Goal: Task Accomplishment & Management: Manage account settings

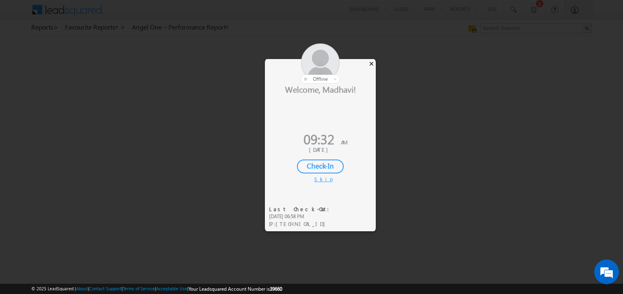
click at [372, 62] on div "×" at bounding box center [371, 63] width 9 height 9
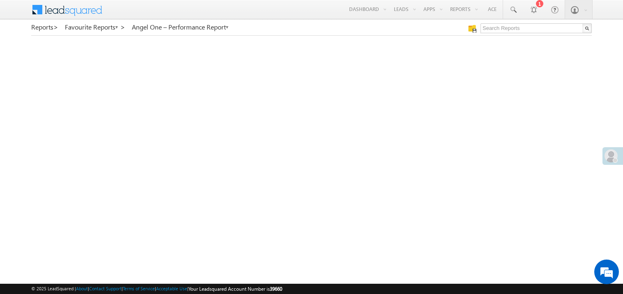
click at [613, 153] on span at bounding box center [610, 155] width 13 height 13
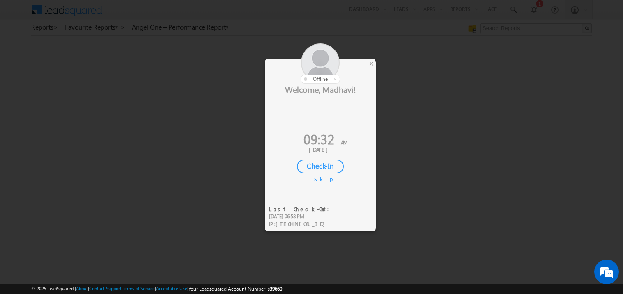
click at [322, 165] on div "Check-In" at bounding box center [320, 167] width 47 height 14
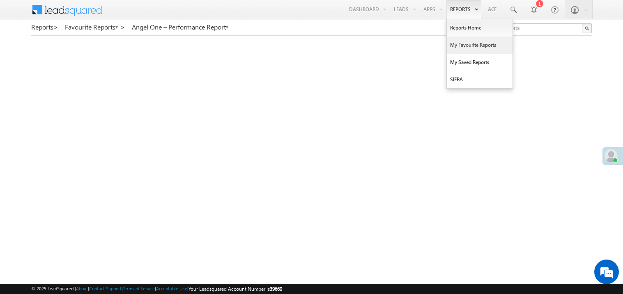
click at [457, 44] on link "My Favourite Reports" at bounding box center [480, 45] width 66 height 17
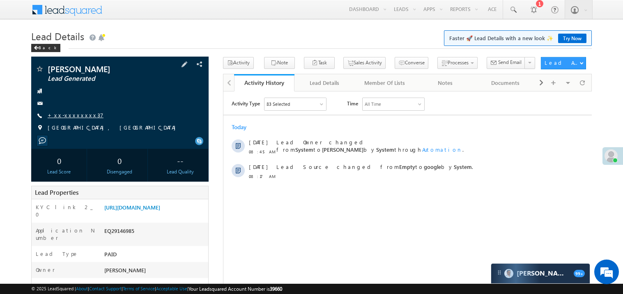
click at [75, 117] on link "+xx-xxxxxxxx37" at bounding box center [76, 115] width 56 height 7
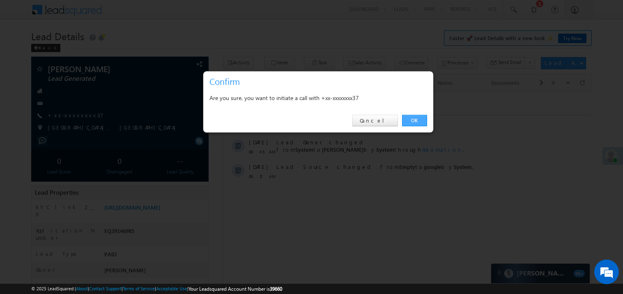
click at [413, 121] on link "OK" at bounding box center [414, 120] width 25 height 11
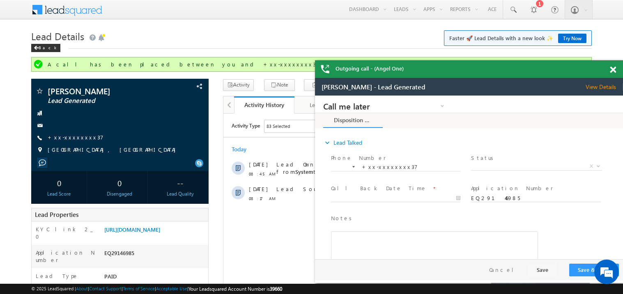
click at [614, 72] on span at bounding box center [613, 70] width 6 height 7
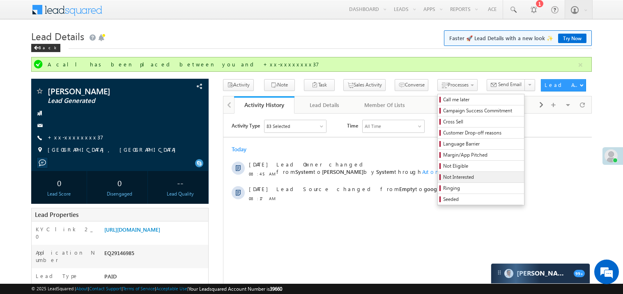
click at [454, 179] on span "Not Interested" at bounding box center [482, 177] width 78 height 7
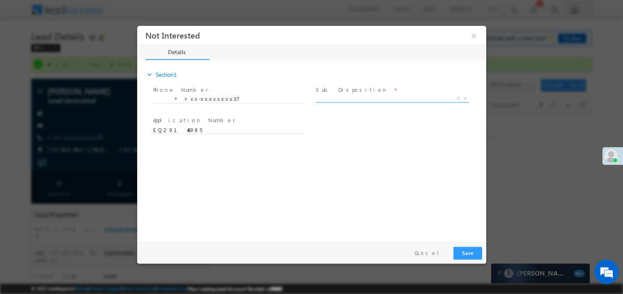
click at [331, 99] on span "X" at bounding box center [391, 98] width 153 height 8
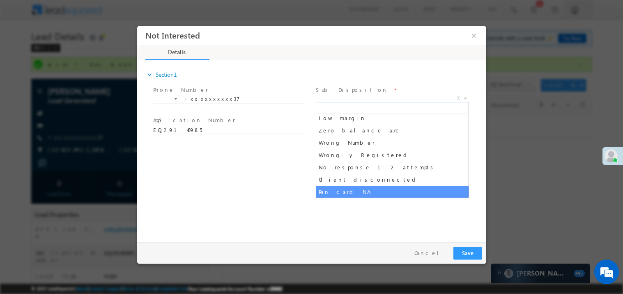
scroll to position [65, 0]
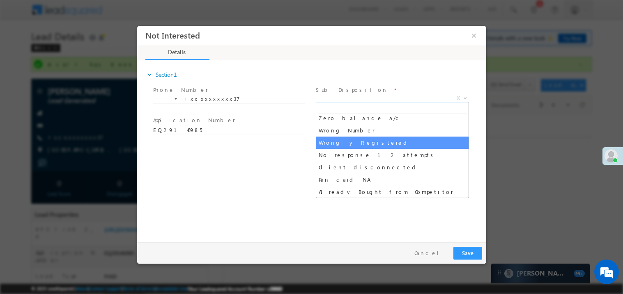
select select "Wrongly Registered"
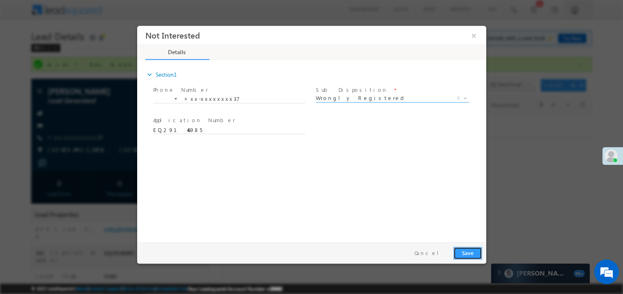
click at [472, 254] on button "Save" at bounding box center [467, 253] width 29 height 13
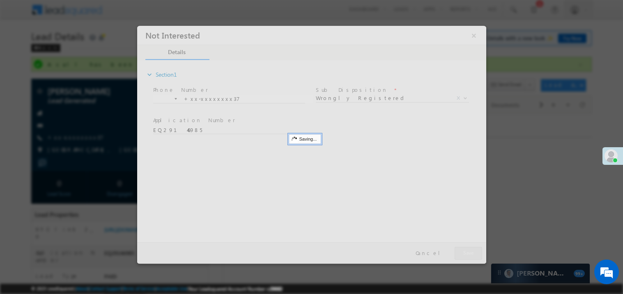
click at [472, 254] on div at bounding box center [311, 144] width 349 height 238
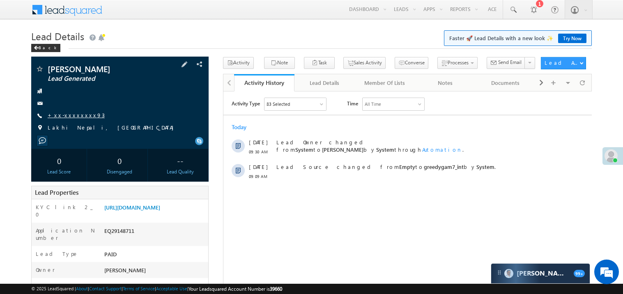
click at [70, 116] on link "+xx-xxxxxxxx93" at bounding box center [76, 115] width 57 height 7
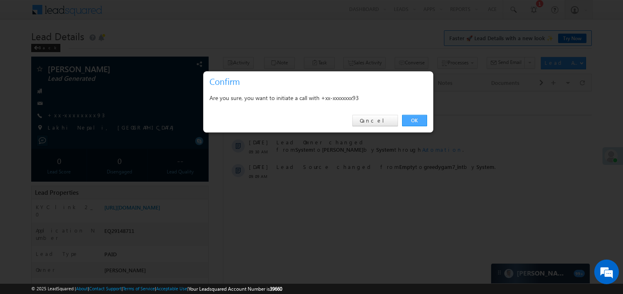
click at [415, 120] on link "OK" at bounding box center [414, 120] width 25 height 11
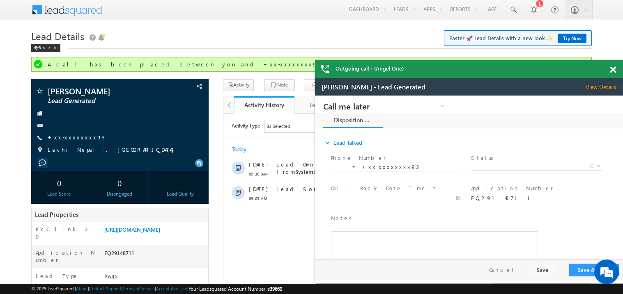
click at [612, 71] on span at bounding box center [613, 70] width 6 height 7
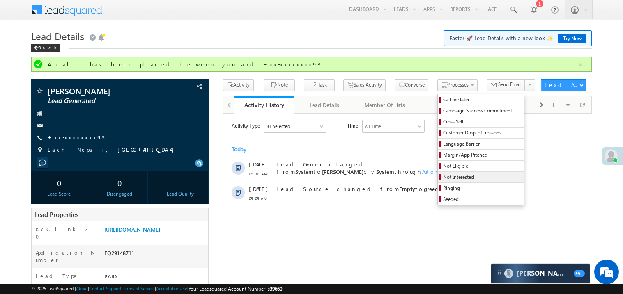
click at [443, 177] on span "Not Interested" at bounding box center [482, 177] width 78 height 7
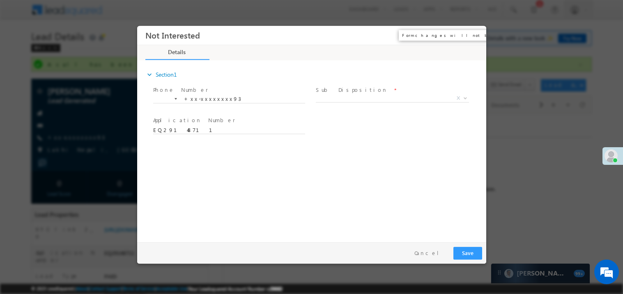
click at [474, 30] on button "×" at bounding box center [473, 35] width 14 height 15
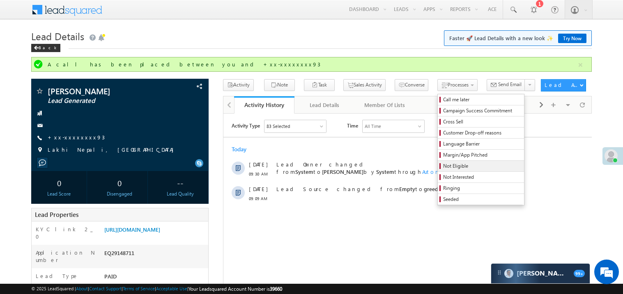
click at [443, 168] on span "Not Eligible" at bounding box center [482, 166] width 78 height 7
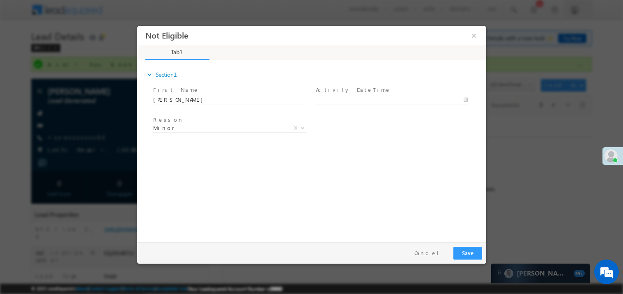
click at [333, 100] on body "Not Eligible ×" at bounding box center [311, 131] width 349 height 213
type input "09/18/25 9:37 AM"
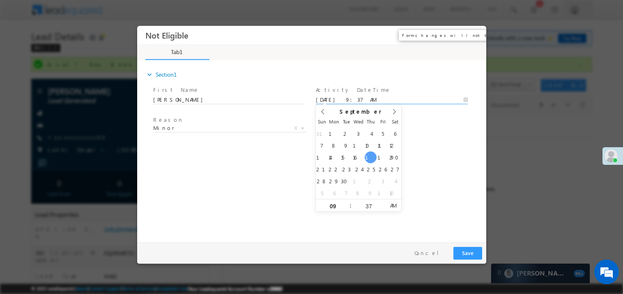
click at [474, 37] on button "×" at bounding box center [473, 35] width 14 height 15
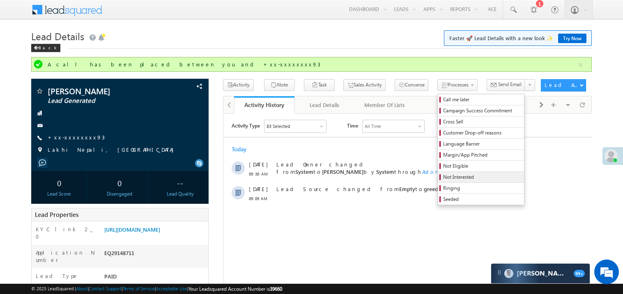
click at [443, 179] on span "Not Interested" at bounding box center [482, 177] width 78 height 7
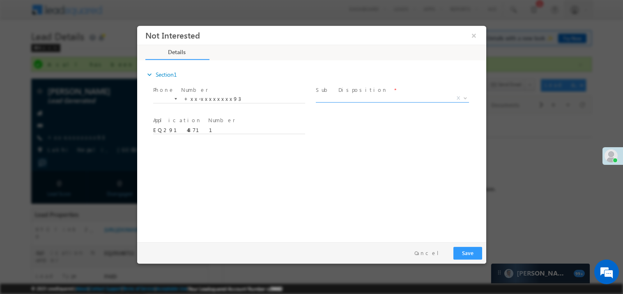
click at [339, 97] on span "X" at bounding box center [391, 98] width 153 height 8
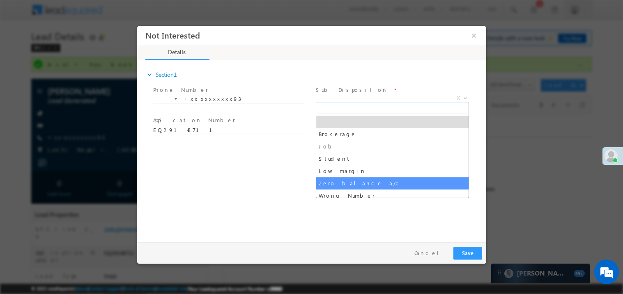
scroll to position [28, 0]
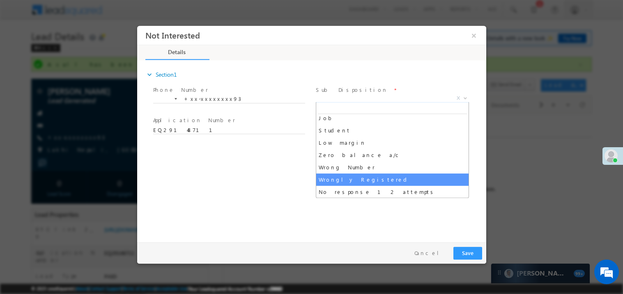
select select "Wrongly Registered"
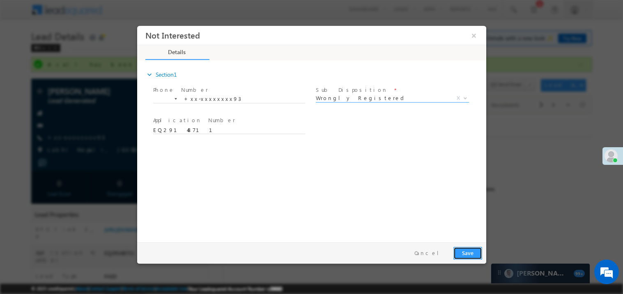
click at [462, 257] on button "Save" at bounding box center [467, 253] width 29 height 13
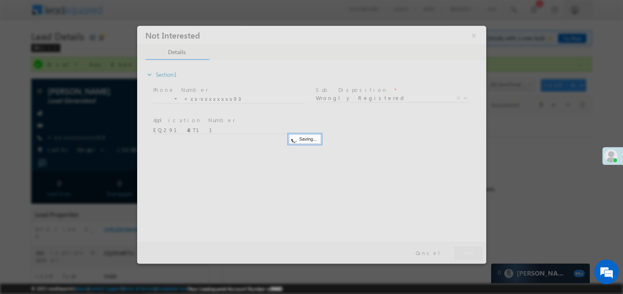
click at [462, 257] on div at bounding box center [311, 144] width 349 height 238
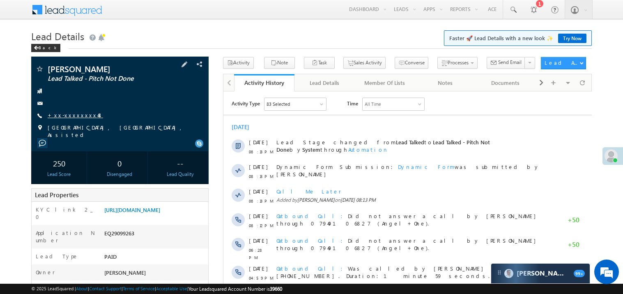
click at [76, 116] on link "+xx-xxxxxxxx48" at bounding box center [75, 115] width 55 height 7
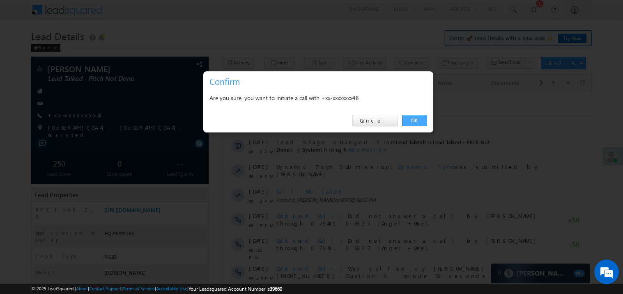
click at [418, 121] on link "OK" at bounding box center [414, 120] width 25 height 11
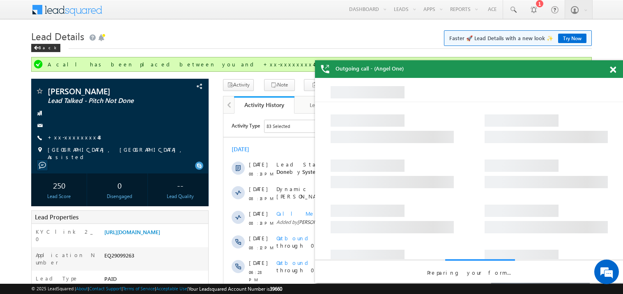
click at [615, 67] on span at bounding box center [613, 70] width 6 height 7
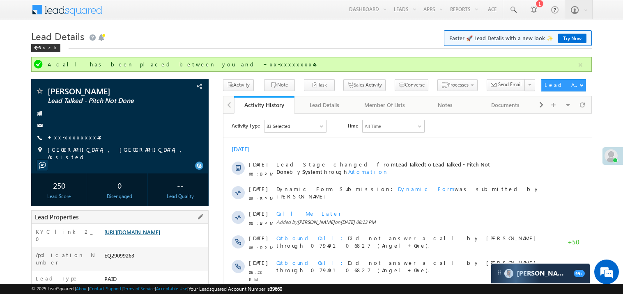
click at [159, 234] on link "[URL][DOMAIN_NAME]" at bounding box center [132, 232] width 56 height 7
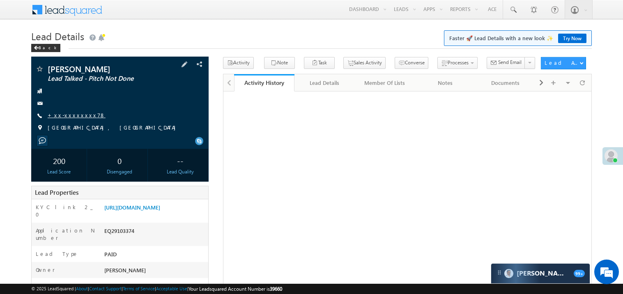
click at [77, 116] on link "+xx-xxxxxxxx78" at bounding box center [77, 115] width 58 height 7
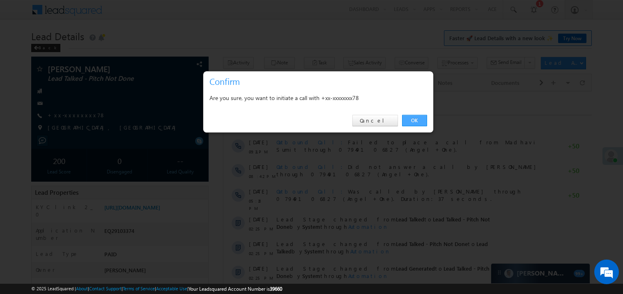
click at [413, 121] on link "OK" at bounding box center [414, 120] width 25 height 11
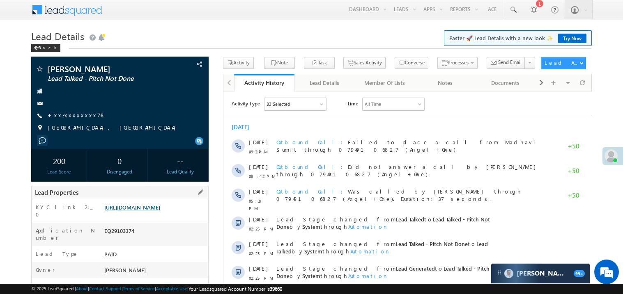
click at [160, 211] on link "[URL][DOMAIN_NAME]" at bounding box center [132, 207] width 56 height 7
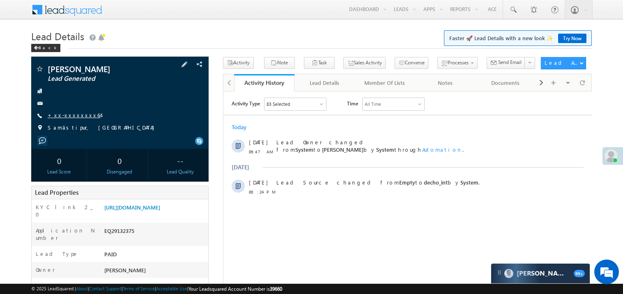
click at [70, 113] on link "+xx-xxxxxxxx64" at bounding box center [74, 115] width 53 height 7
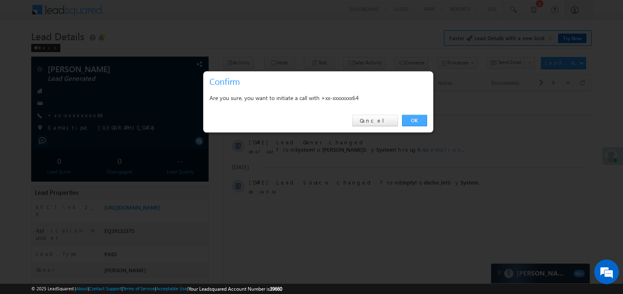
click at [413, 120] on link "OK" at bounding box center [414, 120] width 25 height 11
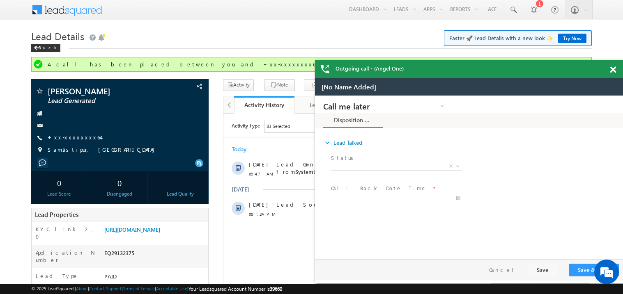
click at [615, 67] on span at bounding box center [613, 70] width 6 height 7
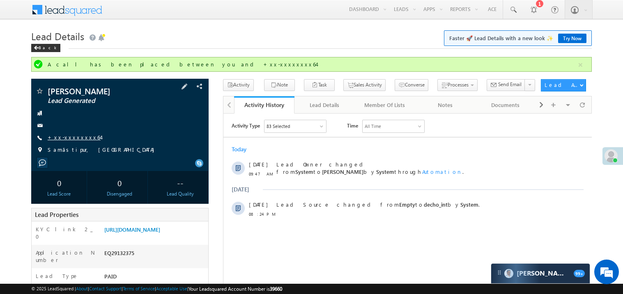
click at [66, 138] on link "+xx-xxxxxxxx64" at bounding box center [74, 137] width 53 height 7
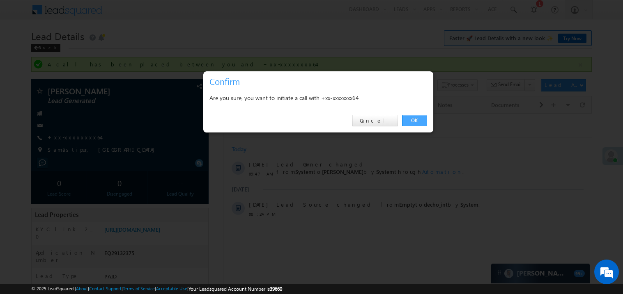
click at [413, 122] on link "OK" at bounding box center [414, 120] width 25 height 11
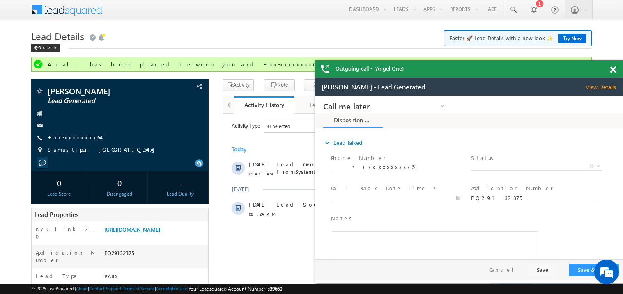
click at [615, 69] on span at bounding box center [613, 70] width 6 height 7
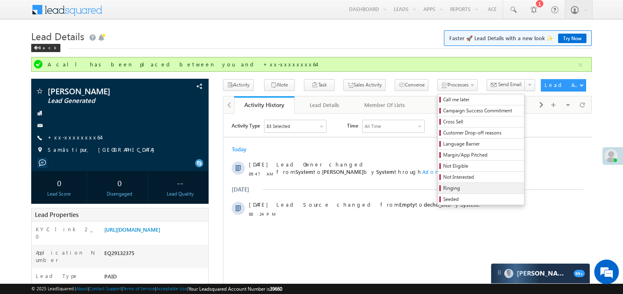
click at [443, 189] on span "Ringing" at bounding box center [482, 188] width 78 height 7
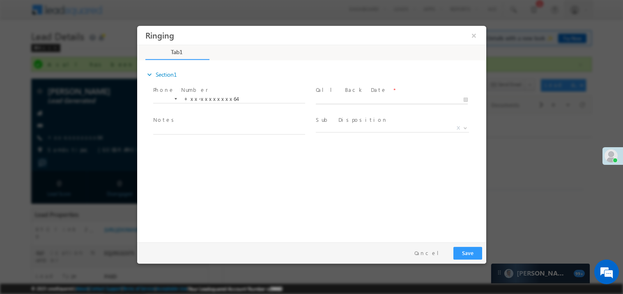
click at [344, 96] on input "text" at bounding box center [391, 100] width 152 height 8
type input "09/18/25 9:49 AM"
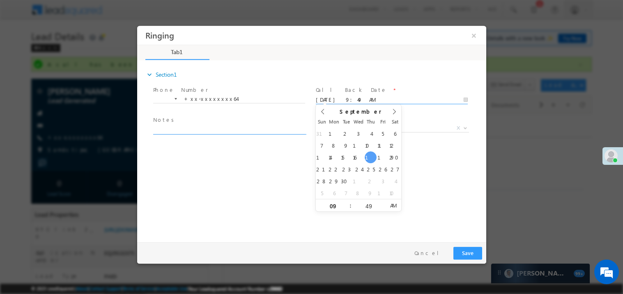
click at [215, 128] on textarea at bounding box center [229, 129] width 152 height 9
type textarea "ring"
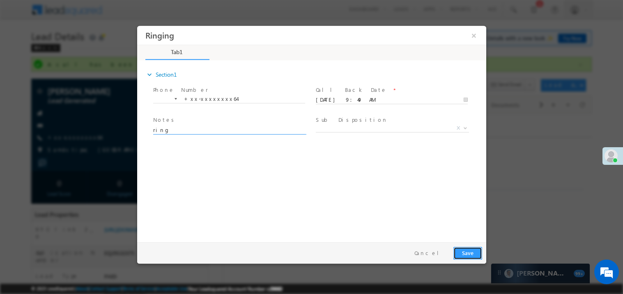
click at [470, 247] on button "Save" at bounding box center [467, 253] width 29 height 13
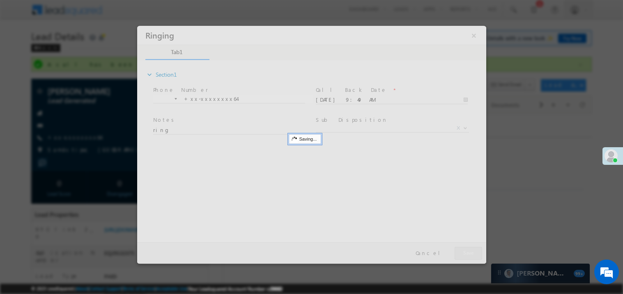
click at [470, 247] on div at bounding box center [311, 144] width 349 height 238
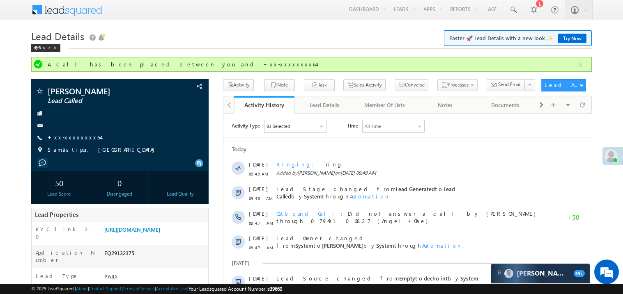
click at [204, 41] on h1 "Lead Details Faster 🚀 Lead Details with a new look ✨ Try Now" at bounding box center [311, 36] width 560 height 16
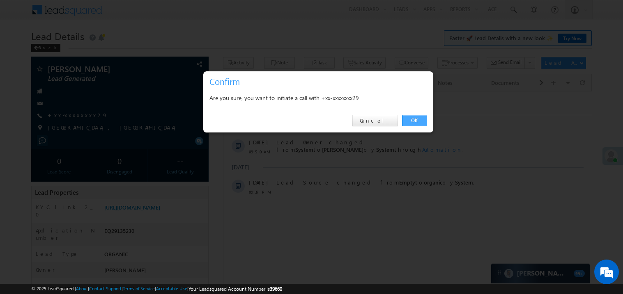
click at [409, 119] on link "OK" at bounding box center [414, 120] width 25 height 11
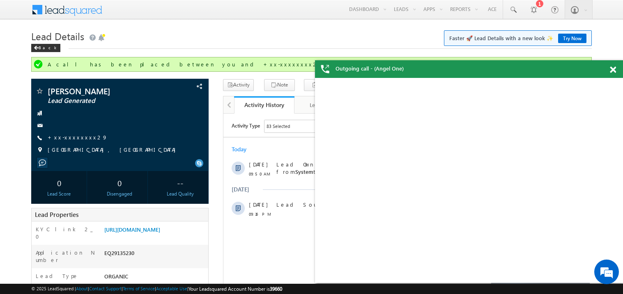
click at [615, 71] on span at bounding box center [613, 70] width 6 height 7
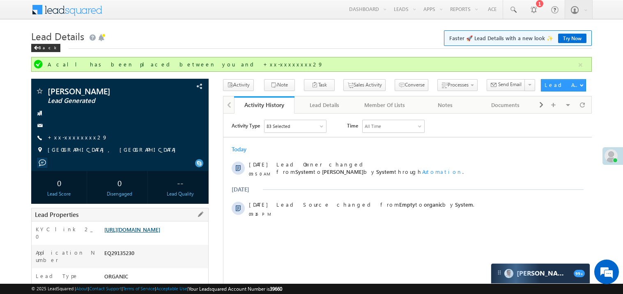
click at [155, 233] on link "https://angelbroking1-pk3em7sa.customui-test.leadsquared.com?leadId=8a8f1dc9-0f…" at bounding box center [132, 229] width 56 height 7
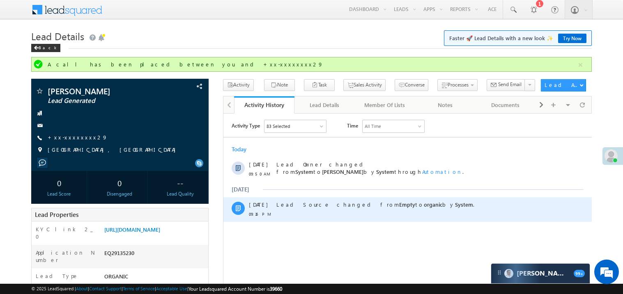
click at [298, 211] on div "Lead Source changed from Empty to organic by System ." at bounding box center [411, 209] width 270 height 25
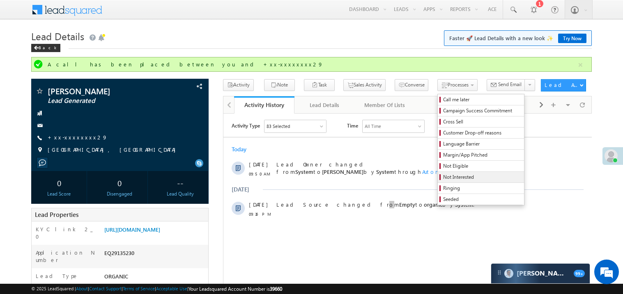
click at [443, 179] on span "Not Interested" at bounding box center [482, 177] width 78 height 7
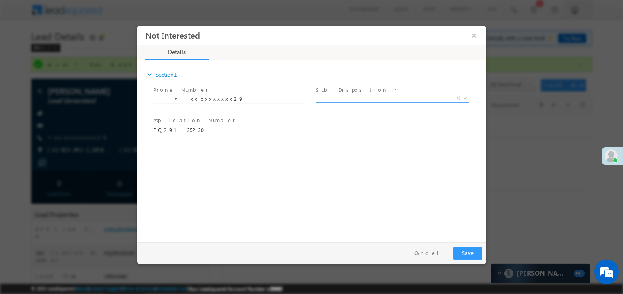
click at [339, 96] on span "X" at bounding box center [391, 98] width 153 height 8
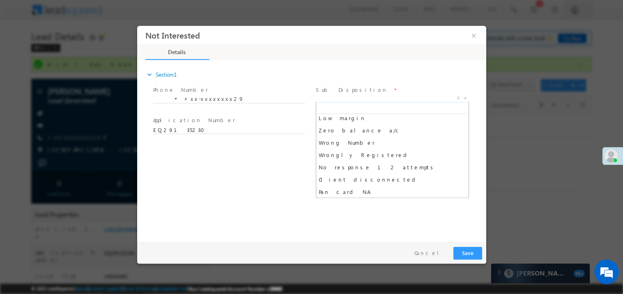
scroll to position [65, 0]
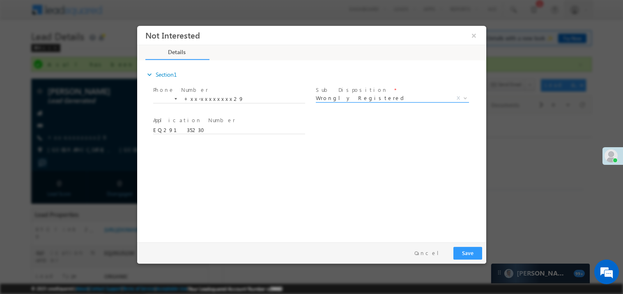
click at [344, 98] on span "Wrongly Registered" at bounding box center [381, 97] width 133 height 7
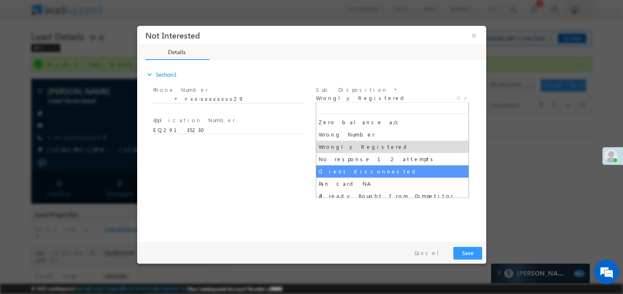
select select "Client disconnected"
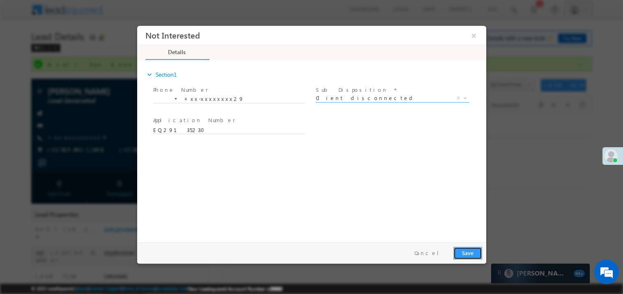
click at [474, 256] on button "Save" at bounding box center [467, 253] width 29 height 13
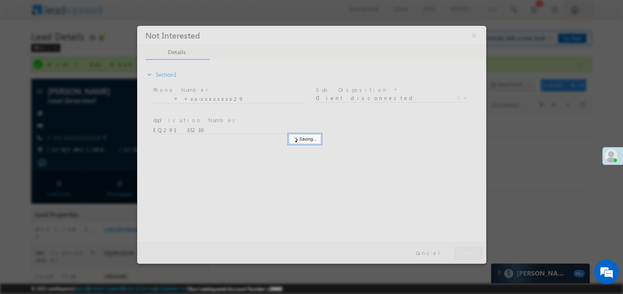
click at [474, 256] on div at bounding box center [311, 144] width 349 height 238
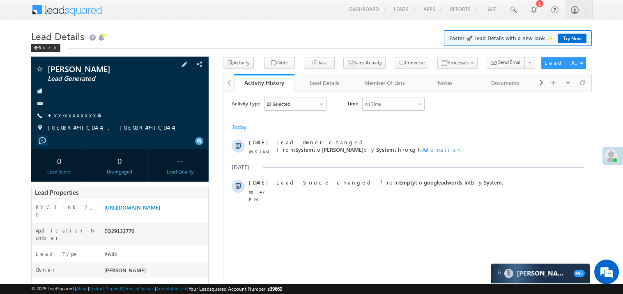
click at [71, 115] on link "+xx-xxxxxxxx46" at bounding box center [74, 115] width 53 height 7
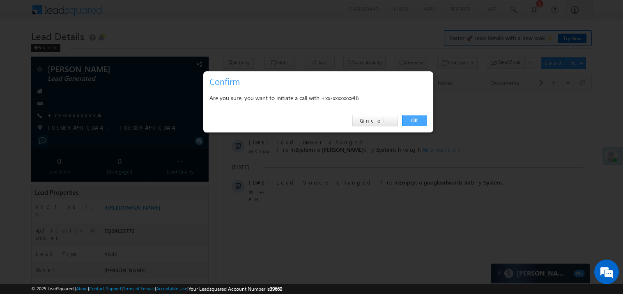
click at [412, 119] on link "OK" at bounding box center [414, 120] width 25 height 11
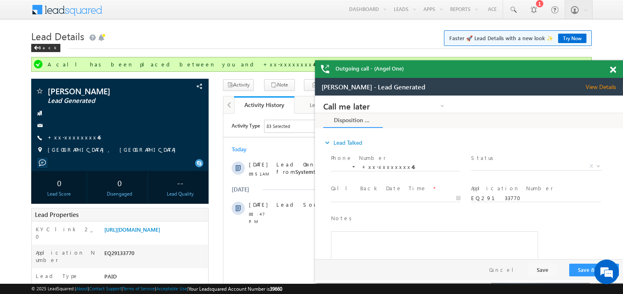
click at [613, 68] on span at bounding box center [613, 70] width 6 height 7
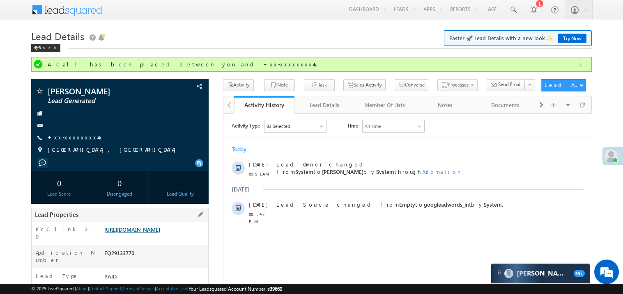
click at [137, 233] on link "[URL][DOMAIN_NAME]" at bounding box center [132, 229] width 56 height 7
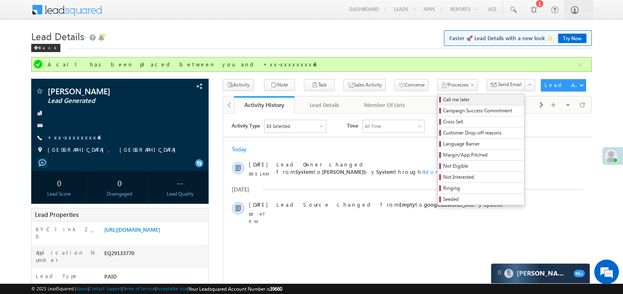
click at [443, 99] on span "Call me later" at bounding box center [482, 99] width 78 height 7
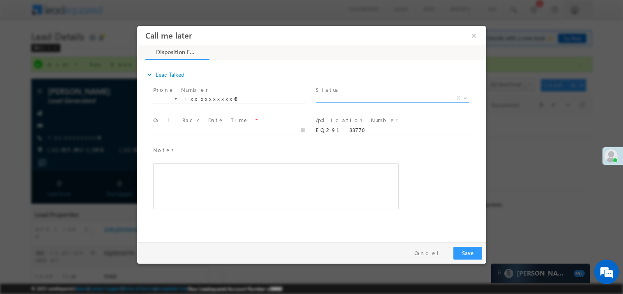
click at [361, 99] on span "X" at bounding box center [391, 98] width 153 height 8
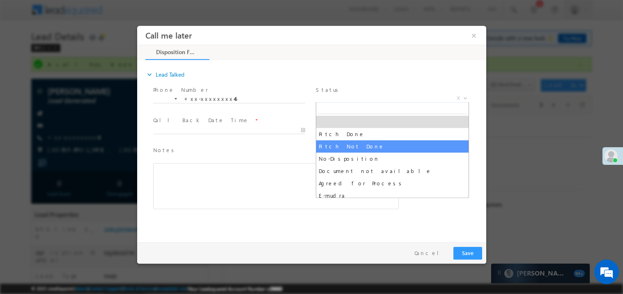
select select "Pitch Not Done"
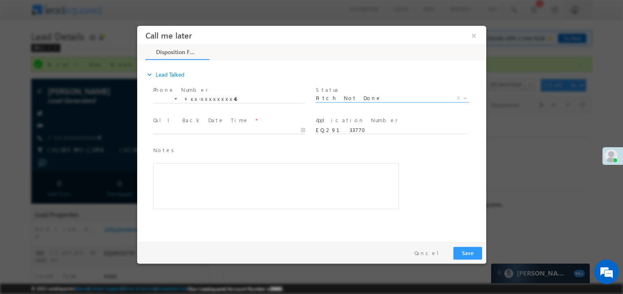
click at [195, 130] on body "Call me later ×" at bounding box center [311, 131] width 349 height 213
type input "[DATE] 9:58 AM"
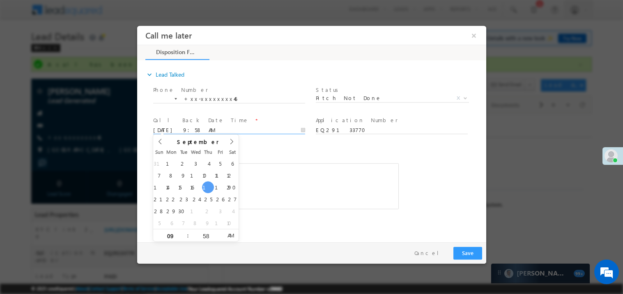
click at [264, 179] on div "Rich Text Editor, 40788eee-0fb2-11ec-a811-0adc8a9d82c2__tab1__section1__Notes__…" at bounding box center [276, 186] width 246 height 46
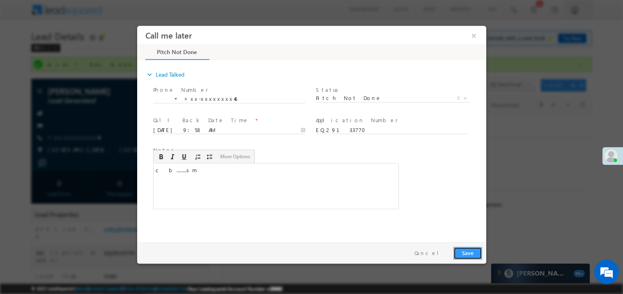
click at [457, 253] on button "Save" at bounding box center [467, 253] width 29 height 13
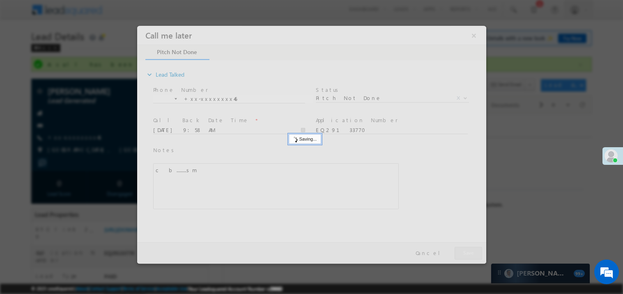
click at [457, 253] on div at bounding box center [311, 144] width 349 height 238
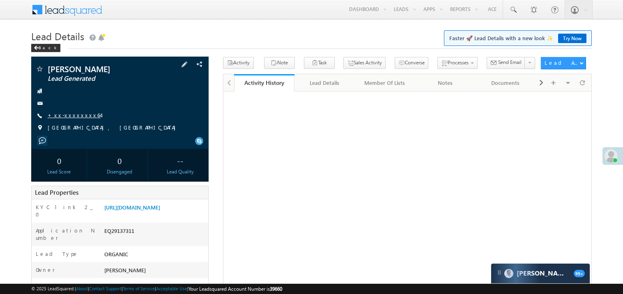
click at [79, 115] on link "+xx-xxxxxxxx64" at bounding box center [74, 115] width 53 height 7
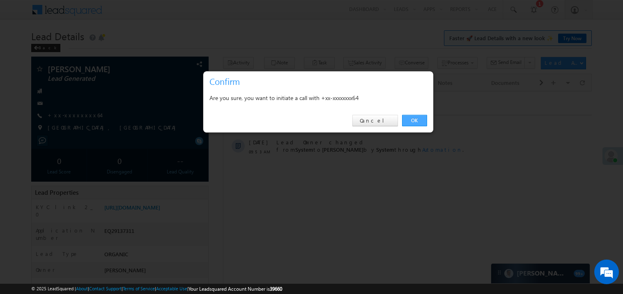
click at [414, 121] on link "OK" at bounding box center [414, 120] width 25 height 11
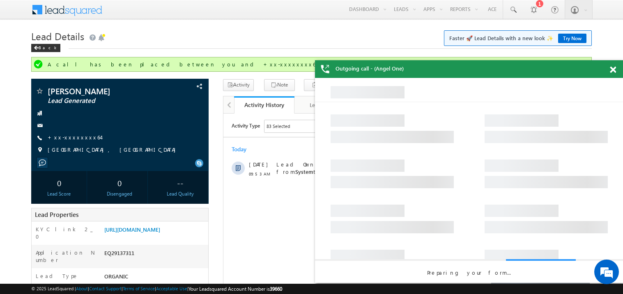
click at [610, 70] on span at bounding box center [613, 70] width 6 height 7
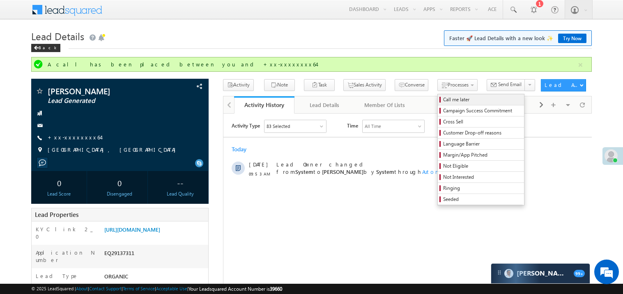
click at [443, 101] on span "Call me later" at bounding box center [482, 99] width 78 height 7
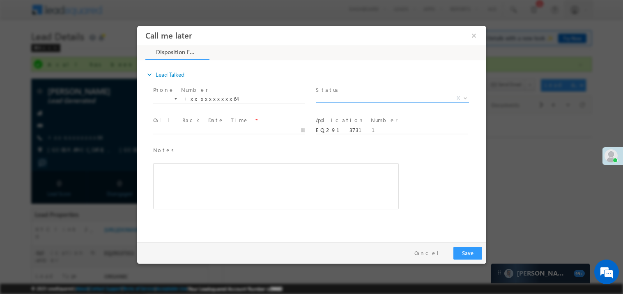
click at [337, 100] on span "X" at bounding box center [391, 98] width 153 height 8
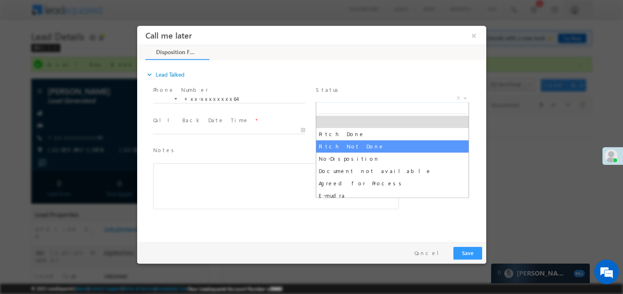
select select "Pitch Not Done"
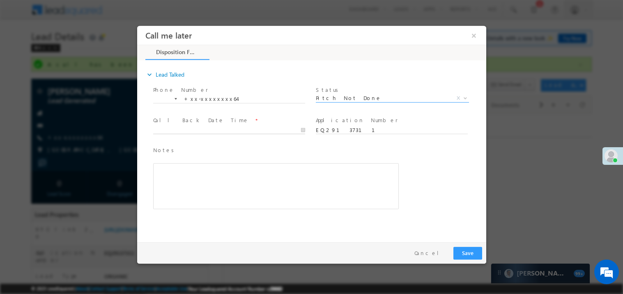
click at [172, 126] on body "Call me later ×" at bounding box center [311, 131] width 349 height 213
type input "09/18/25 10:01 AM"
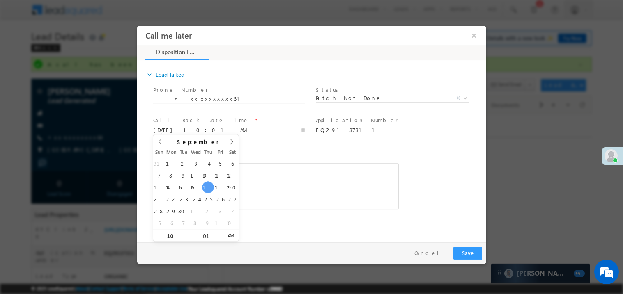
click at [296, 177] on div "Rich Text Editor, 40788eee-0fb2-11ec-a811-0adc8a9d82c2__tab1__section1__Notes__…" at bounding box center [276, 186] width 246 height 46
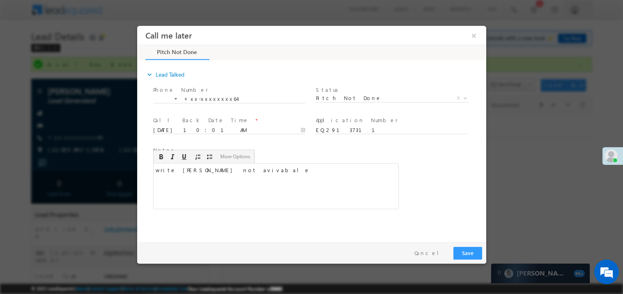
click at [209, 170] on div "write parson not avivabale" at bounding box center [276, 186] width 246 height 46
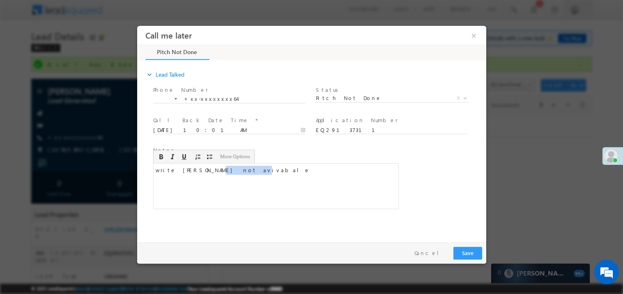
click at [209, 170] on div "write parson not avivabale" at bounding box center [276, 186] width 246 height 46
click at [252, 168] on div "write parson not avivabale" at bounding box center [276, 186] width 246 height 46
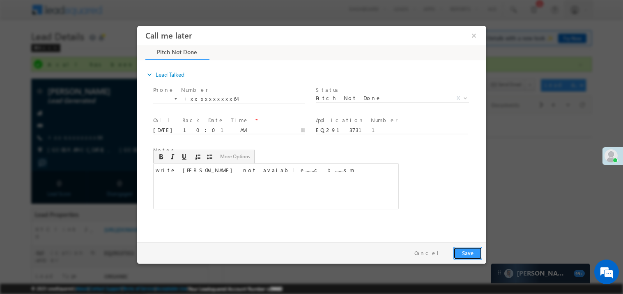
click at [458, 248] on button "Save" at bounding box center [467, 253] width 29 height 13
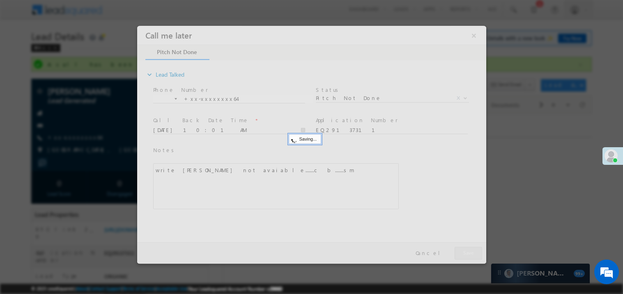
click at [458, 248] on div at bounding box center [311, 144] width 349 height 238
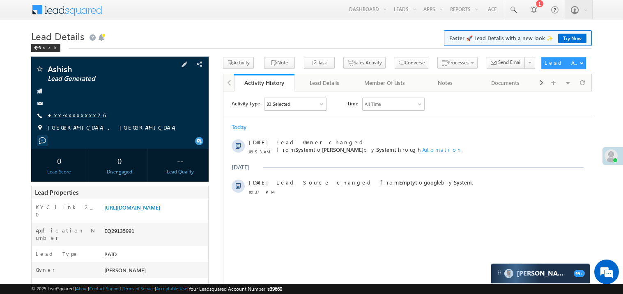
click at [74, 116] on link "+xx-xxxxxxxx26" at bounding box center [77, 115] width 58 height 7
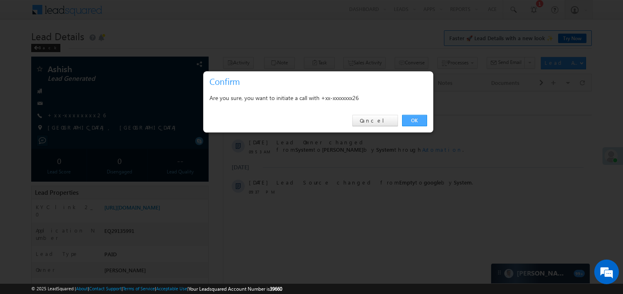
click at [413, 119] on link "OK" at bounding box center [414, 120] width 25 height 11
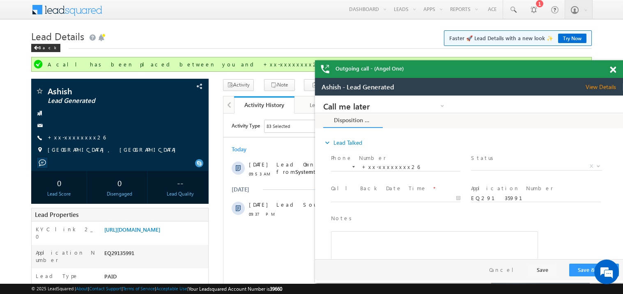
click at [613, 69] on span at bounding box center [613, 70] width 6 height 7
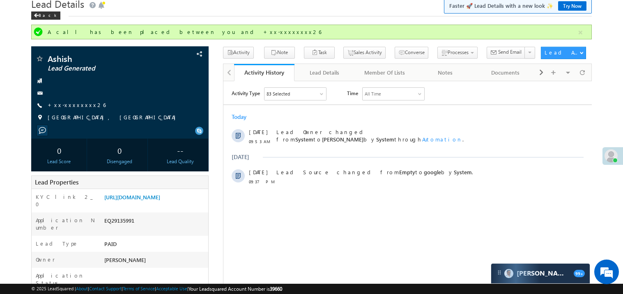
scroll to position [16, 0]
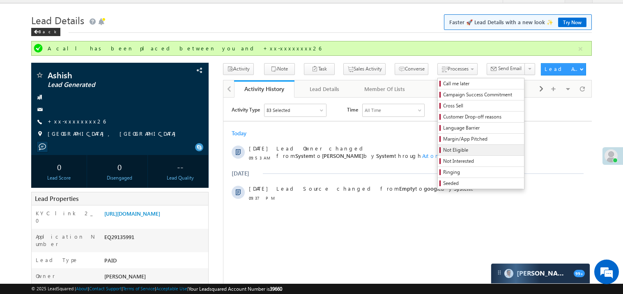
click at [443, 151] on span "Not Eligible" at bounding box center [482, 150] width 78 height 7
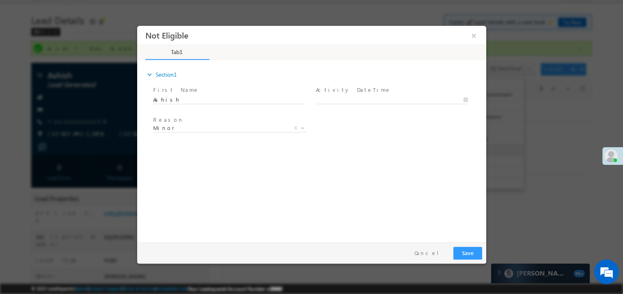
scroll to position [0, 0]
click at [347, 98] on body "Not Eligible ×" at bounding box center [311, 131] width 349 height 213
type input "[DATE] 10:08 AM"
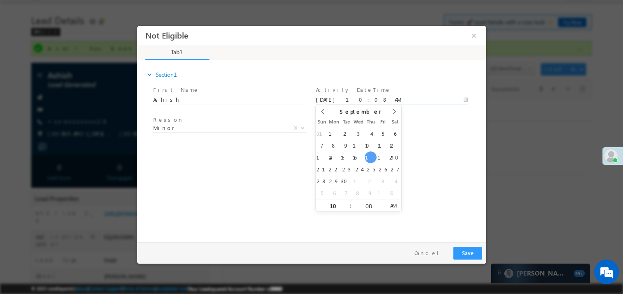
click at [266, 156] on div "expand_more Section1 First Name *" at bounding box center [313, 149] width 345 height 177
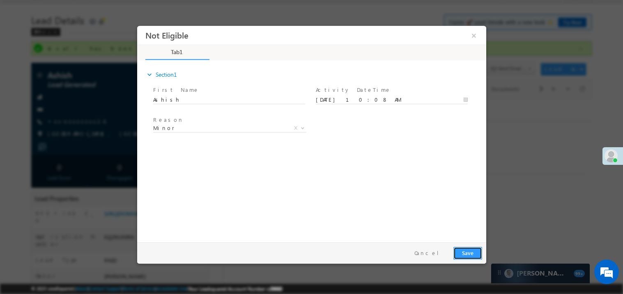
click at [471, 255] on button "Save" at bounding box center [467, 253] width 29 height 13
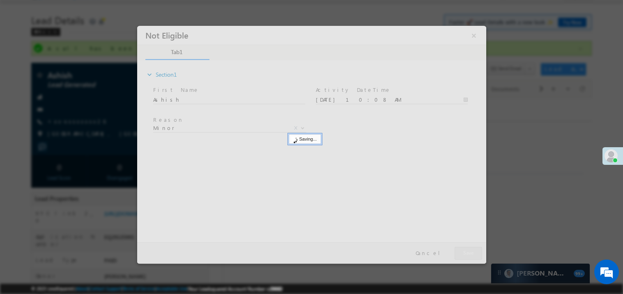
click at [471, 255] on div at bounding box center [311, 144] width 349 height 238
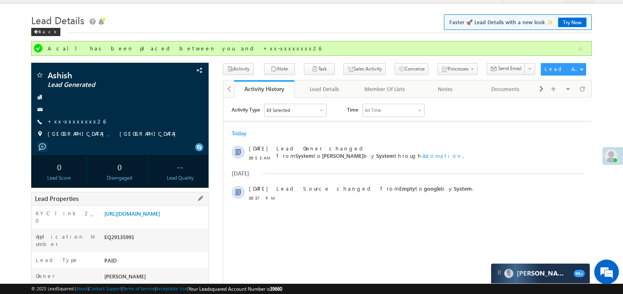
click at [117, 242] on div "EQ29135991" at bounding box center [155, 238] width 106 height 11
copy div "EQ29135991"
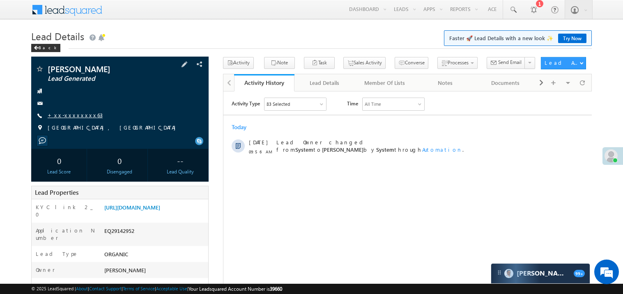
click at [76, 116] on link "+xx-xxxxxxxx63" at bounding box center [75, 115] width 55 height 7
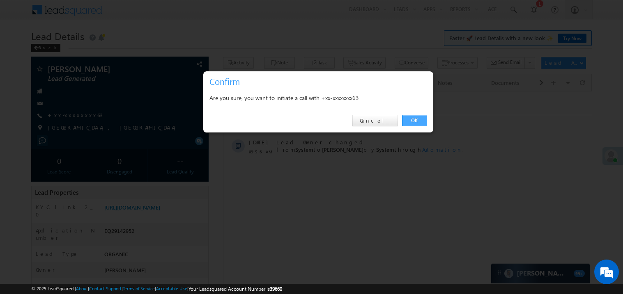
click at [412, 121] on link "OK" at bounding box center [414, 120] width 25 height 11
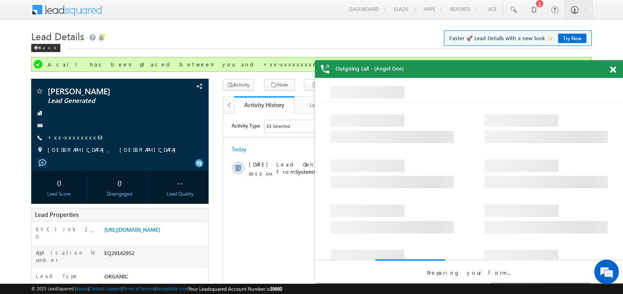
click at [613, 70] on span at bounding box center [613, 70] width 6 height 7
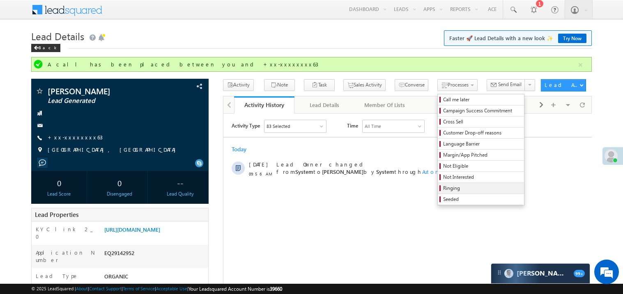
click at [443, 190] on span "Ringing" at bounding box center [482, 188] width 78 height 7
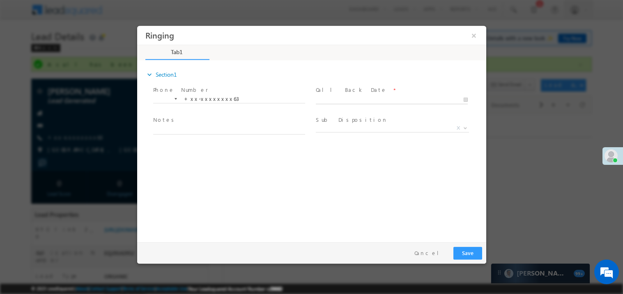
click at [344, 96] on body "Ringing ×" at bounding box center [311, 131] width 349 height 213
type input "09/18/25 10:09 AM"
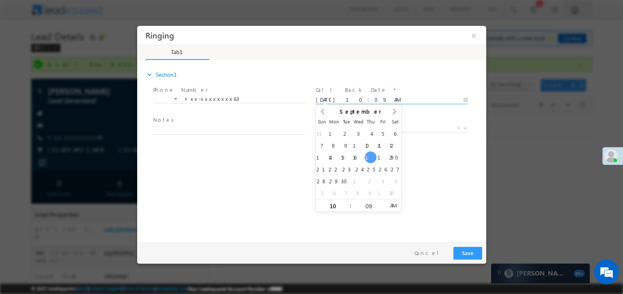
click at [220, 123] on span "Notes *" at bounding box center [228, 120] width 151 height 9
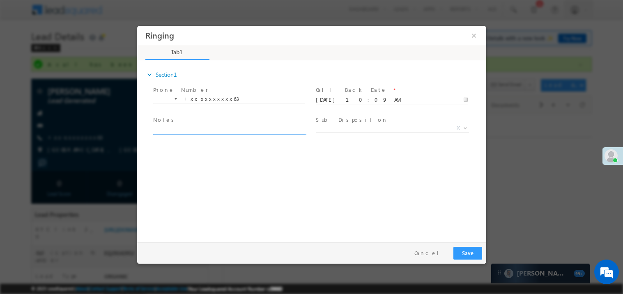
click at [207, 132] on textarea at bounding box center [229, 129] width 152 height 9
type textarea "ring"
click at [464, 250] on button "Save" at bounding box center [467, 253] width 29 height 13
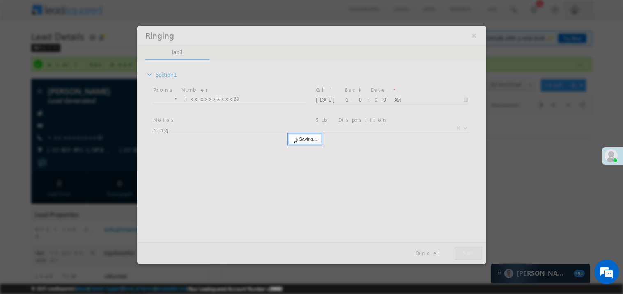
click at [464, 250] on div at bounding box center [311, 144] width 349 height 238
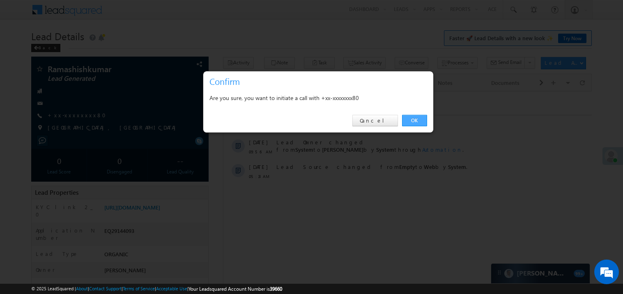
click at [415, 120] on link "OK" at bounding box center [414, 120] width 25 height 11
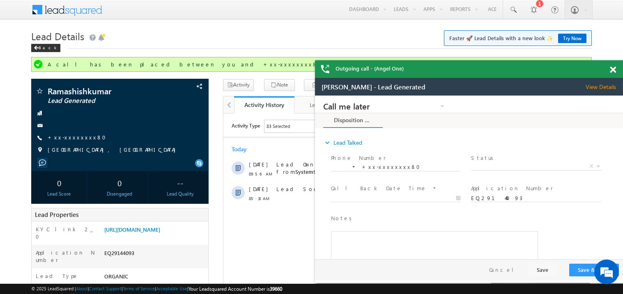
click at [616, 70] on div at bounding box center [617, 68] width 11 height 16
click at [615, 70] on span at bounding box center [613, 70] width 6 height 7
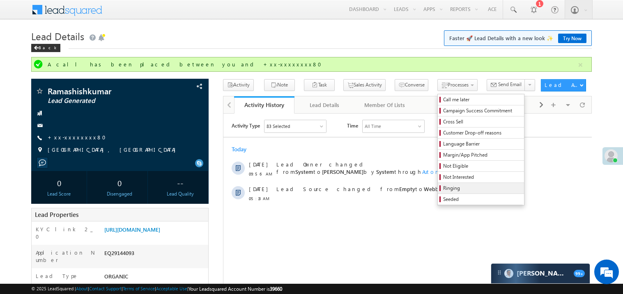
click at [461, 191] on span "Ringing" at bounding box center [482, 188] width 78 height 7
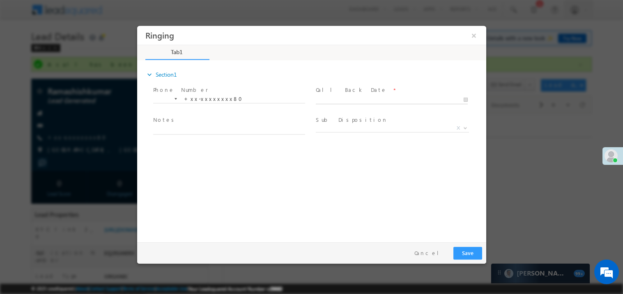
click at [343, 100] on body "Ringing ×" at bounding box center [311, 131] width 349 height 213
type input "09/18/25 10:11 AM"
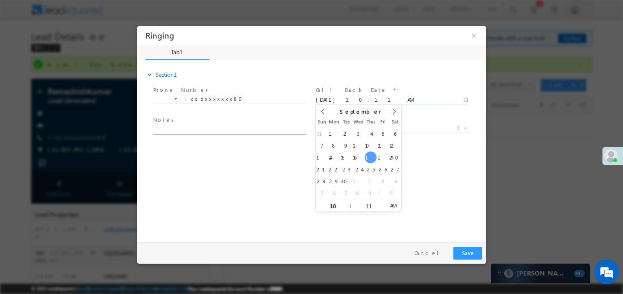
click at [211, 131] on textarea at bounding box center [229, 129] width 152 height 9
type textarea "ring"
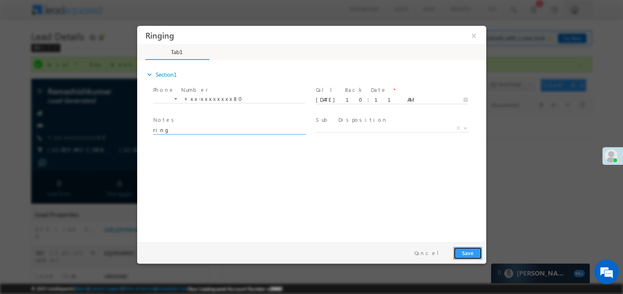
click at [471, 254] on button "Save" at bounding box center [467, 253] width 29 height 13
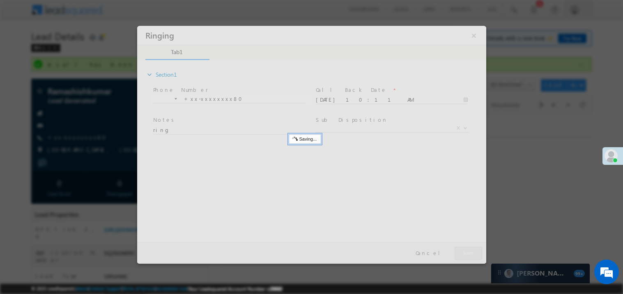
click at [471, 254] on div at bounding box center [311, 144] width 349 height 238
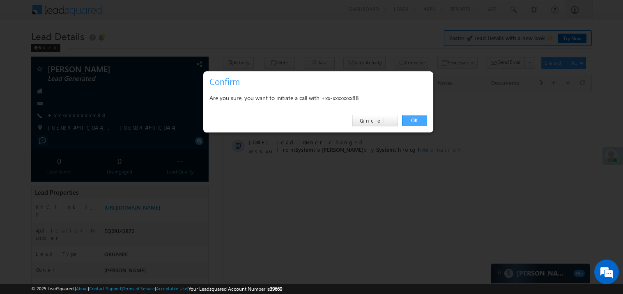
click at [416, 119] on link "OK" at bounding box center [414, 120] width 25 height 11
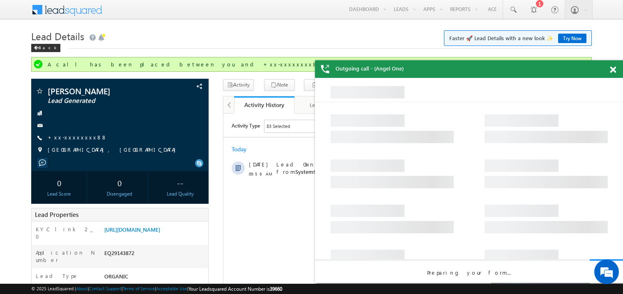
click at [613, 70] on span at bounding box center [613, 70] width 6 height 7
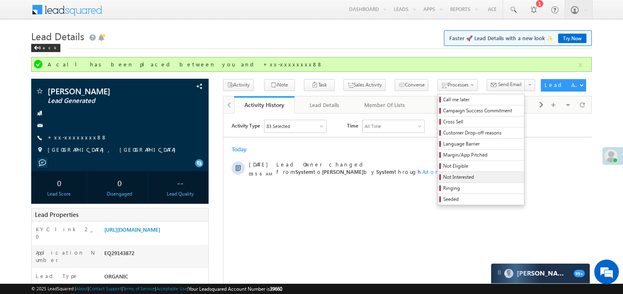
click at [443, 177] on span "Not Interested" at bounding box center [482, 177] width 78 height 7
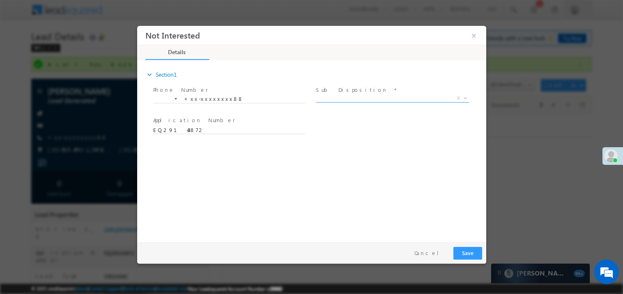
click at [346, 99] on span "X" at bounding box center [391, 98] width 153 height 8
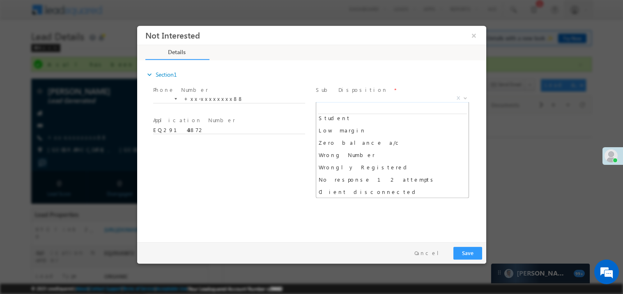
scroll to position [53, 0]
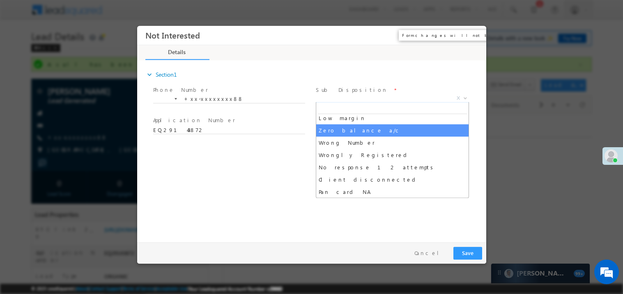
click at [476, 36] on button "×" at bounding box center [473, 35] width 14 height 15
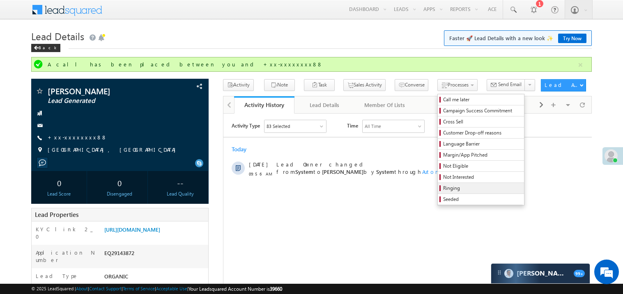
click at [443, 191] on span "Ringing" at bounding box center [482, 188] width 78 height 7
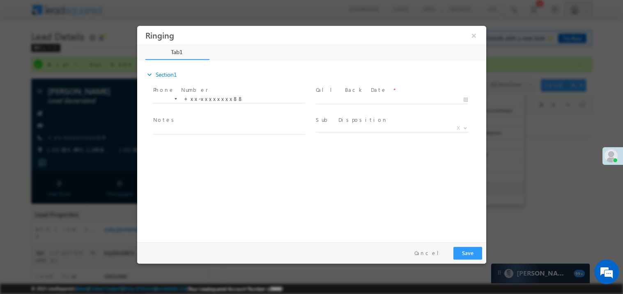
scroll to position [0, 0]
click at [345, 100] on body "Ringing ×" at bounding box center [311, 131] width 349 height 213
type input "[DATE] 10:12 AM"
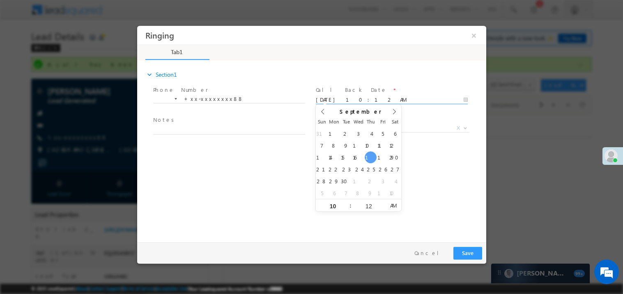
click at [200, 134] on span at bounding box center [228, 138] width 151 height 9
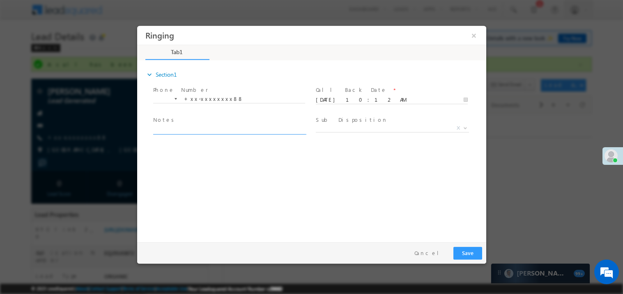
click at [193, 131] on textarea at bounding box center [229, 129] width 152 height 9
type textarea "ring"
click at [331, 130] on span "X" at bounding box center [391, 128] width 153 height 8
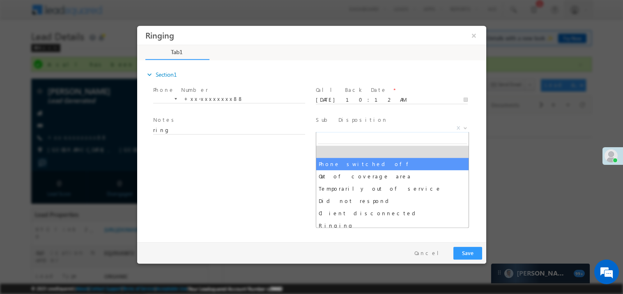
select select "Phone switched off"
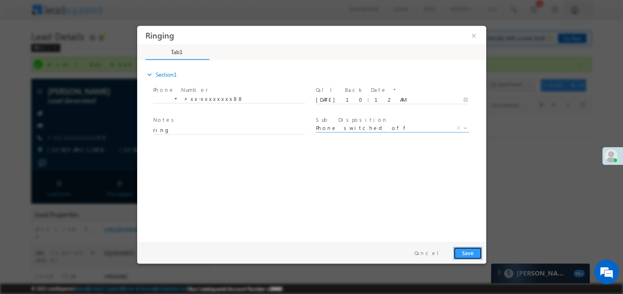
click at [472, 258] on button "Save" at bounding box center [467, 253] width 29 height 13
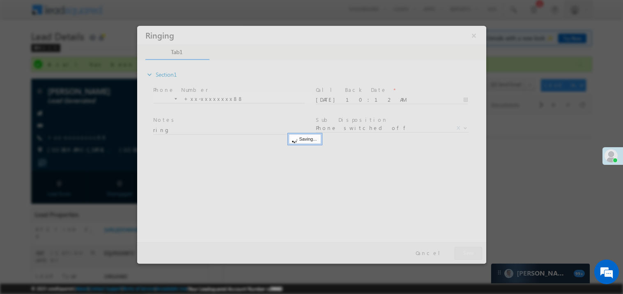
click at [472, 258] on div at bounding box center [311, 144] width 349 height 238
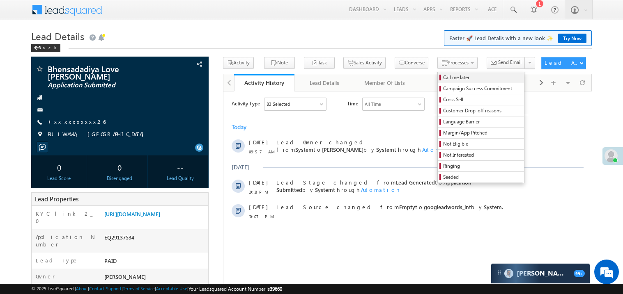
click at [443, 76] on span "Call me later" at bounding box center [482, 77] width 78 height 7
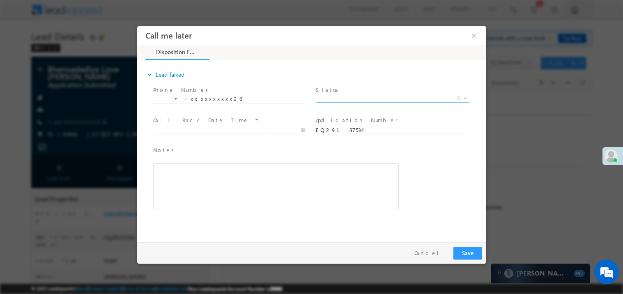
click at [340, 100] on span "X" at bounding box center [391, 98] width 153 height 8
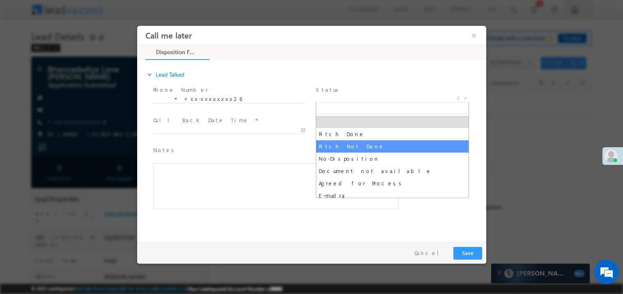
select select "Pitch Not Done"
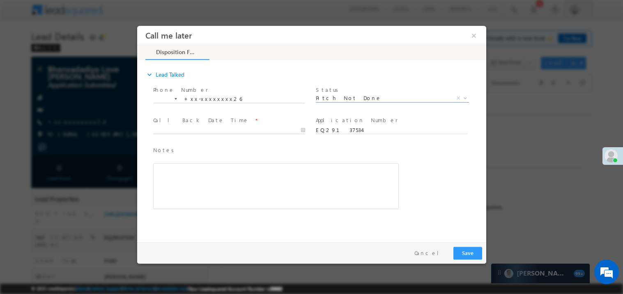
click at [190, 127] on body "Call me later ×" at bounding box center [311, 131] width 349 height 213
type input "09/18/25 10:12 AM"
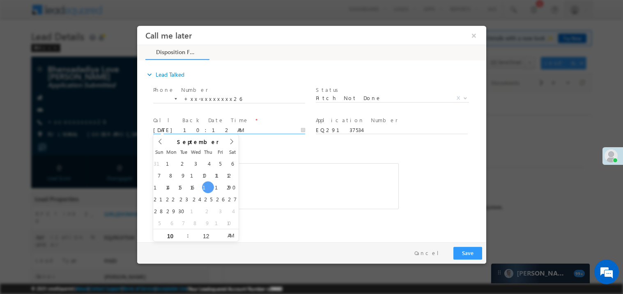
click at [313, 173] on div "Rich Text Editor, 40788eee-0fb2-11ec-a811-0adc8a9d82c2__tab1__section1__Notes__…" at bounding box center [276, 186] width 246 height 46
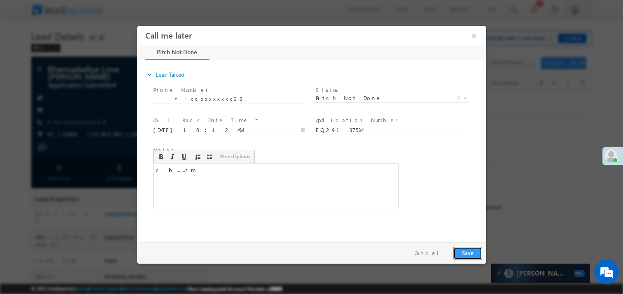
click at [463, 249] on button "Save" at bounding box center [467, 253] width 29 height 13
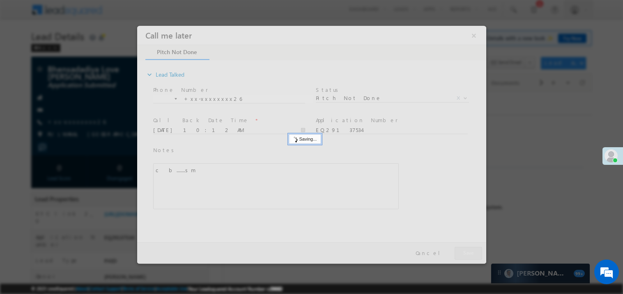
click at [463, 249] on div at bounding box center [311, 144] width 349 height 238
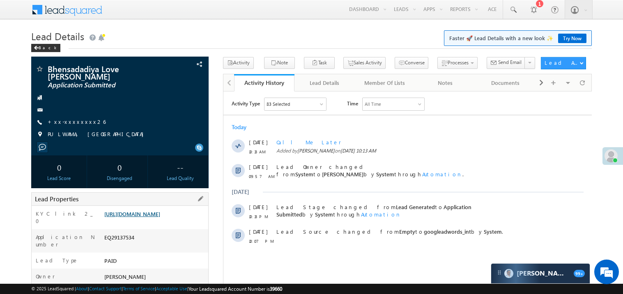
click at [158, 217] on link "https://angelbroking1-pk3em7sa.customui-test.leadsquared.com?leadId=f88bc3cd-f1…" at bounding box center [132, 214] width 56 height 7
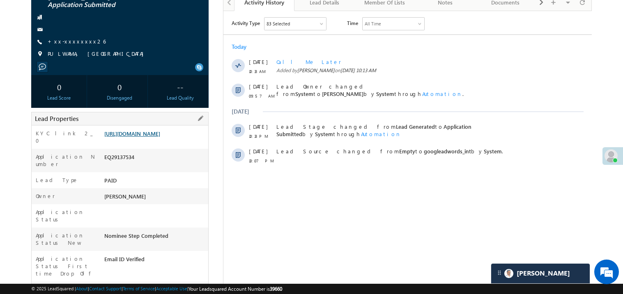
scroll to position [98, 0]
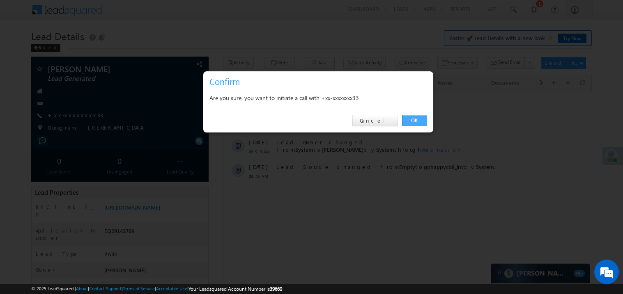
click at [412, 121] on link "OK" at bounding box center [414, 120] width 25 height 11
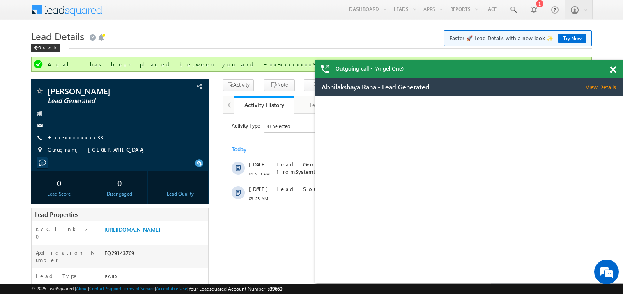
click at [613, 69] on span at bounding box center [613, 70] width 6 height 7
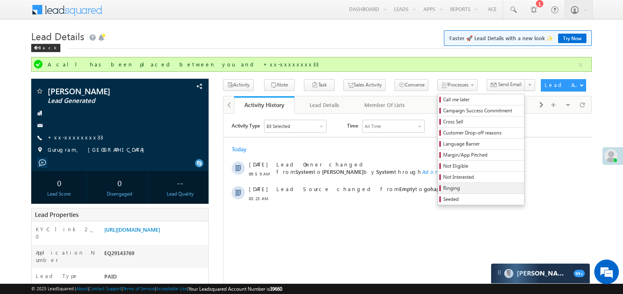
click at [443, 187] on span "Ringing" at bounding box center [482, 188] width 78 height 7
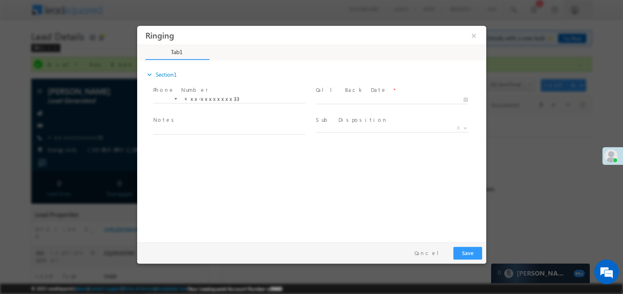
click at [334, 91] on label "Call Back Date" at bounding box center [350, 90] width 71 height 8
click at [331, 96] on input "text" at bounding box center [391, 100] width 152 height 8
type input "09/18/25 10:17 AM"
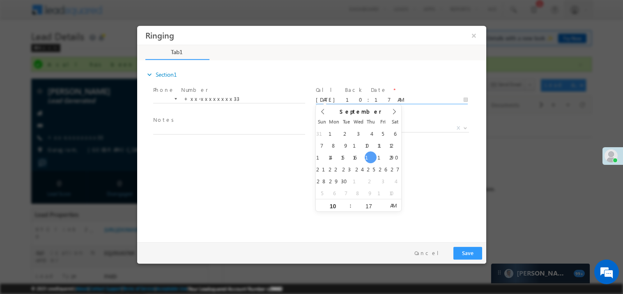
click at [191, 118] on span "Notes *" at bounding box center [228, 120] width 151 height 9
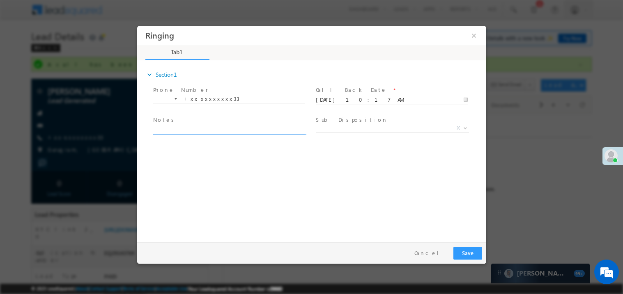
click at [182, 129] on textarea at bounding box center [229, 129] width 152 height 9
type textarea "ring"
click at [488, 261] on div at bounding box center [311, 147] width 623 height 294
click at [469, 252] on button "Save" at bounding box center [467, 253] width 29 height 13
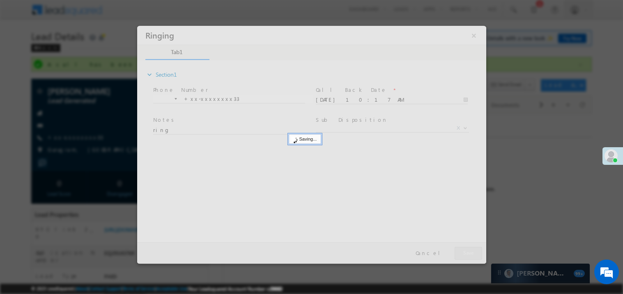
click at [469, 252] on div at bounding box center [311, 144] width 349 height 238
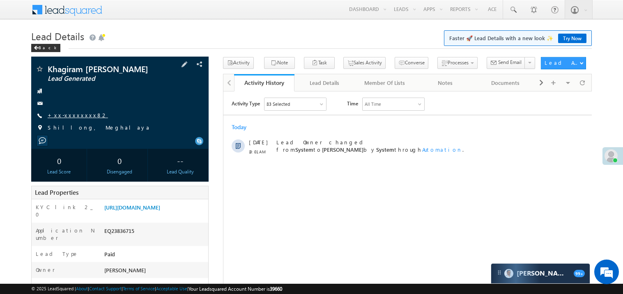
click at [73, 116] on link "+xx-xxxxxxxx82" at bounding box center [78, 115] width 60 height 7
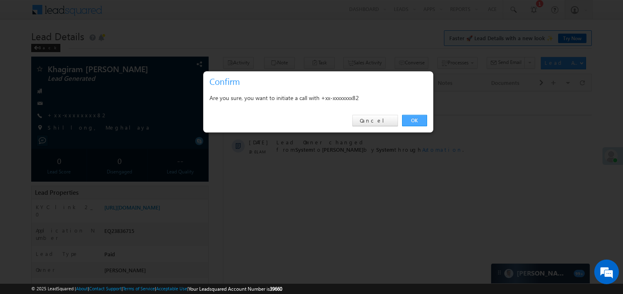
click at [416, 119] on link "OK" at bounding box center [414, 120] width 25 height 11
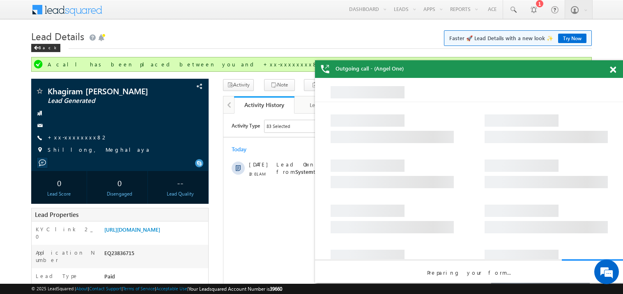
click at [614, 69] on span at bounding box center [613, 70] width 6 height 7
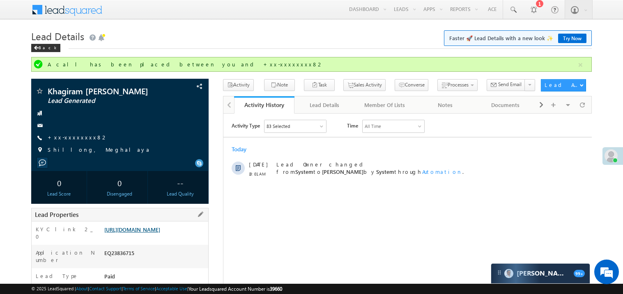
click at [160, 233] on link "[URL][DOMAIN_NAME]" at bounding box center [132, 229] width 56 height 7
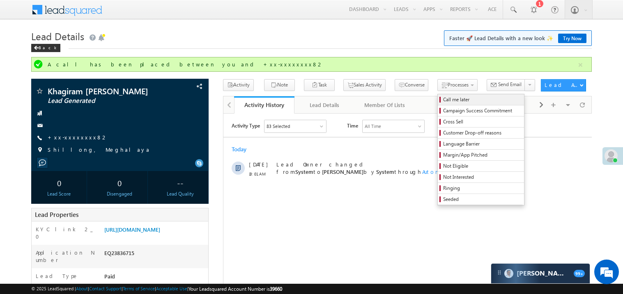
click at [443, 98] on span "Call me later" at bounding box center [482, 99] width 78 height 7
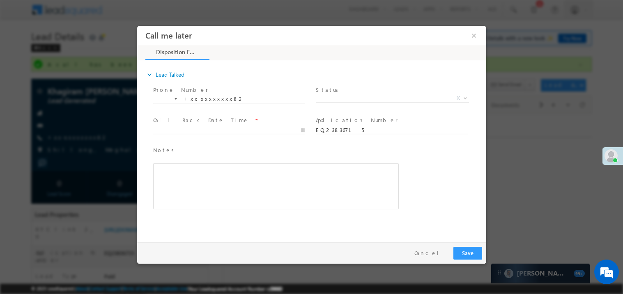
click at [342, 93] on span "Status *" at bounding box center [390, 89] width 151 height 9
click at [337, 96] on span "X" at bounding box center [391, 98] width 153 height 8
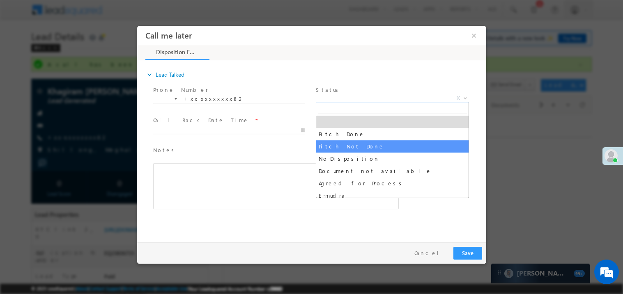
select select "Pitch Not Done"
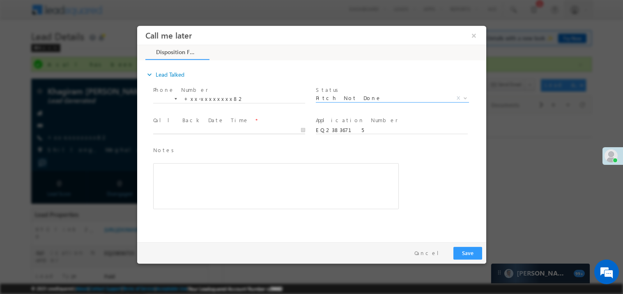
click at [176, 133] on body "Call me later ×" at bounding box center [311, 131] width 349 height 213
type input "[DATE] 10:33 AM"
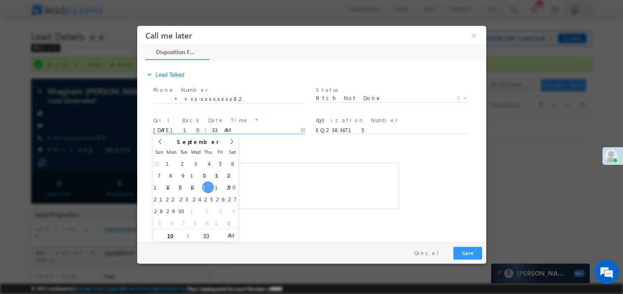
click at [265, 179] on div "Rich Text Editor, 40788eee-0fb2-11ec-a811-0adc8a9d82c2__tab1__section1__Notes__…" at bounding box center [276, 186] width 246 height 46
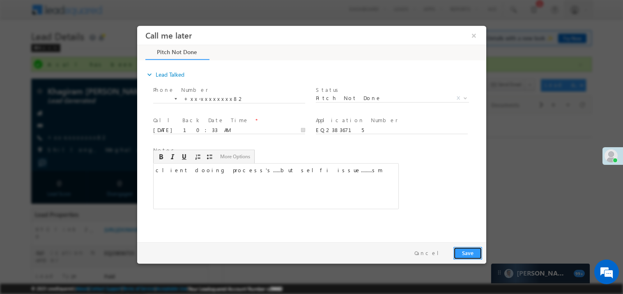
click at [462, 251] on button "Save" at bounding box center [467, 253] width 29 height 13
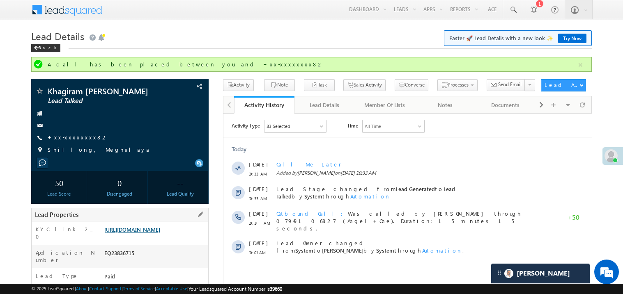
click at [144, 233] on link "[URL][DOMAIN_NAME]" at bounding box center [132, 229] width 56 height 7
click at [70, 138] on link "+xx-xxxxxxxx82" at bounding box center [78, 137] width 60 height 7
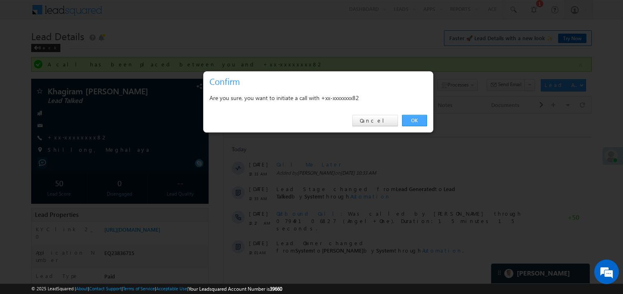
click at [415, 119] on link "OK" at bounding box center [414, 120] width 25 height 11
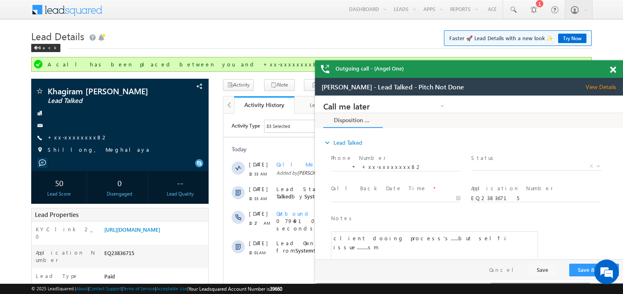
click at [613, 72] on span at bounding box center [613, 70] width 6 height 7
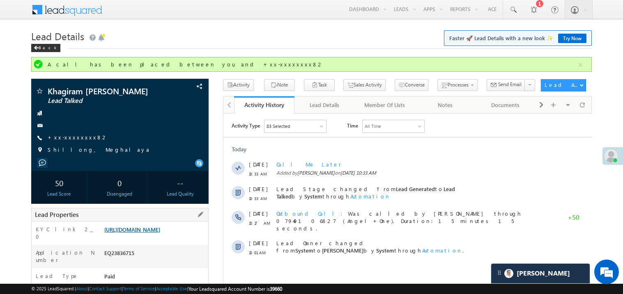
click at [149, 232] on link "[URL][DOMAIN_NAME]" at bounding box center [132, 229] width 56 height 7
click at [74, 139] on link "+xx-xxxxxxxx82" at bounding box center [78, 137] width 60 height 7
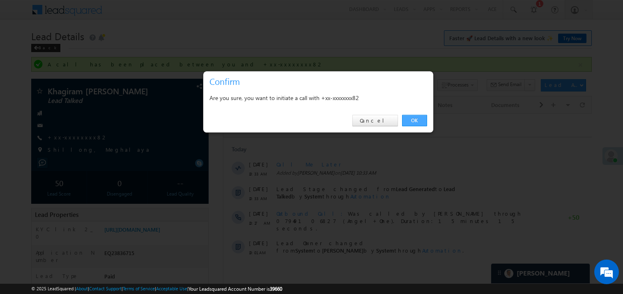
click at [413, 121] on link "OK" at bounding box center [414, 120] width 25 height 11
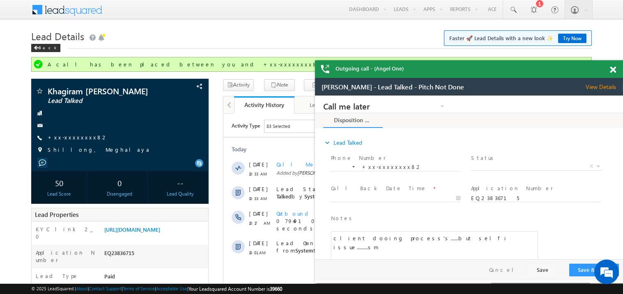
click at [613, 70] on span at bounding box center [613, 70] width 6 height 7
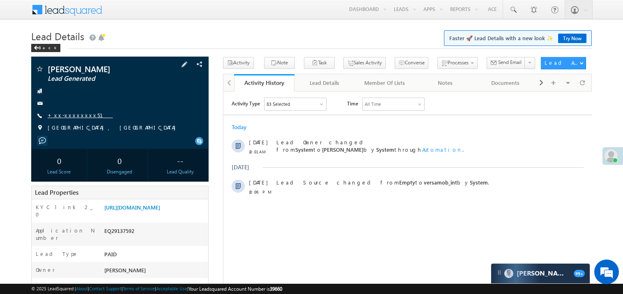
click at [73, 117] on link "+xx-xxxxxxxx51" at bounding box center [80, 115] width 65 height 7
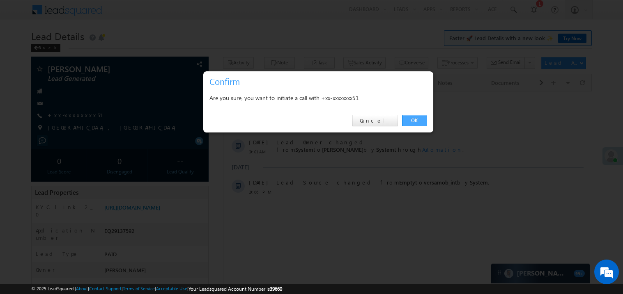
click at [413, 116] on link "OK" at bounding box center [414, 120] width 25 height 11
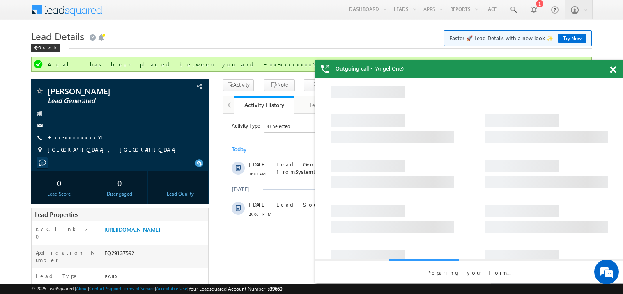
click at [613, 72] on span at bounding box center [613, 70] width 6 height 7
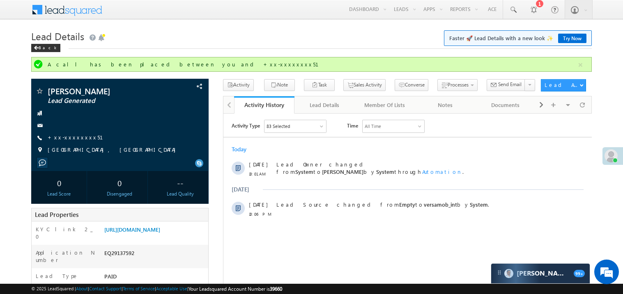
click at [182, 31] on h1 "Lead Details Faster 🚀 Lead Details with a new look ✨ Try Now" at bounding box center [311, 36] width 560 height 16
click at [230, 33] on h1 "Lead Details Faster 🚀 Lead Details with a new look ✨ Try Now" at bounding box center [311, 36] width 560 height 16
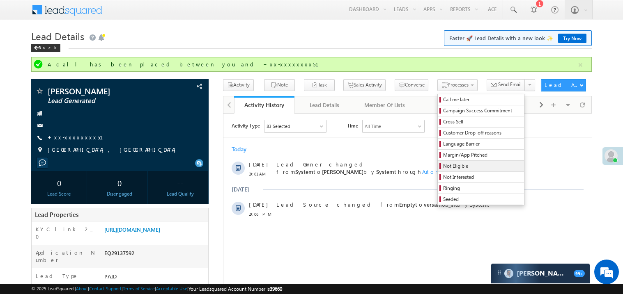
click at [445, 165] on span "Not Eligible" at bounding box center [482, 166] width 78 height 7
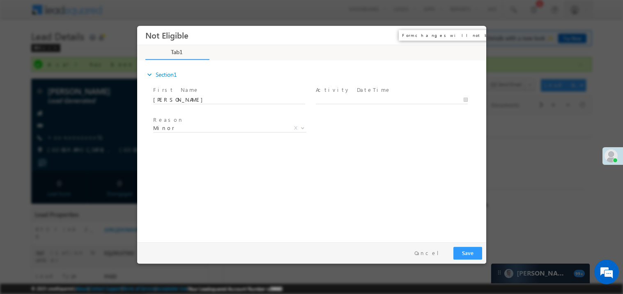
click at [470, 41] on button "×" at bounding box center [473, 35] width 14 height 15
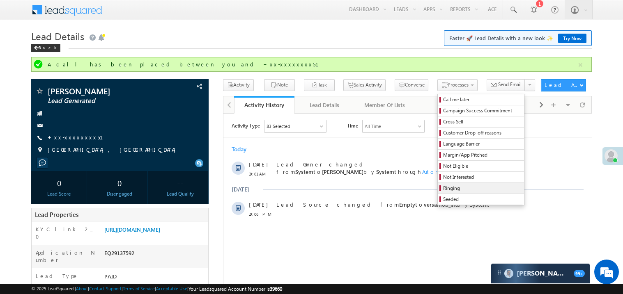
click at [443, 187] on span "Ringing" at bounding box center [482, 188] width 78 height 7
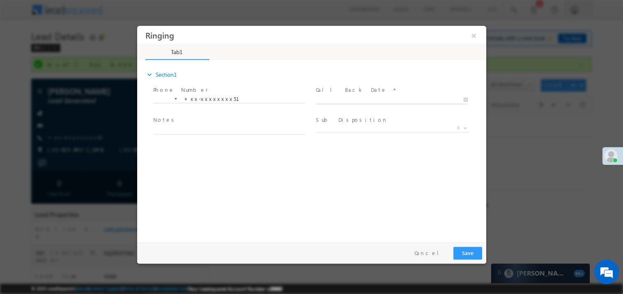
click at [328, 98] on body "Ringing ×" at bounding box center [311, 131] width 349 height 213
type input "09/18/25 10:35 AM"
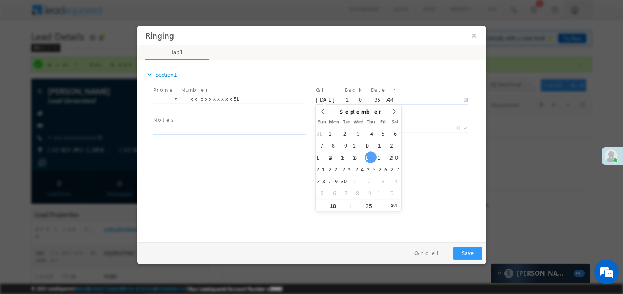
click at [230, 125] on textarea at bounding box center [229, 129] width 152 height 9
type textarea "ring"
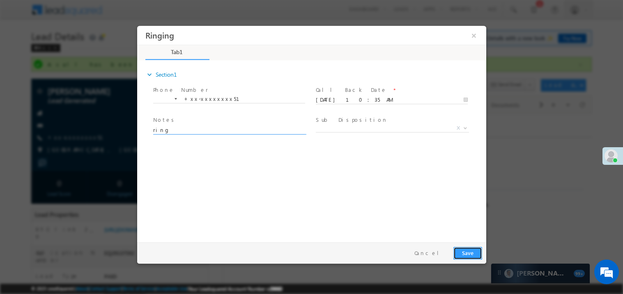
click at [464, 248] on button "Save" at bounding box center [467, 253] width 29 height 13
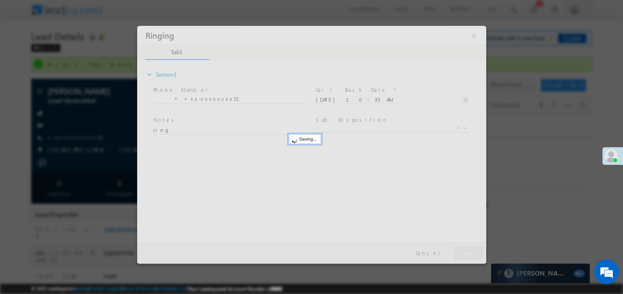
click at [464, 248] on div at bounding box center [311, 144] width 349 height 238
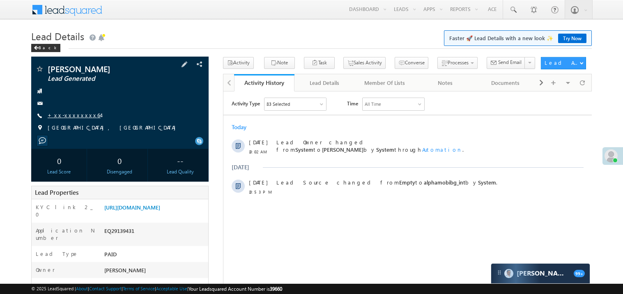
click at [75, 117] on link "+xx-xxxxxxxx64" at bounding box center [74, 115] width 53 height 7
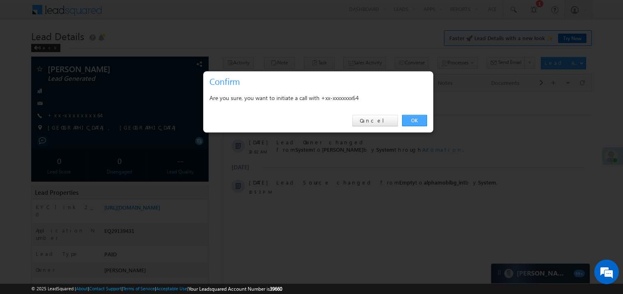
click at [416, 121] on link "OK" at bounding box center [414, 120] width 25 height 11
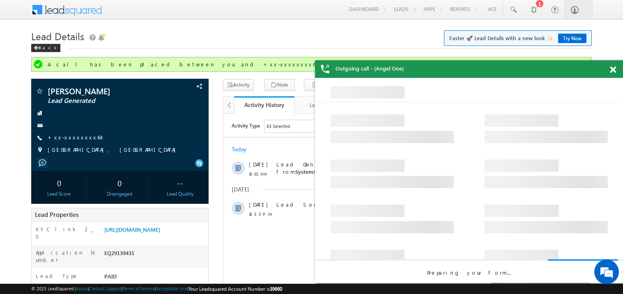
click at [613, 70] on span at bounding box center [613, 70] width 6 height 7
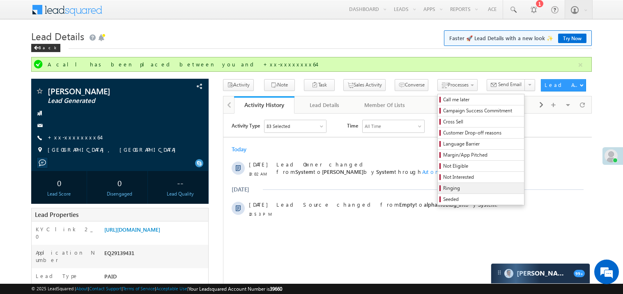
click at [446, 190] on span "Ringing" at bounding box center [482, 188] width 78 height 7
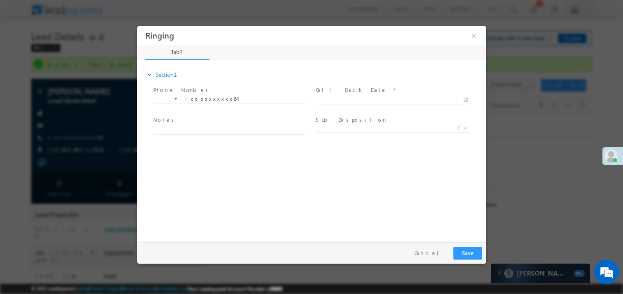
click at [335, 101] on body "Ringing ×" at bounding box center [311, 131] width 349 height 213
type input "[DATE] 10:36 AM"
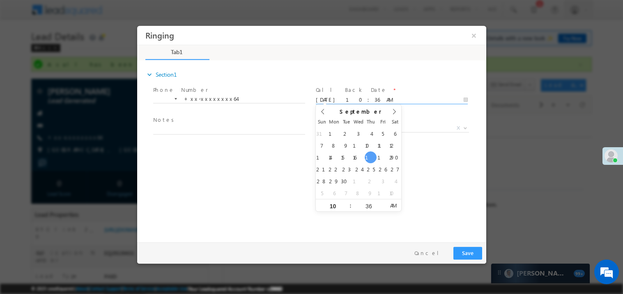
click at [520, 160] on div at bounding box center [311, 147] width 623 height 294
click at [468, 35] on button "×" at bounding box center [473, 35] width 14 height 15
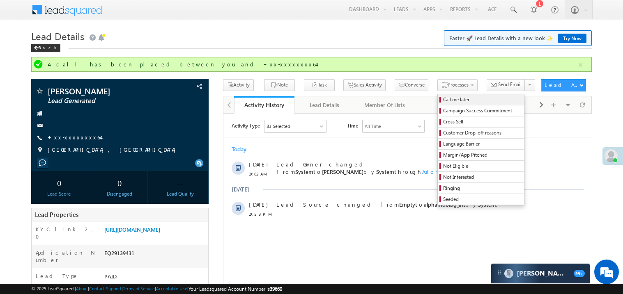
click at [443, 99] on span "Call me later" at bounding box center [482, 99] width 78 height 7
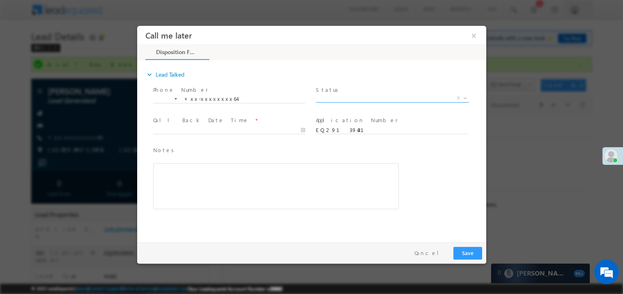
click at [328, 98] on span "X" at bounding box center [391, 98] width 153 height 8
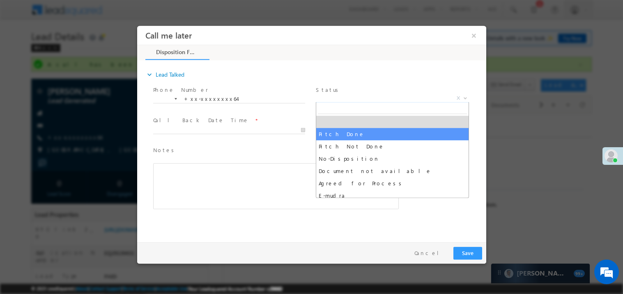
select select "Pitch Done"
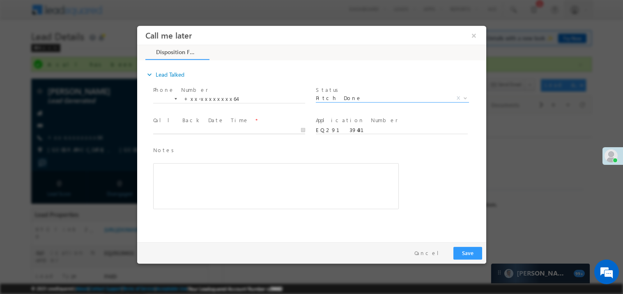
click at [184, 129] on body "Call me later ×" at bounding box center [311, 131] width 349 height 213
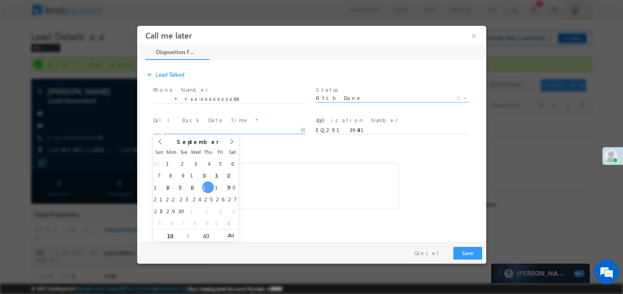
type input "[DATE] 10:40 AM"
click at [267, 206] on div "Rich Text Editor, 40788eee-0fb2-11ec-a811-0adc8a9d82c2__tab1__section1__Notes__…" at bounding box center [276, 186] width 246 height 46
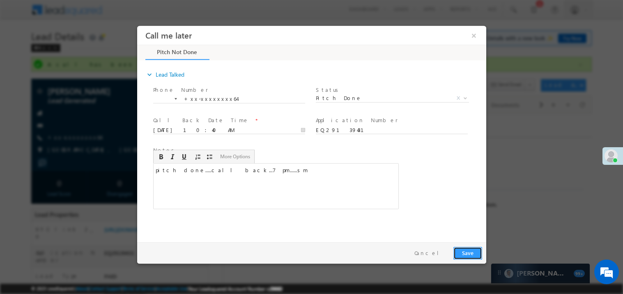
click at [463, 250] on button "Save" at bounding box center [467, 253] width 29 height 13
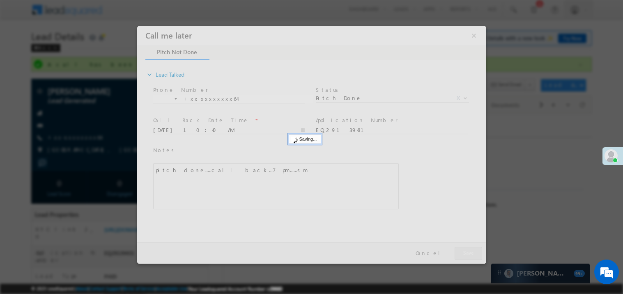
click at [463, 250] on div at bounding box center [311, 144] width 349 height 238
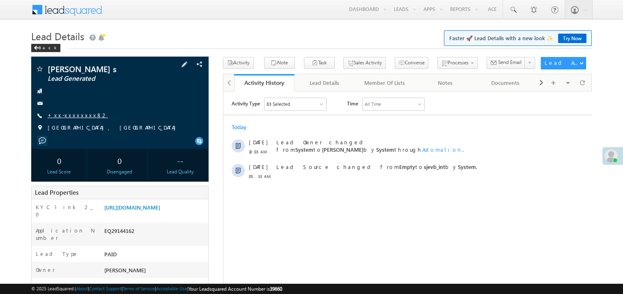
click at [73, 116] on link "+xx-xxxxxxxx82" at bounding box center [78, 115] width 60 height 7
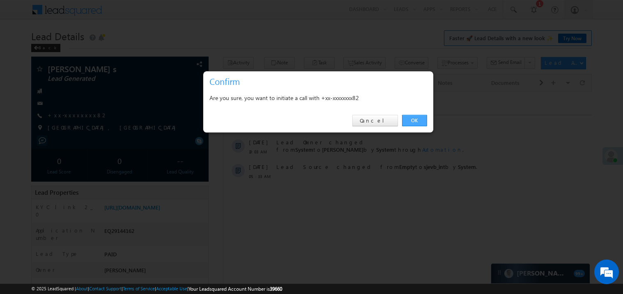
click at [415, 116] on link "OK" at bounding box center [414, 120] width 25 height 11
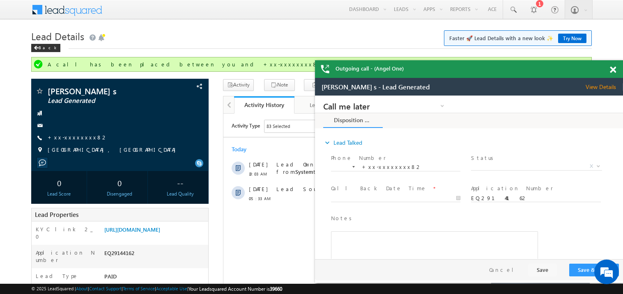
click at [614, 68] on span at bounding box center [613, 70] width 6 height 7
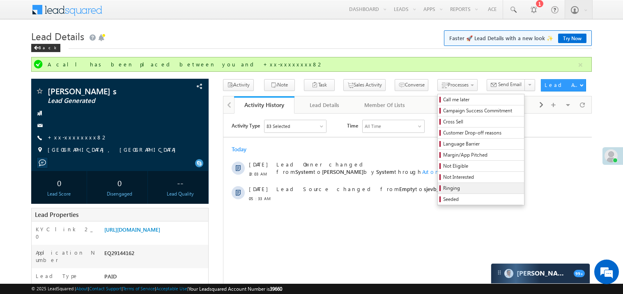
click at [447, 187] on span "Ringing" at bounding box center [482, 188] width 78 height 7
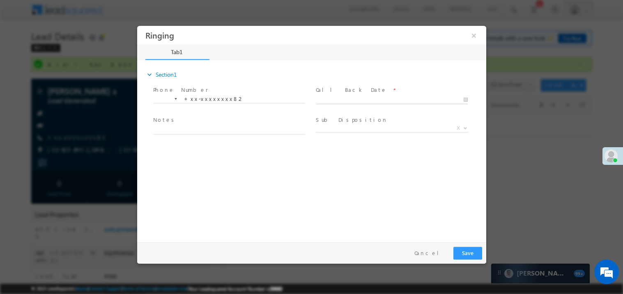
click at [342, 101] on body "Ringing ×" at bounding box center [311, 131] width 349 height 213
type input "[DATE] 10:42 AM"
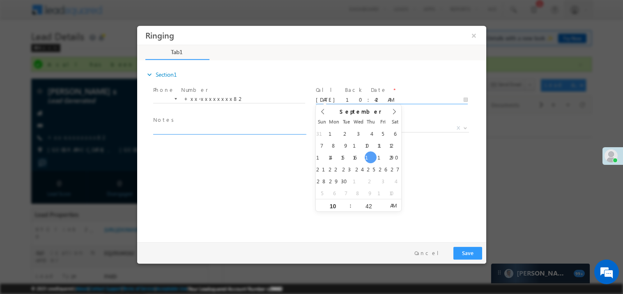
click at [213, 127] on textarea at bounding box center [229, 129] width 152 height 9
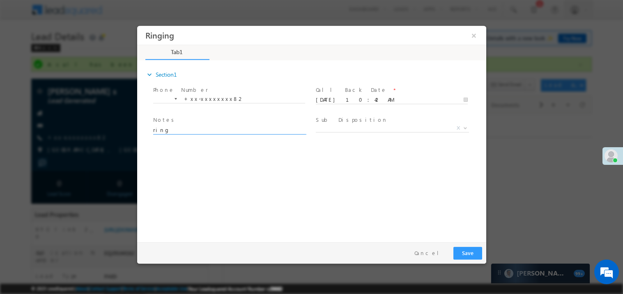
type textarea "ring"
click at [466, 252] on button "Save" at bounding box center [467, 253] width 29 height 13
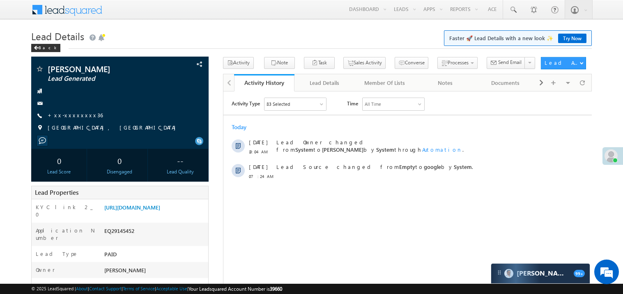
click at [75, 116] on link "+xx-xxxxxxxx36" at bounding box center [75, 115] width 55 height 7
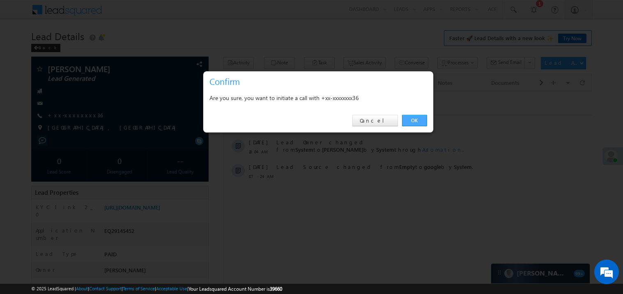
click at [410, 122] on link "OK" at bounding box center [414, 120] width 25 height 11
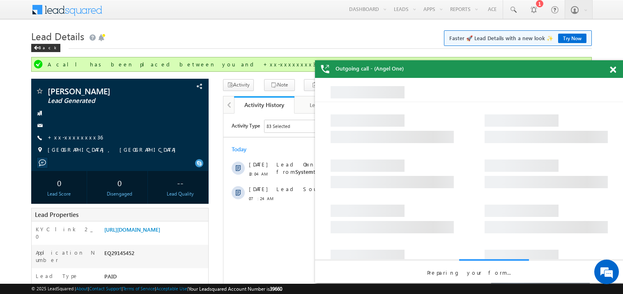
click at [613, 71] on span at bounding box center [613, 70] width 6 height 7
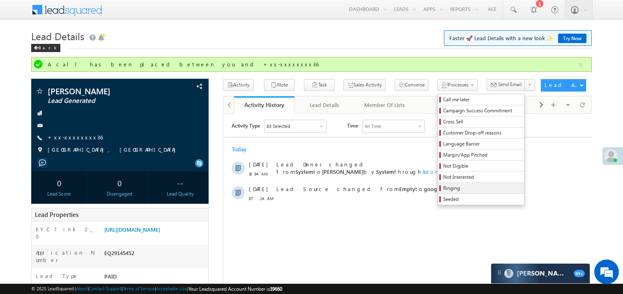
click at [455, 185] on link "Ringing" at bounding box center [481, 188] width 86 height 11
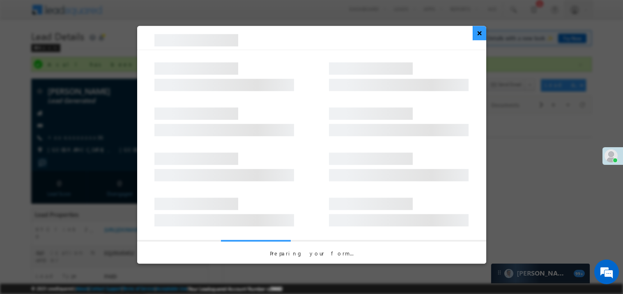
click at [481, 34] on button "×" at bounding box center [480, 33] width 14 height 14
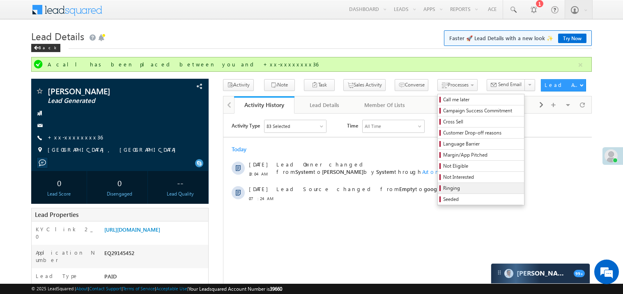
click at [443, 190] on span "Ringing" at bounding box center [482, 188] width 78 height 7
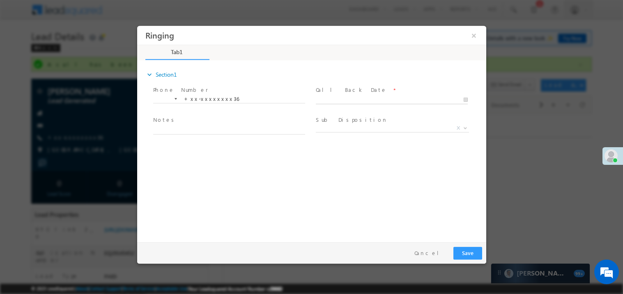
click at [340, 97] on body "Ringing ×" at bounding box center [311, 131] width 349 height 213
type input "[DATE] 10:43 AM"
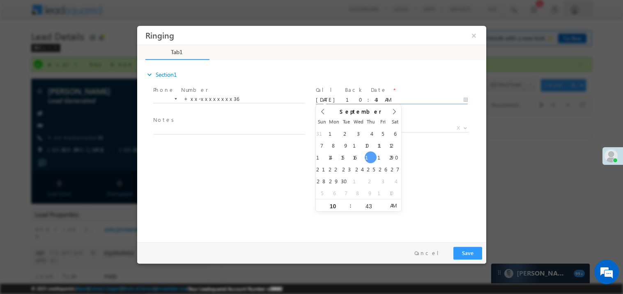
click at [213, 127] on textarea at bounding box center [229, 129] width 152 height 9
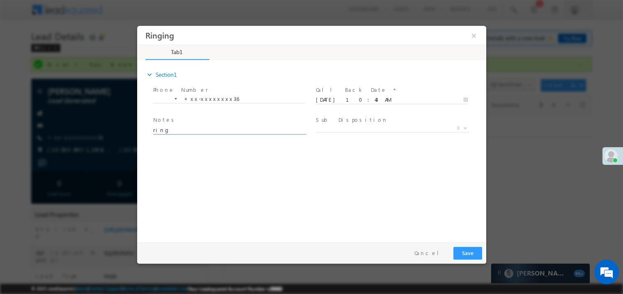
type textarea "ring"
click at [464, 251] on button "Save" at bounding box center [467, 253] width 29 height 13
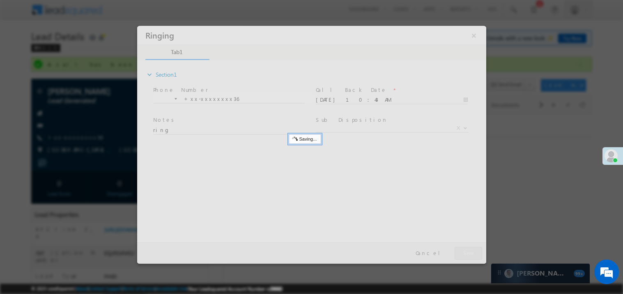
click at [464, 251] on div at bounding box center [311, 144] width 349 height 238
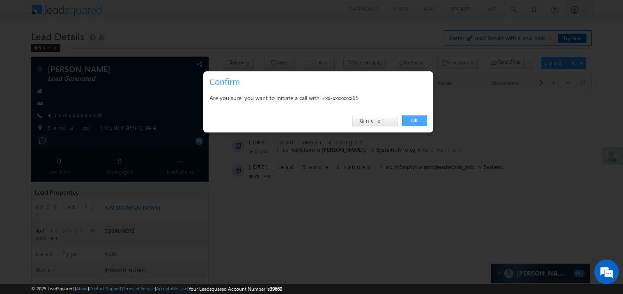
click at [413, 120] on link "OK" at bounding box center [414, 120] width 25 height 11
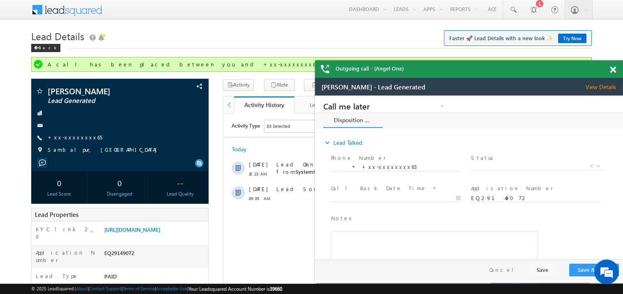
click at [611, 71] on span at bounding box center [613, 70] width 6 height 7
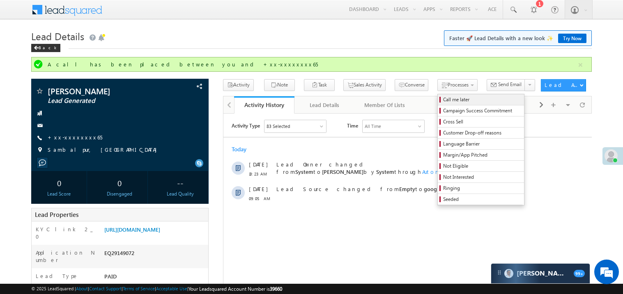
click at [443, 97] on span "Call me later" at bounding box center [482, 99] width 78 height 7
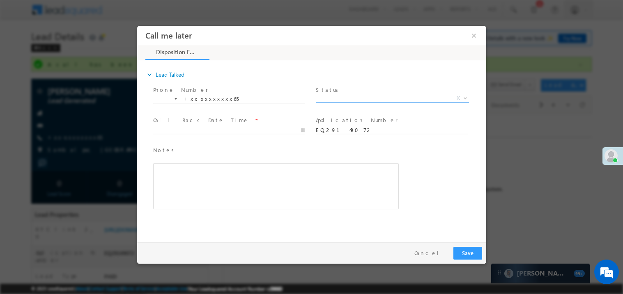
click at [335, 100] on span "X" at bounding box center [391, 98] width 153 height 8
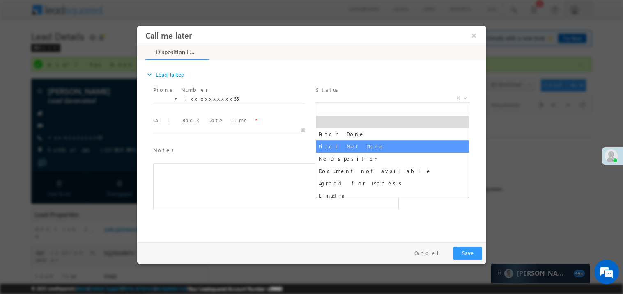
select select "Pitch Not Done"
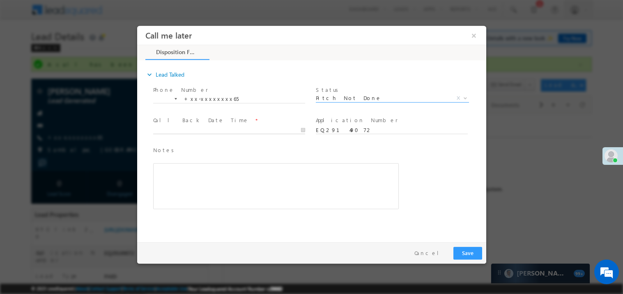
click at [197, 131] on body "Call me later ×" at bounding box center [311, 131] width 349 height 213
type input "[DATE] 10:44 AM"
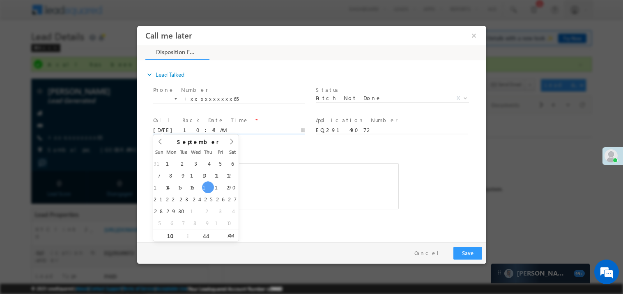
click at [279, 186] on div "Rich Text Editor, 40788eee-0fb2-11ec-a811-0adc8a9d82c2__tab1__section1__Notes__…" at bounding box center [276, 186] width 246 height 46
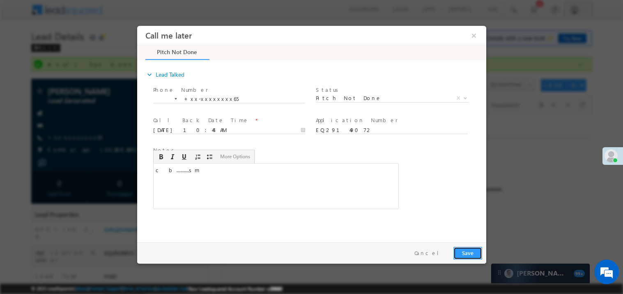
click at [471, 255] on button "Save" at bounding box center [467, 253] width 29 height 13
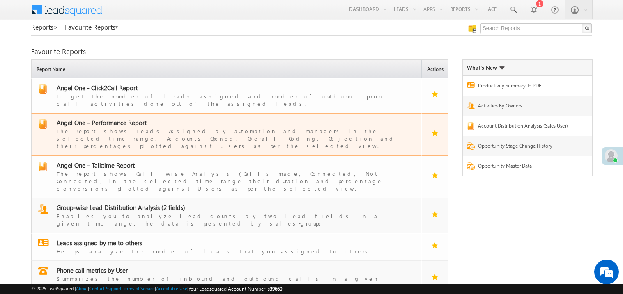
click at [108, 119] on span "Angel One – Performance Report" at bounding box center [102, 123] width 90 height 8
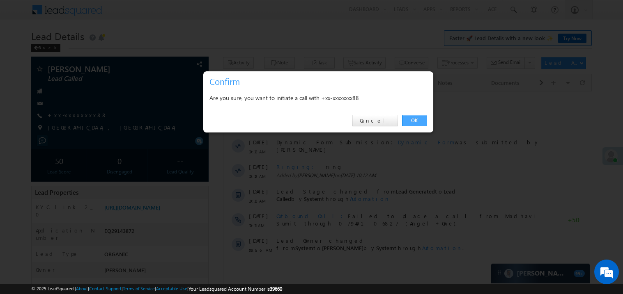
click at [414, 119] on link "OK" at bounding box center [414, 120] width 25 height 11
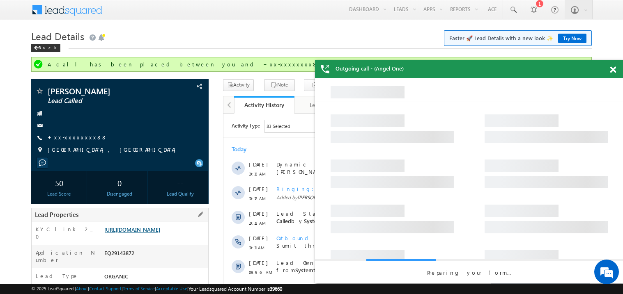
click at [159, 233] on link "[URL][DOMAIN_NAME]" at bounding box center [132, 229] width 56 height 7
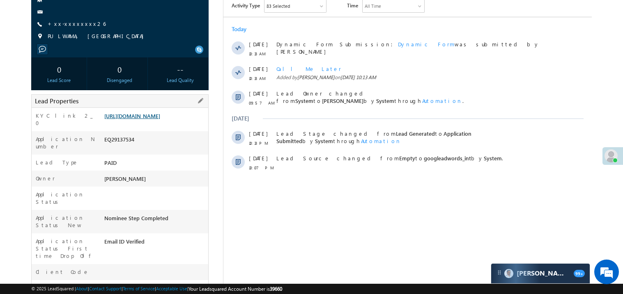
click at [138, 119] on link "https://angelbroking1-pk3em7sa.customui-test.leadsquared.com?leadId=f88bc3cd-f1…" at bounding box center [132, 115] width 56 height 7
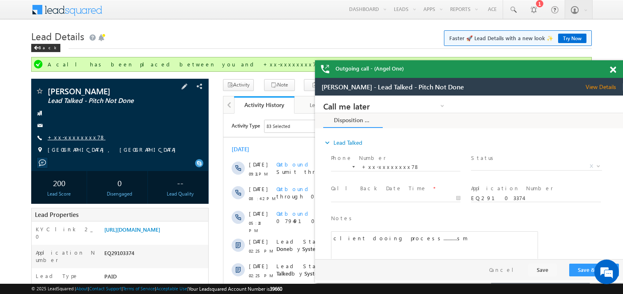
click at [78, 140] on link "+xx-xxxxxxxx78" at bounding box center [77, 137] width 58 height 7
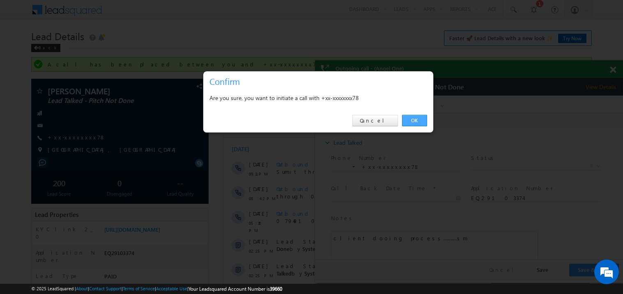
click at [414, 122] on link "OK" at bounding box center [414, 120] width 25 height 11
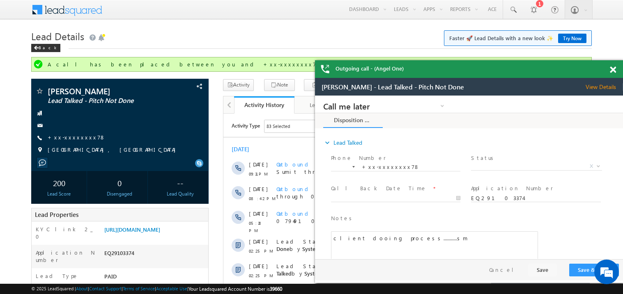
click at [612, 69] on span at bounding box center [613, 70] width 6 height 7
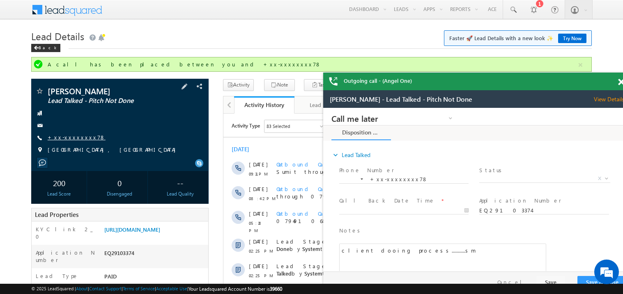
click at [62, 138] on link "+xx-xxxxxxxx78" at bounding box center [77, 137] width 58 height 7
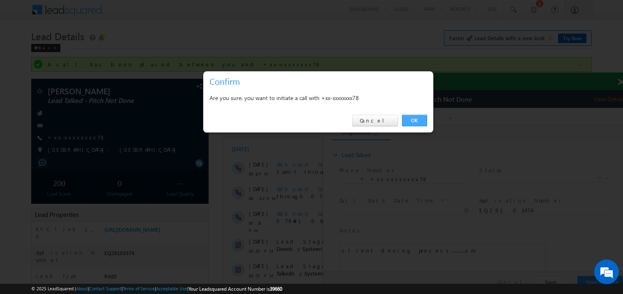
click at [414, 118] on link "OK" at bounding box center [414, 120] width 25 height 11
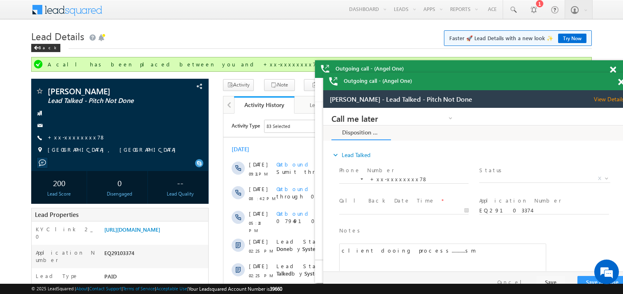
click at [614, 73] on div "Outgoing call - (Angel One)" at bounding box center [477, 82] width 308 height 18
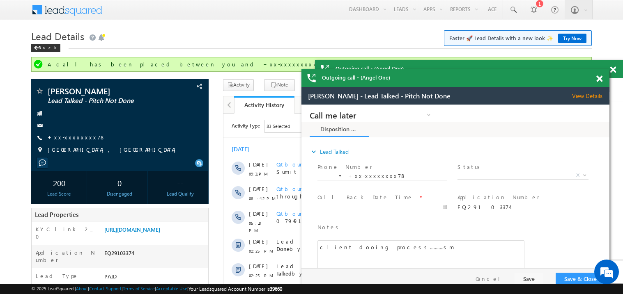
drag, startPoint x: 570, startPoint y: 85, endPoint x: 505, endPoint y: 77, distance: 65.3
click at [505, 77] on div "Outgoing call - (Angel One)" at bounding box center [455, 78] width 308 height 18
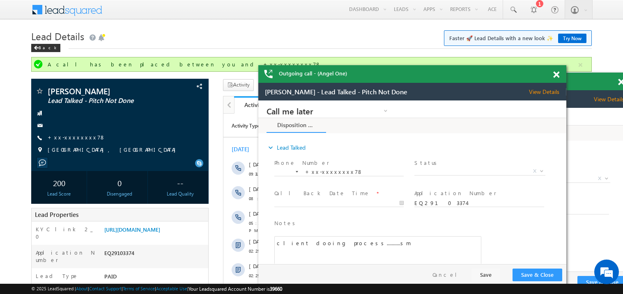
click at [558, 74] on span at bounding box center [556, 74] width 6 height 7
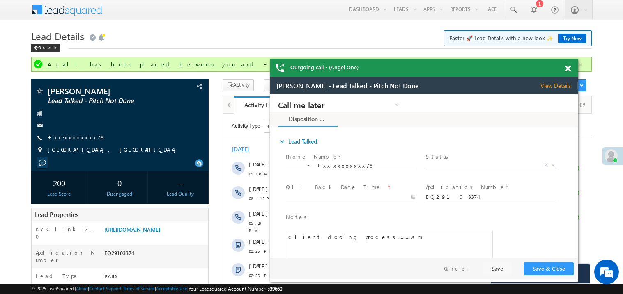
drag, startPoint x: 537, startPoint y: 89, endPoint x: 482, endPoint y: 76, distance: 56.3
click at [482, 76] on div "Outgoing call - (Angel One)" at bounding box center [424, 68] width 308 height 18
click at [566, 69] on span at bounding box center [566, 68] width 6 height 7
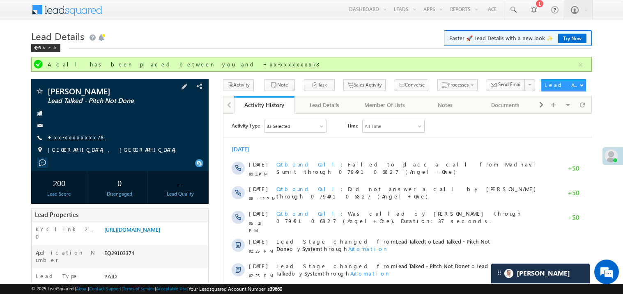
click at [72, 137] on link "+xx-xxxxxxxx78" at bounding box center [77, 137] width 58 height 7
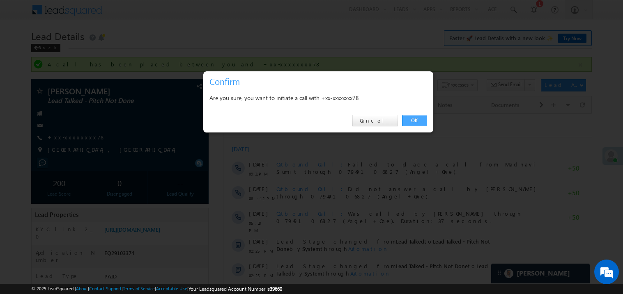
click at [412, 121] on link "OK" at bounding box center [414, 120] width 25 height 11
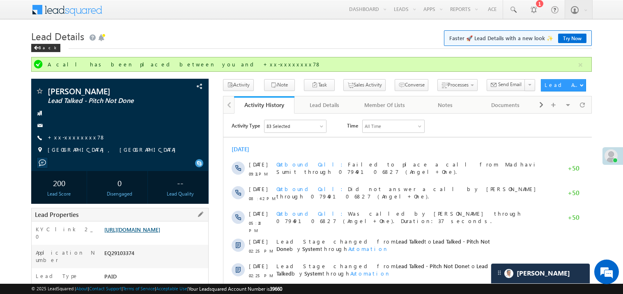
click at [149, 233] on link "https://angelbroking1-pk3em7sa.customui-test.leadsquared.com?leadId=59f41bed-35…" at bounding box center [132, 229] width 56 height 7
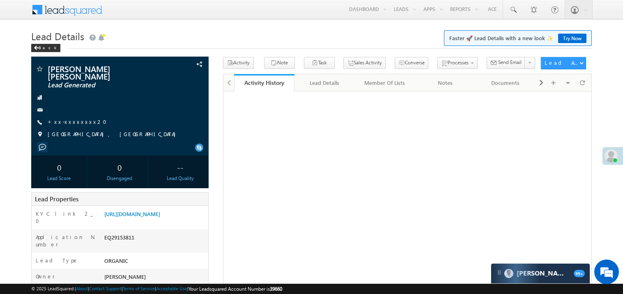
click at [67, 118] on link "+xx-xxxxxxxx20" at bounding box center [80, 121] width 64 height 7
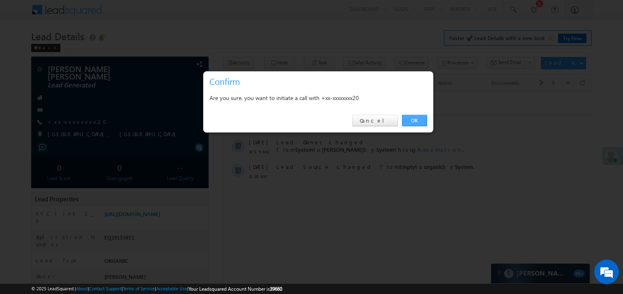
click at [414, 119] on link "OK" at bounding box center [414, 120] width 25 height 11
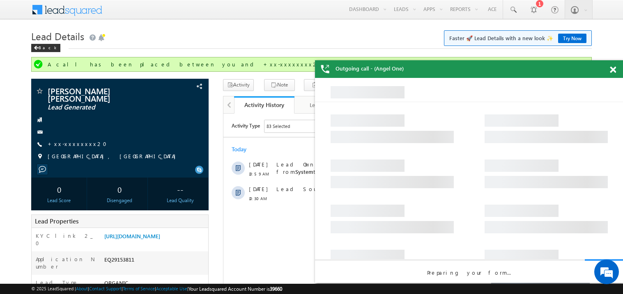
click at [614, 70] on span at bounding box center [613, 70] width 6 height 7
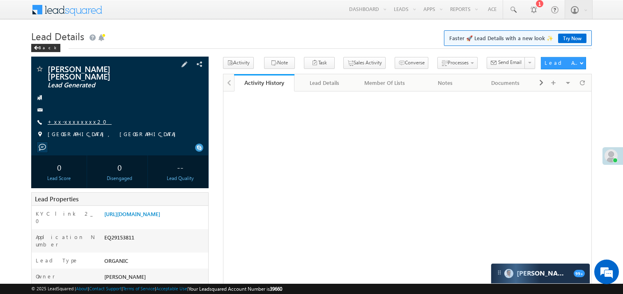
click at [75, 118] on link "+xx-xxxxxxxx20" at bounding box center [80, 121] width 64 height 7
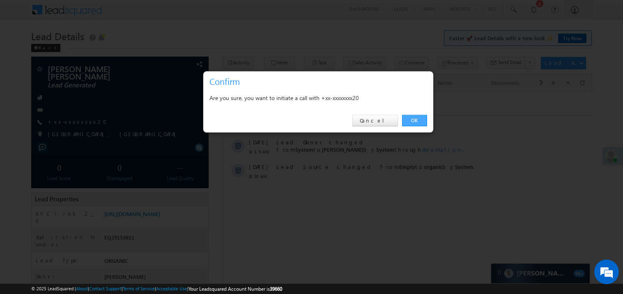
click at [414, 121] on link "OK" at bounding box center [414, 120] width 25 height 11
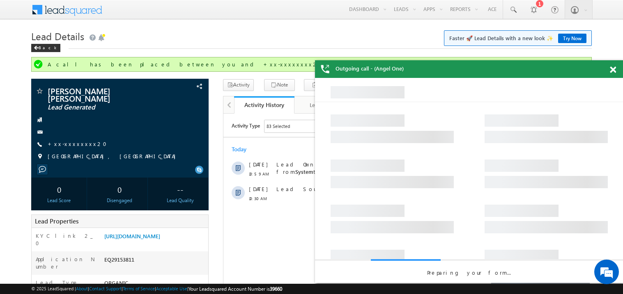
click at [616, 72] on div at bounding box center [617, 68] width 11 height 16
click at [615, 71] on span at bounding box center [613, 70] width 6 height 7
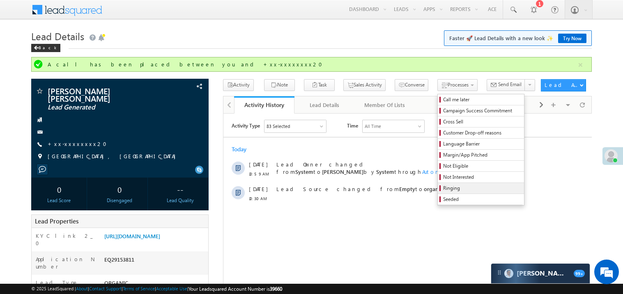
click at [452, 187] on span "Ringing" at bounding box center [482, 188] width 78 height 7
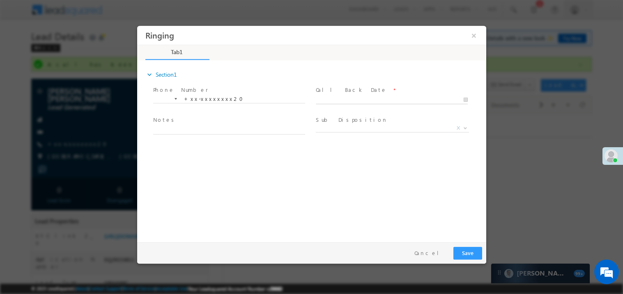
click at [335, 100] on body "Ringing ×" at bounding box center [311, 131] width 349 height 213
type input "09/18/25 11:03 AM"
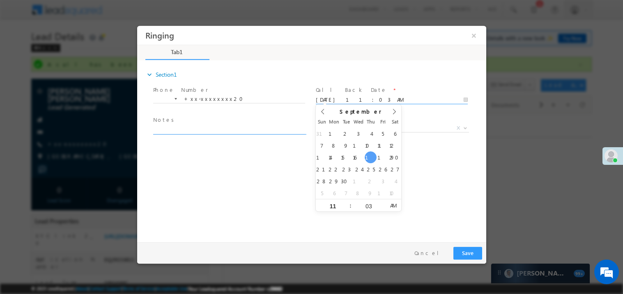
click at [174, 132] on textarea at bounding box center [229, 129] width 152 height 9
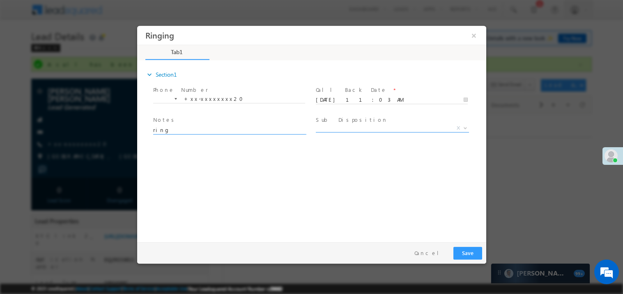
type textarea "ring"
click at [337, 130] on span "X" at bounding box center [391, 128] width 153 height 8
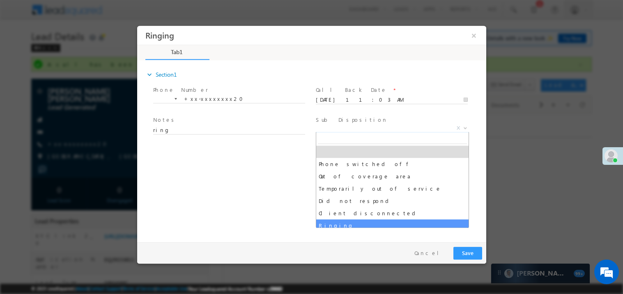
select select "Ringing"
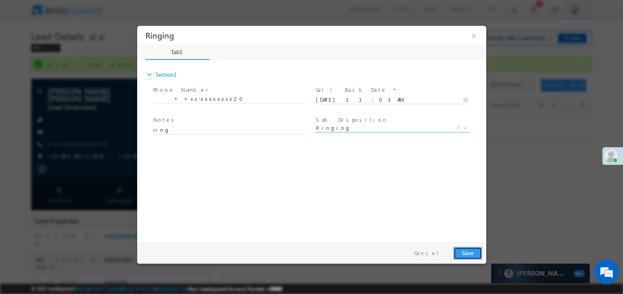
click at [473, 252] on button "Save" at bounding box center [467, 253] width 29 height 13
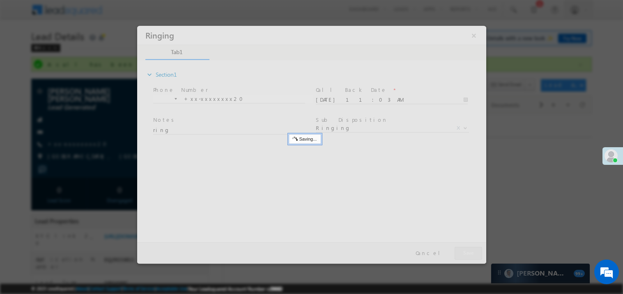
click at [473, 252] on div at bounding box center [311, 144] width 349 height 238
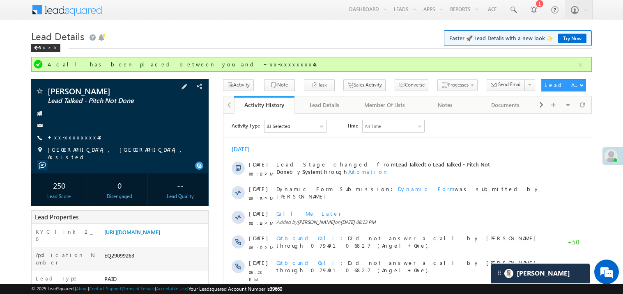
click at [68, 141] on link "+xx-xxxxxxxx48" at bounding box center [75, 137] width 55 height 7
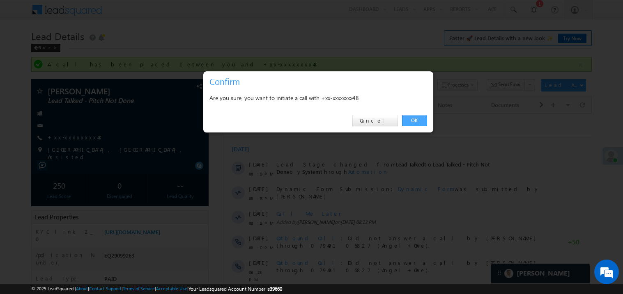
click at [413, 121] on link "OK" at bounding box center [414, 120] width 25 height 11
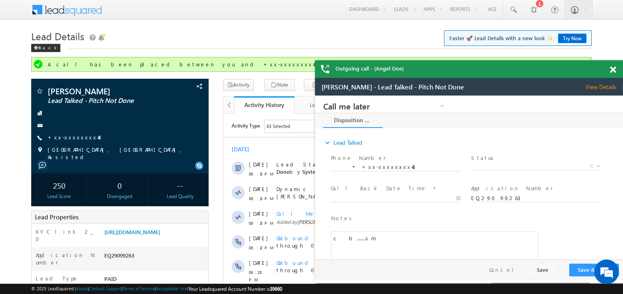
click at [614, 69] on span at bounding box center [613, 70] width 6 height 7
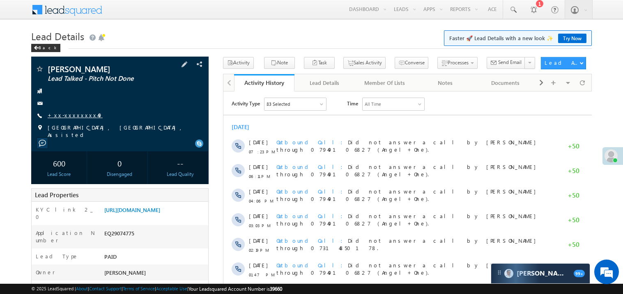
click at [71, 116] on link "+xx-xxxxxxxx49" at bounding box center [75, 115] width 55 height 7
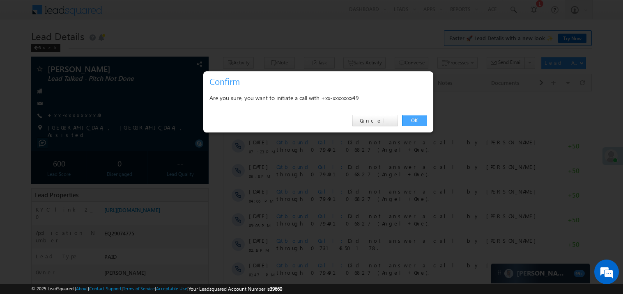
click at [409, 121] on link "OK" at bounding box center [414, 120] width 25 height 11
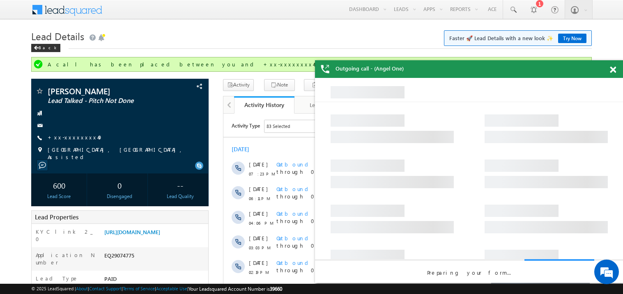
click at [614, 70] on span at bounding box center [613, 70] width 6 height 7
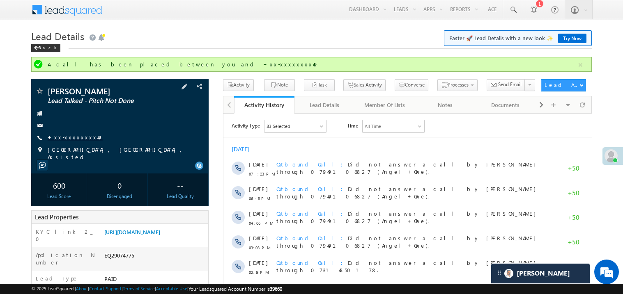
click at [78, 138] on link "+xx-xxxxxxxx49" at bounding box center [75, 137] width 55 height 7
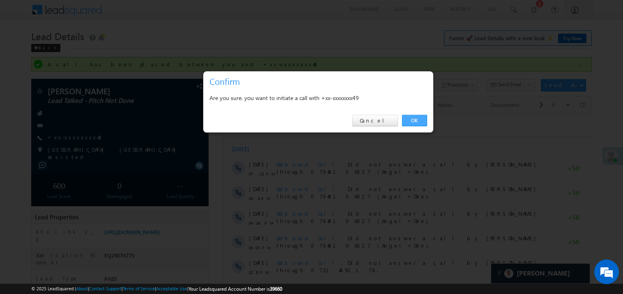
click at [413, 119] on link "OK" at bounding box center [414, 120] width 25 height 11
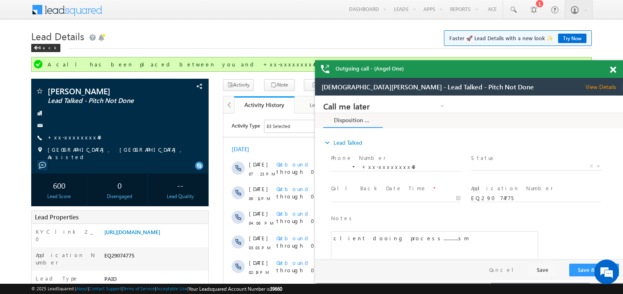
click at [613, 73] on span at bounding box center [613, 70] width 6 height 7
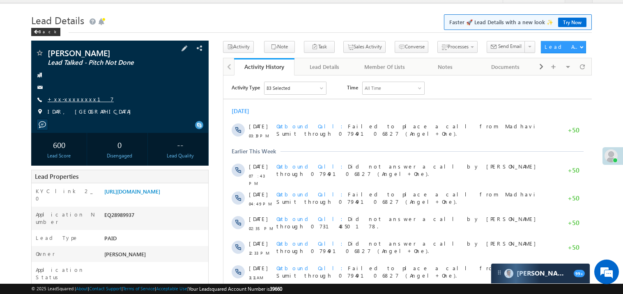
click at [73, 97] on link "+xx-xxxxxxxx17" at bounding box center [81, 99] width 66 height 7
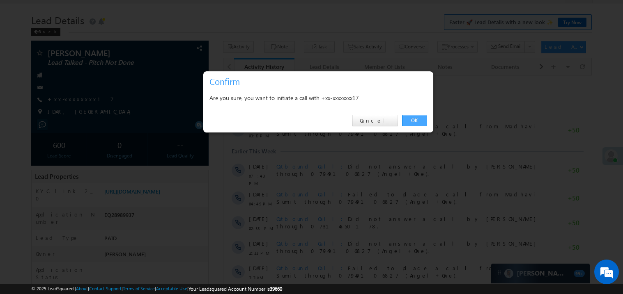
click at [410, 120] on link "OK" at bounding box center [414, 120] width 25 height 11
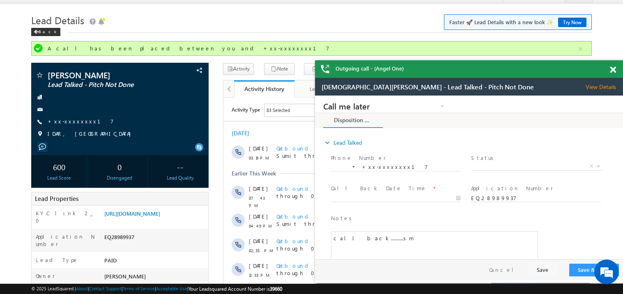
click at [614, 70] on span at bounding box center [613, 70] width 6 height 7
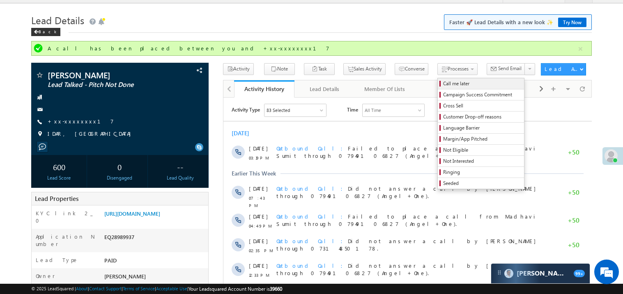
click at [443, 85] on span "Call me later" at bounding box center [482, 83] width 78 height 7
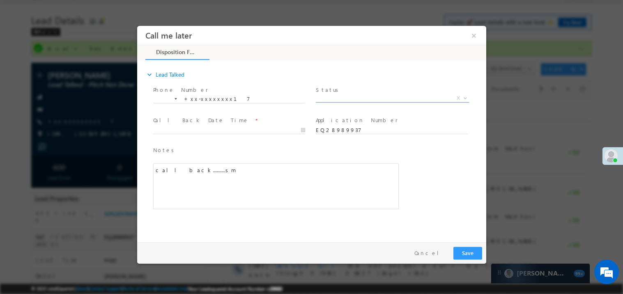
click at [340, 97] on span "X" at bounding box center [391, 98] width 153 height 8
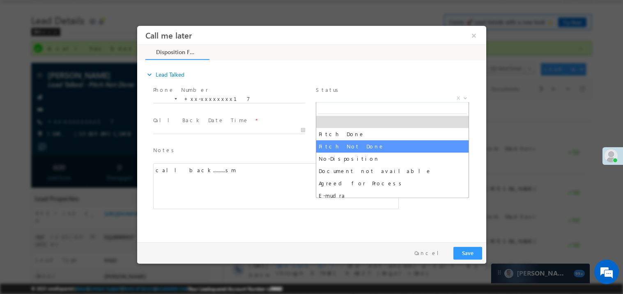
select select "Pitch Not Done"
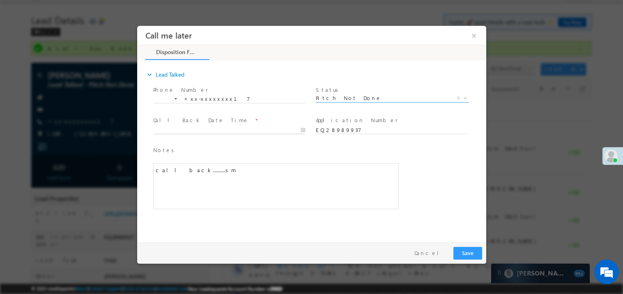
click at [189, 130] on body "Call me later ×" at bounding box center [311, 131] width 349 height 213
type input "09/18/25 11:06 AM"
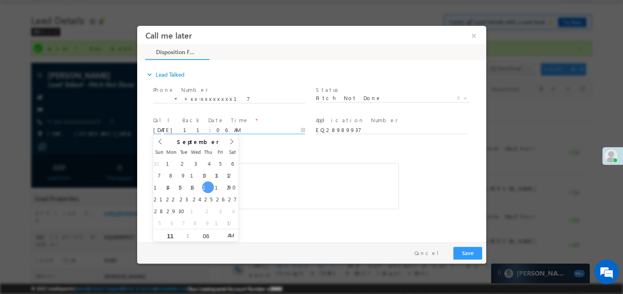
click at [315, 182] on div "call back..........sm" at bounding box center [276, 186] width 246 height 46
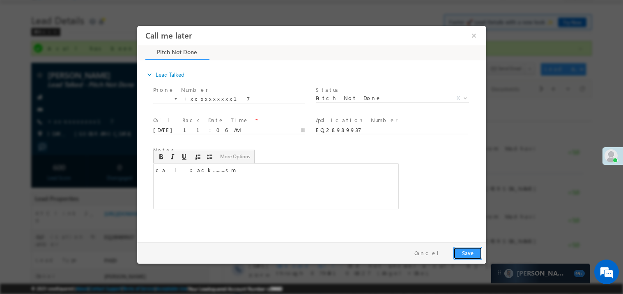
click at [470, 248] on button "Save" at bounding box center [467, 253] width 29 height 13
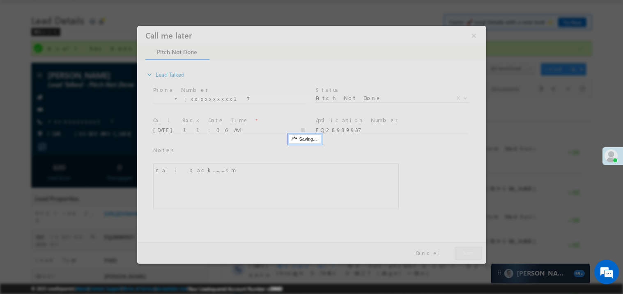
click at [470, 248] on div at bounding box center [311, 144] width 349 height 238
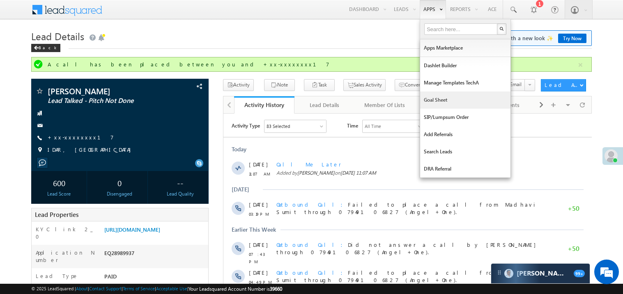
click at [434, 97] on link "Goal Sheet" at bounding box center [465, 100] width 90 height 17
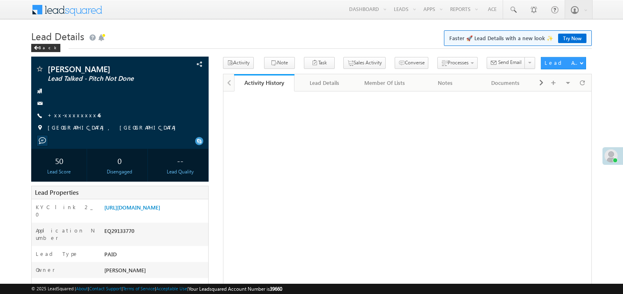
click at [76, 115] on link "+xx-xxxxxxxx46" at bounding box center [74, 115] width 53 height 7
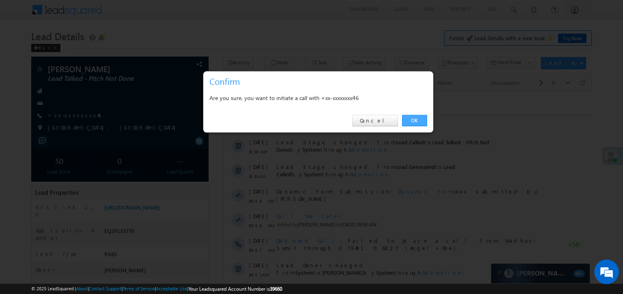
click at [411, 119] on link "OK" at bounding box center [414, 120] width 25 height 11
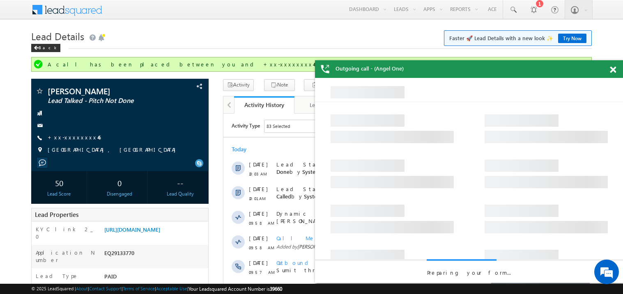
click at [615, 71] on span at bounding box center [613, 70] width 6 height 7
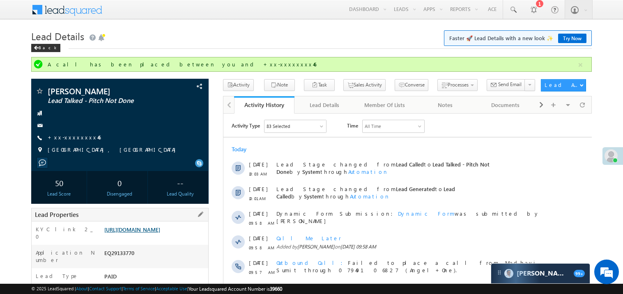
click at [151, 233] on link "https://angelbroking1-pk3em7sa.customui-test.leadsquared.com?leadId=35d455d2-97…" at bounding box center [132, 229] width 56 height 7
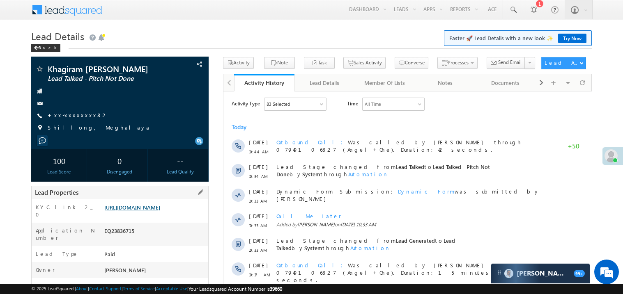
click at [151, 211] on link "[URL][DOMAIN_NAME]" at bounding box center [132, 207] width 56 height 7
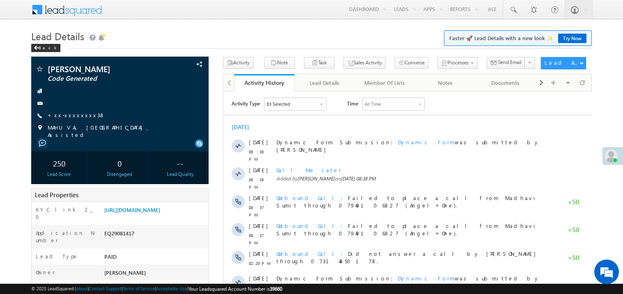
click at [78, 114] on link "+xx-xxxxxxxx38" at bounding box center [76, 115] width 57 height 7
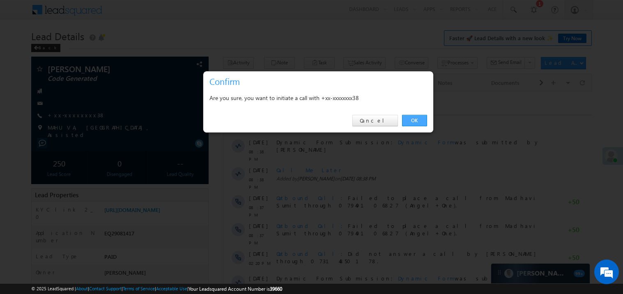
click at [412, 123] on link "OK" at bounding box center [414, 120] width 25 height 11
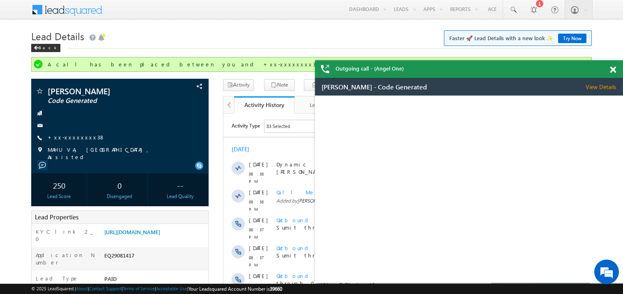
click at [614, 69] on span at bounding box center [613, 70] width 6 height 7
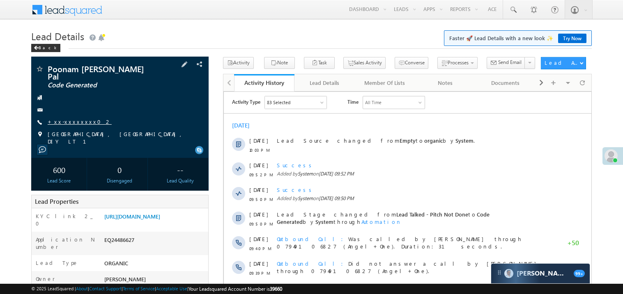
click at [79, 118] on link "+xx-xxxxxxxx02" at bounding box center [80, 121] width 64 height 7
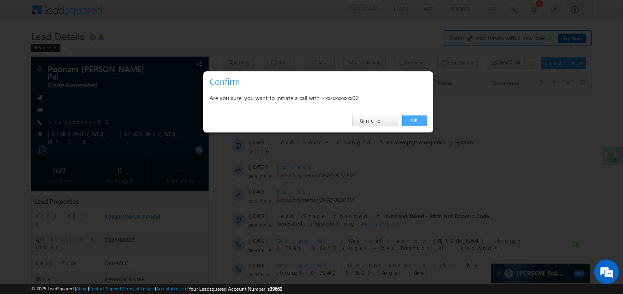
click at [413, 121] on link "OK" at bounding box center [414, 120] width 25 height 11
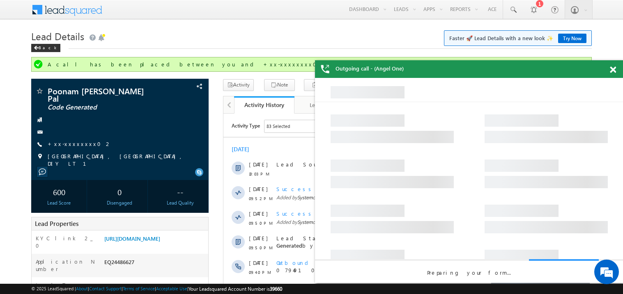
click at [614, 70] on span at bounding box center [613, 70] width 6 height 7
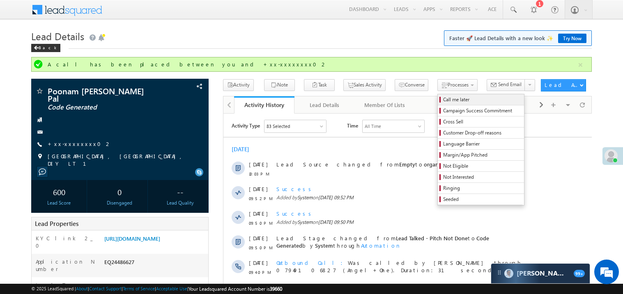
click at [443, 99] on span "Call me later" at bounding box center [482, 99] width 78 height 7
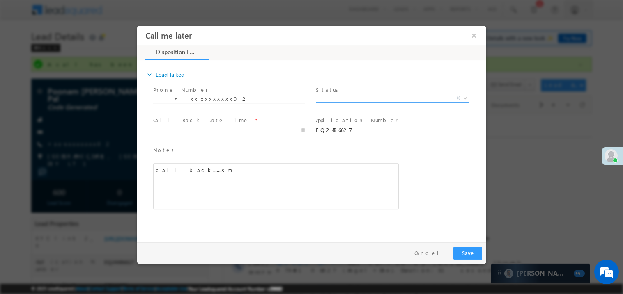
click at [335, 97] on span "X" at bounding box center [391, 98] width 153 height 8
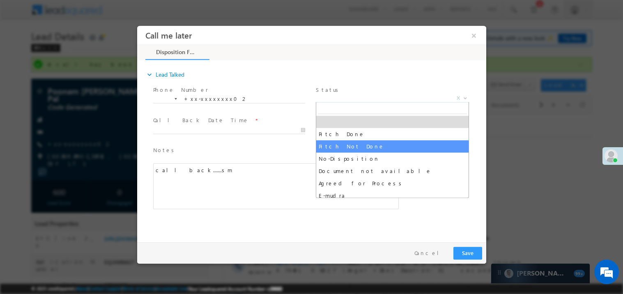
select select "Pitch Not Done"
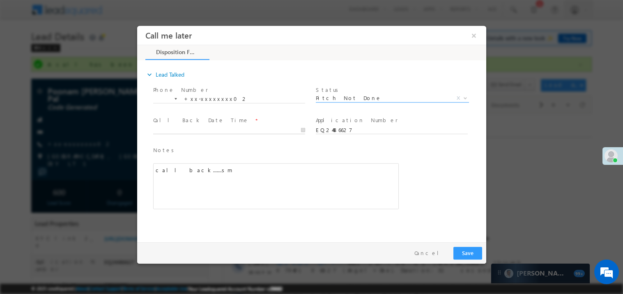
click at [195, 130] on body "Call me later ×" at bounding box center [311, 131] width 349 height 213
type input "09/18/25 11:16 AM"
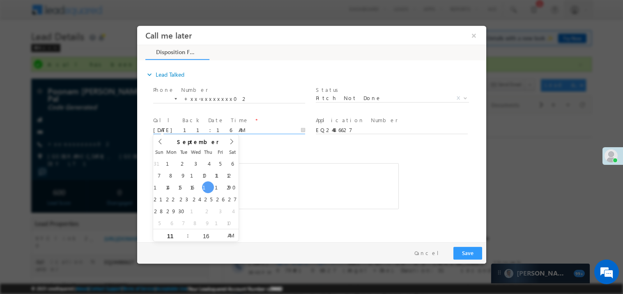
click at [298, 174] on div "call back.......sm" at bounding box center [276, 186] width 246 height 46
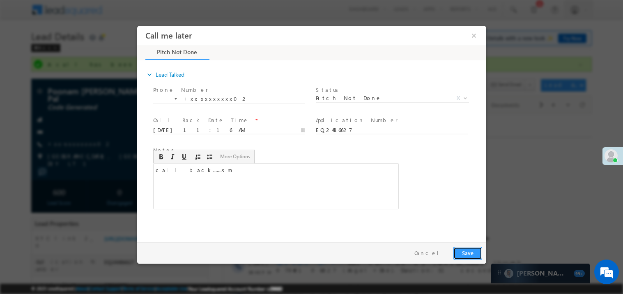
click at [466, 254] on button "Save" at bounding box center [467, 253] width 29 height 13
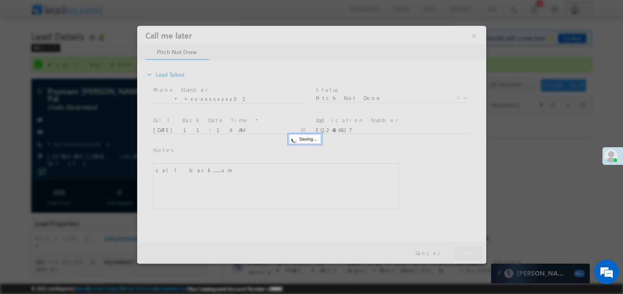
click at [466, 254] on div at bounding box center [311, 144] width 349 height 238
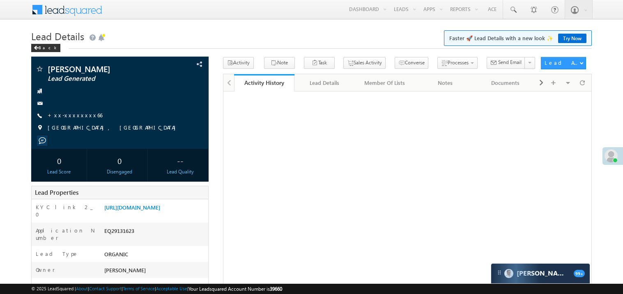
click at [63, 109] on div "[PERSON_NAME] Lead Generated +xx-xxxxxxxx66" at bounding box center [119, 100] width 169 height 71
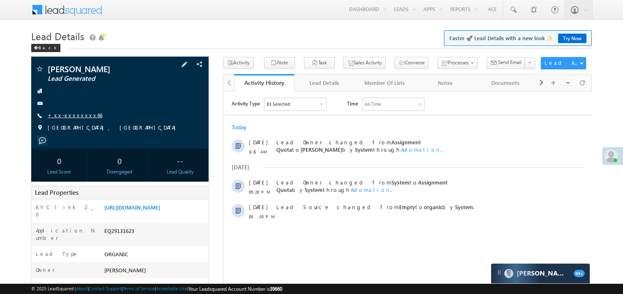
click at [66, 113] on link "+xx-xxxxxxxx66" at bounding box center [75, 115] width 55 height 7
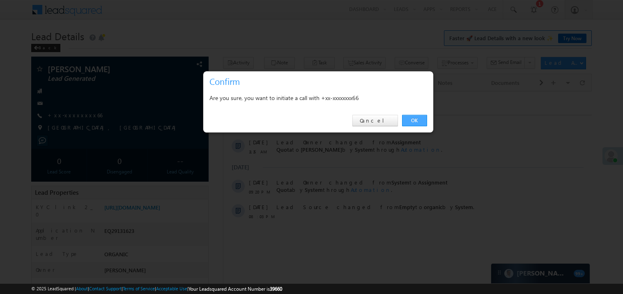
click at [411, 120] on link "OK" at bounding box center [414, 120] width 25 height 11
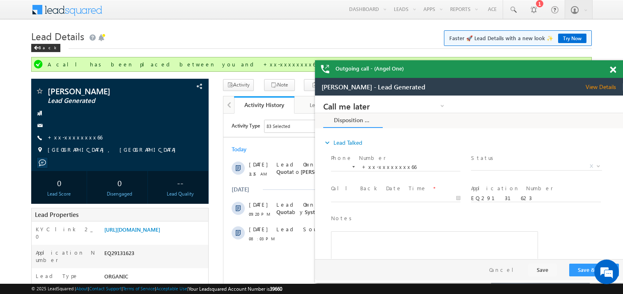
click at [612, 71] on span at bounding box center [613, 70] width 6 height 7
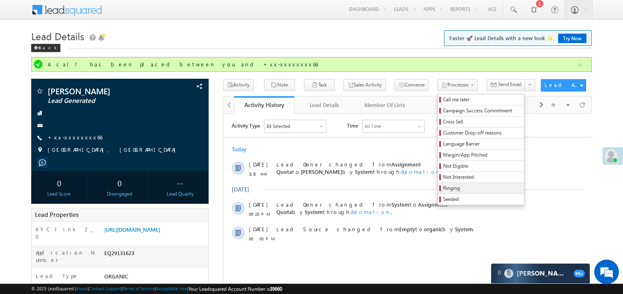
click at [445, 191] on span "Ringing" at bounding box center [482, 188] width 78 height 7
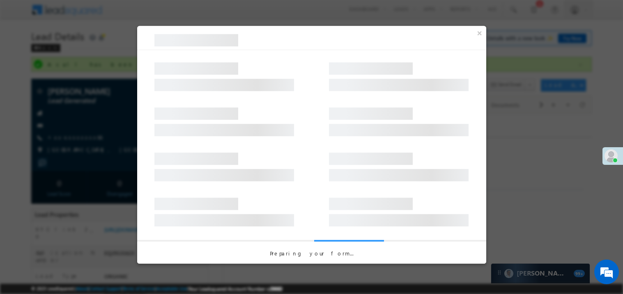
click at [319, 163] on div at bounding box center [311, 162] width 349 height 45
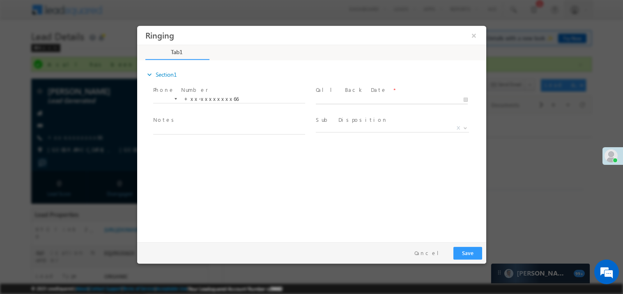
click at [340, 99] on body "Ringing ×" at bounding box center [311, 131] width 349 height 213
type input "09/18/25 11:17 AM"
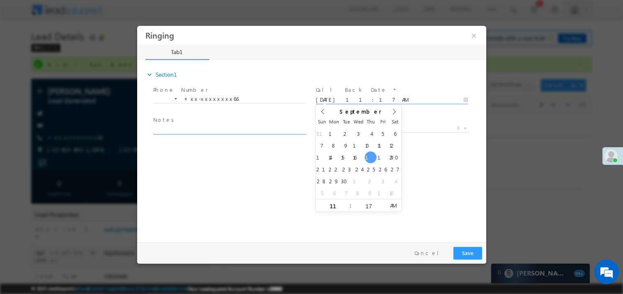
click at [218, 129] on textarea at bounding box center [229, 129] width 152 height 9
type textarea "ring"
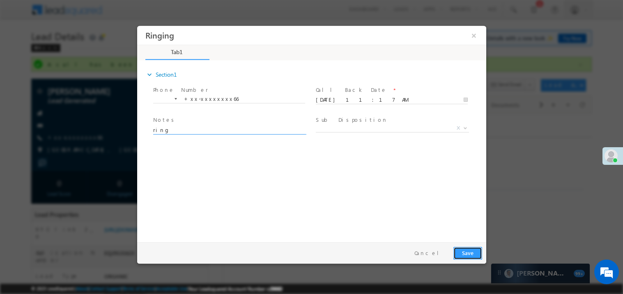
click at [467, 256] on button "Save" at bounding box center [467, 253] width 29 height 13
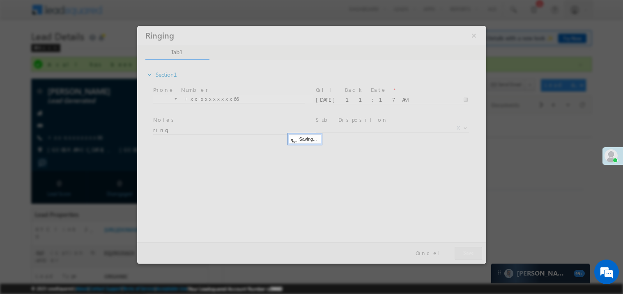
click at [467, 256] on div at bounding box center [311, 144] width 349 height 238
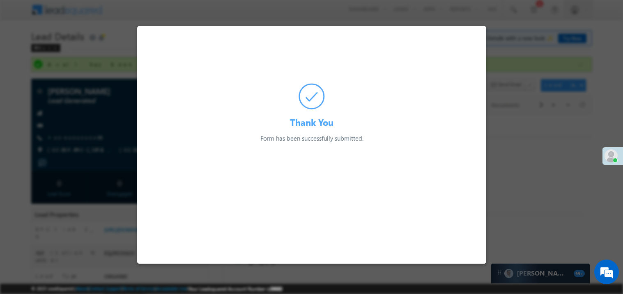
click at [467, 143] on html "Thank You Form has been successfully submitted. Preparing your form... Septembe…" at bounding box center [311, 83] width 349 height 117
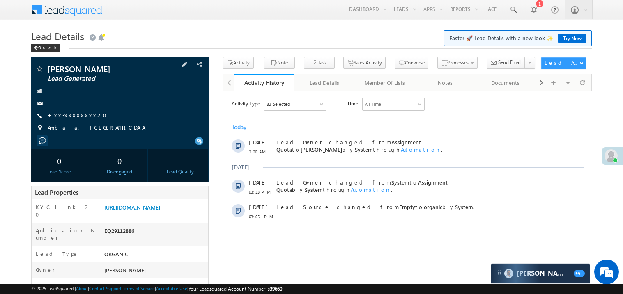
click at [69, 115] on link "+xx-xxxxxxxx20" at bounding box center [80, 115] width 64 height 7
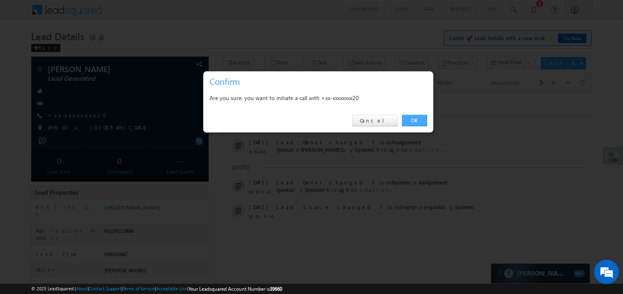
click at [415, 119] on link "OK" at bounding box center [414, 120] width 25 height 11
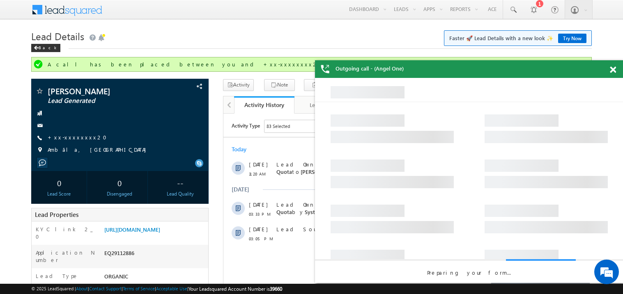
click at [616, 74] on div at bounding box center [617, 68] width 11 height 16
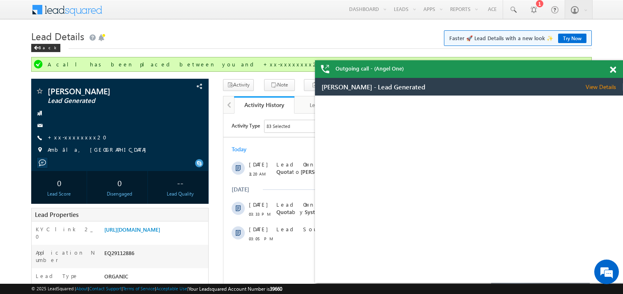
click at [616, 72] on div at bounding box center [617, 68] width 11 height 16
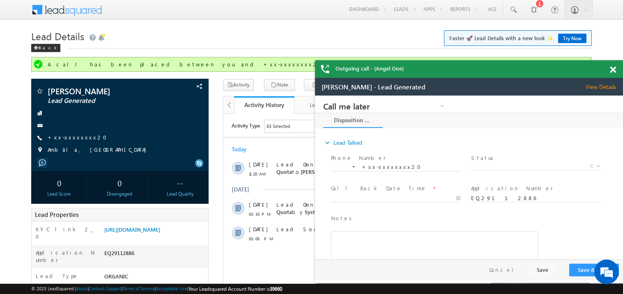
click at [612, 69] on span at bounding box center [613, 70] width 6 height 7
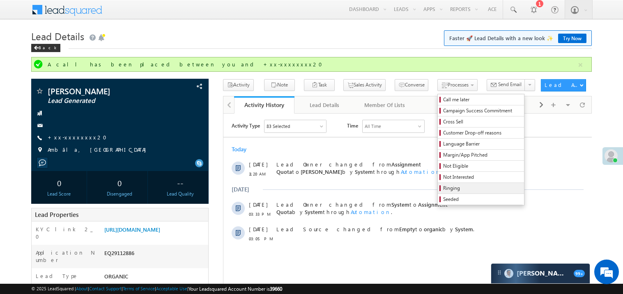
click at [447, 189] on span "Ringing" at bounding box center [482, 188] width 78 height 7
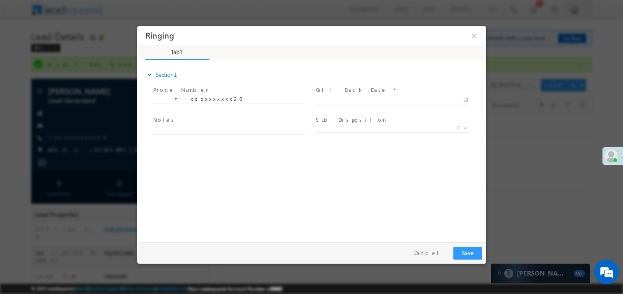
click at [341, 100] on body "Ringing ×" at bounding box center [311, 131] width 349 height 213
type input "09/18/25 11:26 AM"
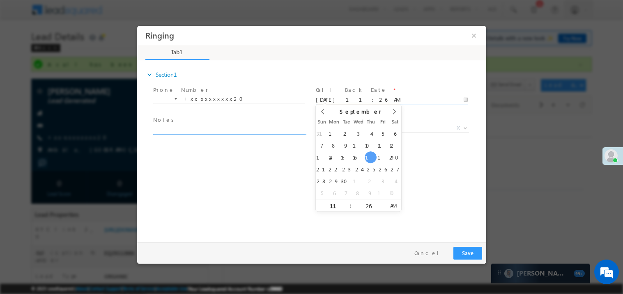
click at [179, 130] on textarea at bounding box center [229, 129] width 152 height 9
type textarea "ring"
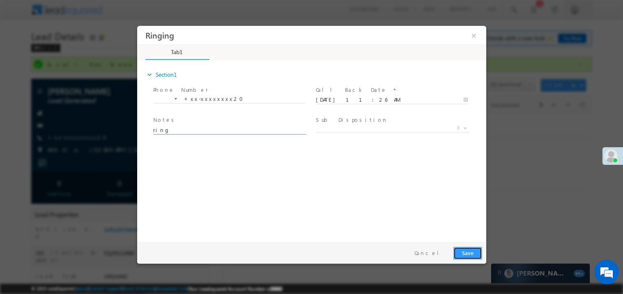
click at [460, 250] on button "Save" at bounding box center [467, 253] width 29 height 13
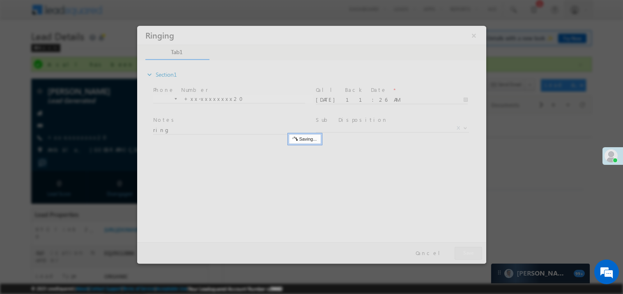
click at [460, 250] on div at bounding box center [311, 144] width 349 height 238
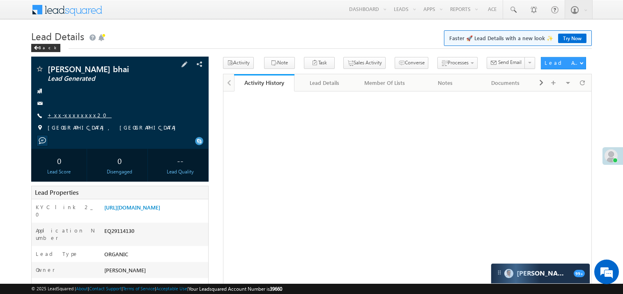
click at [69, 117] on link "+xx-xxxxxxxx20" at bounding box center [80, 115] width 64 height 7
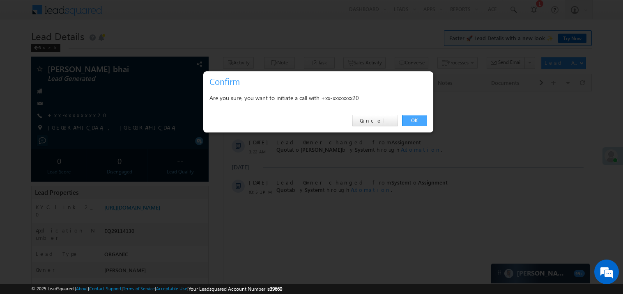
click at [409, 119] on link "OK" at bounding box center [414, 120] width 25 height 11
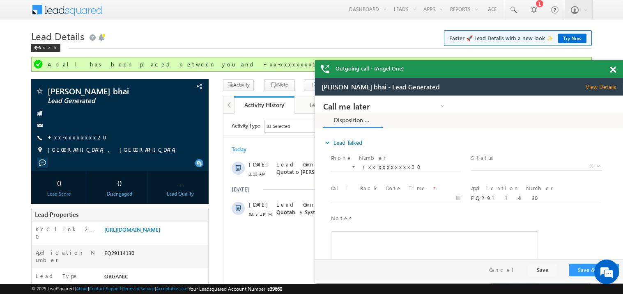
click at [613, 73] on span at bounding box center [613, 70] width 6 height 7
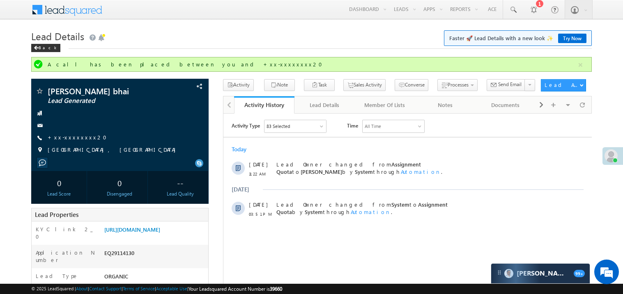
click at [250, 35] on h1 "Lead Details Faster 🚀 Lead Details with a new look ✨ Try Now" at bounding box center [311, 36] width 560 height 16
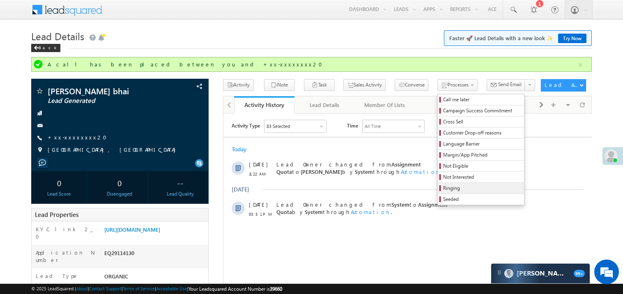
click at [451, 188] on span "Ringing" at bounding box center [482, 188] width 78 height 7
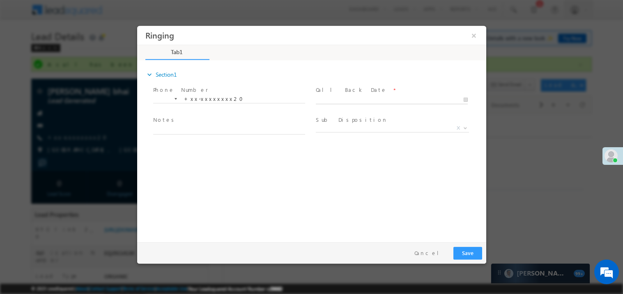
click at [344, 98] on body "Ringing ×" at bounding box center [311, 131] width 349 height 213
type input "09/18/25 11:27 AM"
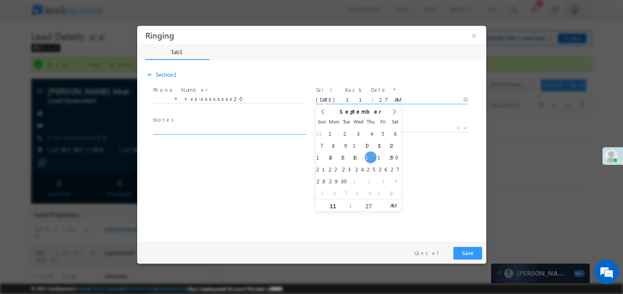
click at [221, 126] on textarea at bounding box center [229, 129] width 152 height 9
type textarea "ring"
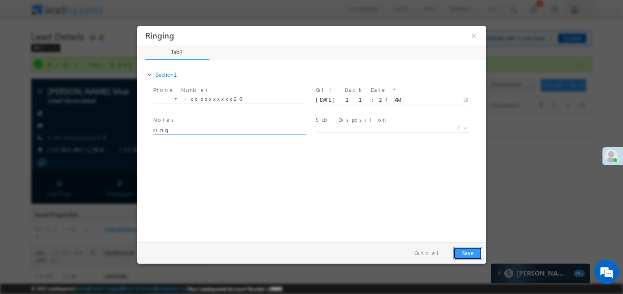
click at [471, 254] on button "Save" at bounding box center [467, 253] width 29 height 13
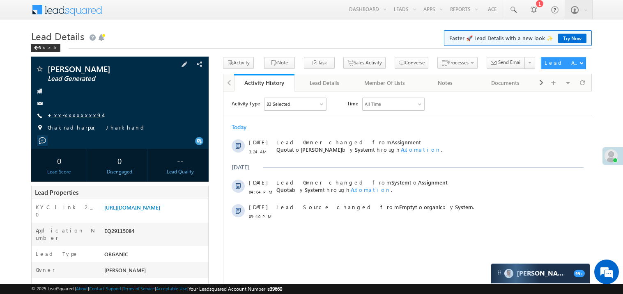
click at [74, 118] on link "+xx-xxxxxxxx94" at bounding box center [75, 115] width 55 height 7
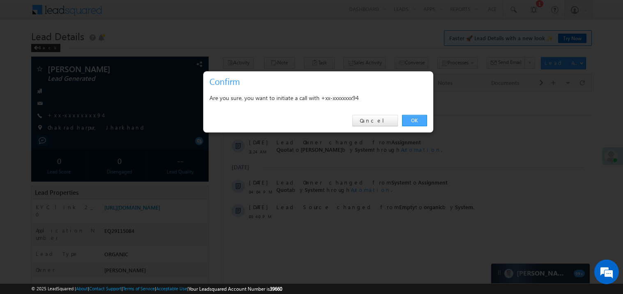
click at [411, 119] on link "OK" at bounding box center [414, 120] width 25 height 11
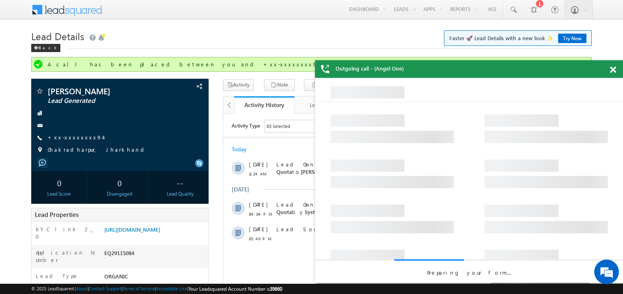
click at [612, 69] on span at bounding box center [613, 70] width 6 height 7
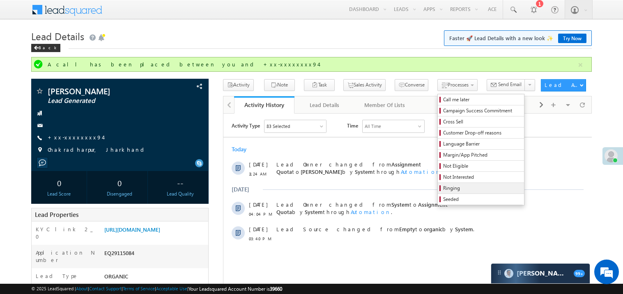
click at [448, 191] on span "Ringing" at bounding box center [482, 188] width 78 height 7
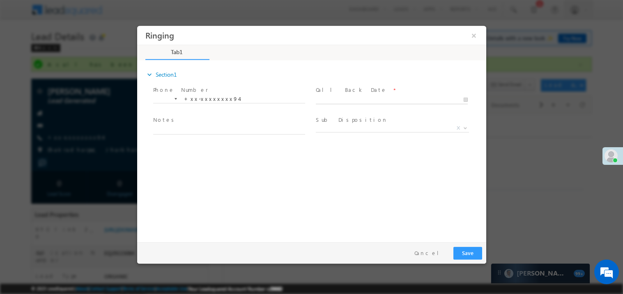
click at [335, 99] on body "Ringing ×" at bounding box center [311, 131] width 349 height 213
type input "[DATE] 11:28 AM"
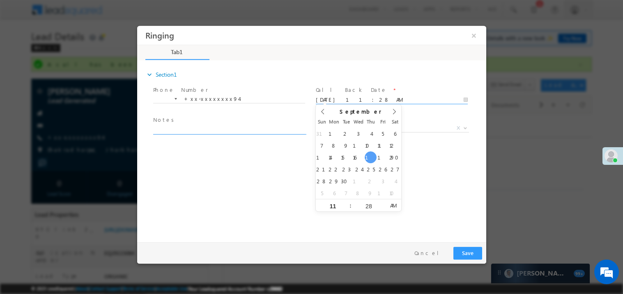
click at [204, 126] on textarea at bounding box center [229, 129] width 152 height 9
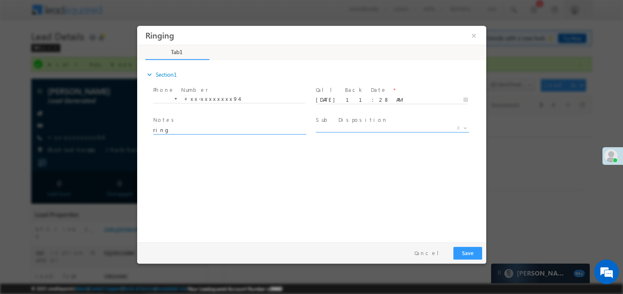
type textarea "ring"
click at [339, 129] on span "X" at bounding box center [391, 128] width 153 height 8
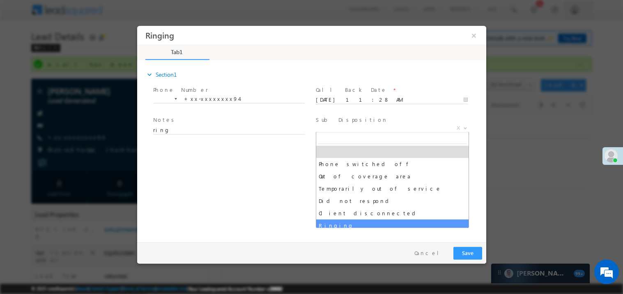
select select "Ringing"
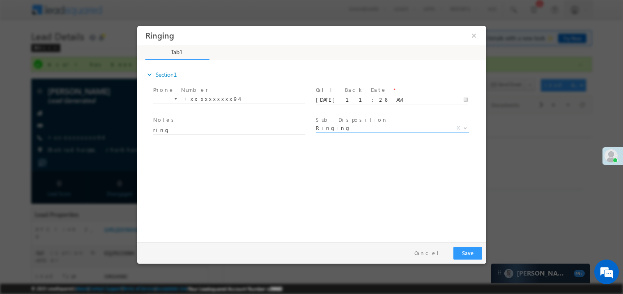
click at [309, 215] on div "expand_more Section1 Phone Number *" at bounding box center [313, 149] width 345 height 177
click at [471, 254] on button "Save" at bounding box center [467, 253] width 29 height 13
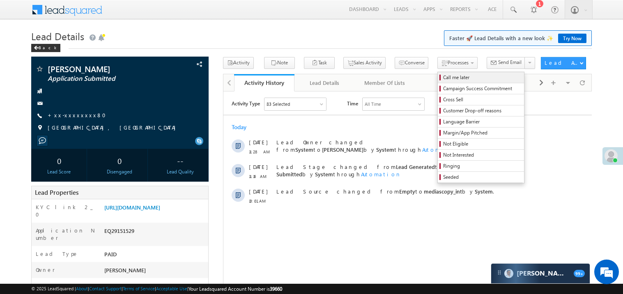
click at [443, 79] on span "Call me later" at bounding box center [482, 77] width 78 height 7
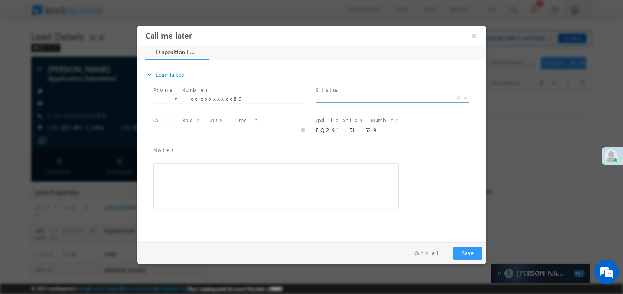
click at [331, 97] on span "X" at bounding box center [391, 98] width 153 height 8
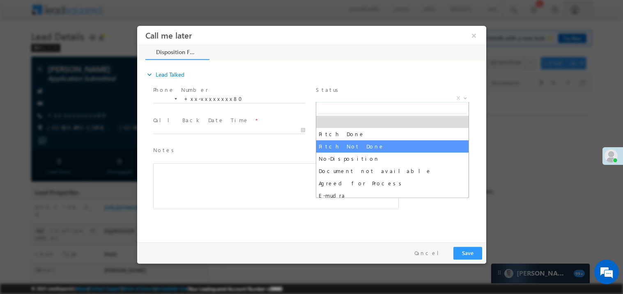
select select "Pitch Not Done"
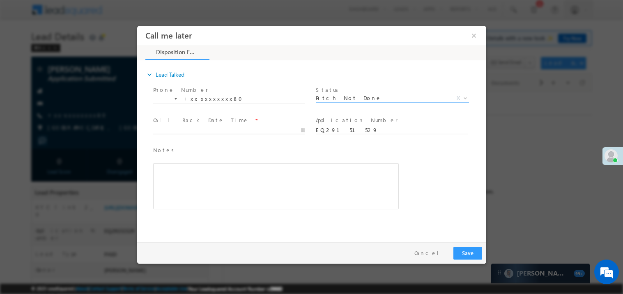
click at [180, 132] on body "Call me later ×" at bounding box center [311, 131] width 349 height 213
type input "09/18/25 11:31 AM"
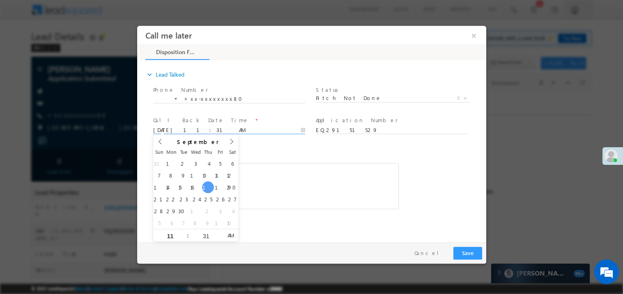
click at [271, 168] on div "Rich Text Editor, 40788eee-0fb2-11ec-a811-0adc8a9d82c2__tab1__section1__Notes__…" at bounding box center [276, 186] width 246 height 46
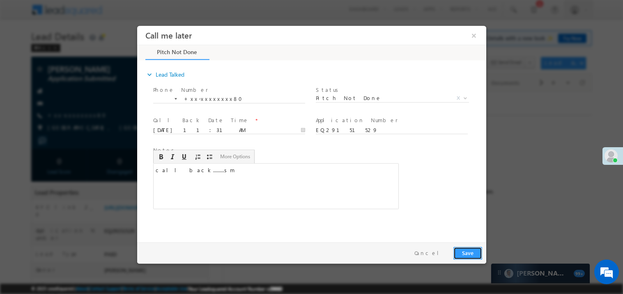
click at [469, 249] on button "Save" at bounding box center [467, 253] width 29 height 13
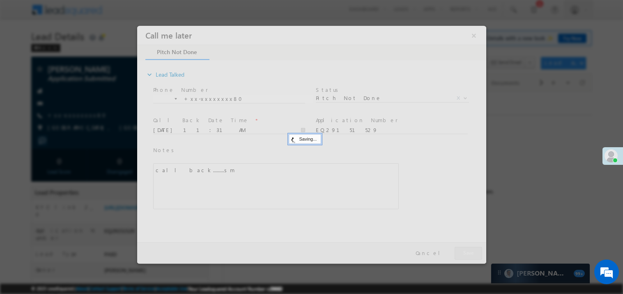
click at [469, 249] on div at bounding box center [311, 144] width 349 height 238
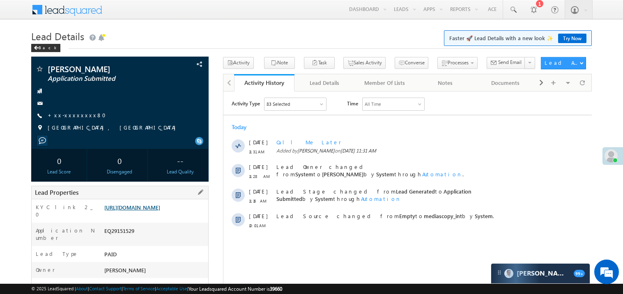
click at [159, 211] on link "https://angelbroking1-pk3em7sa.customui-test.leadsquared.com?leadId=2d11175e-43…" at bounding box center [132, 207] width 56 height 7
click at [70, 117] on link "+xx-xxxxxxxx80" at bounding box center [79, 115] width 63 height 7
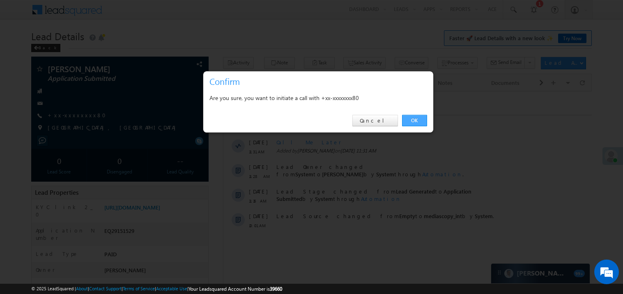
click at [411, 119] on link "OK" at bounding box center [414, 120] width 25 height 11
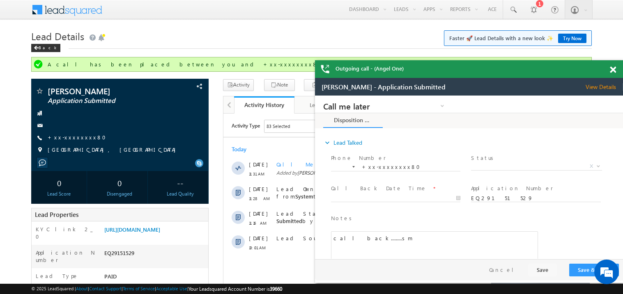
click at [617, 69] on div at bounding box center [617, 68] width 11 height 16
click at [616, 69] on div at bounding box center [617, 68] width 11 height 16
click at [614, 68] on span at bounding box center [613, 70] width 6 height 7
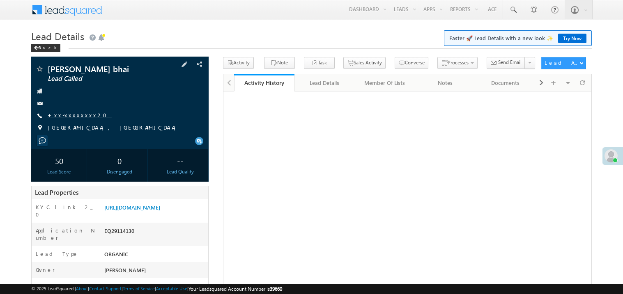
click at [71, 114] on link "+xx-xxxxxxxx20" at bounding box center [80, 115] width 64 height 7
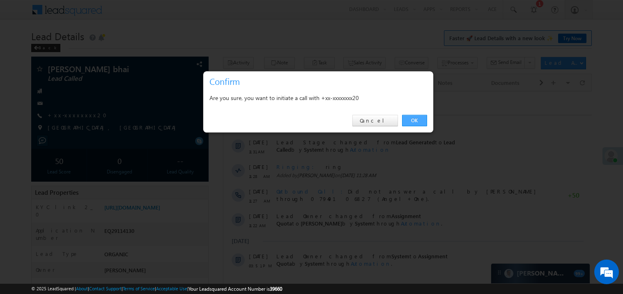
click at [411, 122] on link "OK" at bounding box center [414, 120] width 25 height 11
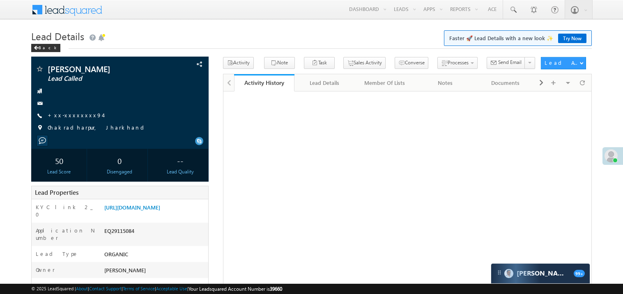
click at [80, 117] on link "+xx-xxxxxxxx94" at bounding box center [75, 115] width 55 height 7
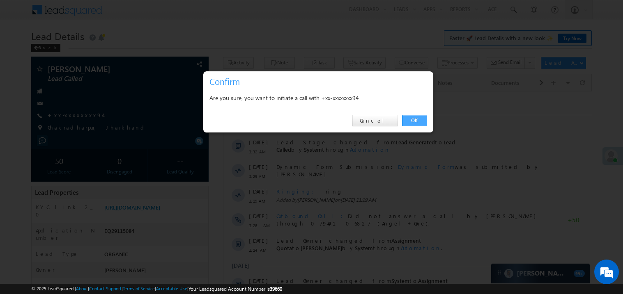
click at [411, 121] on link "OK" at bounding box center [414, 120] width 25 height 11
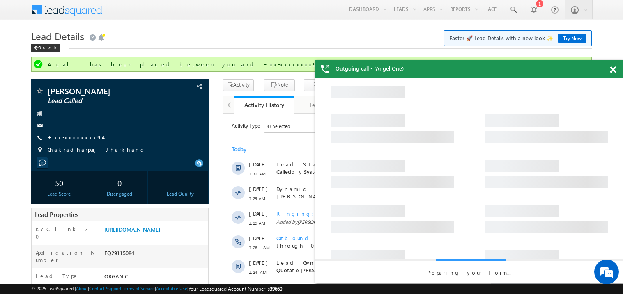
click at [614, 68] on span at bounding box center [613, 70] width 6 height 7
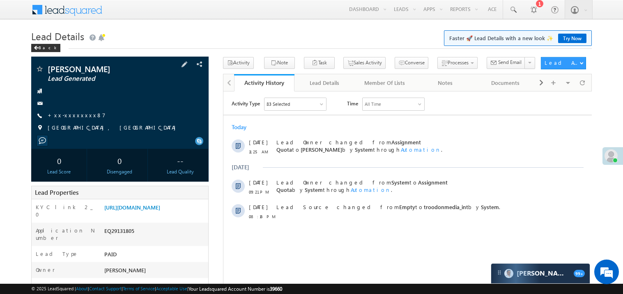
click at [113, 98] on div "[PERSON_NAME] Lead Generated +xx-xxxxxxxx87" at bounding box center [119, 100] width 169 height 71
click at [80, 115] on link "+xx-xxxxxxxx87" at bounding box center [77, 115] width 58 height 7
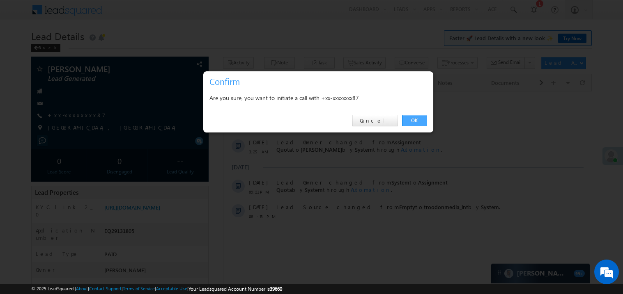
click at [413, 123] on link "OK" at bounding box center [414, 120] width 25 height 11
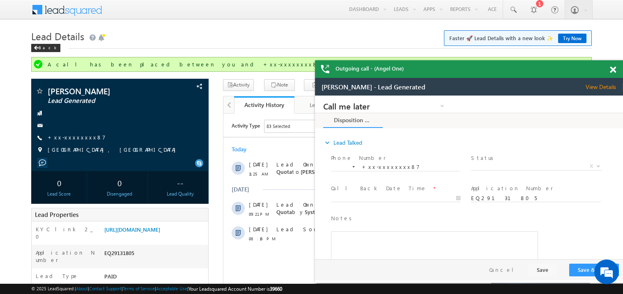
click at [611, 67] on span at bounding box center [613, 70] width 6 height 7
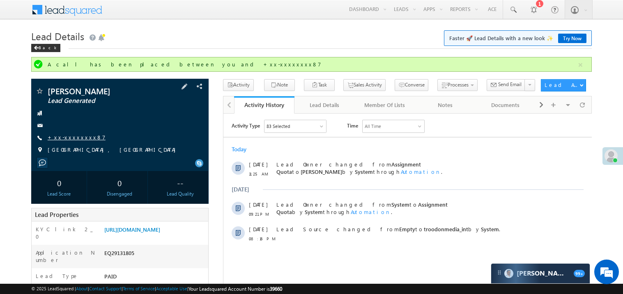
click at [78, 140] on link "+xx-xxxxxxxx87" at bounding box center [77, 137] width 58 height 7
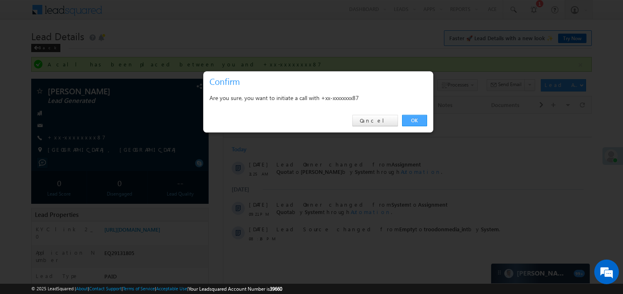
click at [409, 117] on link "OK" at bounding box center [414, 120] width 25 height 11
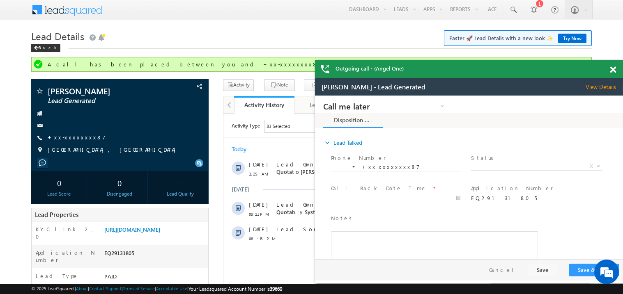
click at [616, 69] on div at bounding box center [617, 68] width 11 height 16
click at [613, 70] on span at bounding box center [613, 70] width 6 height 7
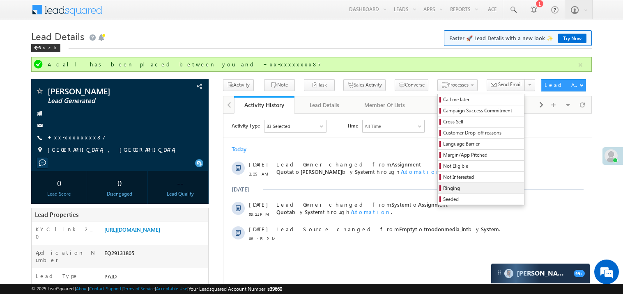
click at [459, 189] on span "Ringing" at bounding box center [482, 188] width 78 height 7
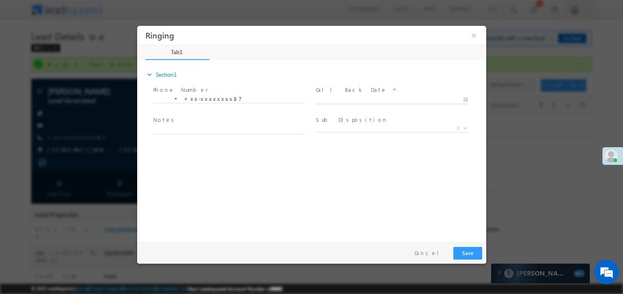
click at [340, 99] on body "Ringing ×" at bounding box center [311, 131] width 349 height 213
type input "09/18/25 11:37 AM"
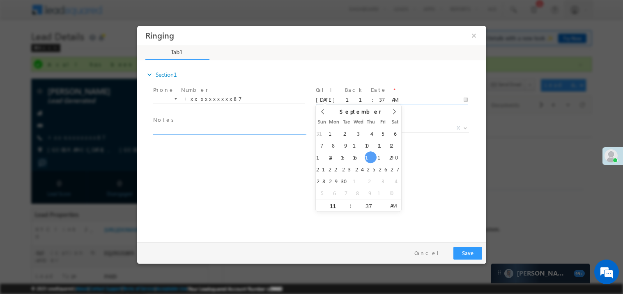
click at [200, 131] on textarea at bounding box center [229, 129] width 152 height 9
type textarea "ring"
click at [482, 254] on div "Pay & Save Save Cancel" at bounding box center [313, 252] width 353 height 21
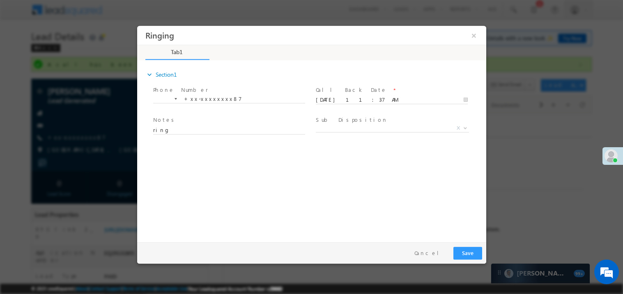
click at [482, 254] on div "Pay & Save Save Cancel" at bounding box center [313, 252] width 353 height 21
click at [461, 248] on button "Save" at bounding box center [467, 253] width 29 height 13
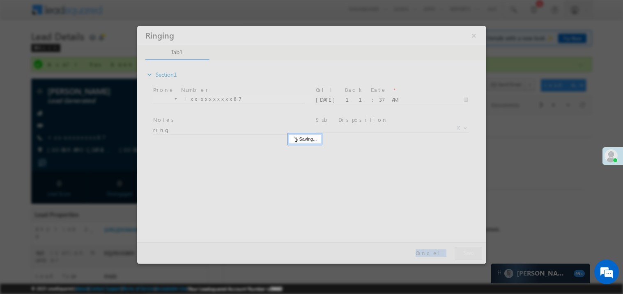
click at [461, 248] on div at bounding box center [311, 144] width 349 height 238
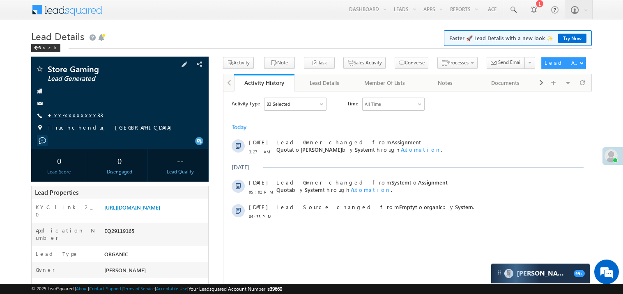
click at [72, 112] on link "+xx-xxxxxxxx33" at bounding box center [75, 115] width 55 height 7
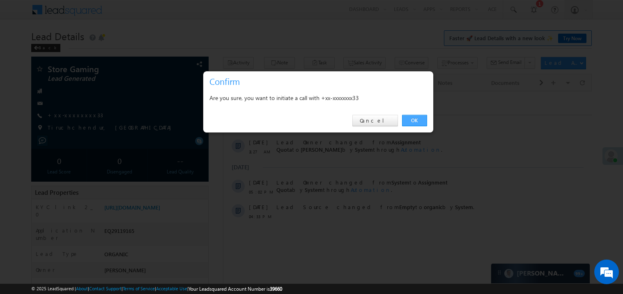
click at [415, 123] on link "OK" at bounding box center [414, 120] width 25 height 11
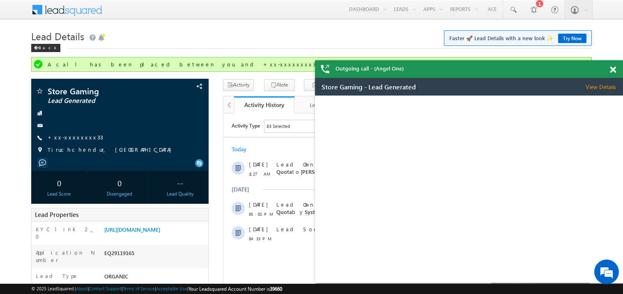
click at [613, 69] on span at bounding box center [613, 70] width 6 height 7
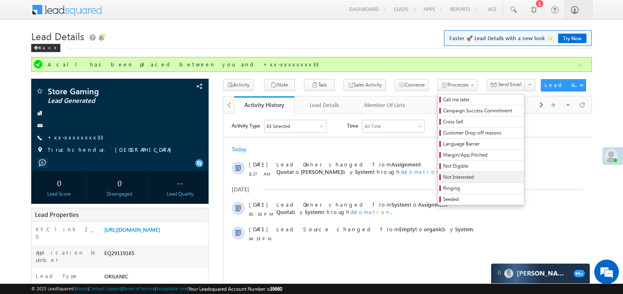
click at [443, 177] on span "Not Interested" at bounding box center [482, 177] width 78 height 7
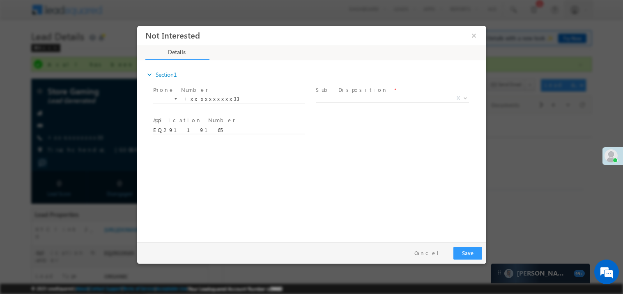
click at [351, 100] on span "X" at bounding box center [391, 98] width 153 height 8
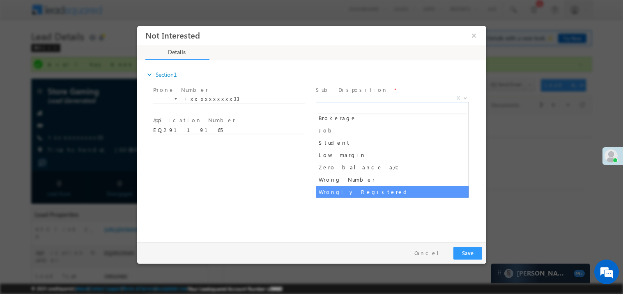
scroll to position [28, 0]
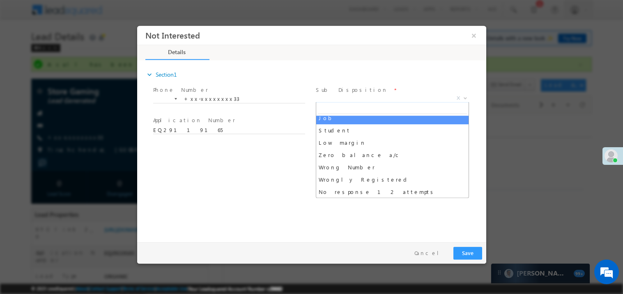
click at [348, 109] on input "search" at bounding box center [391, 108] width 149 height 10
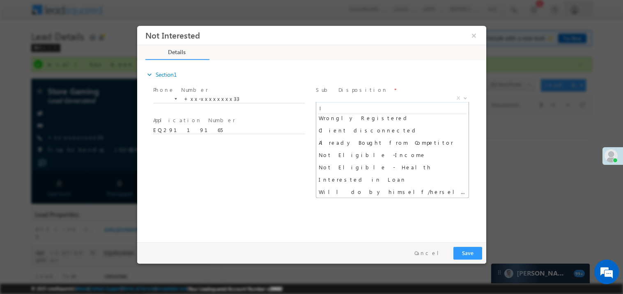
scroll to position [0, 0]
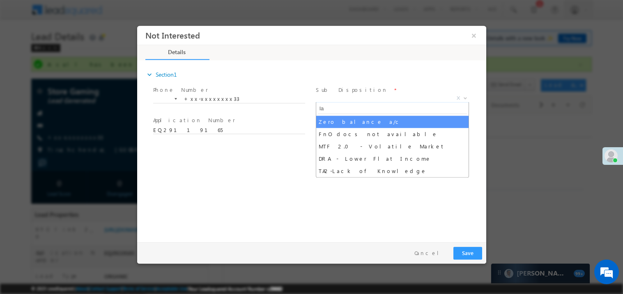
type input "l"
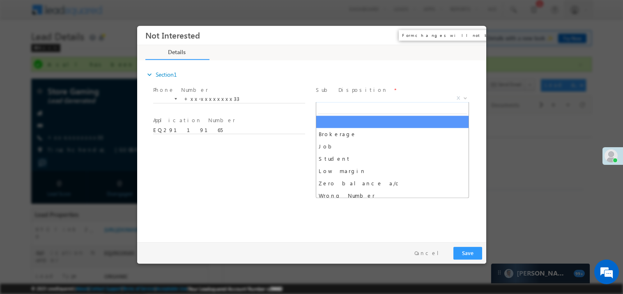
click at [464, 38] on span "×" at bounding box center [465, 35] width 30 height 15
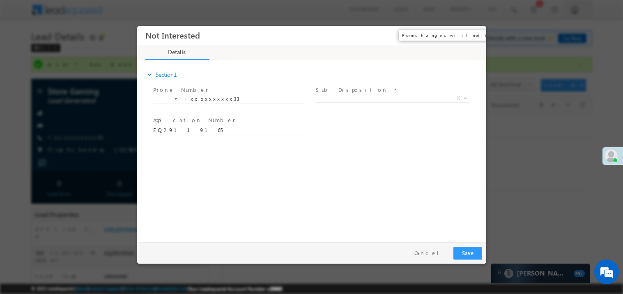
click at [475, 37] on button "×" at bounding box center [473, 35] width 14 height 15
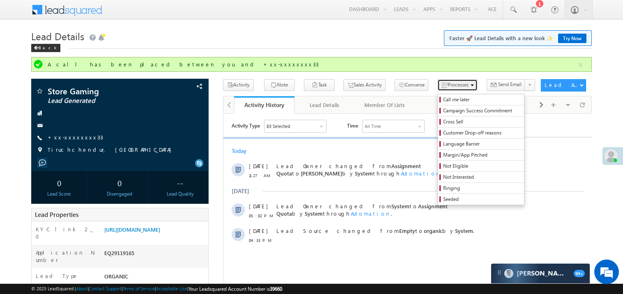
click at [448, 83] on span "Processes" at bounding box center [458, 85] width 21 height 6
click at [448, 82] on span "Processes" at bounding box center [458, 85] width 21 height 6
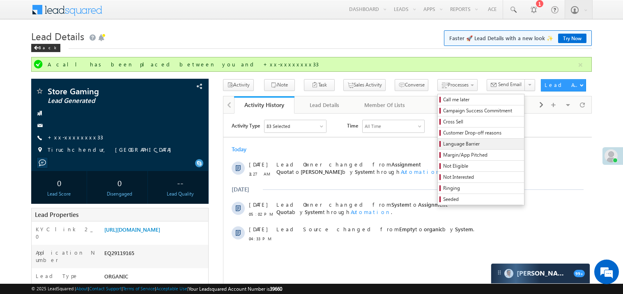
click at [443, 147] on span "Language Barrier" at bounding box center [482, 143] width 78 height 7
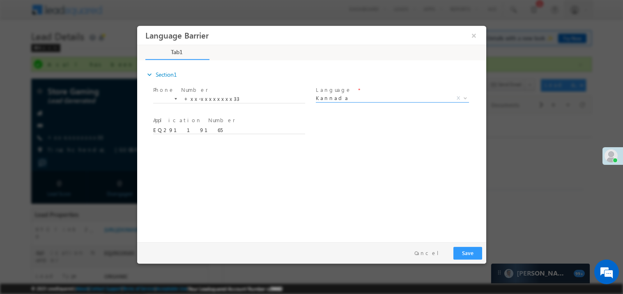
click at [337, 99] on span "Kannada" at bounding box center [381, 97] width 133 height 7
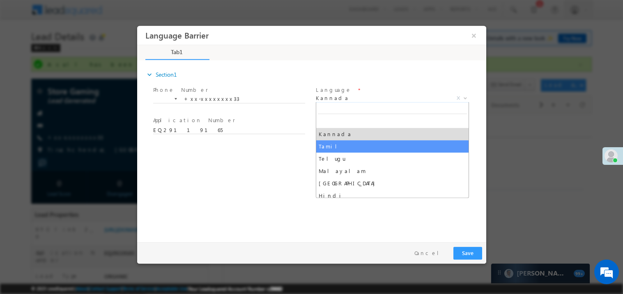
select select "Tamil"
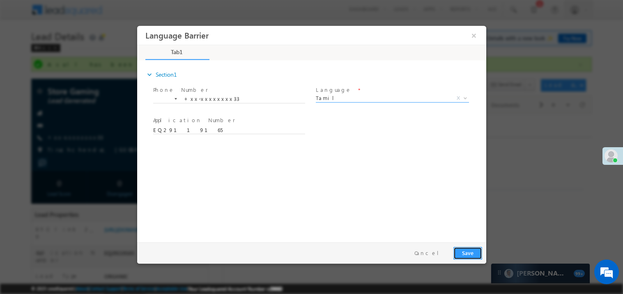
click at [476, 257] on button "Save" at bounding box center [467, 253] width 29 height 13
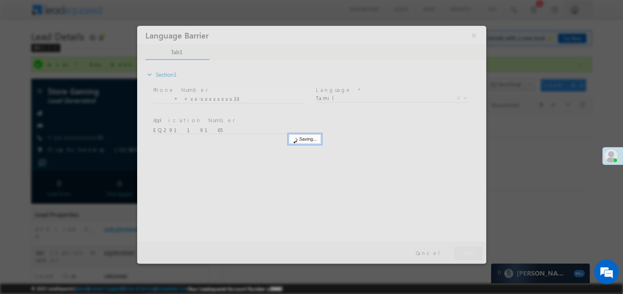
click at [476, 257] on div at bounding box center [311, 144] width 349 height 238
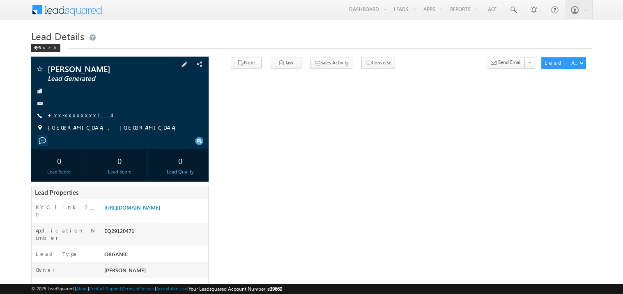
click at [69, 115] on link "+xx-xxxxxxxx14" at bounding box center [80, 115] width 64 height 7
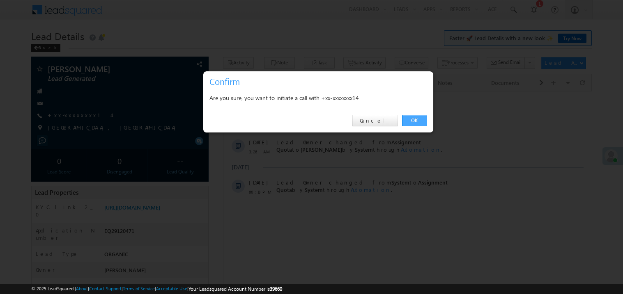
click at [412, 119] on link "OK" at bounding box center [414, 120] width 25 height 11
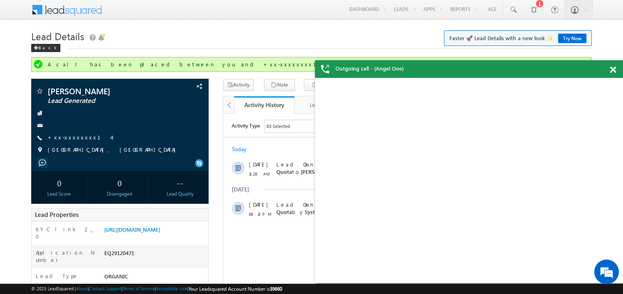
click at [613, 69] on span at bounding box center [613, 70] width 6 height 7
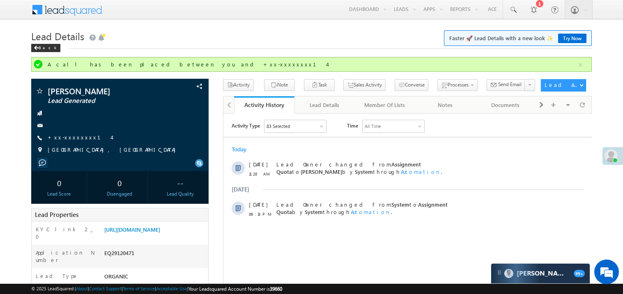
click at [395, 154] on div "Today 18 Sep 11:28 AM Lead Owner changed from Assignment Quota to Madhavi Sumit…" at bounding box center [407, 181] width 368 height 80
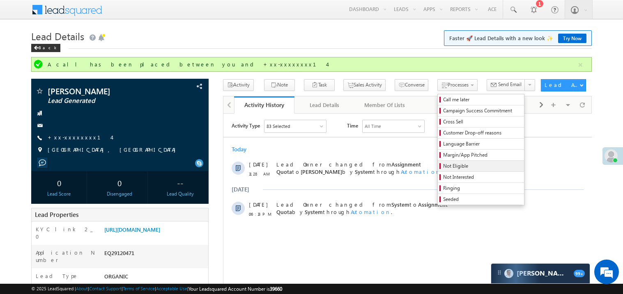
click at [443, 168] on span "Not Eligible" at bounding box center [482, 166] width 78 height 7
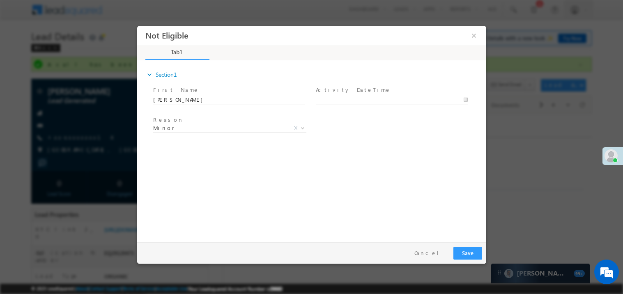
click at [337, 99] on body "Not Eligible ×" at bounding box center [311, 131] width 349 height 213
type input "09/18/25 11:41 AM"
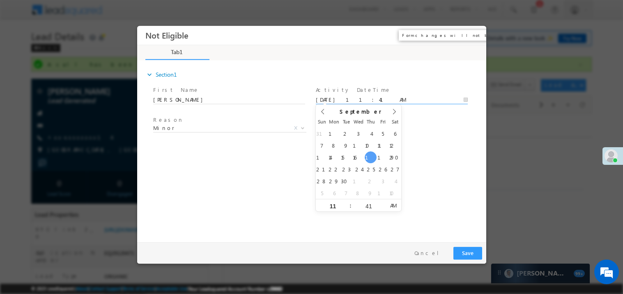
click at [470, 37] on button "×" at bounding box center [473, 35] width 14 height 15
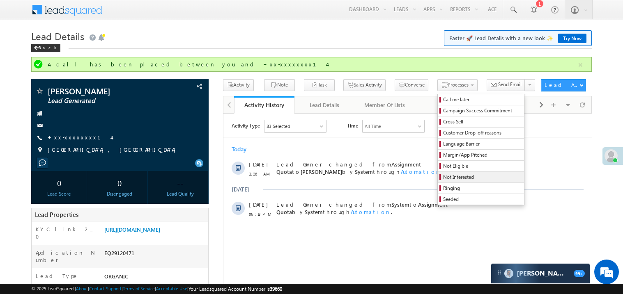
click at [443, 178] on span "Not Interested" at bounding box center [482, 177] width 78 height 7
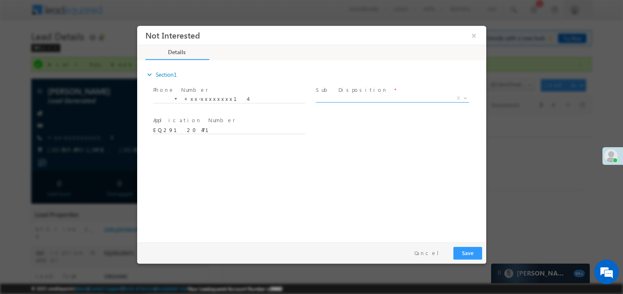
click at [348, 99] on span "X" at bounding box center [391, 98] width 153 height 8
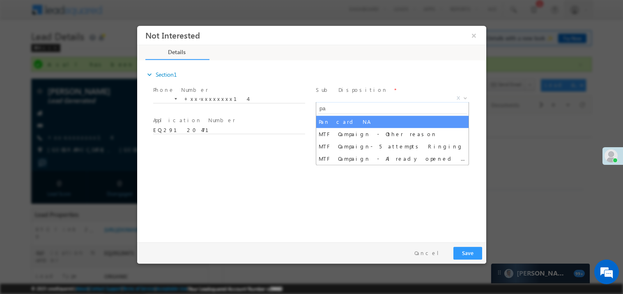
type input "pan"
select select "Pan card NA"
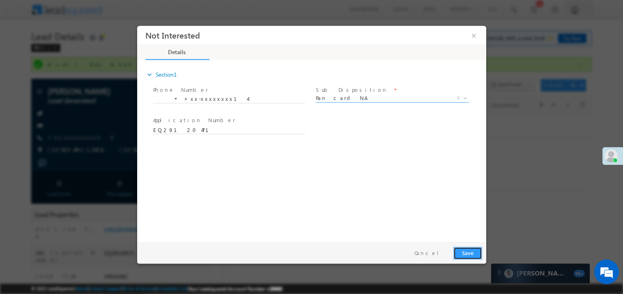
click at [464, 251] on button "Save" at bounding box center [467, 253] width 29 height 13
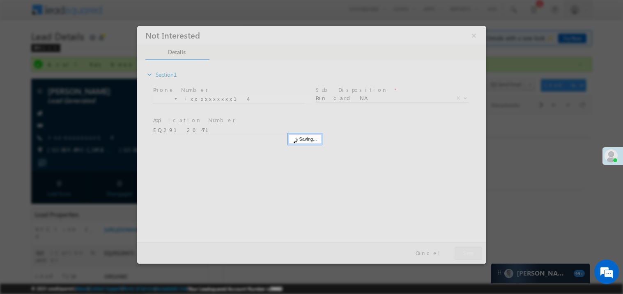
click at [464, 251] on div at bounding box center [311, 144] width 349 height 238
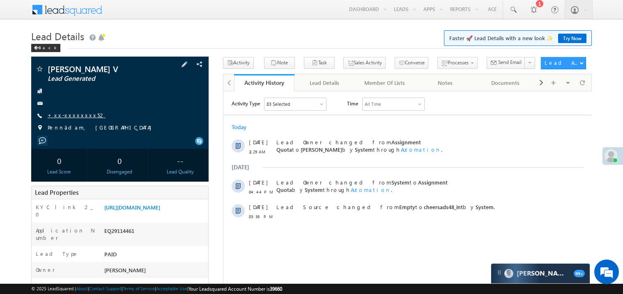
click at [73, 114] on link "+xx-xxxxxxxx52" at bounding box center [77, 115] width 58 height 7
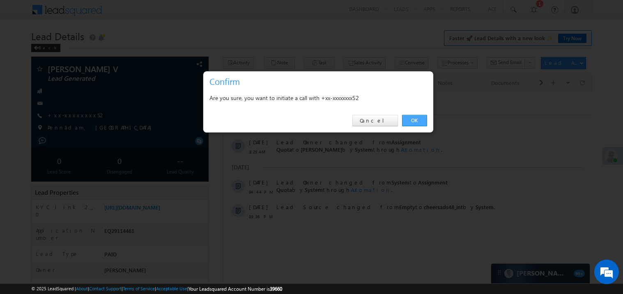
click at [415, 117] on link "OK" at bounding box center [414, 120] width 25 height 11
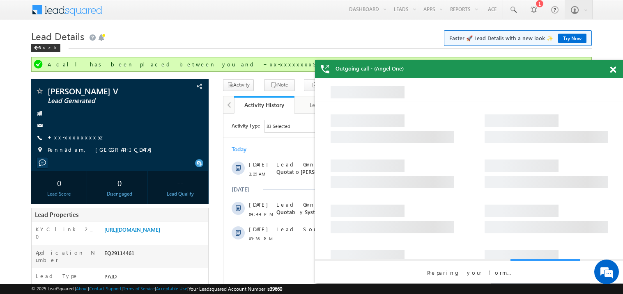
click at [614, 70] on span at bounding box center [613, 70] width 6 height 7
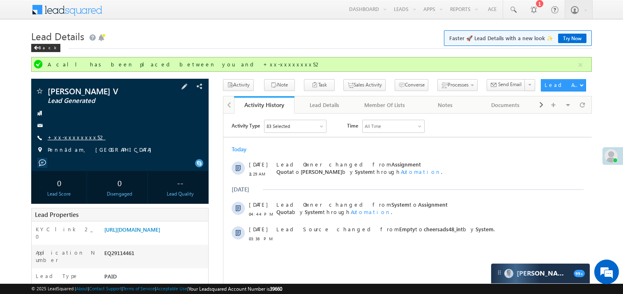
click at [78, 138] on link "+xx-xxxxxxxx52" at bounding box center [77, 137] width 58 height 7
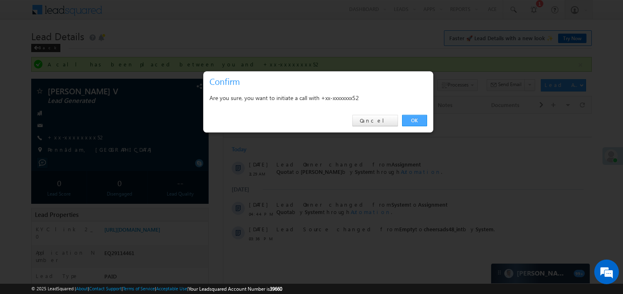
click at [418, 120] on link "OK" at bounding box center [414, 120] width 25 height 11
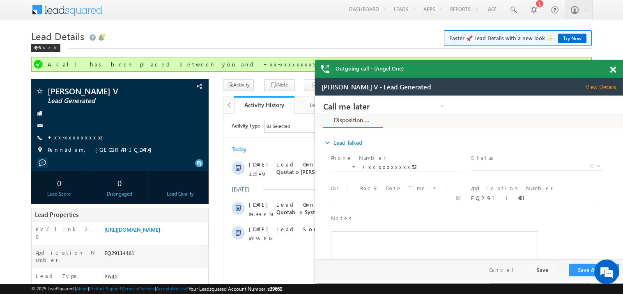
click at [612, 71] on span at bounding box center [613, 70] width 6 height 7
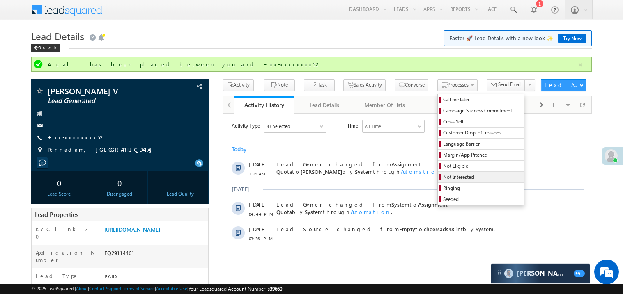
click at [443, 178] on span "Not Interested" at bounding box center [482, 177] width 78 height 7
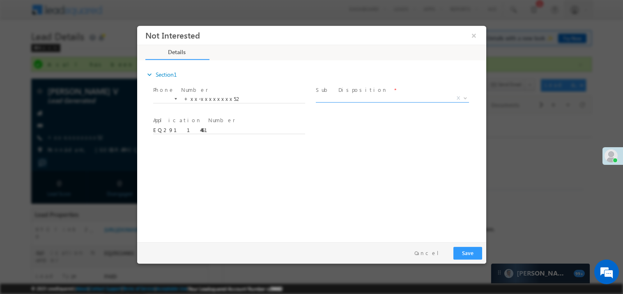
click at [340, 98] on span "X" at bounding box center [391, 98] width 153 height 8
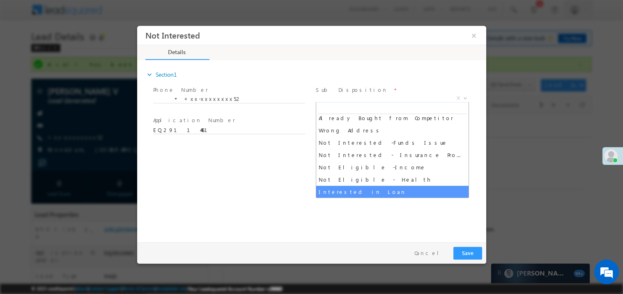
scroll to position [151, 0]
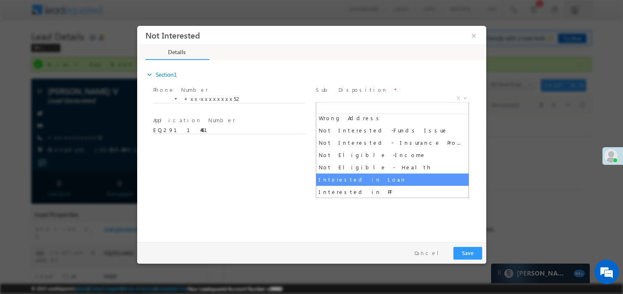
select select "Interested in Loan"
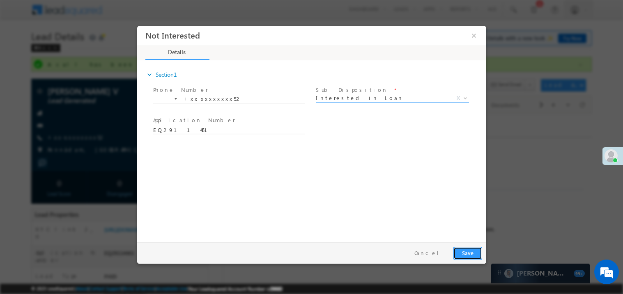
click at [471, 252] on button "Save" at bounding box center [467, 253] width 29 height 13
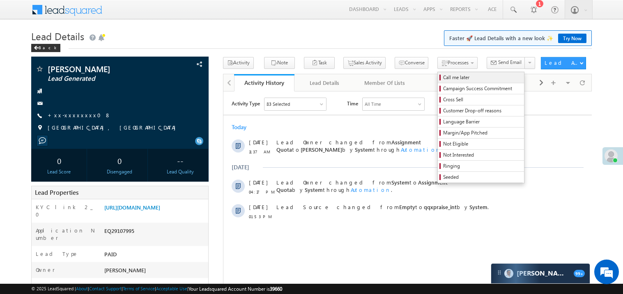
click at [443, 76] on span "Call me later" at bounding box center [482, 77] width 78 height 7
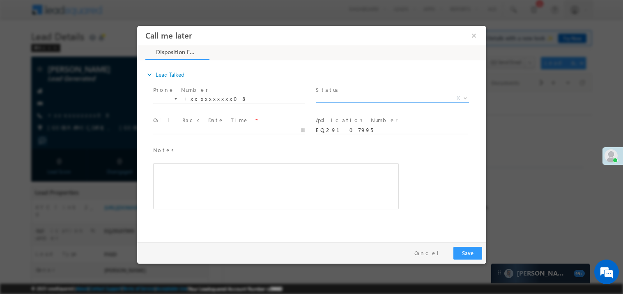
click at [333, 97] on span "X" at bounding box center [391, 98] width 153 height 8
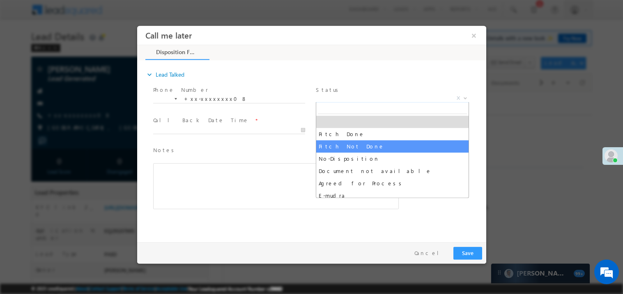
select select "Pitch Not Done"
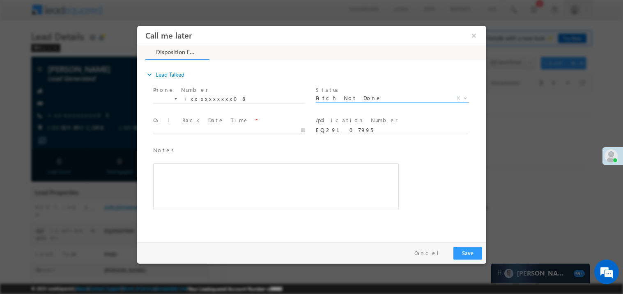
click at [221, 126] on input "text" at bounding box center [229, 130] width 152 height 8
type input "09/18/25 11:47 AM"
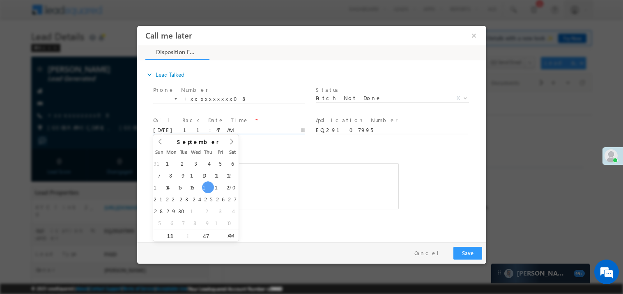
click at [297, 170] on div "Rich Text Editor, 40788eee-0fb2-11ec-a811-0adc8a9d82c2__tab1__section1__Notes__…" at bounding box center [276, 186] width 246 height 46
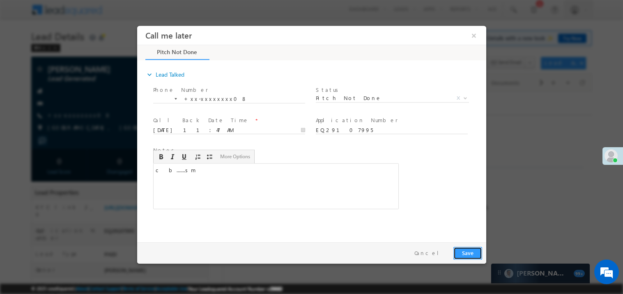
click at [464, 250] on button "Save" at bounding box center [467, 253] width 29 height 13
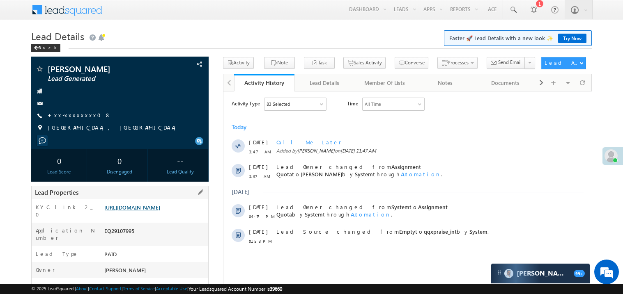
click at [150, 211] on link "https://angelbroking1-pk3em7sa.customui-test.leadsquared.com?leadId=b0a22305-2c…" at bounding box center [132, 207] width 56 height 7
click at [69, 112] on link "+xx-xxxxxxxx08" at bounding box center [79, 115] width 63 height 7
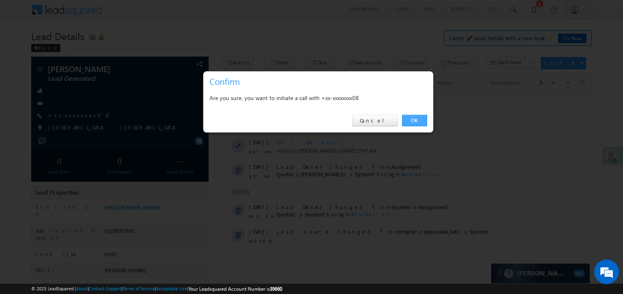
click at [412, 117] on link "OK" at bounding box center [414, 120] width 25 height 11
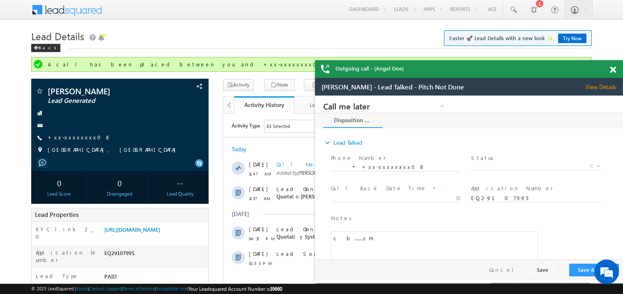
click at [611, 69] on span at bounding box center [613, 70] width 6 height 7
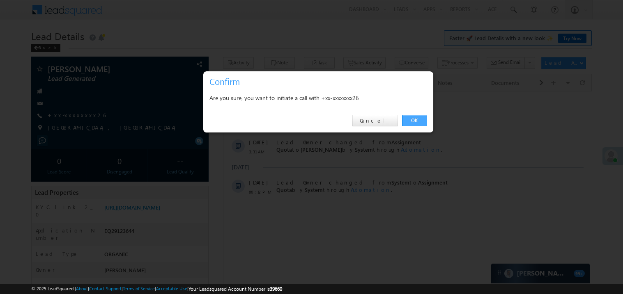
click at [413, 120] on link "OK" at bounding box center [414, 120] width 25 height 11
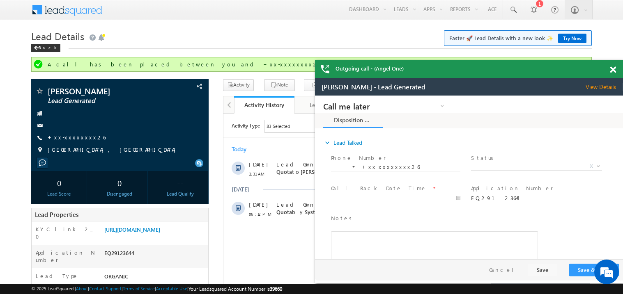
click at [614, 69] on span at bounding box center [613, 70] width 6 height 7
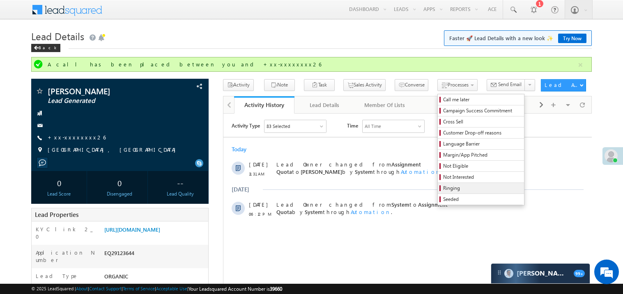
click at [443, 187] on span "Ringing" at bounding box center [482, 188] width 78 height 7
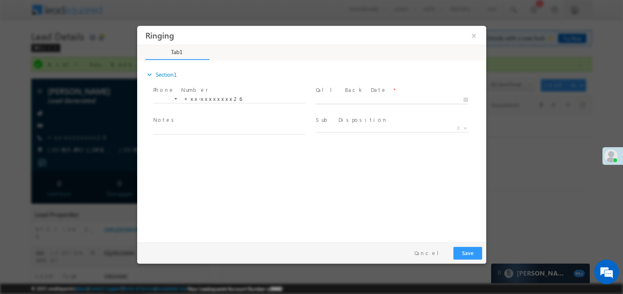
click at [326, 101] on body "Ringing ×" at bounding box center [311, 131] width 349 height 213
type input "09/18/25 11:55 AM"
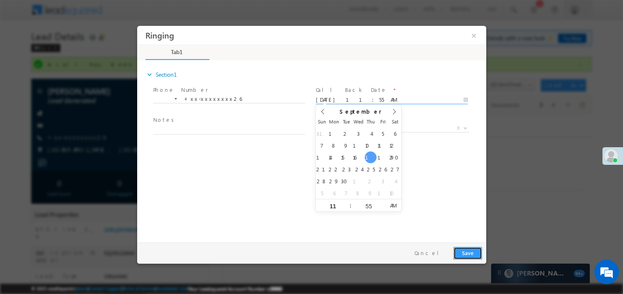
click at [461, 250] on button "Save" at bounding box center [467, 253] width 29 height 13
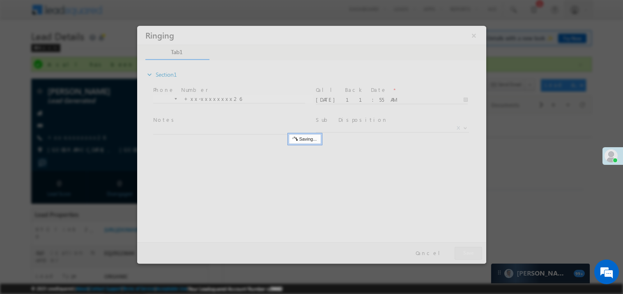
click at [461, 250] on div at bounding box center [311, 144] width 349 height 238
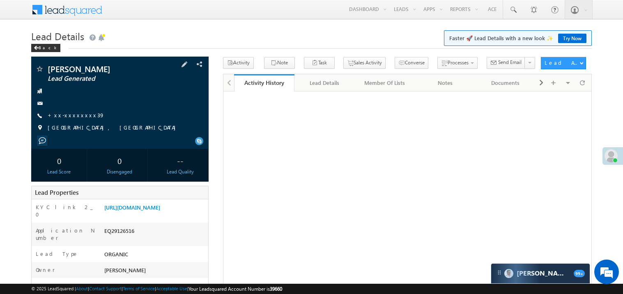
click at [73, 119] on span "+xx-xxxxxxxx39" at bounding box center [76, 116] width 57 height 8
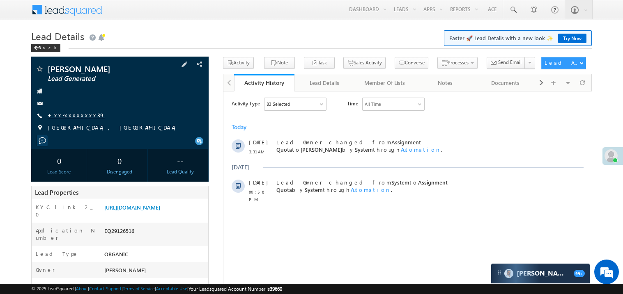
click at [75, 115] on link "+xx-xxxxxxxx39" at bounding box center [76, 115] width 57 height 7
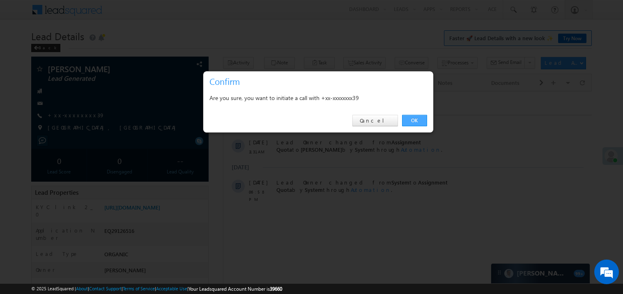
click at [413, 119] on link "OK" at bounding box center [414, 120] width 25 height 11
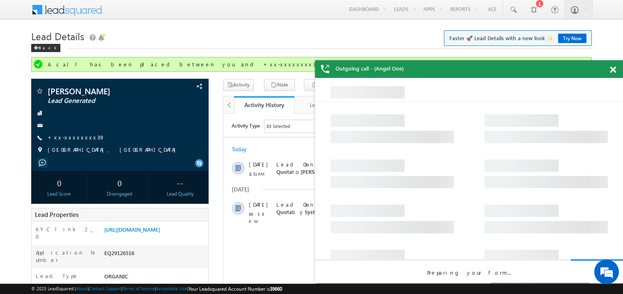
click at [613, 70] on span at bounding box center [613, 70] width 6 height 7
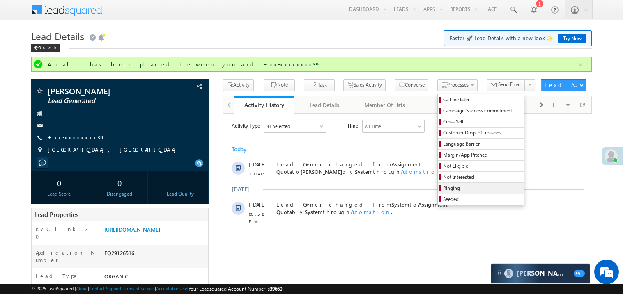
click at [448, 190] on span "Ringing" at bounding box center [482, 188] width 78 height 7
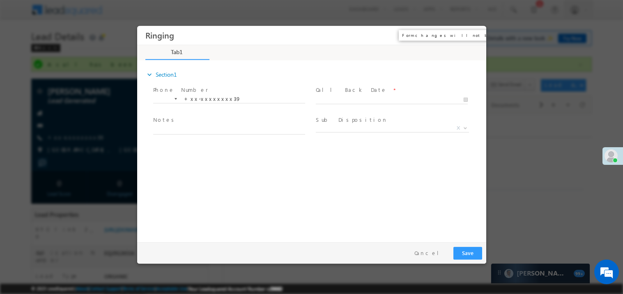
click at [471, 38] on button "×" at bounding box center [473, 35] width 14 height 15
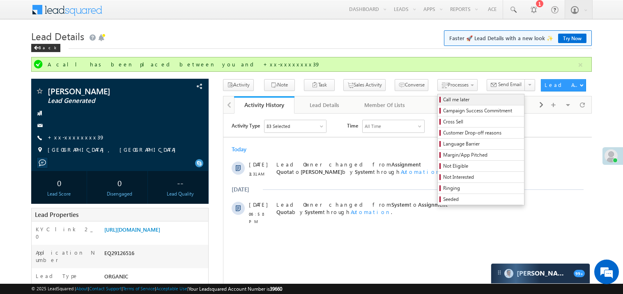
click at [443, 98] on span "Call me later" at bounding box center [482, 99] width 78 height 7
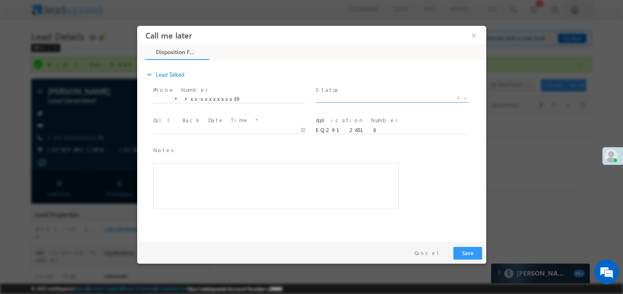
click at [328, 97] on span "X" at bounding box center [391, 98] width 153 height 8
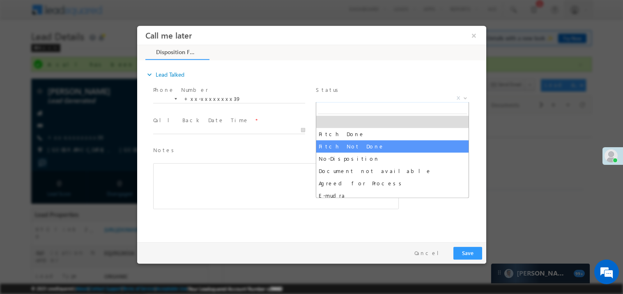
select select "Pitch Not Done"
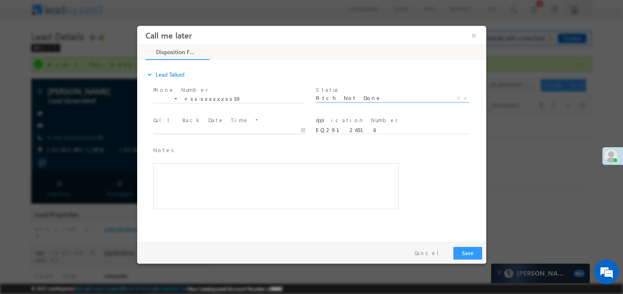
click at [195, 128] on body "Call me later ×" at bounding box center [311, 131] width 349 height 213
type input "09/18/25 11:57 AM"
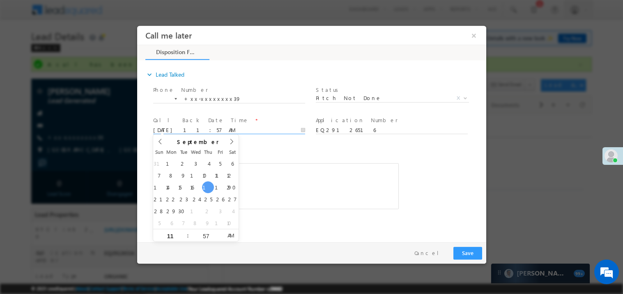
click at [341, 200] on div "Rich Text Editor, 40788eee-0fb2-11ec-a811-0adc8a9d82c2__tab1__section1__Notes__…" at bounding box center [276, 186] width 246 height 46
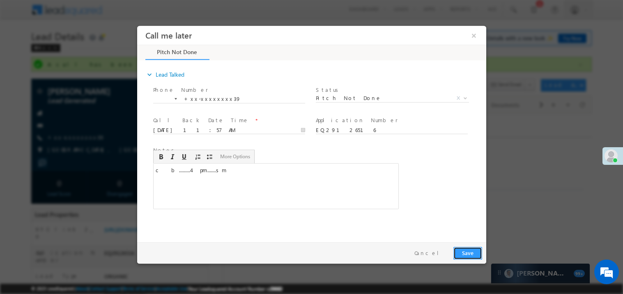
click at [471, 249] on button "Save" at bounding box center [467, 253] width 29 height 13
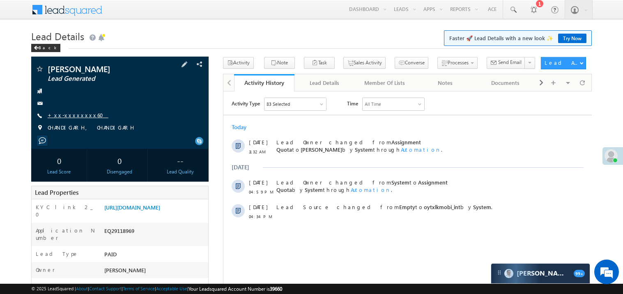
click at [76, 114] on link "+xx-xxxxxxxx60" at bounding box center [78, 115] width 61 height 7
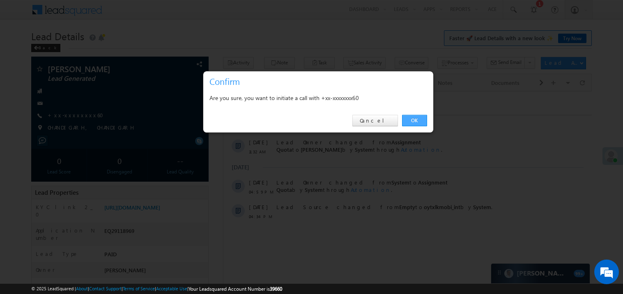
click at [414, 117] on link "OK" at bounding box center [414, 120] width 25 height 11
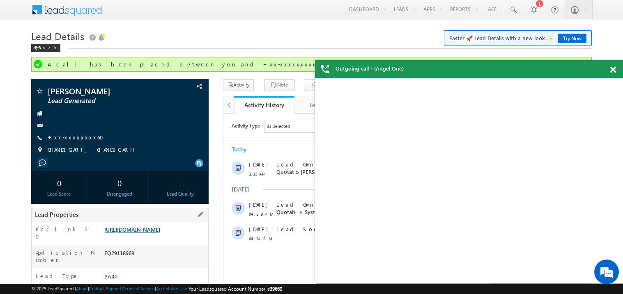
click at [146, 233] on link "[URL][DOMAIN_NAME]" at bounding box center [132, 229] width 56 height 7
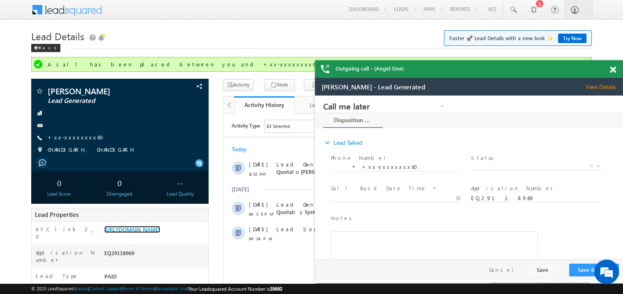
click at [612, 72] on span at bounding box center [613, 70] width 6 height 7
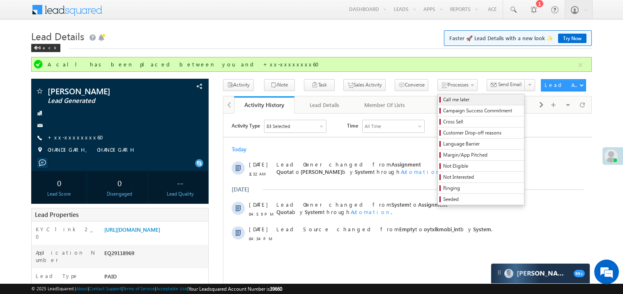
click at [443, 99] on span "Call me later" at bounding box center [482, 99] width 78 height 7
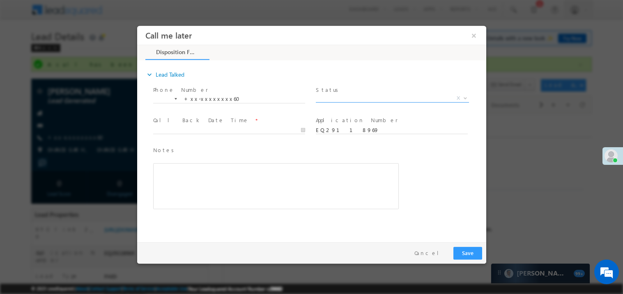
click at [331, 97] on span "X" at bounding box center [391, 98] width 153 height 8
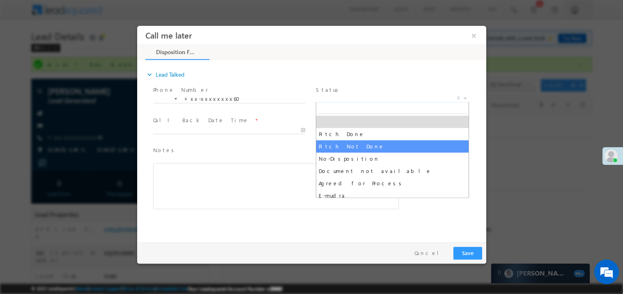
select select "Pitch Not Done"
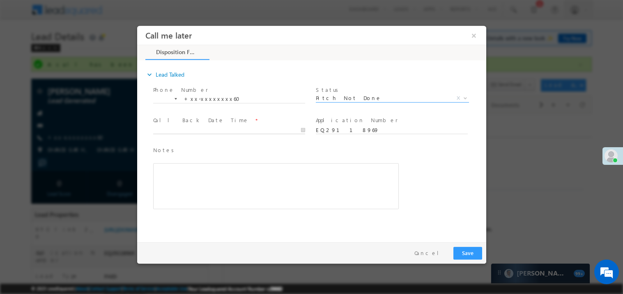
click at [172, 126] on body "Call me later ×" at bounding box center [311, 131] width 349 height 213
type input "09/18/25 11:58 AM"
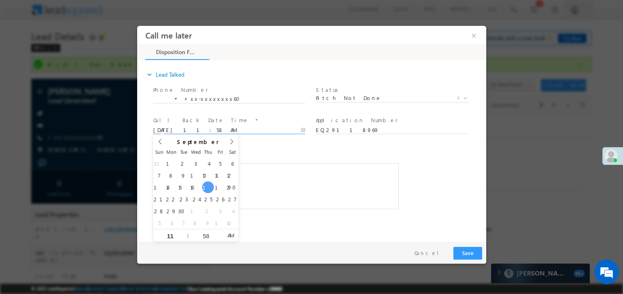
click at [294, 177] on div "Rich Text Editor, 40788eee-0fb2-11ec-a811-0adc8a9d82c2__tab1__section1__Notes__…" at bounding box center [276, 186] width 246 height 46
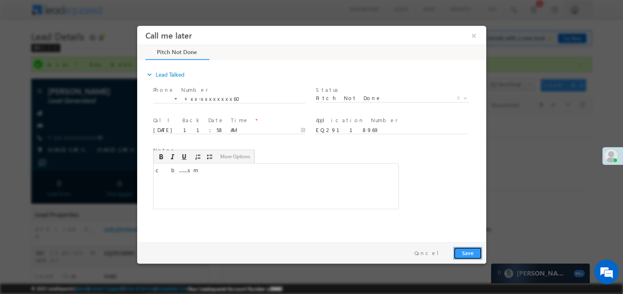
click at [463, 250] on button "Save" at bounding box center [467, 253] width 29 height 13
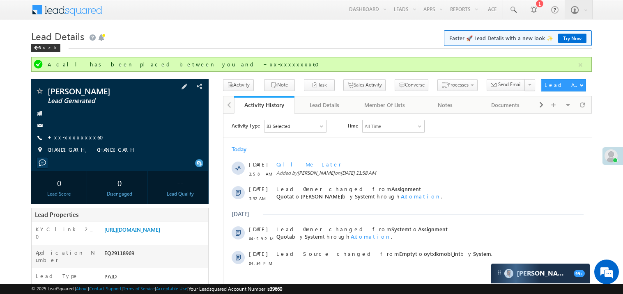
click at [74, 136] on link "+xx-xxxxxxxx60" at bounding box center [78, 137] width 61 height 7
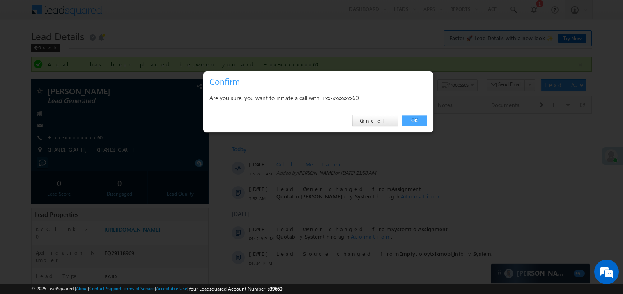
click at [416, 118] on link "OK" at bounding box center [414, 120] width 25 height 11
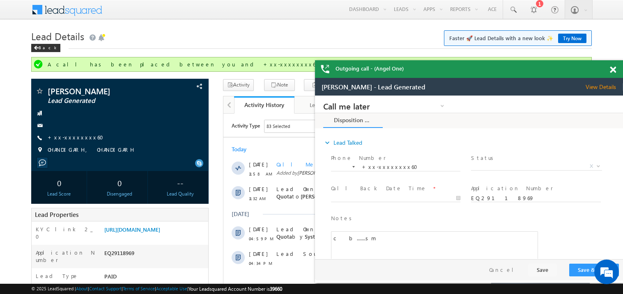
click at [613, 70] on span at bounding box center [613, 70] width 6 height 7
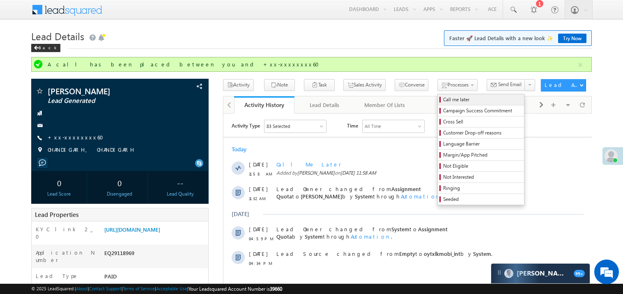
click at [443, 103] on span "Call me later" at bounding box center [482, 99] width 78 height 7
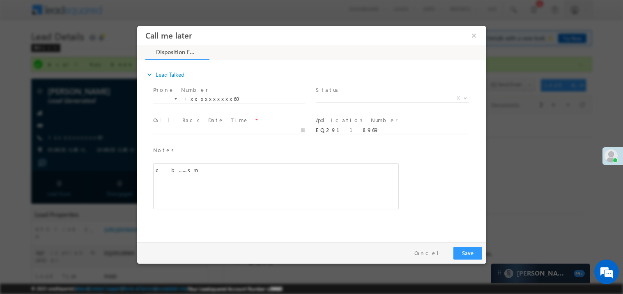
click at [329, 100] on span "X" at bounding box center [391, 98] width 153 height 8
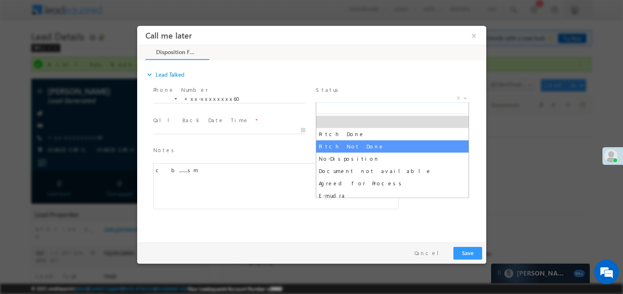
click at [149, 129] on div "Phone Number * +xx-xxxxxxxx60 +xx-xxxxxxxx60 Status * Pitch Done Pitch Not Done…" at bounding box center [315, 151] width 341 height 135
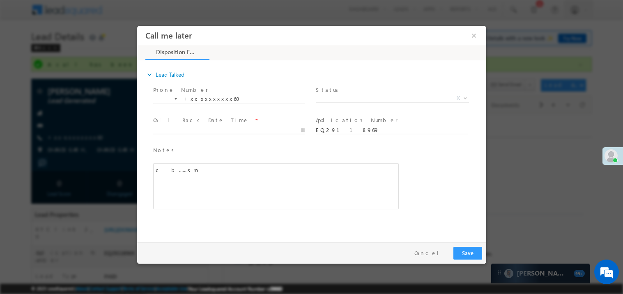
click at [183, 133] on body "Call me later ×" at bounding box center [311, 131] width 349 height 213
type input "09/18/25 11:58 AM"
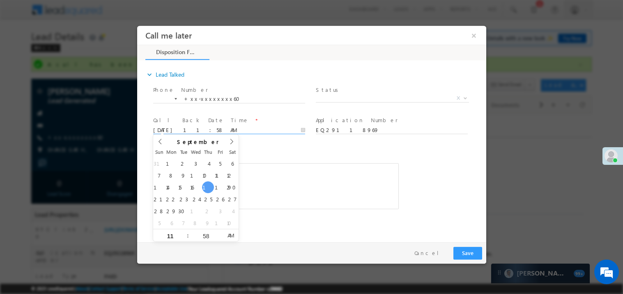
click at [279, 184] on div "c b.......sm" at bounding box center [276, 186] width 246 height 46
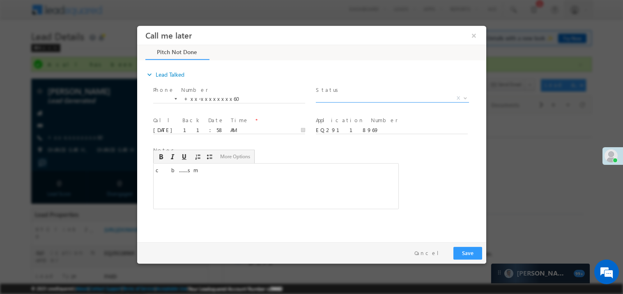
click at [326, 100] on span "X" at bounding box center [391, 98] width 153 height 8
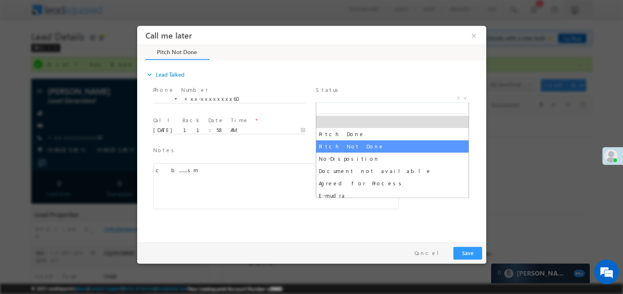
select select "Pitch Not Done"
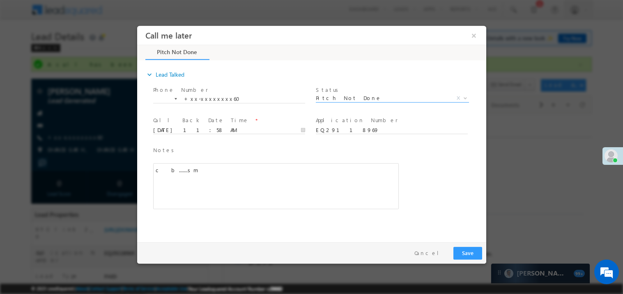
click at [365, 223] on div "expand_more Lead Talked Phone Number *" at bounding box center [313, 149] width 345 height 177
click at [355, 193] on div "c b.......sm" at bounding box center [276, 186] width 246 height 46
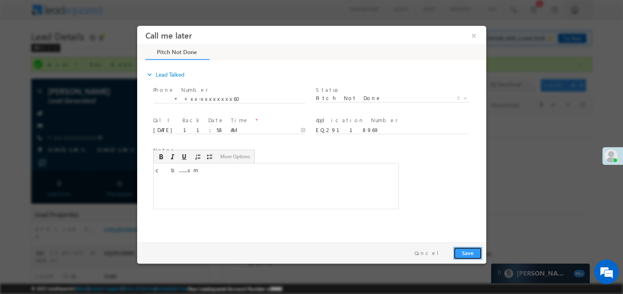
click at [468, 250] on button "Save" at bounding box center [467, 253] width 29 height 13
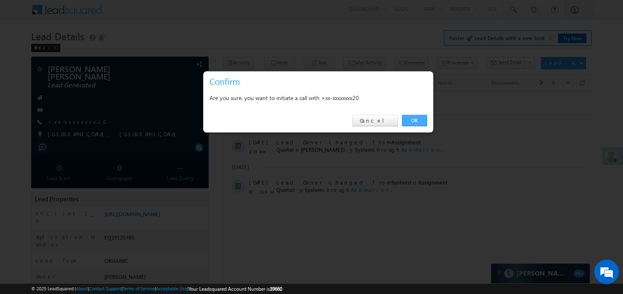
click at [414, 122] on link "OK" at bounding box center [414, 120] width 25 height 11
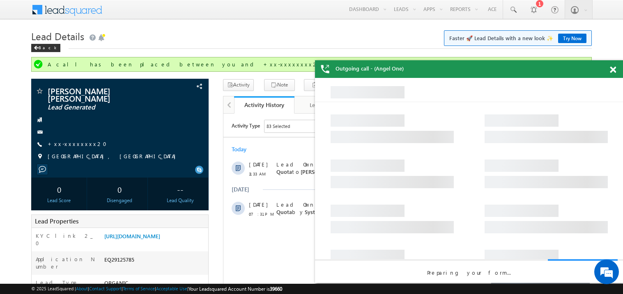
click at [613, 70] on span at bounding box center [613, 70] width 6 height 7
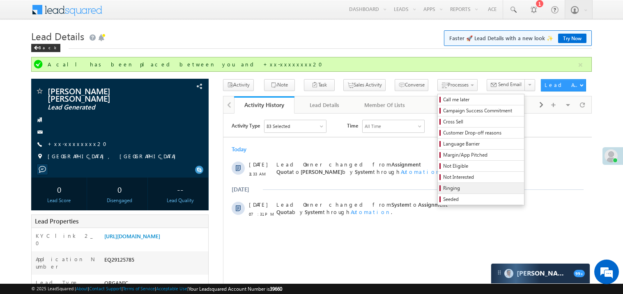
click at [443, 190] on span "Ringing" at bounding box center [482, 188] width 78 height 7
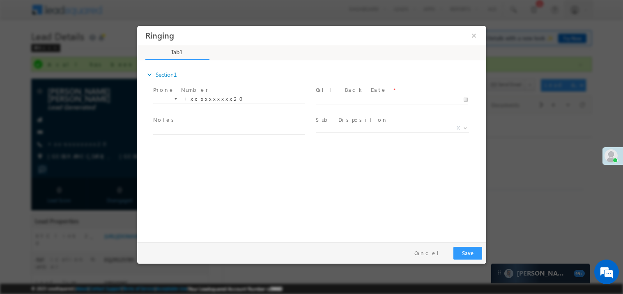
click at [338, 97] on body "Ringing ×" at bounding box center [311, 131] width 349 height 213
type input "09/18/25 11:59 AM"
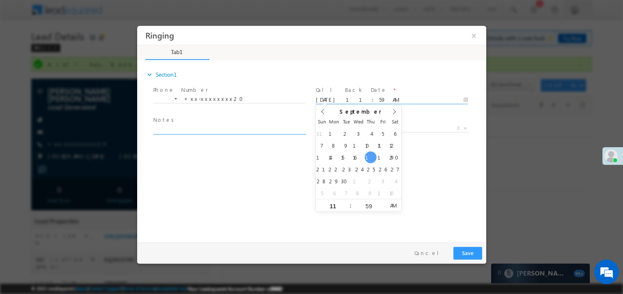
click at [215, 129] on textarea at bounding box center [229, 129] width 152 height 9
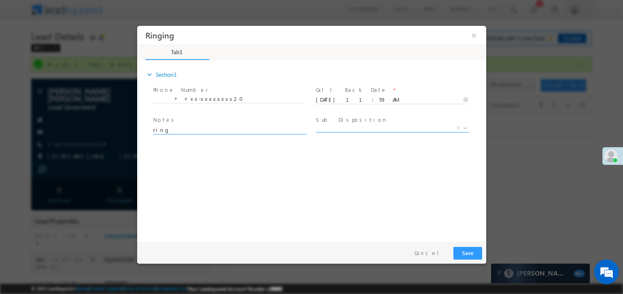
type textarea "ring"
click at [344, 126] on span "X" at bounding box center [391, 128] width 153 height 8
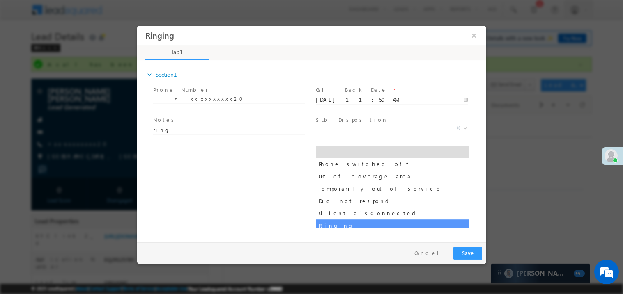
select select "Ringing"
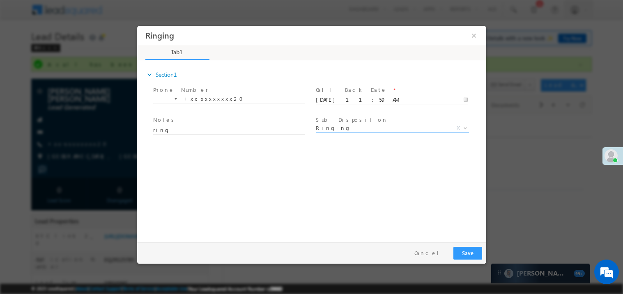
click at [226, 188] on div "expand_more Section1 Phone Number *" at bounding box center [313, 149] width 345 height 177
click at [471, 253] on button "Save" at bounding box center [467, 253] width 29 height 13
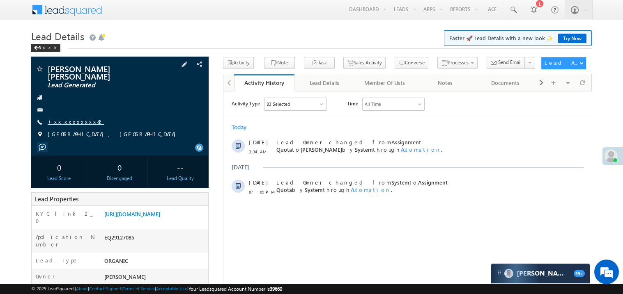
click at [74, 118] on link "+xx-xxxxxxxx42" at bounding box center [76, 121] width 56 height 7
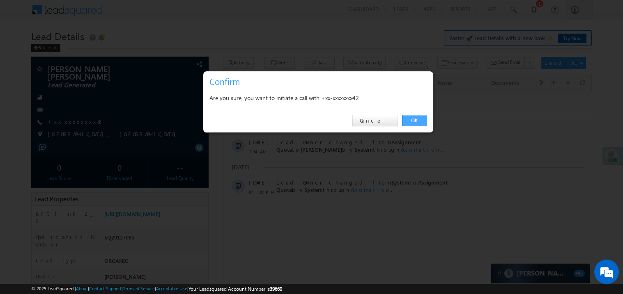
click at [413, 121] on link "OK" at bounding box center [414, 120] width 25 height 11
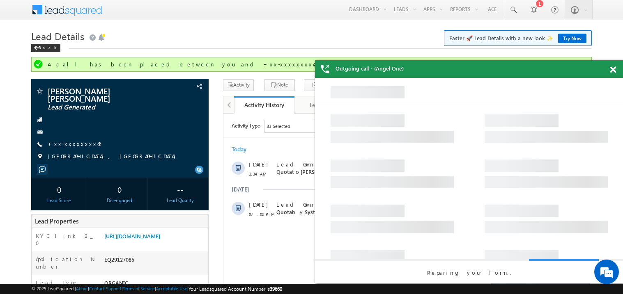
click at [614, 68] on span at bounding box center [613, 70] width 6 height 7
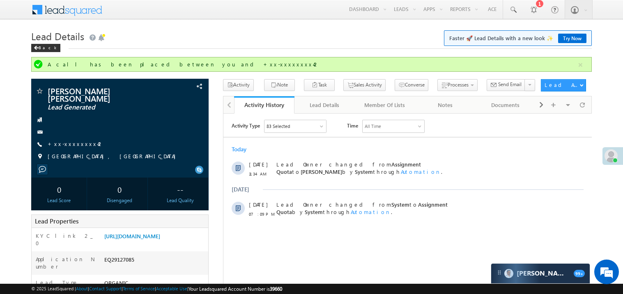
click at [161, 44] on div "Back" at bounding box center [311, 46] width 560 height 5
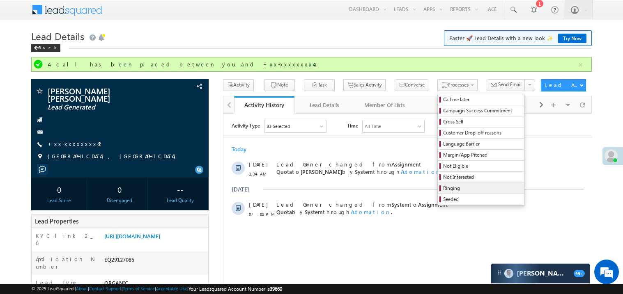
click at [447, 187] on span "Ringing" at bounding box center [482, 188] width 78 height 7
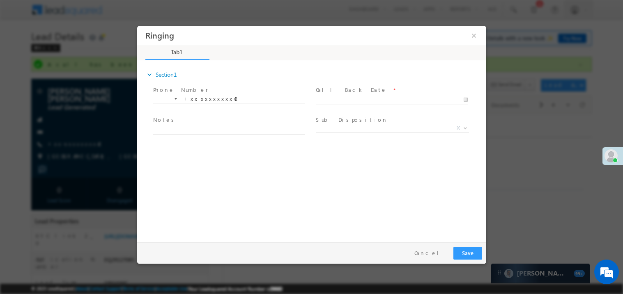
click at [338, 96] on body "Ringing ×" at bounding box center [311, 131] width 349 height 213
type input "[DATE] 12:01 PM"
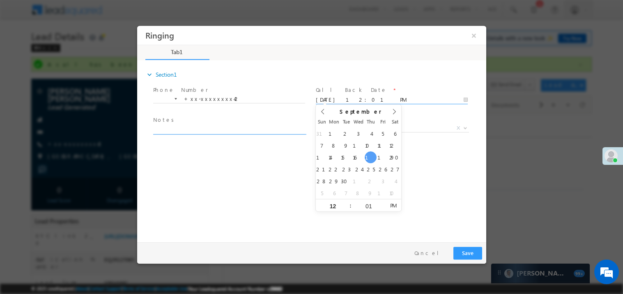
click at [238, 127] on textarea at bounding box center [229, 129] width 152 height 9
type textarea "ring"
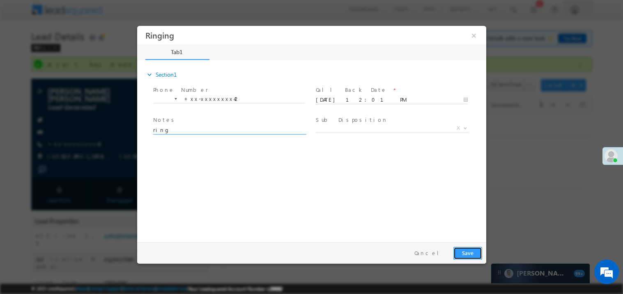
click at [461, 248] on button "Save" at bounding box center [467, 253] width 29 height 13
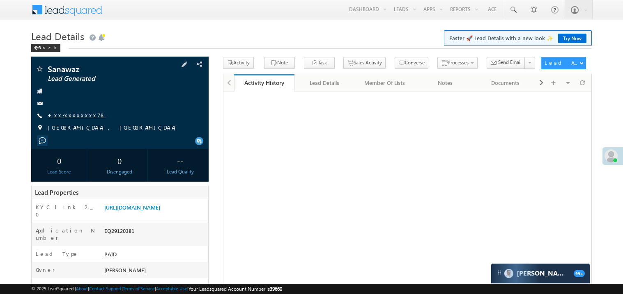
click at [77, 116] on link "+xx-xxxxxxxx78" at bounding box center [77, 115] width 58 height 7
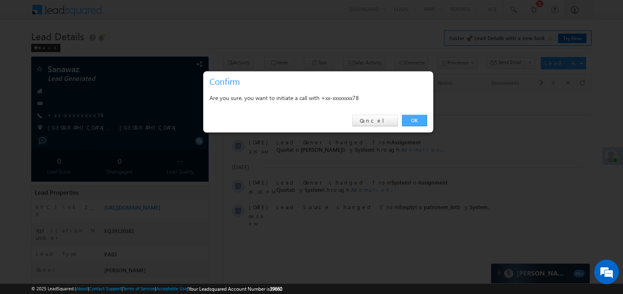
click at [413, 120] on link "OK" at bounding box center [414, 120] width 25 height 11
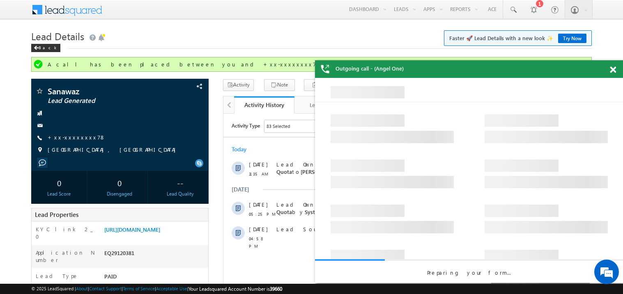
click at [611, 71] on span at bounding box center [613, 70] width 6 height 7
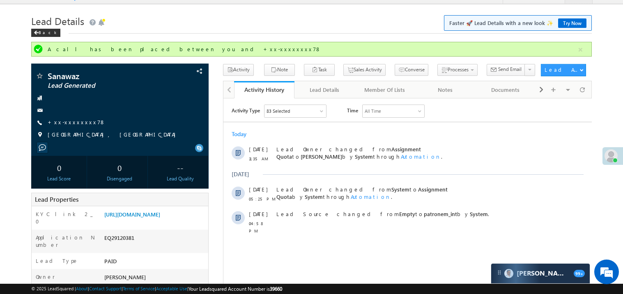
scroll to position [16, 0]
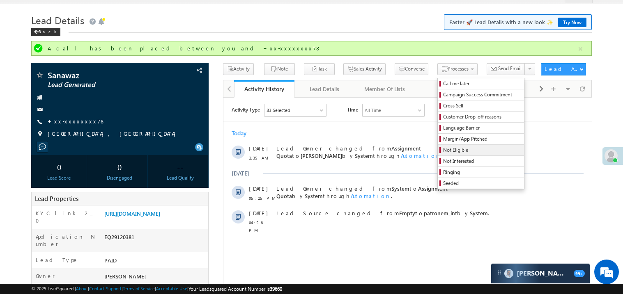
click at [443, 151] on span "Not Eligible" at bounding box center [482, 150] width 78 height 7
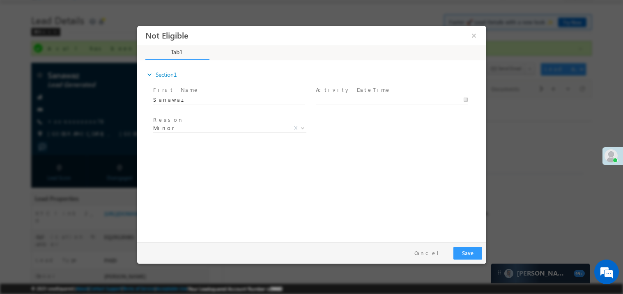
scroll to position [0, 0]
click at [337, 99] on body "Not Eligible ×" at bounding box center [311, 131] width 349 height 213
type input "09/18/25 12:02 PM"
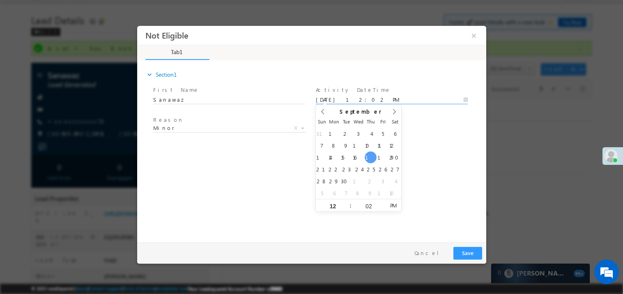
click at [267, 161] on div "expand_more Section1 First Name *" at bounding box center [313, 149] width 345 height 177
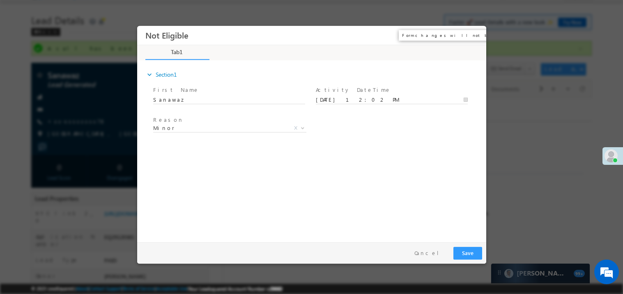
click at [475, 32] on button "×" at bounding box center [473, 35] width 14 height 15
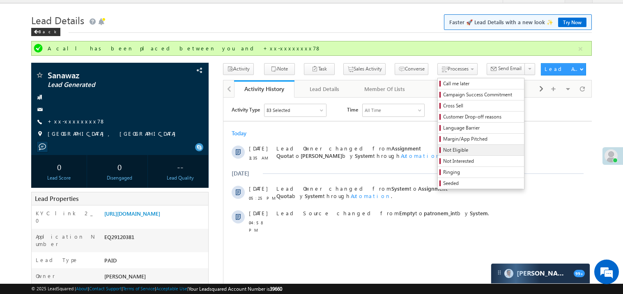
click at [443, 149] on span "Not Eligible" at bounding box center [482, 150] width 78 height 7
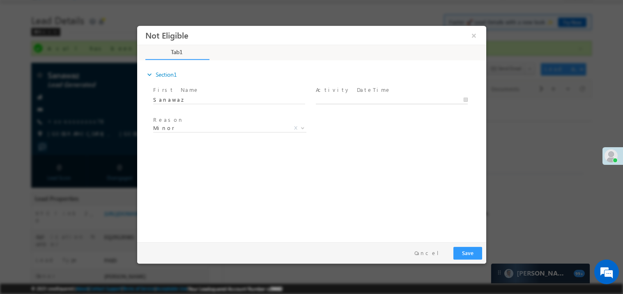
click at [346, 99] on body "Not Eligible ×" at bounding box center [311, 131] width 349 height 213
type input "09/18/25 12:03 PM"
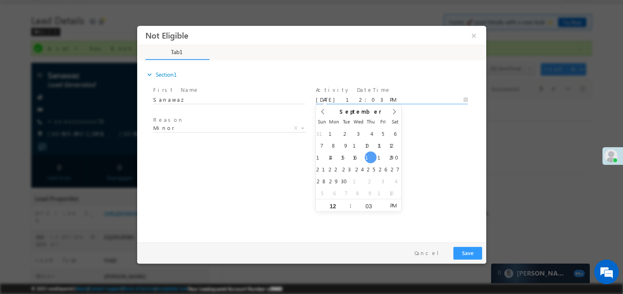
click at [232, 157] on div "expand_more Section1 First Name *" at bounding box center [313, 149] width 345 height 177
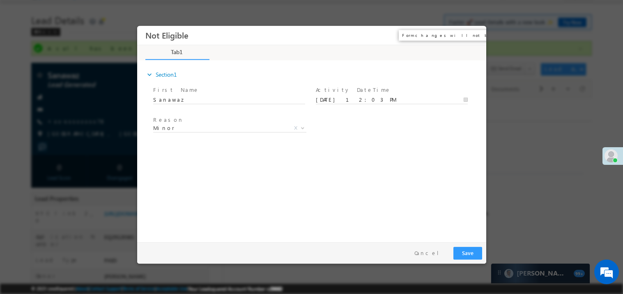
click at [477, 33] on button "×" at bounding box center [473, 35] width 14 height 15
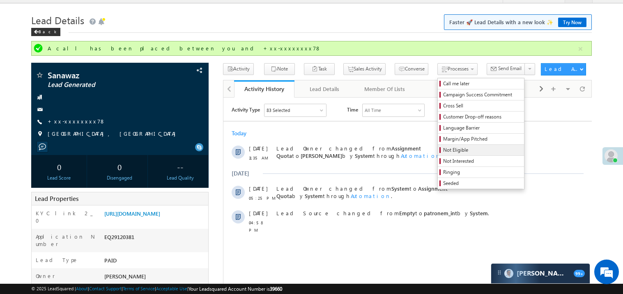
click at [443, 151] on span "Not Eligible" at bounding box center [482, 150] width 78 height 7
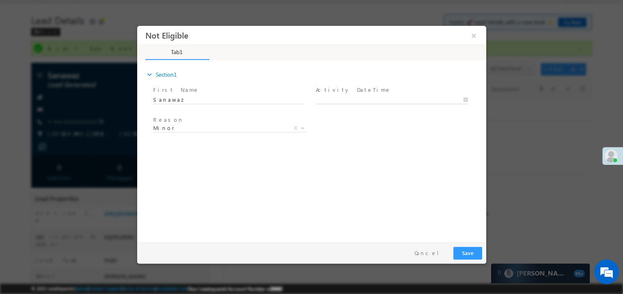
click at [328, 100] on body "Not Eligible ×" at bounding box center [311, 131] width 349 height 213
type input "09/18/25 12:03 PM"
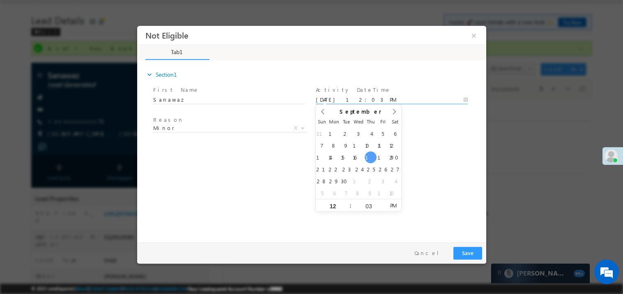
click at [211, 172] on div "expand_more Section1 First Name *" at bounding box center [313, 149] width 345 height 177
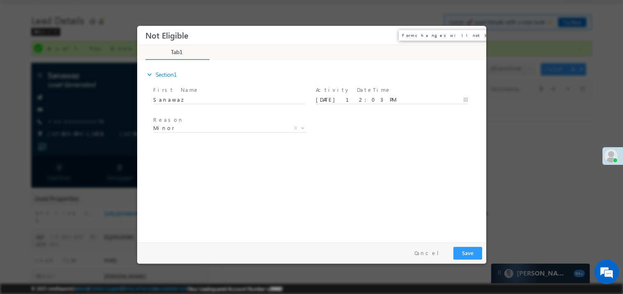
click at [473, 32] on button "×" at bounding box center [473, 35] width 14 height 15
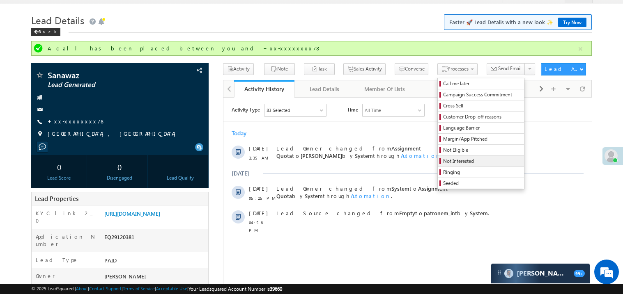
click at [443, 163] on span "Not Interested" at bounding box center [482, 161] width 78 height 7
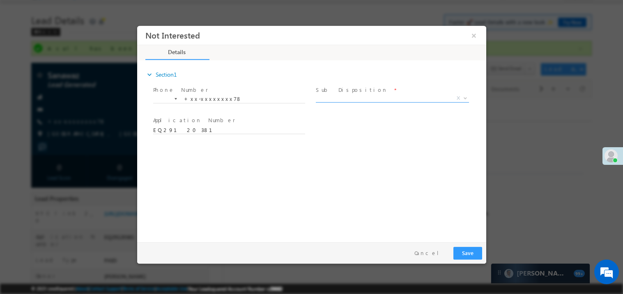
click at [337, 97] on span "X" at bounding box center [391, 98] width 153 height 8
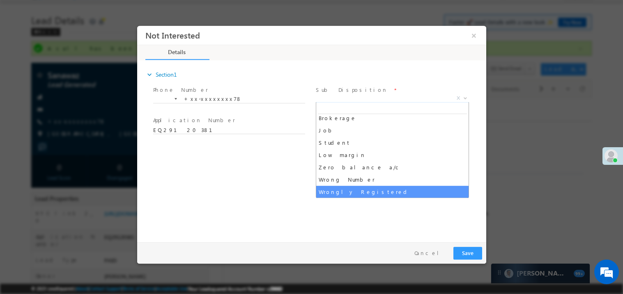
scroll to position [28, 0]
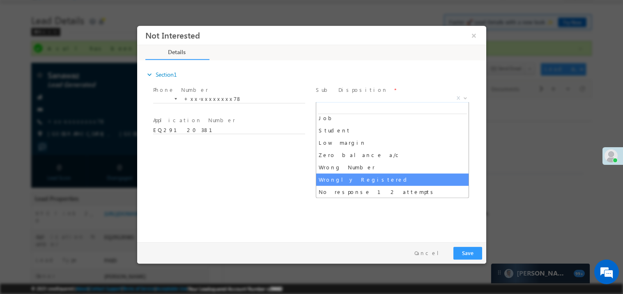
select select "Wrongly Registered"
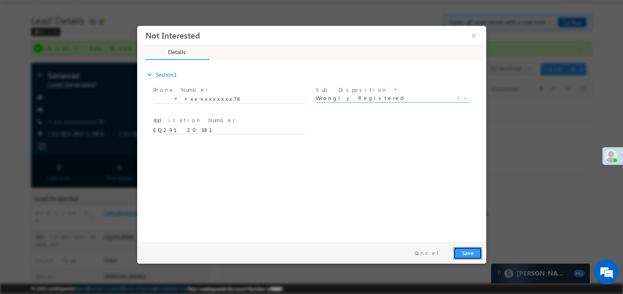
click at [471, 253] on button "Save" at bounding box center [467, 253] width 29 height 13
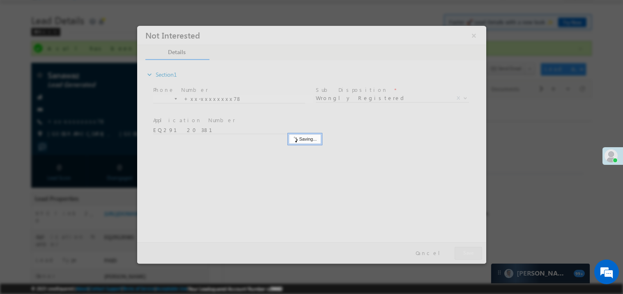
click at [471, 253] on div at bounding box center [311, 144] width 349 height 238
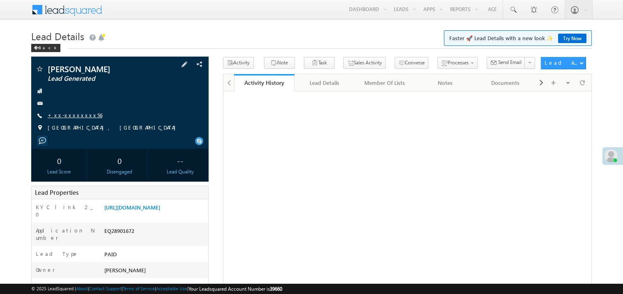
click at [72, 117] on link "+xx-xxxxxxxx56" at bounding box center [75, 115] width 55 height 7
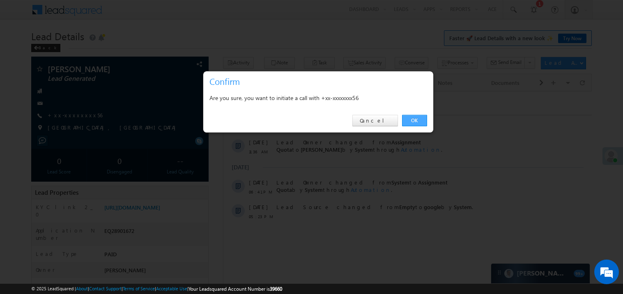
click at [409, 119] on link "OK" at bounding box center [414, 120] width 25 height 11
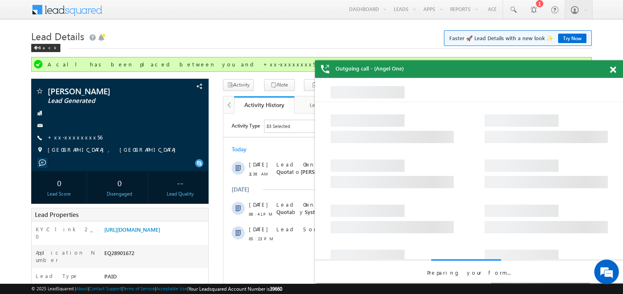
click at [611, 71] on span at bounding box center [613, 70] width 6 height 7
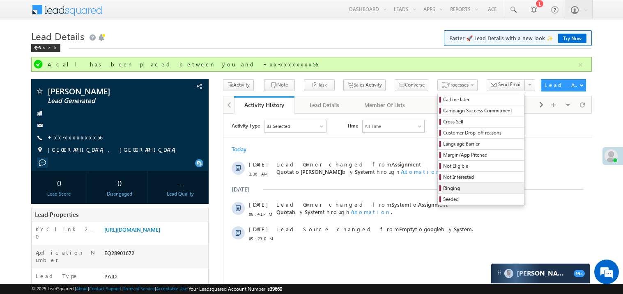
click at [445, 188] on span "Ringing" at bounding box center [482, 188] width 78 height 7
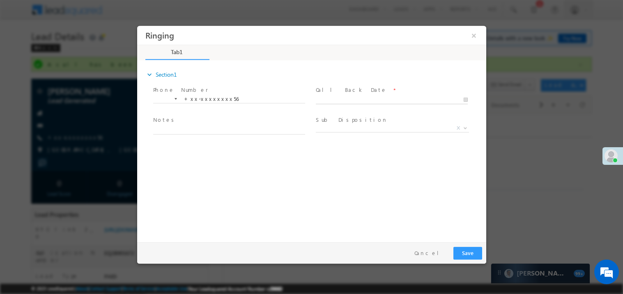
click at [342, 100] on body "Ringing ×" at bounding box center [311, 131] width 349 height 213
type input "09/18/25 12:04 PM"
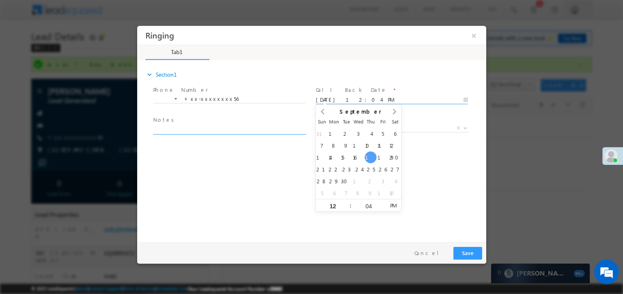
click at [207, 128] on textarea at bounding box center [229, 129] width 152 height 9
type textarea "ring"
click at [482, 252] on div "Pay & Save Save Cancel" at bounding box center [313, 252] width 353 height 21
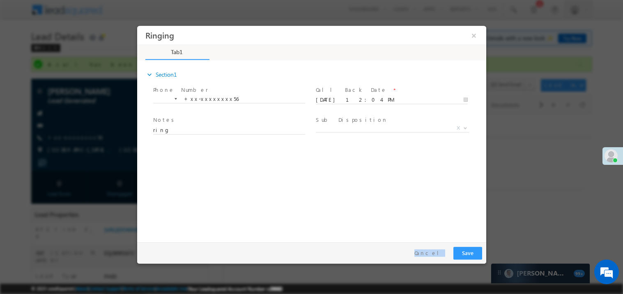
click at [482, 252] on div "Pay & Save Save Cancel" at bounding box center [313, 252] width 353 height 21
click at [473, 251] on button "Save" at bounding box center [467, 253] width 29 height 13
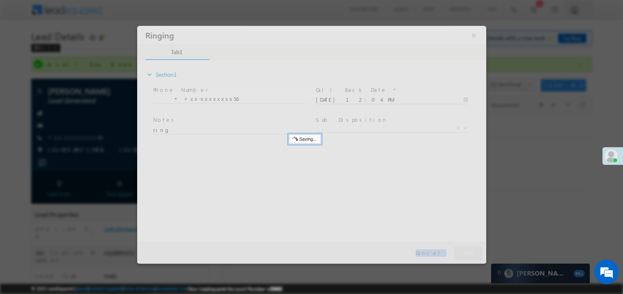
click at [473, 251] on div at bounding box center [311, 144] width 349 height 238
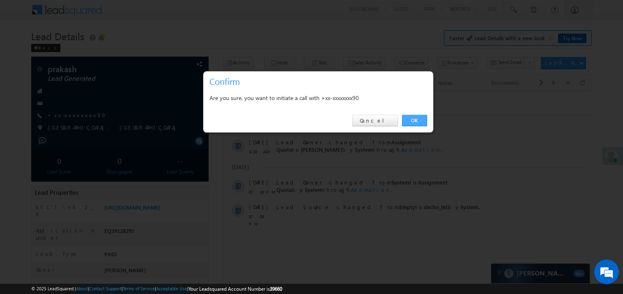
click at [413, 119] on link "OK" at bounding box center [414, 120] width 25 height 11
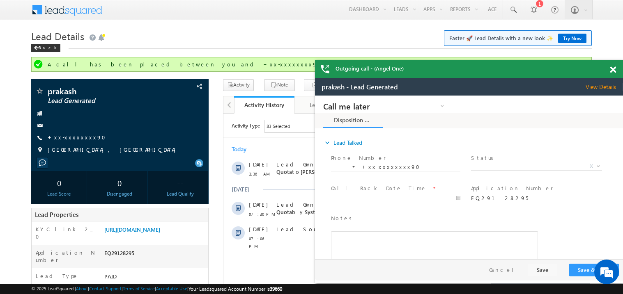
click at [615, 71] on span at bounding box center [613, 70] width 6 height 7
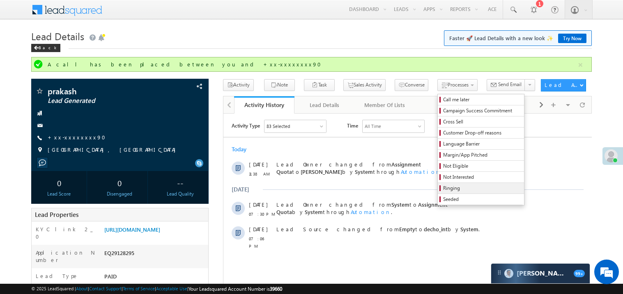
click at [443, 189] on span "Ringing" at bounding box center [482, 188] width 78 height 7
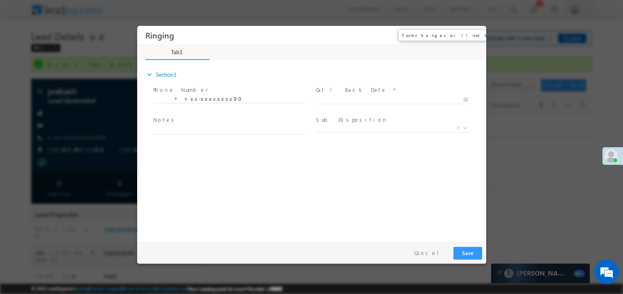
click at [472, 34] on button "×" at bounding box center [473, 35] width 14 height 15
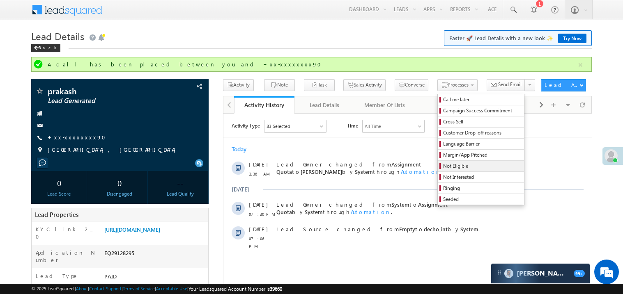
click at [443, 166] on span "Not Eligible" at bounding box center [482, 166] width 78 height 7
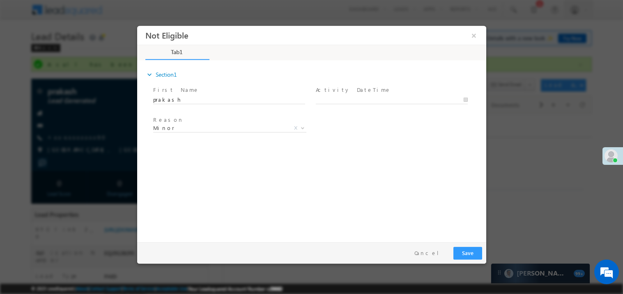
click at [522, 165] on div at bounding box center [311, 147] width 623 height 294
click at [473, 37] on button "×" at bounding box center [473, 35] width 14 height 15
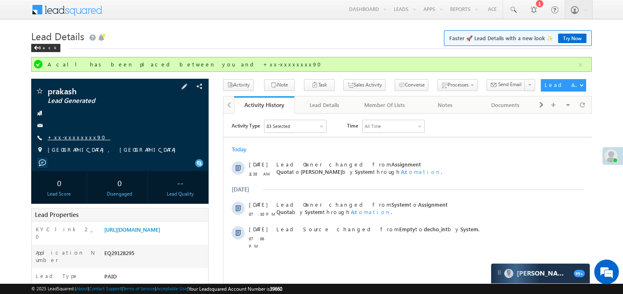
click at [73, 139] on link "+xx-xxxxxxxx90" at bounding box center [79, 137] width 63 height 7
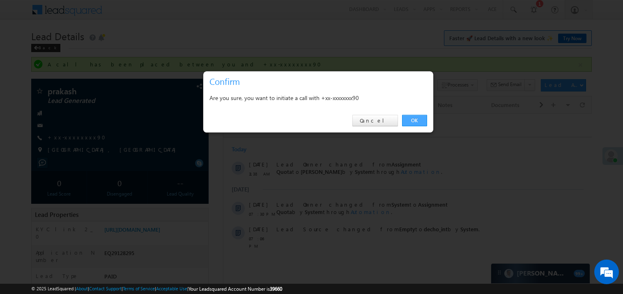
click at [415, 120] on link "OK" at bounding box center [414, 120] width 25 height 11
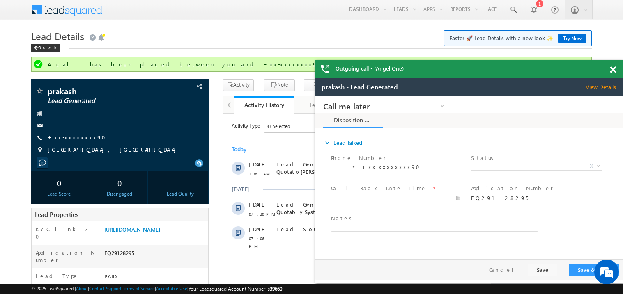
click at [613, 70] on span at bounding box center [613, 70] width 6 height 7
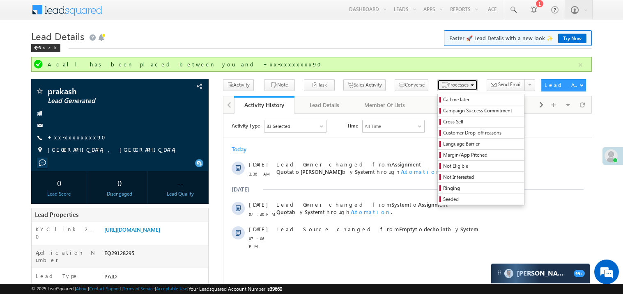
click at [448, 85] on span "Processes" at bounding box center [458, 85] width 21 height 6
click at [443, 178] on span "Not Interested" at bounding box center [482, 177] width 78 height 7
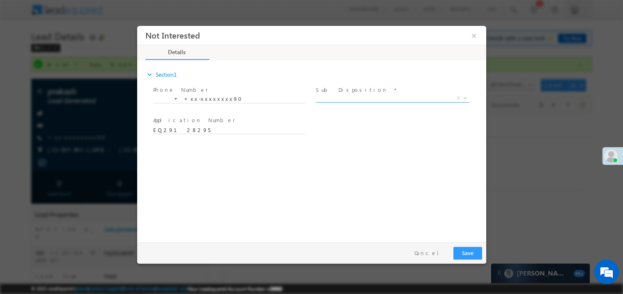
click at [328, 95] on span "X" at bounding box center [391, 98] width 153 height 8
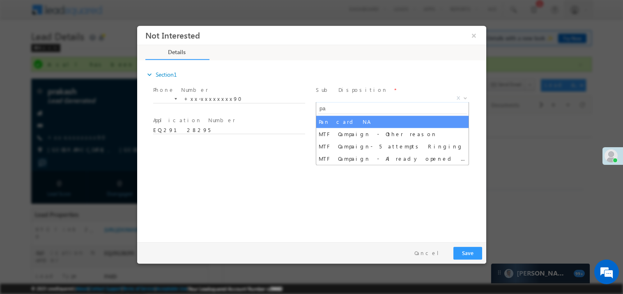
type input "pan"
select select "Pan card NA"
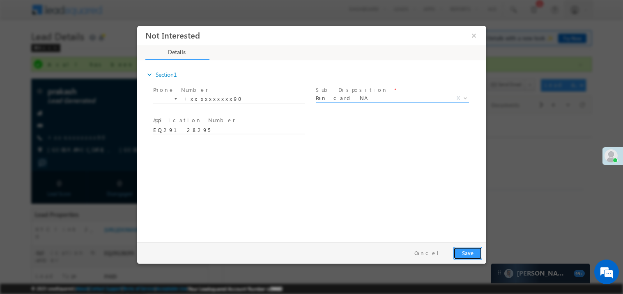
click at [468, 254] on button "Save" at bounding box center [467, 253] width 29 height 13
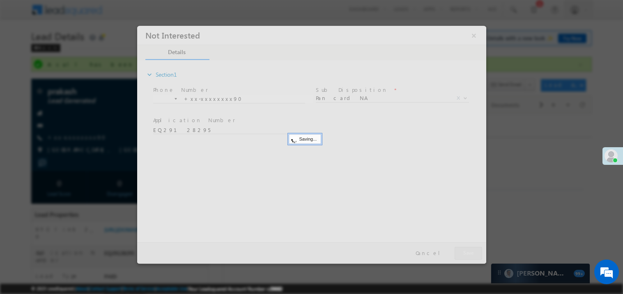
click at [468, 254] on div at bounding box center [311, 144] width 349 height 238
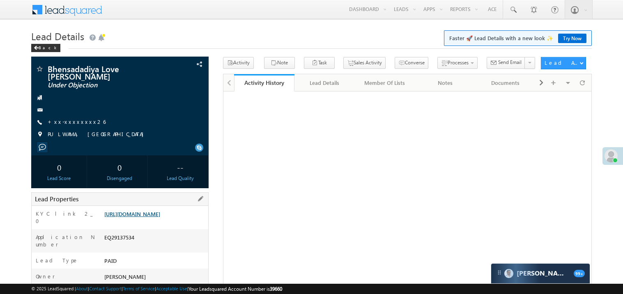
click at [156, 218] on link "[URL][DOMAIN_NAME]" at bounding box center [132, 214] width 56 height 7
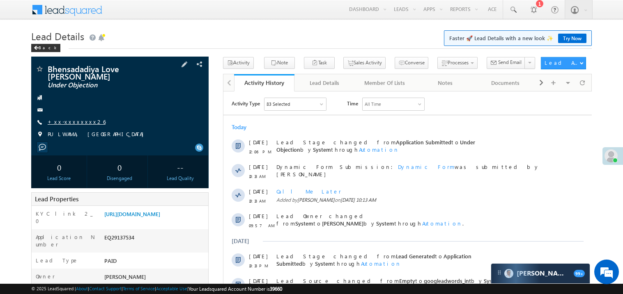
click at [73, 122] on link "+xx-xxxxxxxx26" at bounding box center [77, 121] width 58 height 7
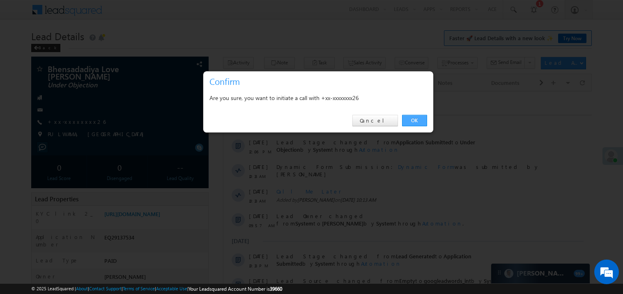
click at [414, 120] on link "OK" at bounding box center [414, 120] width 25 height 11
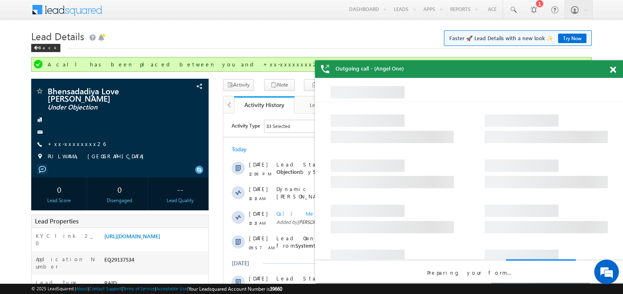
click at [614, 68] on span at bounding box center [613, 70] width 6 height 7
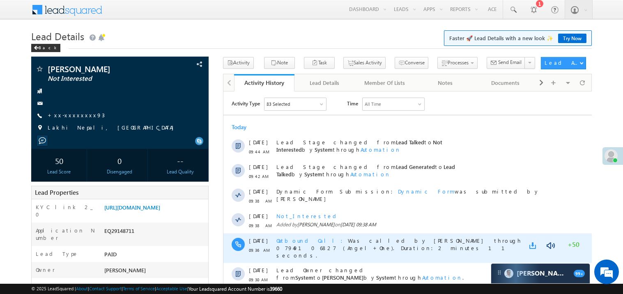
click at [534, 245] on link at bounding box center [534, 245] width 10 height 8
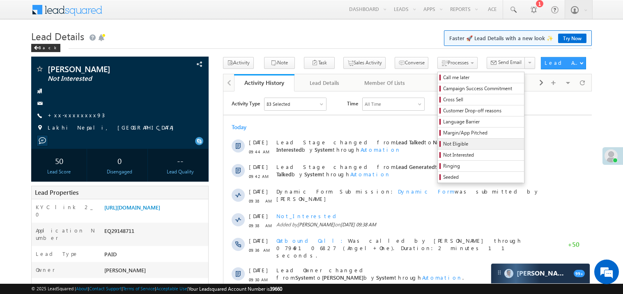
click at [443, 147] on span "Not Eligible" at bounding box center [482, 143] width 78 height 7
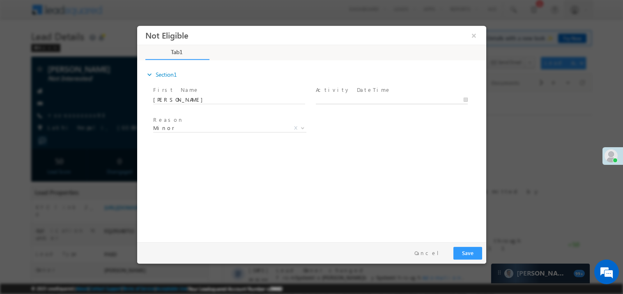
click at [337, 99] on body "Not Eligible ×" at bounding box center [311, 131] width 349 height 213
type input "09/18/25 12:24 PM"
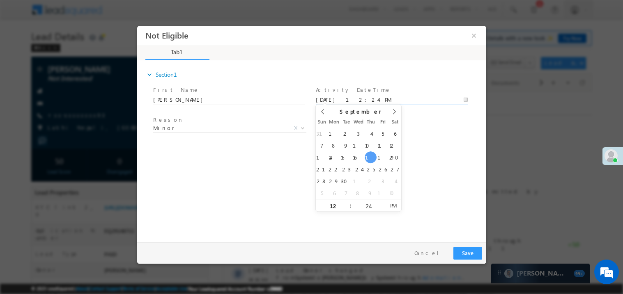
click at [263, 163] on div "expand_more Section1 First Name *" at bounding box center [313, 149] width 345 height 177
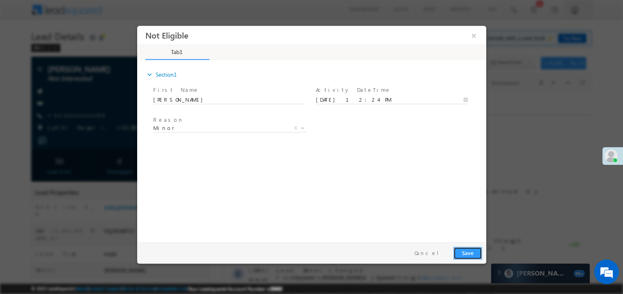
click at [464, 255] on button "Save" at bounding box center [467, 253] width 29 height 13
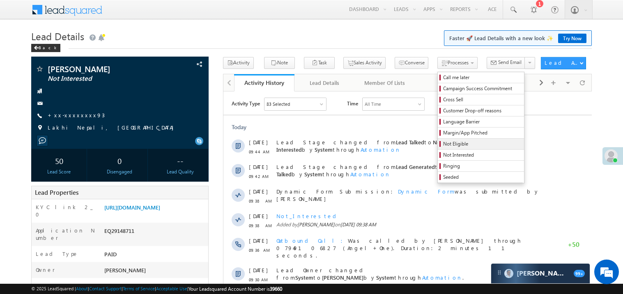
click at [443, 146] on span "Not Eligible" at bounding box center [482, 143] width 78 height 7
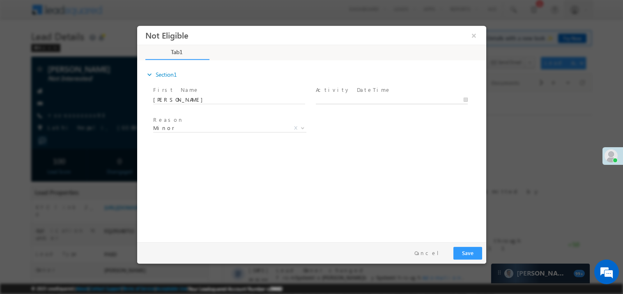
click at [336, 99] on body "Not Eligible ×" at bounding box center [311, 131] width 349 height 213
type input "09/18/25 12:24 PM"
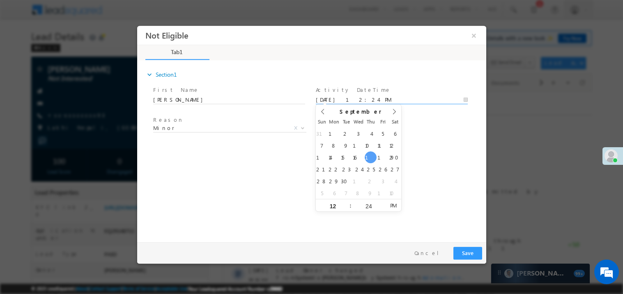
click at [272, 185] on div "expand_more Section1 First Name *" at bounding box center [313, 149] width 345 height 177
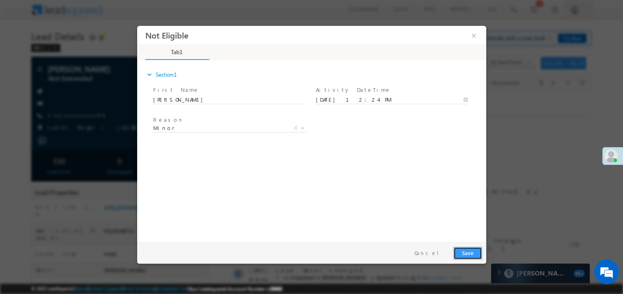
click at [478, 254] on button "Save" at bounding box center [467, 253] width 29 height 13
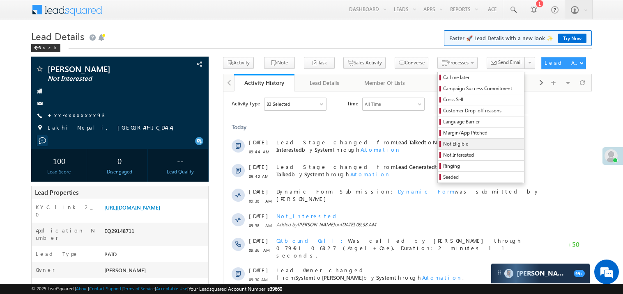
click at [443, 146] on span "Not Eligible" at bounding box center [482, 143] width 78 height 7
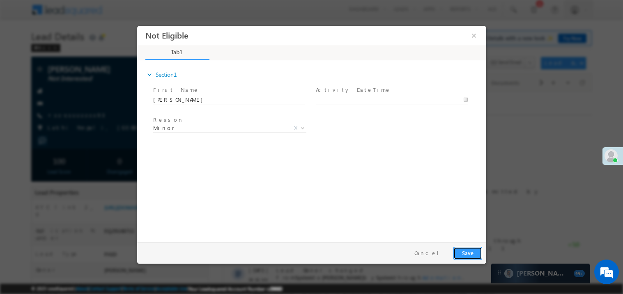
click at [469, 256] on button "Save" at bounding box center [467, 253] width 29 height 13
click at [334, 101] on body "Not Eligible ×" at bounding box center [311, 131] width 349 height 213
type input "09/18/25 12:25 PM"
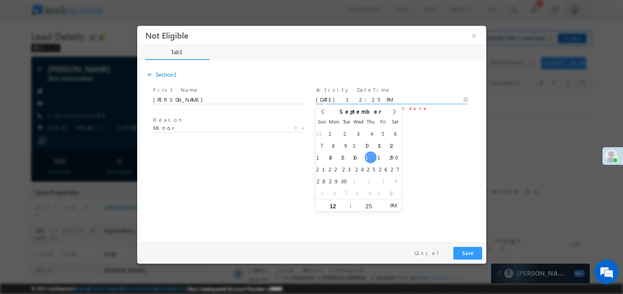
click at [288, 180] on div "expand_more Section1 First Name *" at bounding box center [313, 149] width 345 height 177
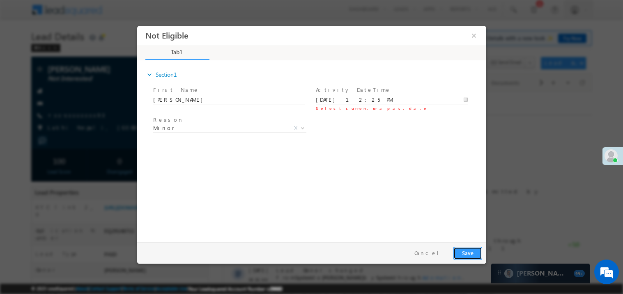
click at [465, 253] on button "Save" at bounding box center [467, 253] width 29 height 13
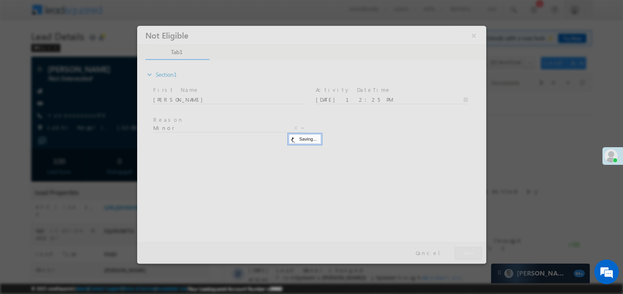
click at [465, 253] on div at bounding box center [311, 144] width 349 height 238
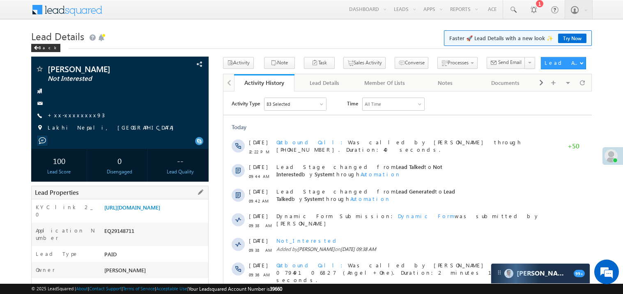
click at [122, 238] on div "EQ29148711" at bounding box center [155, 232] width 106 height 11
copy div "EQ29148711"
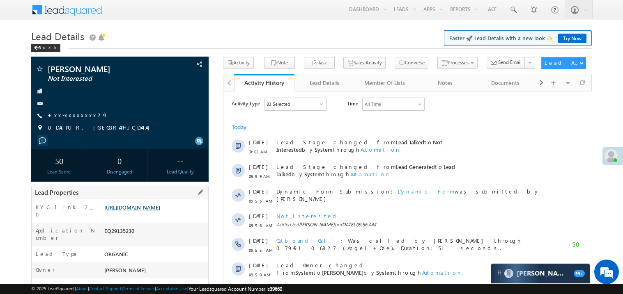
click at [154, 211] on link "[URL][DOMAIN_NAME]" at bounding box center [132, 207] width 56 height 7
click at [149, 211] on link "[URL][DOMAIN_NAME]" at bounding box center [132, 207] width 56 height 7
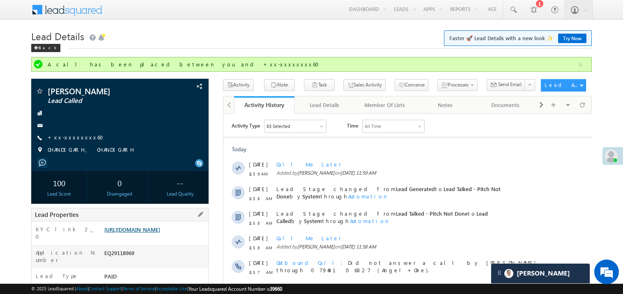
click at [149, 233] on link "[URL][DOMAIN_NAME]" at bounding box center [132, 229] width 56 height 7
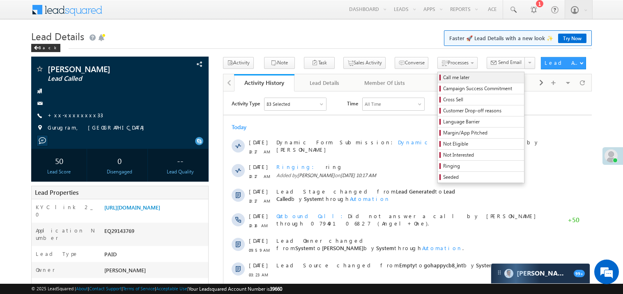
click at [443, 78] on span "Call me later" at bounding box center [482, 77] width 78 height 7
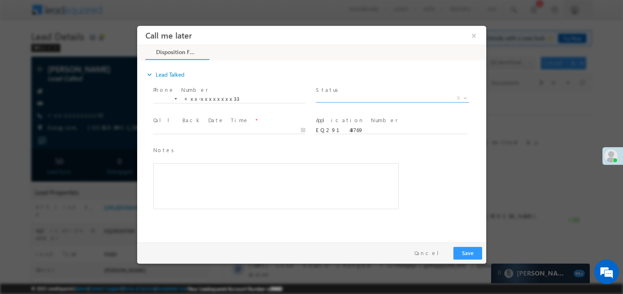
click at [340, 97] on span "X" at bounding box center [391, 98] width 153 height 8
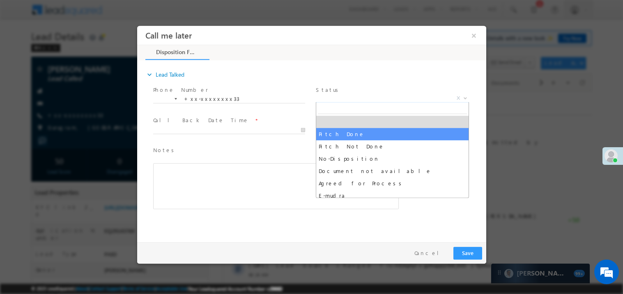
select select "Pitch Done"
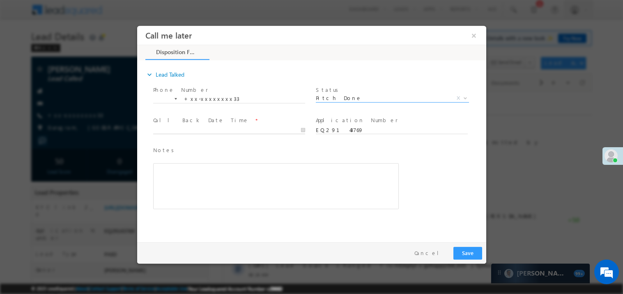
click at [183, 126] on input "text" at bounding box center [229, 130] width 152 height 8
type input "[DATE] 12:44 PM"
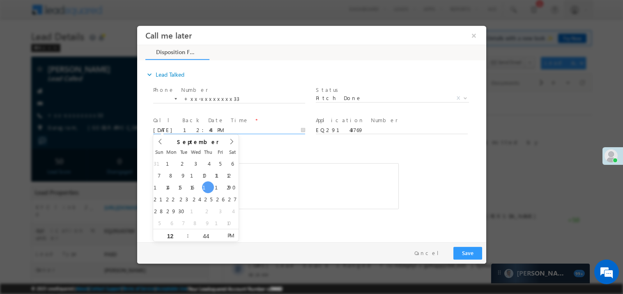
click at [266, 176] on div "Rich Text Editor, 40788eee-0fb2-11ec-a811-0adc8a9d82c2__tab1__section1__Notes__…" at bounding box center [276, 186] width 246 height 46
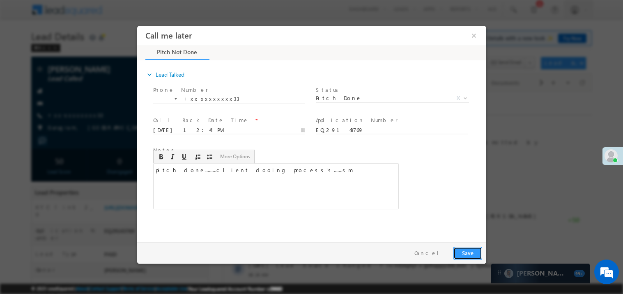
click at [469, 252] on button "Save" at bounding box center [467, 253] width 29 height 13
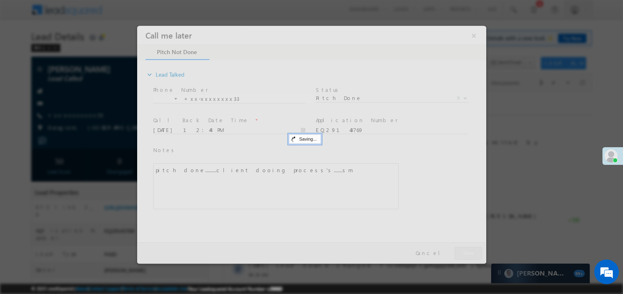
click at [469, 252] on div at bounding box center [311, 144] width 349 height 238
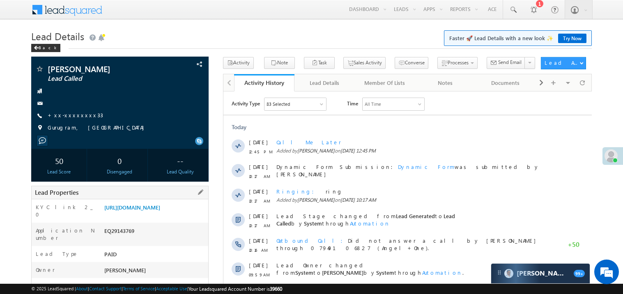
click at [125, 239] on div "EQ29143769" at bounding box center [155, 232] width 106 height 11
copy div "EQ29143769"
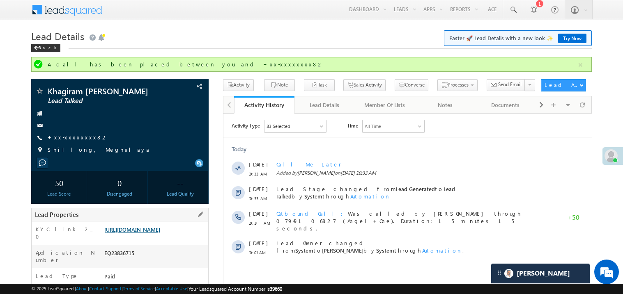
click at [157, 229] on link "https://angelbroking1-pk3em7sa.customui-test.leadsquared.com?leadId=0dbfb4fd-1f…" at bounding box center [132, 229] width 56 height 7
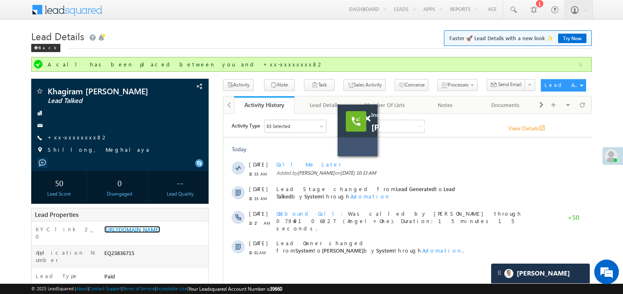
click at [363, 141] on div "Incoming call Dhananjay Singh Shaktawat View Details open_in_new" at bounding box center [357, 131] width 40 height 52
click at [255, 133] on div "Activity Type 83 Selected Select All Sales Activities 1 Sales Activity Email Ac…" at bounding box center [407, 189] width 368 height 141
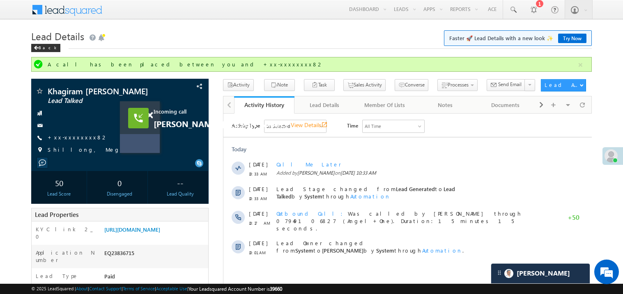
drag, startPoint x: 367, startPoint y: 138, endPoint x: 149, endPoint y: 135, distance: 217.6
click at [149, 135] on div "Incoming call Dhananjay Singh Shaktawat View Details open_in_new" at bounding box center [140, 127] width 40 height 52
click at [151, 116] on span at bounding box center [150, 115] width 6 height 7
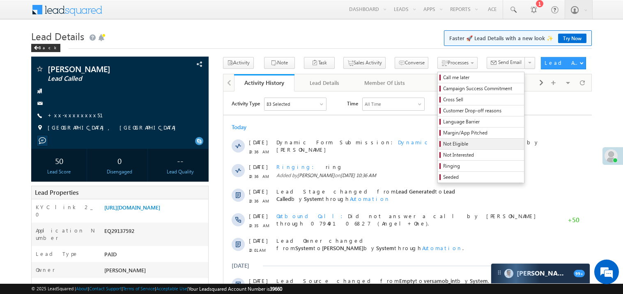
click at [443, 142] on span "Not Eligible" at bounding box center [482, 143] width 78 height 7
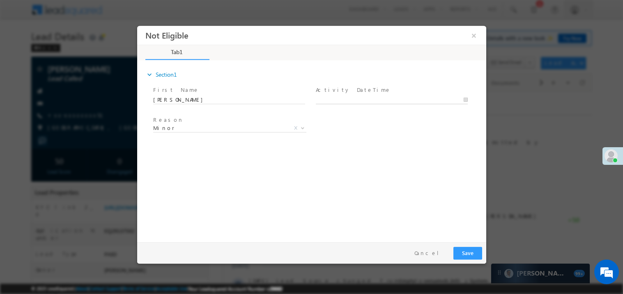
click at [339, 101] on body "Not Eligible ×" at bounding box center [311, 131] width 349 height 213
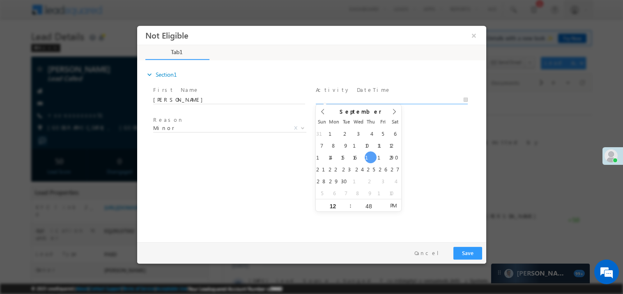
type input "[DATE] 12:48 PM"
click at [215, 164] on div "expand_more Section1 First Name *" at bounding box center [313, 149] width 345 height 177
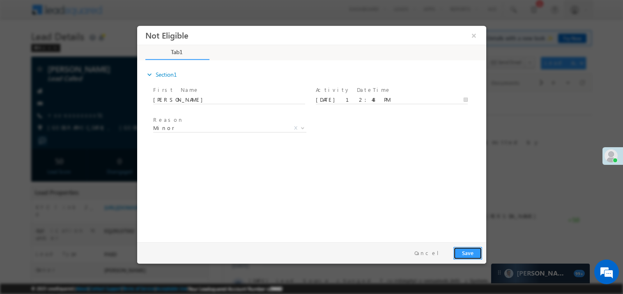
click at [464, 251] on button "Save" at bounding box center [467, 253] width 29 height 13
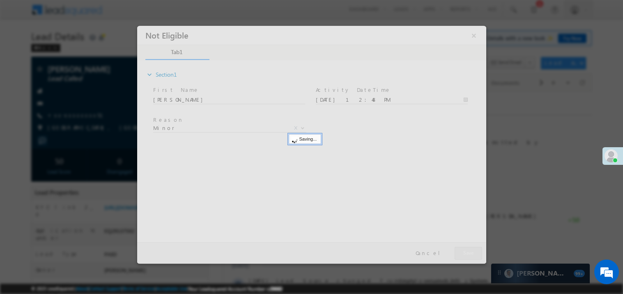
click at [464, 251] on div at bounding box center [311, 144] width 349 height 238
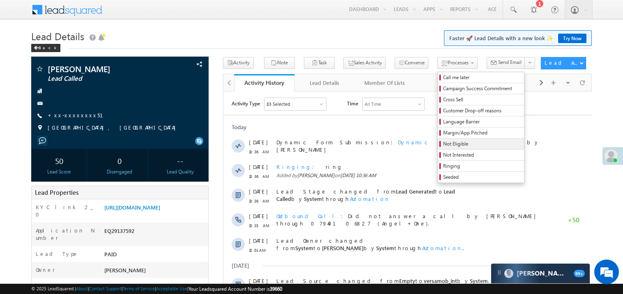
click at [450, 147] on span "Not Eligible" at bounding box center [482, 143] width 78 height 7
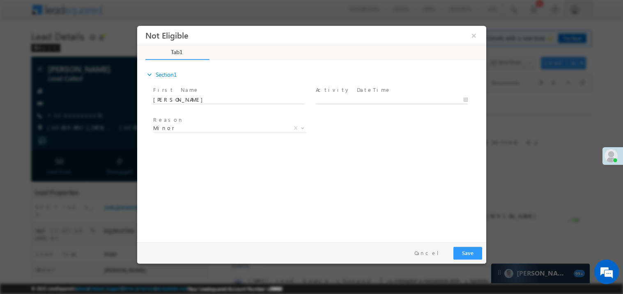
click at [347, 100] on body "Not Eligible ×" at bounding box center [311, 131] width 349 height 213
type input "[DATE] 12:49 PM"
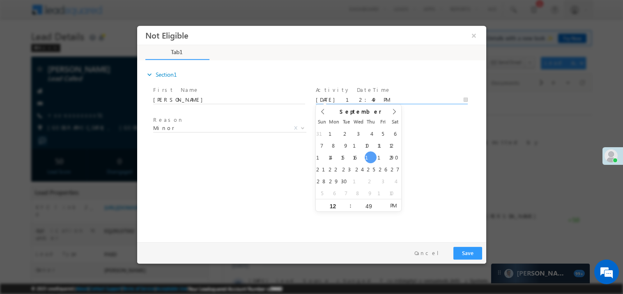
click at [248, 159] on div "expand_more Section1 First Name *" at bounding box center [313, 149] width 345 height 177
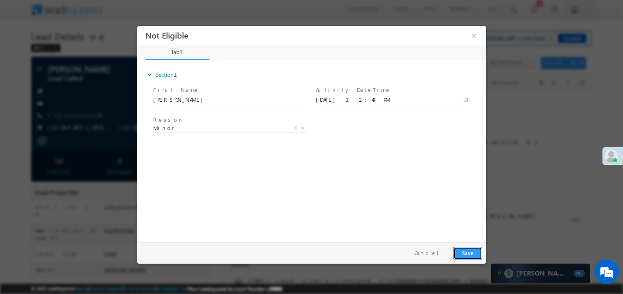
click at [472, 257] on button "Save" at bounding box center [467, 253] width 29 height 13
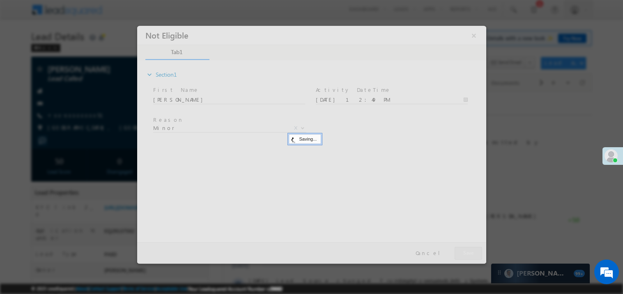
click at [472, 257] on div at bounding box center [311, 144] width 349 height 238
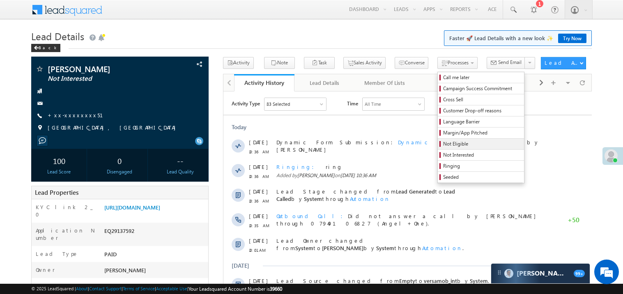
click at [443, 147] on span "Not Eligible" at bounding box center [482, 143] width 78 height 7
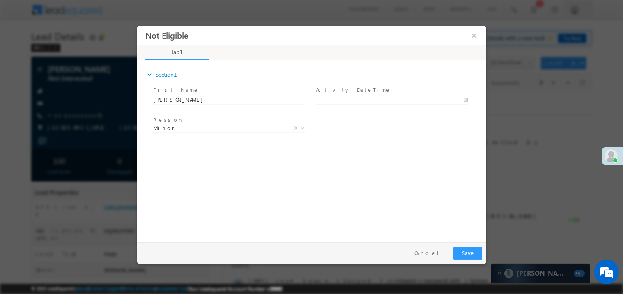
click at [352, 100] on body "Not Eligible ×" at bounding box center [311, 131] width 349 height 213
type input "09/18/25 12:49 PM"
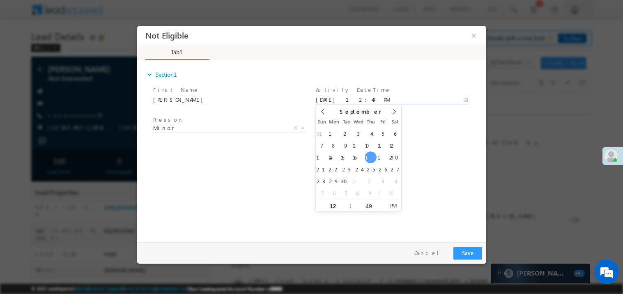
click at [186, 176] on div "expand_more Section1 First Name *" at bounding box center [313, 149] width 345 height 177
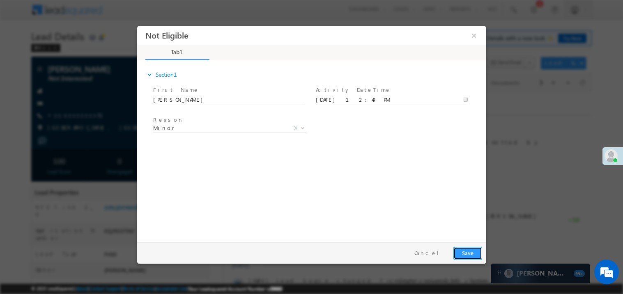
click at [475, 257] on button "Save" at bounding box center [467, 253] width 29 height 13
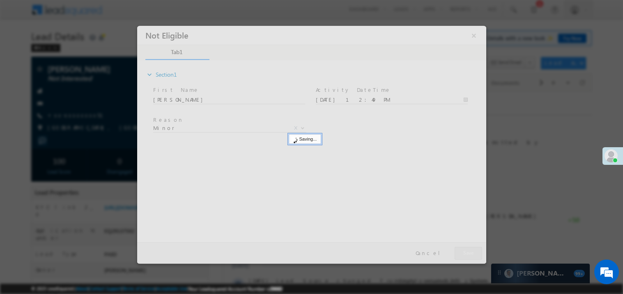
click at [475, 257] on div at bounding box center [311, 144] width 349 height 238
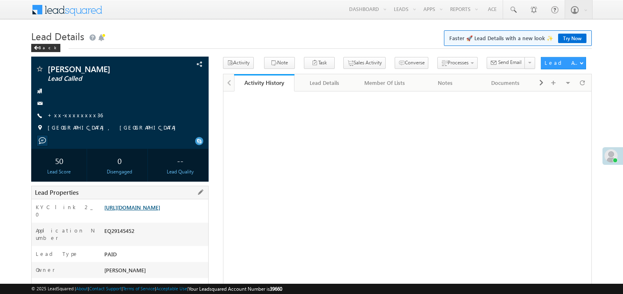
click at [158, 211] on link "https://angelbroking1-pk3em7sa.customui-test.leadsquared.com?leadId=3dead9e9-c4…" at bounding box center [132, 207] width 56 height 7
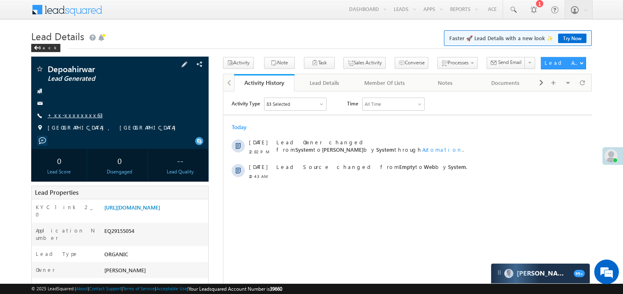
click at [78, 114] on link "+xx-xxxxxxxx63" at bounding box center [75, 115] width 55 height 7
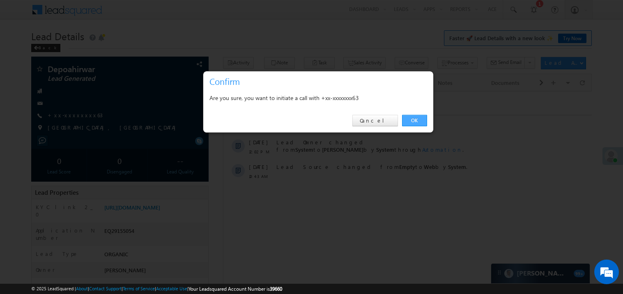
click at [413, 118] on link "OK" at bounding box center [414, 120] width 25 height 11
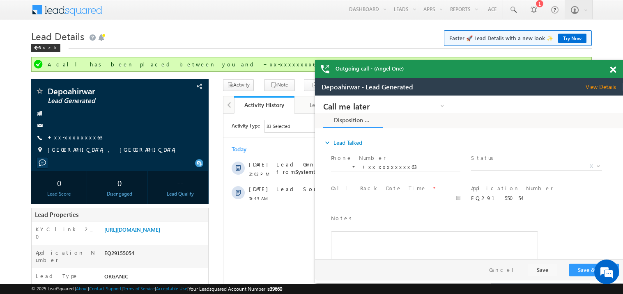
click at [614, 71] on span at bounding box center [613, 70] width 6 height 7
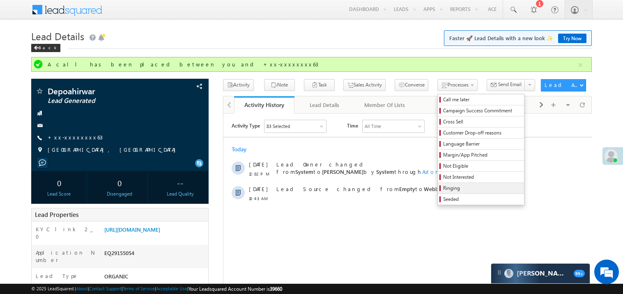
click at [459, 188] on span "Ringing" at bounding box center [482, 188] width 78 height 7
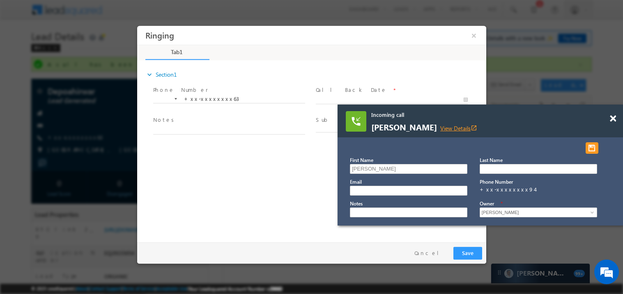
click at [469, 128] on link "View Details open_in_new" at bounding box center [458, 128] width 37 height 8
click at [614, 119] on span at bounding box center [613, 118] width 6 height 7
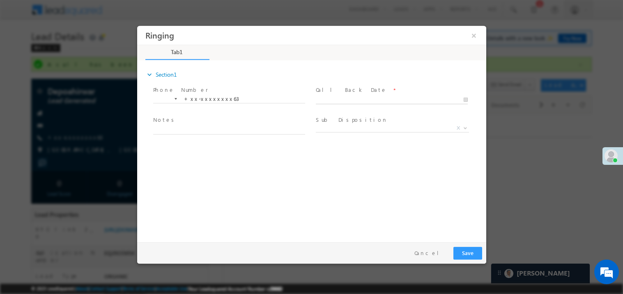
click at [355, 102] on body "Ringing ×" at bounding box center [311, 131] width 349 height 213
type input "[DATE] 1:06 PM"
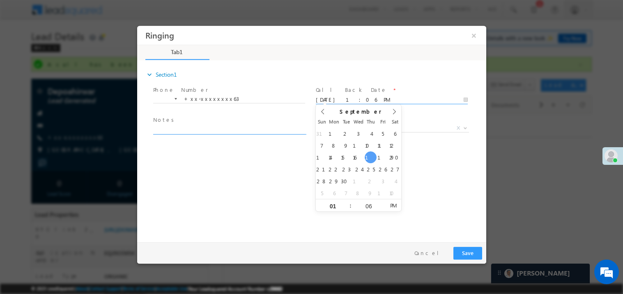
click at [198, 131] on textarea at bounding box center [229, 129] width 152 height 9
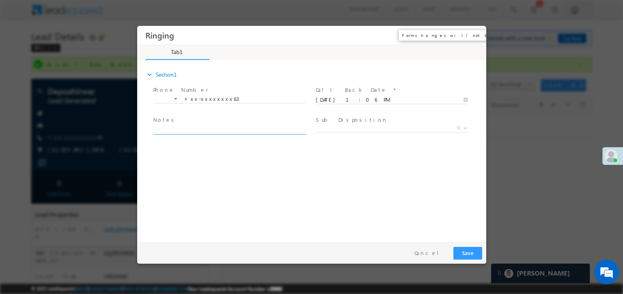
click at [473, 34] on button "×" at bounding box center [473, 35] width 14 height 15
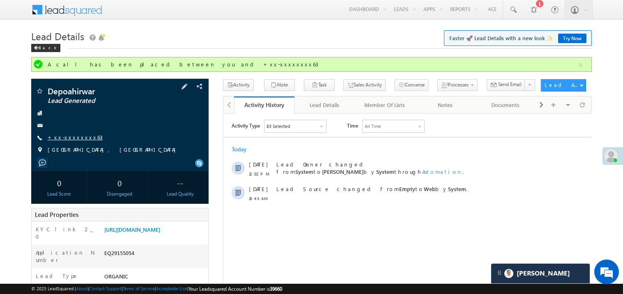
click at [76, 140] on link "+xx-xxxxxxxx63" at bounding box center [75, 137] width 55 height 7
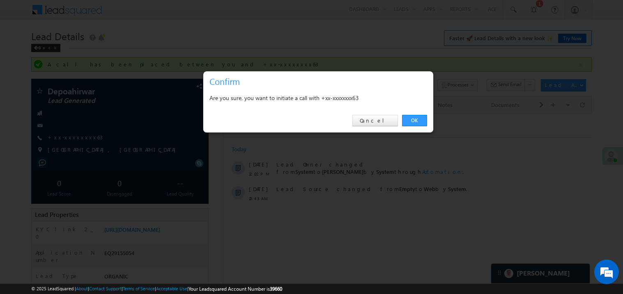
click at [403, 149] on div at bounding box center [311, 147] width 623 height 294
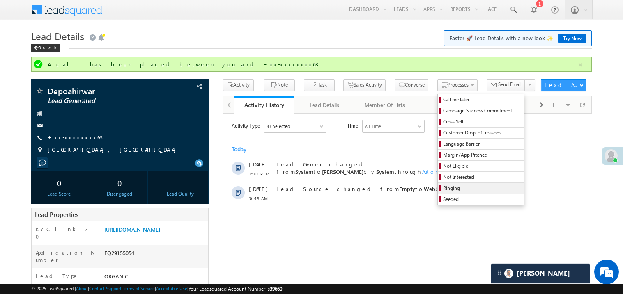
click at [447, 188] on span "Ringing" at bounding box center [482, 188] width 78 height 7
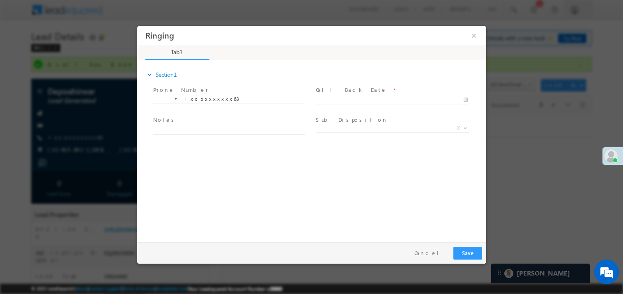
click at [324, 99] on body "Ringing ×" at bounding box center [311, 131] width 349 height 213
type input "[DATE] 1:07 PM"
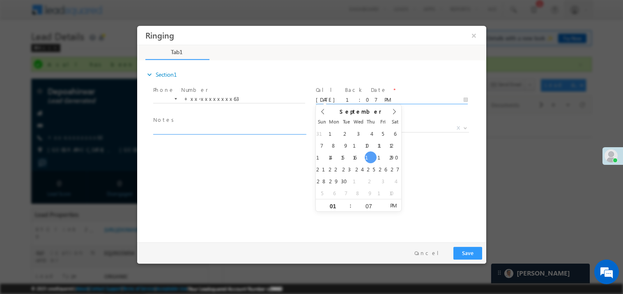
click at [166, 127] on textarea at bounding box center [229, 129] width 152 height 9
type textarea "ring"
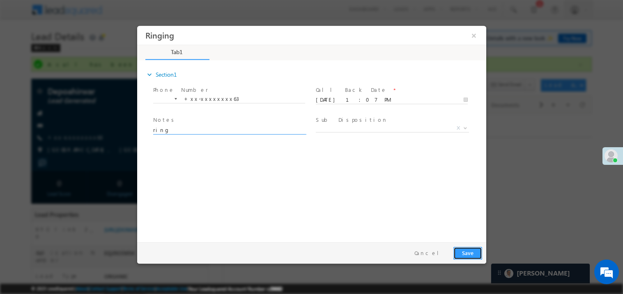
click at [464, 249] on button "Save" at bounding box center [467, 253] width 29 height 13
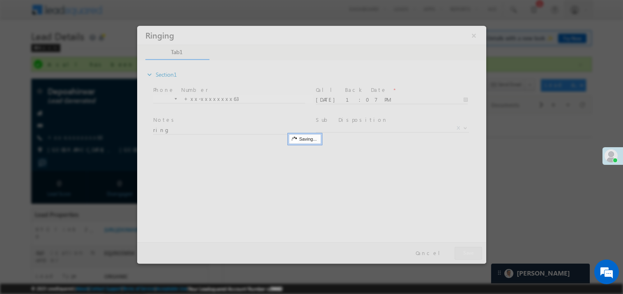
click at [464, 249] on div at bounding box center [311, 144] width 349 height 238
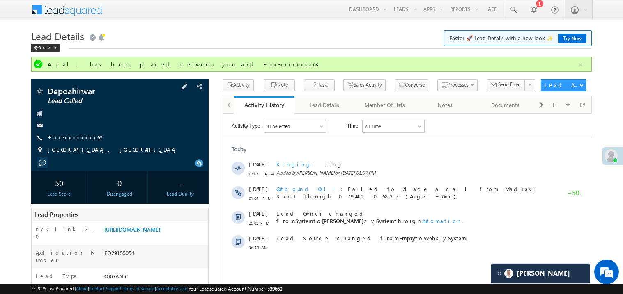
click at [186, 94] on div "Depoahirwar Lead Called" at bounding box center [119, 91] width 169 height 8
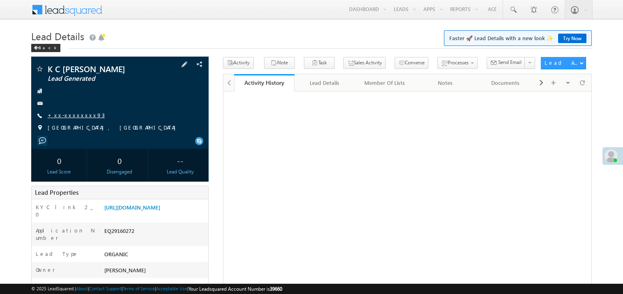
click at [73, 112] on link "+xx-xxxxxxxx93" at bounding box center [76, 115] width 57 height 7
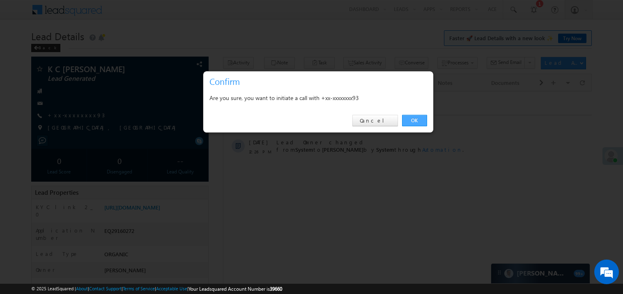
click at [413, 121] on link "OK" at bounding box center [414, 120] width 25 height 11
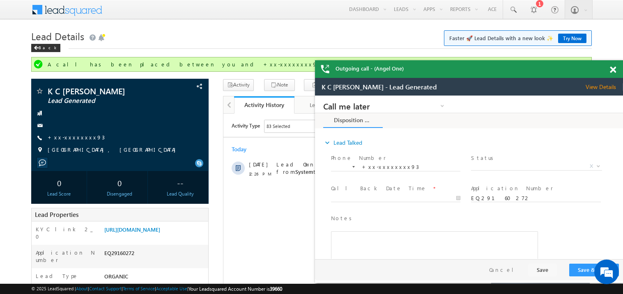
click at [613, 69] on span at bounding box center [613, 70] width 6 height 7
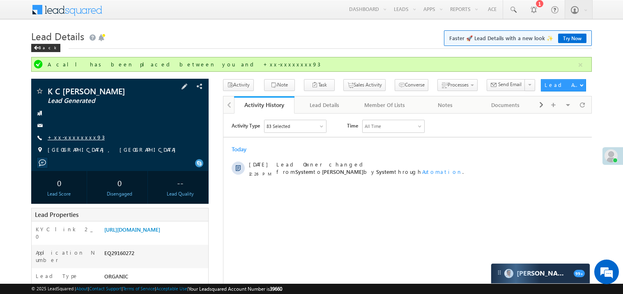
click at [68, 135] on link "+xx-xxxxxxxx93" at bounding box center [76, 137] width 57 height 7
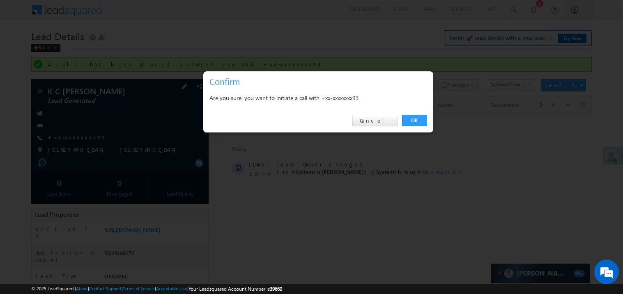
click at [68, 135] on div at bounding box center [311, 147] width 623 height 294
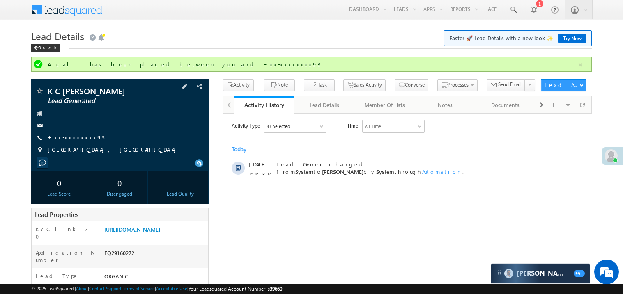
click at [68, 135] on link "+xx-xxxxxxxx93" at bounding box center [76, 137] width 57 height 7
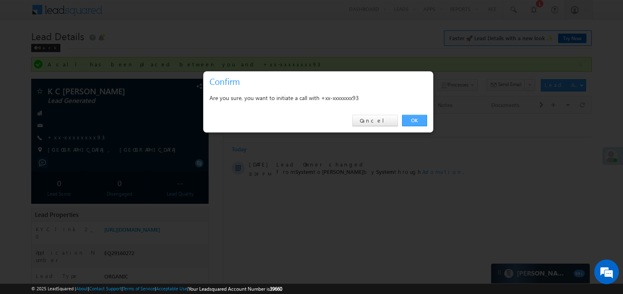
click at [414, 122] on link "OK" at bounding box center [414, 120] width 25 height 11
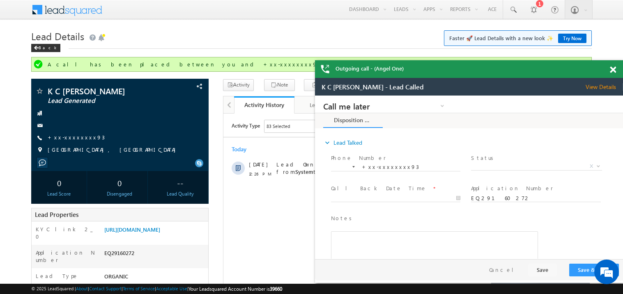
click at [615, 69] on span at bounding box center [613, 70] width 6 height 7
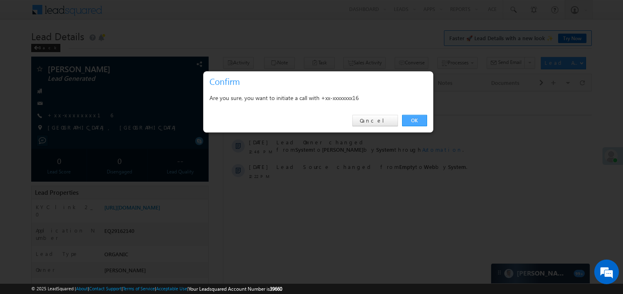
click at [408, 119] on link "OK" at bounding box center [414, 120] width 25 height 11
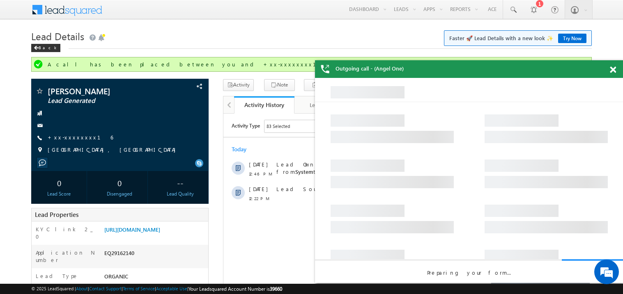
click at [613, 72] on span at bounding box center [613, 70] width 6 height 7
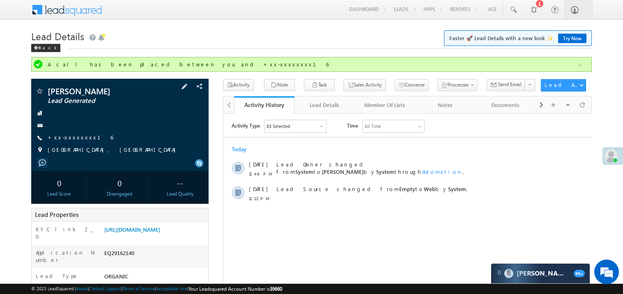
click at [68, 145] on div "Anil sapkal Lead Generated +xx-xxxxxxxx16" at bounding box center [119, 122] width 169 height 71
click at [83, 135] on link "+xx-xxxxxxxx16" at bounding box center [80, 137] width 65 height 7
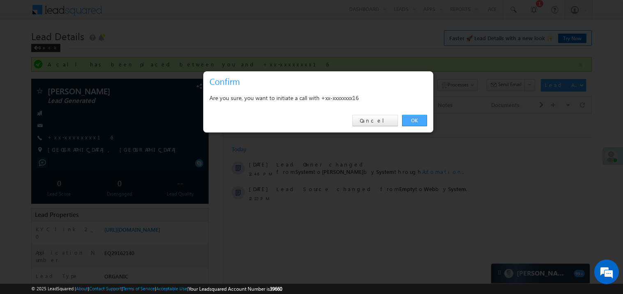
click at [417, 118] on link "OK" at bounding box center [414, 120] width 25 height 11
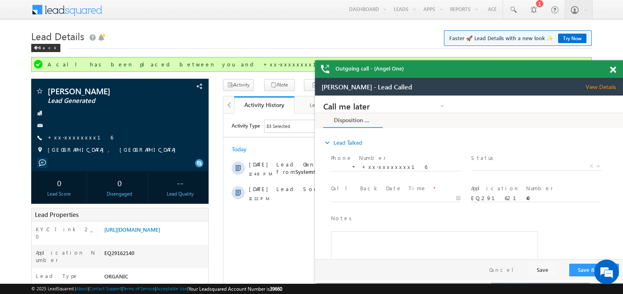
click at [613, 68] on span at bounding box center [613, 70] width 6 height 7
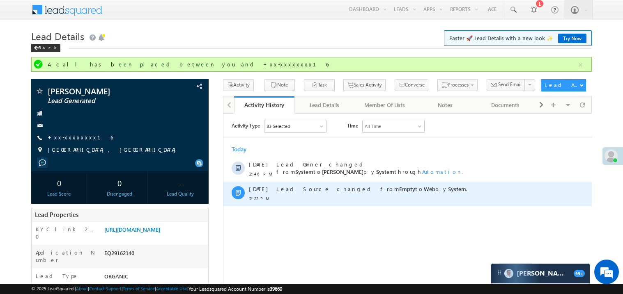
click at [354, 194] on div "Lead Source changed from Empty to Web by System ." at bounding box center [411, 193] width 270 height 25
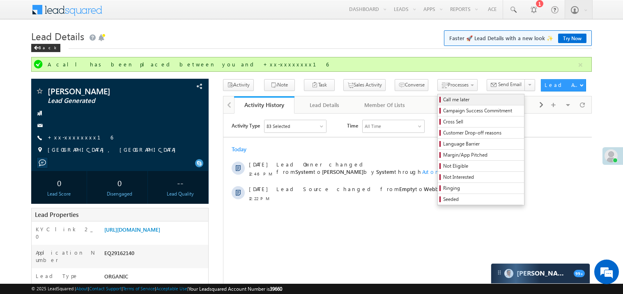
click at [443, 98] on span "Call me later" at bounding box center [482, 99] width 78 height 7
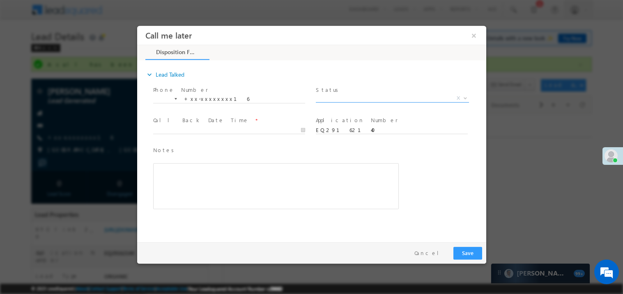
click at [333, 98] on span "X" at bounding box center [391, 98] width 153 height 8
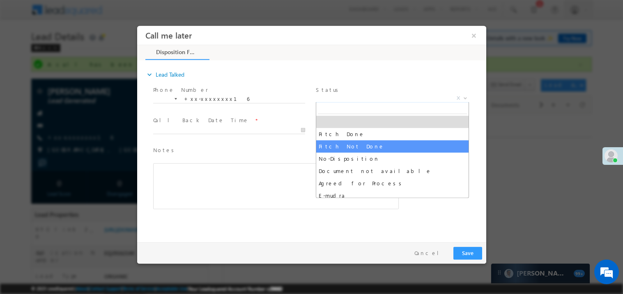
select select "Pitch Not Done"
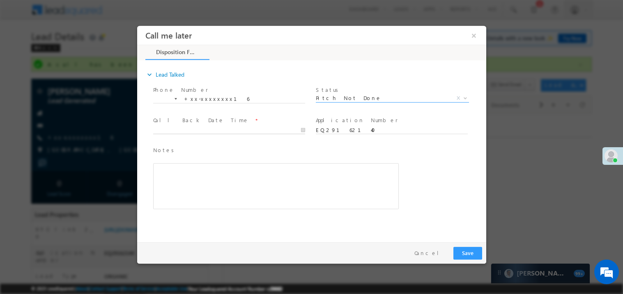
click at [186, 128] on body "Call me later ×" at bounding box center [311, 131] width 349 height 213
type input "09/18/25 1:18 PM"
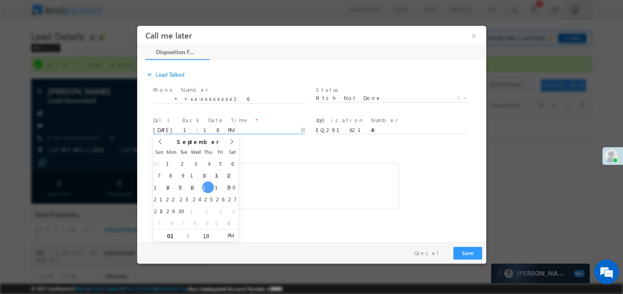
click at [260, 173] on div "Rich Text Editor, 40788eee-0fb2-11ec-a811-0adc8a9d82c2__tab1__section1__Notes__…" at bounding box center [276, 186] width 246 height 46
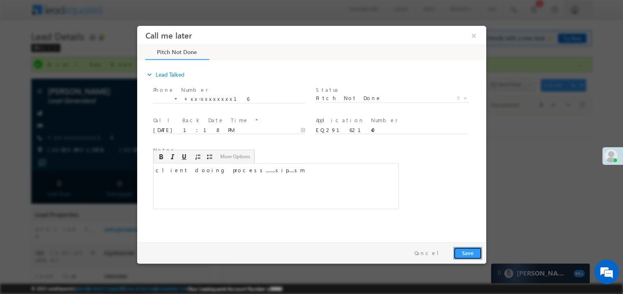
click at [463, 257] on button "Save" at bounding box center [467, 253] width 29 height 13
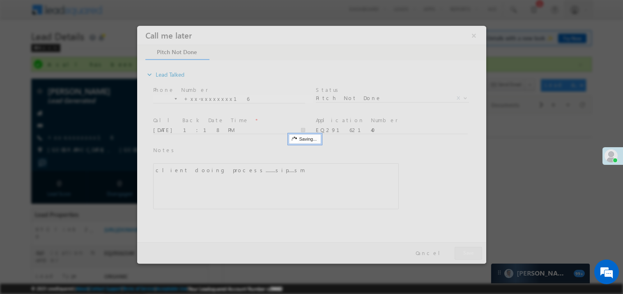
click at [463, 257] on div at bounding box center [311, 144] width 349 height 238
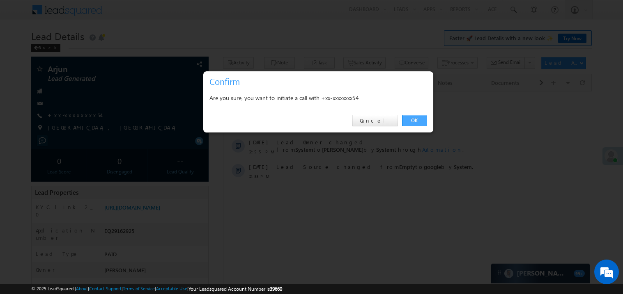
click at [416, 119] on link "OK" at bounding box center [414, 120] width 25 height 11
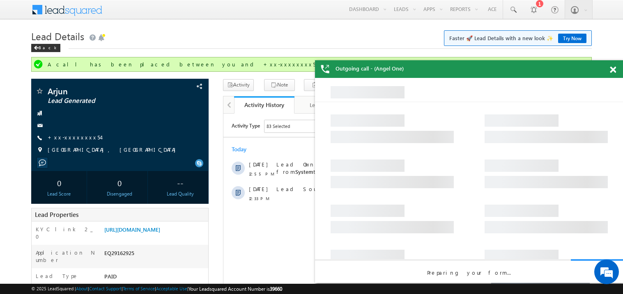
click at [613, 67] on span at bounding box center [613, 70] width 6 height 7
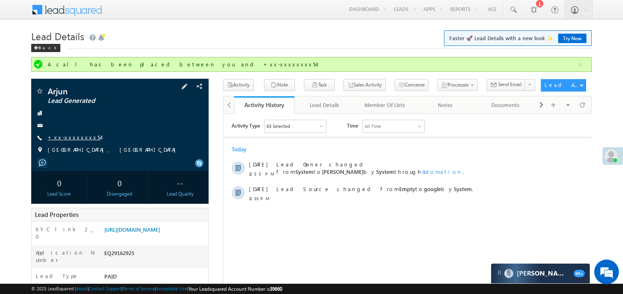
click at [79, 140] on link "+xx-xxxxxxxx54" at bounding box center [74, 137] width 53 height 7
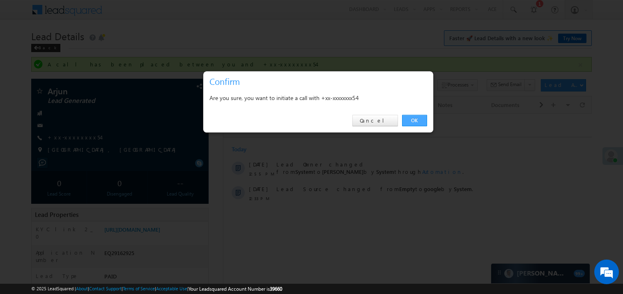
click at [413, 120] on link "OK" at bounding box center [414, 120] width 25 height 11
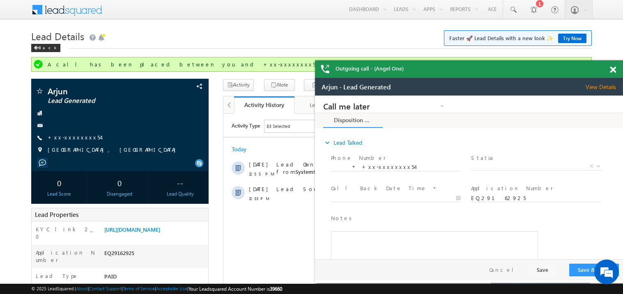
click at [613, 69] on span at bounding box center [613, 70] width 6 height 7
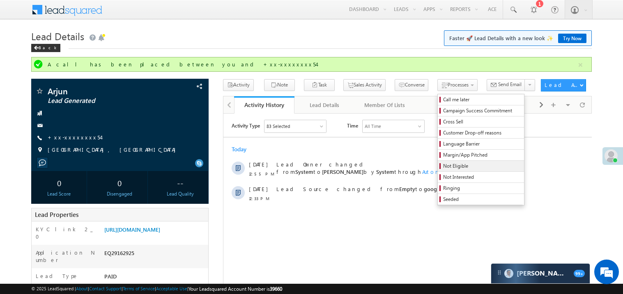
click at [443, 166] on span "Not Eligible" at bounding box center [482, 166] width 78 height 7
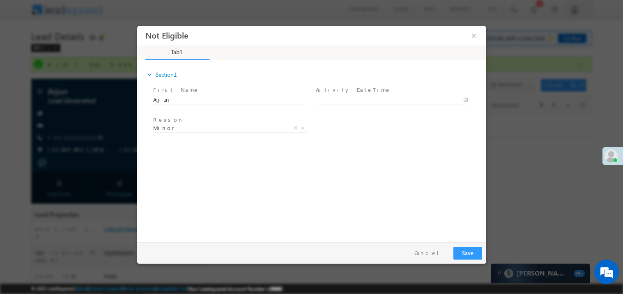
click at [333, 101] on body "Not Eligible ×" at bounding box center [311, 131] width 349 height 213
type input "09/18/25 1:21 PM"
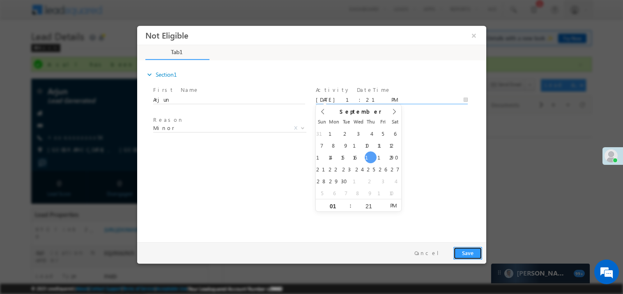
click at [471, 256] on button "Save" at bounding box center [467, 253] width 29 height 13
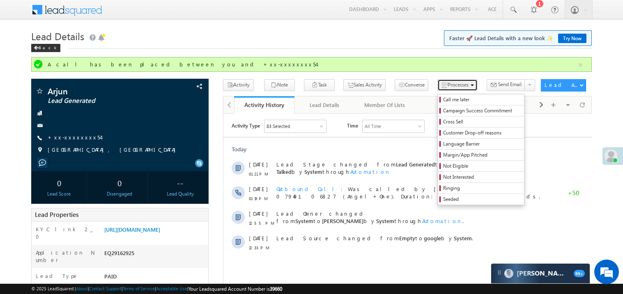
click at [448, 86] on span "Processes" at bounding box center [458, 85] width 21 height 6
click at [443, 167] on span "Not Eligible" at bounding box center [482, 166] width 78 height 7
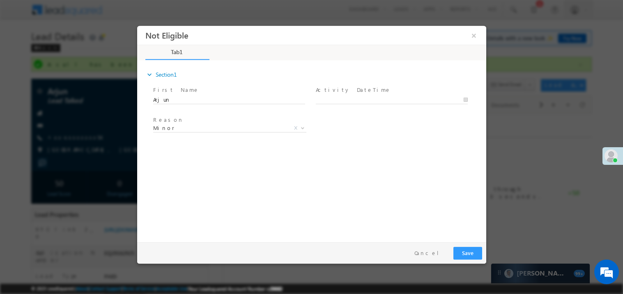
click at [336, 93] on label "Activity DateTime" at bounding box center [352, 90] width 75 height 8
click at [333, 98] on body "Not Eligible ×" at bounding box center [311, 131] width 349 height 213
type input "09/18/25 1:22 PM"
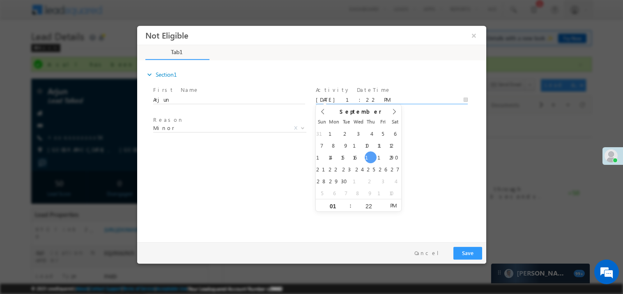
click at [247, 181] on div "expand_more Section1 First Name *" at bounding box center [313, 149] width 345 height 177
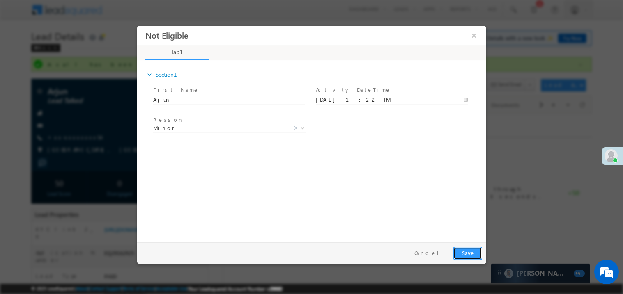
click at [472, 252] on button "Save" at bounding box center [467, 253] width 29 height 13
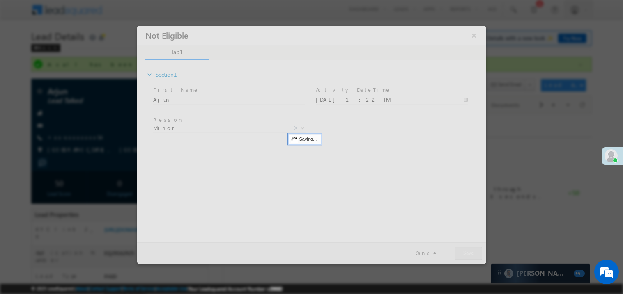
click at [472, 252] on div at bounding box center [311, 144] width 349 height 238
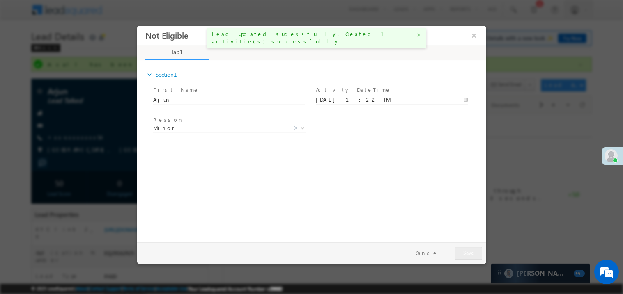
click at [378, 100] on body "Not Eligible ×" at bounding box center [311, 131] width 349 height 213
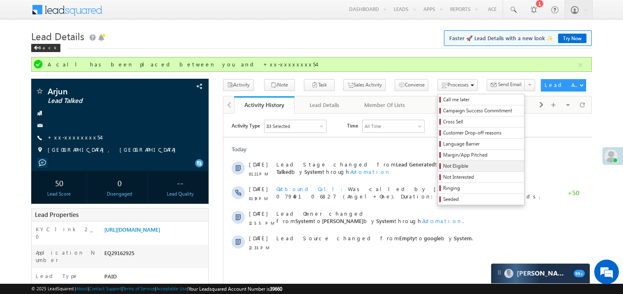
click at [443, 164] on span "Not Eligible" at bounding box center [482, 166] width 78 height 7
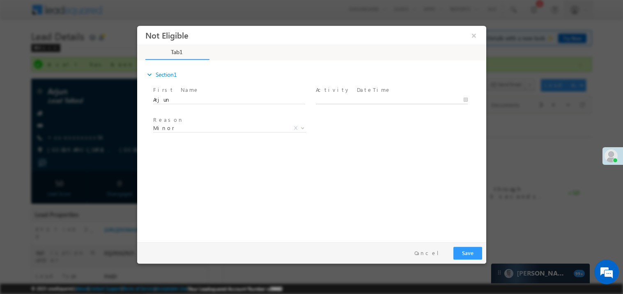
click at [347, 98] on body "Not Eligible ×" at bounding box center [311, 131] width 349 height 213
type input "09/18/25 1:22 PM"
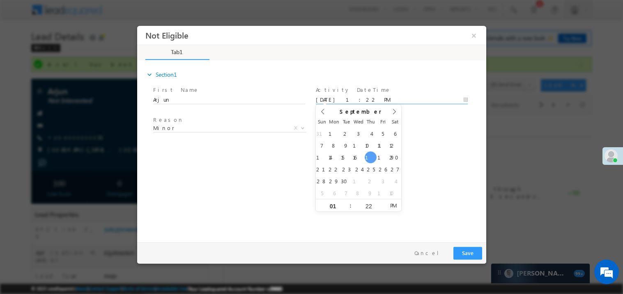
click at [225, 165] on div "expand_more Section1 First Name *" at bounding box center [313, 149] width 345 height 177
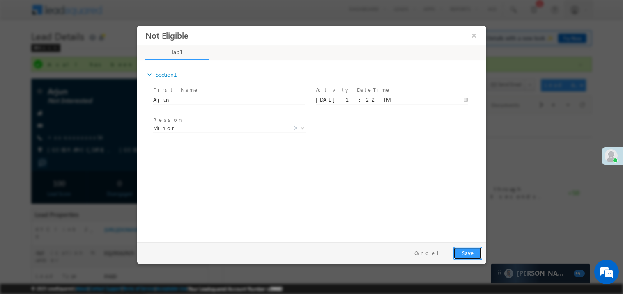
click at [464, 253] on button "Save" at bounding box center [467, 253] width 29 height 13
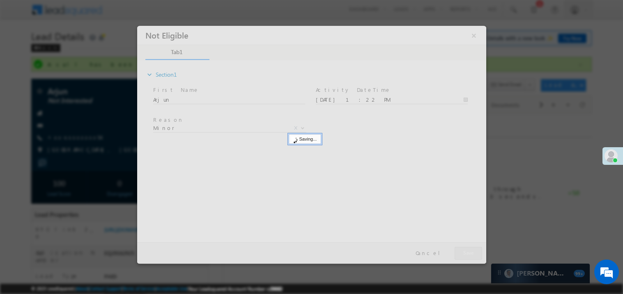
click at [464, 253] on div at bounding box center [311, 144] width 349 height 238
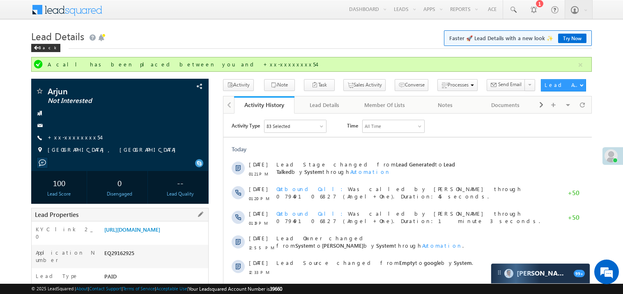
click at [121, 259] on div "EQ29162925" at bounding box center [155, 254] width 106 height 11
copy div "EQ29162925"
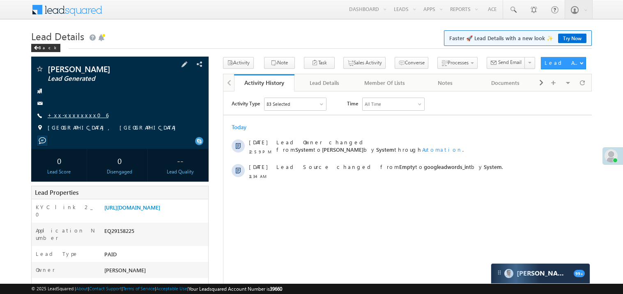
click at [73, 116] on link "+xx-xxxxxxxx06" at bounding box center [78, 115] width 61 height 7
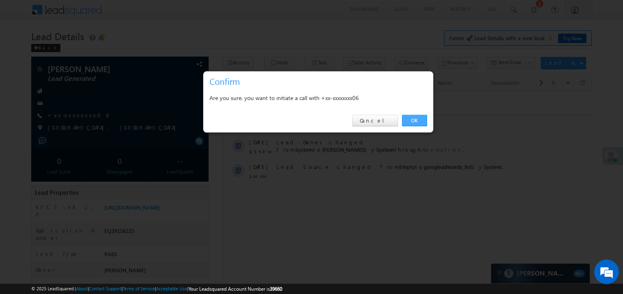
click at [414, 119] on link "OK" at bounding box center [414, 120] width 25 height 11
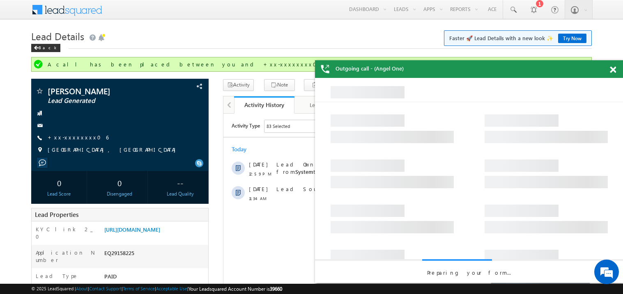
click at [614, 71] on span at bounding box center [613, 70] width 6 height 7
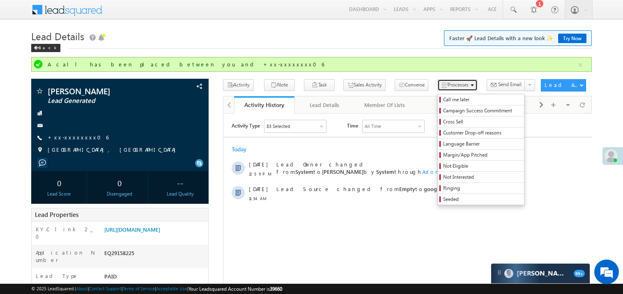
click at [448, 85] on span "Processes" at bounding box center [458, 85] width 21 height 6
click at [443, 190] on span "Ringing" at bounding box center [482, 188] width 78 height 7
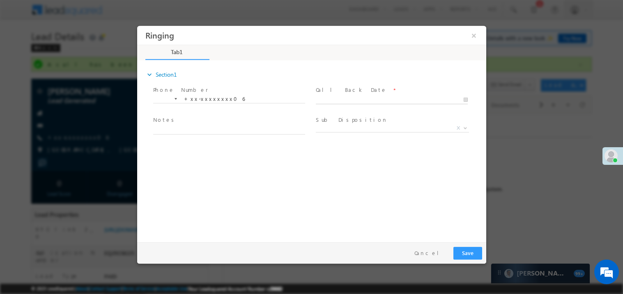
click at [327, 103] on body "Ringing ×" at bounding box center [311, 131] width 349 height 213
type input "[DATE] 1:23 PM"
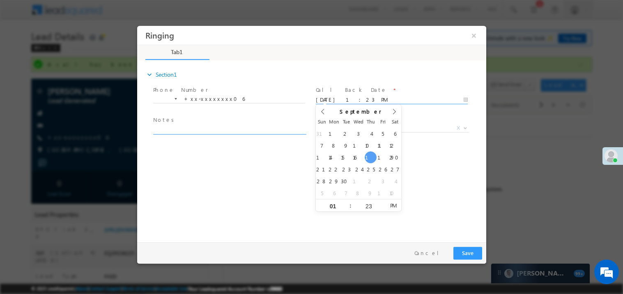
click at [210, 129] on textarea at bounding box center [229, 129] width 152 height 9
type textarea "r"
type textarea "ring"
click at [327, 120] on label "Sub Disposition" at bounding box center [351, 120] width 72 height 8
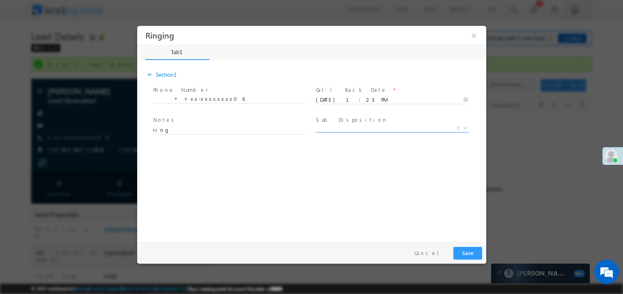
click at [328, 126] on span "X" at bounding box center [391, 128] width 153 height 8
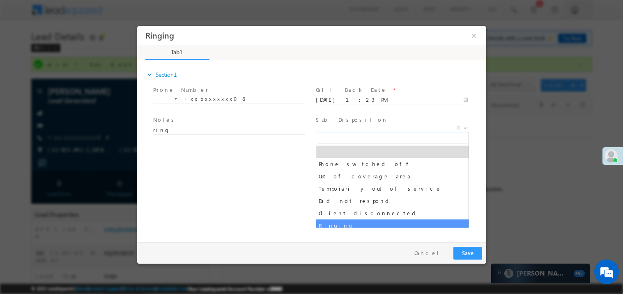
select select "Ringing"
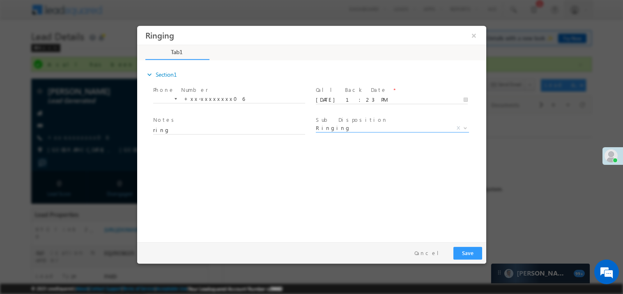
click at [179, 200] on div "expand_more Section1 Phone Number *" at bounding box center [313, 149] width 345 height 177
click at [470, 253] on button "Save" at bounding box center [467, 253] width 29 height 13
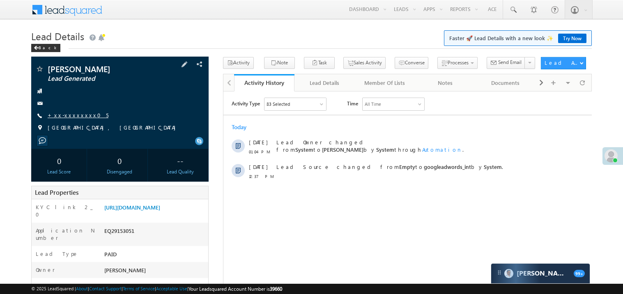
click at [72, 114] on link "+xx-xxxxxxxx05" at bounding box center [78, 115] width 61 height 7
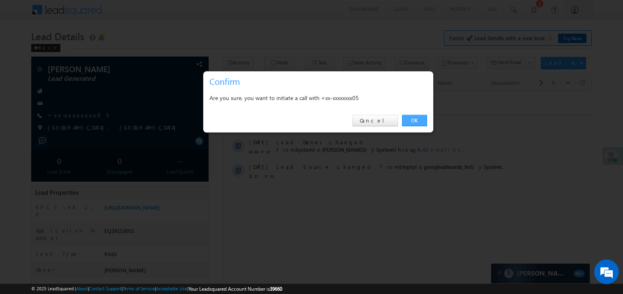
click at [411, 121] on link "OK" at bounding box center [414, 120] width 25 height 11
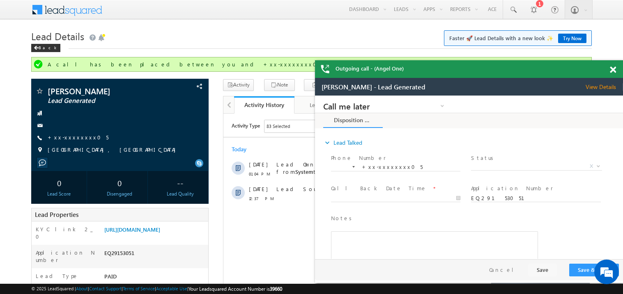
click at [613, 70] on span at bounding box center [613, 70] width 6 height 7
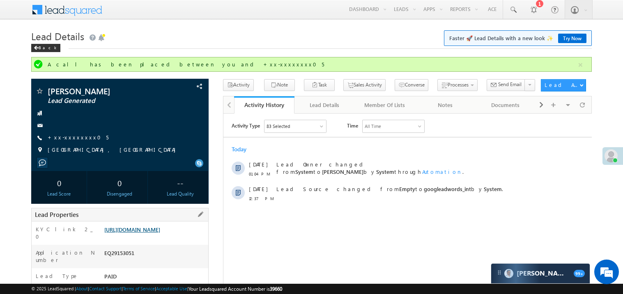
click at [153, 233] on link "https://angelbroking1-pk3em7sa.customui-test.leadsquared.com?leadId=fb9d5d83-fd…" at bounding box center [132, 229] width 56 height 7
click at [154, 233] on link "https://angelbroking1-pk3em7sa.customui-test.leadsquared.com?leadId=fb9d5d83-fd…" at bounding box center [132, 229] width 56 height 7
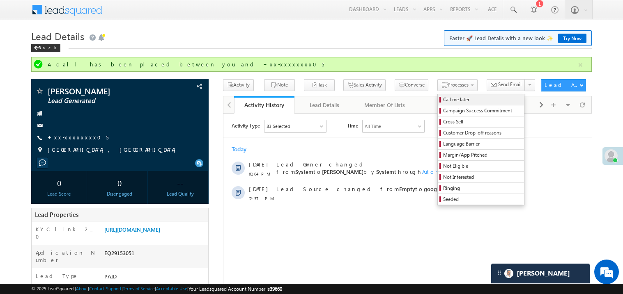
click at [443, 99] on span "Call me later" at bounding box center [482, 99] width 78 height 7
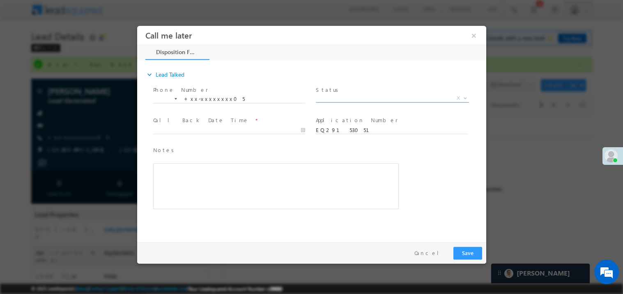
click at [336, 98] on span "X" at bounding box center [391, 98] width 153 height 8
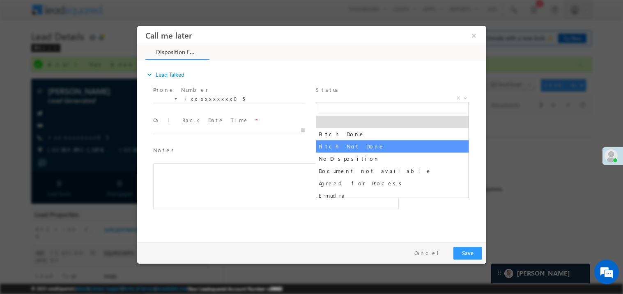
select select "Pitch Not Done"
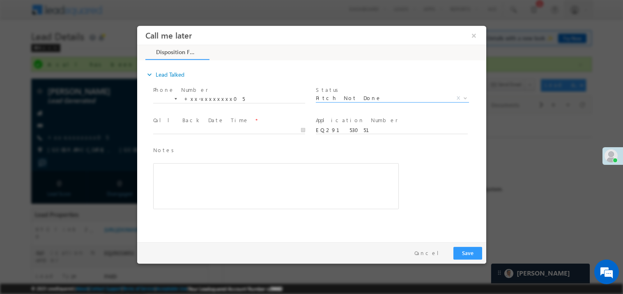
click at [169, 135] on span at bounding box center [228, 137] width 151 height 9
click at [182, 125] on div at bounding box center [232, 130] width 159 height 10
click at [178, 130] on body "Call me later ×" at bounding box center [311, 131] width 349 height 213
type input "09/18/25 1:32 PM"
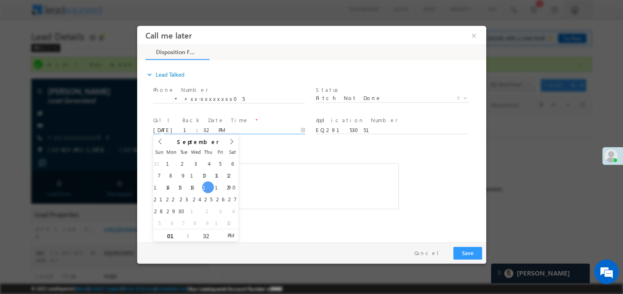
click at [268, 200] on div "Rich Text Editor, 40788eee-0fb2-11ec-a811-0adc8a9d82c2__tab1__section1__Notes__…" at bounding box center [276, 186] width 246 height 46
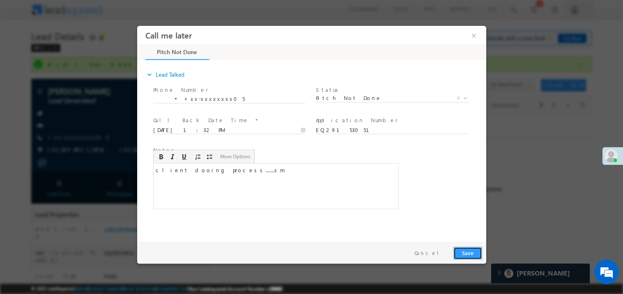
click at [464, 253] on button "Save" at bounding box center [467, 253] width 29 height 13
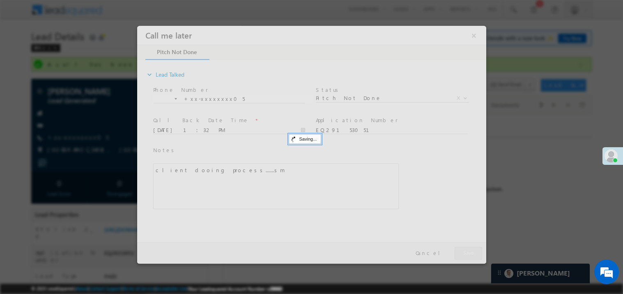
click at [464, 253] on div at bounding box center [311, 144] width 349 height 238
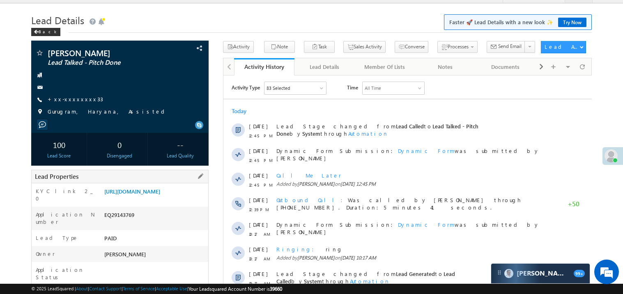
scroll to position [82, 0]
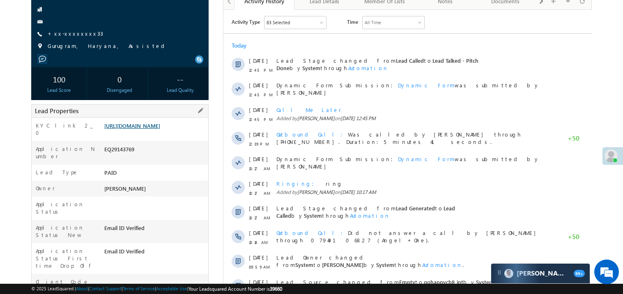
click at [160, 129] on link "[URL][DOMAIN_NAME]" at bounding box center [132, 125] width 56 height 7
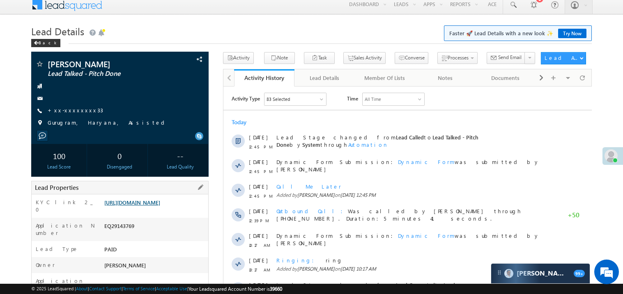
scroll to position [0, 0]
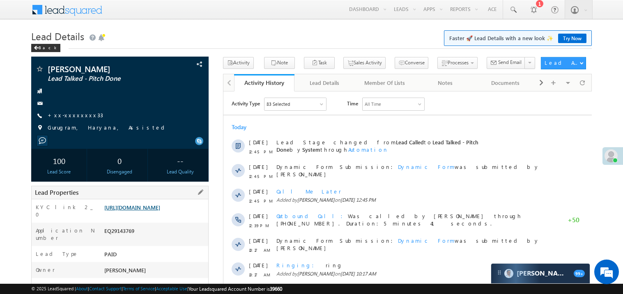
click at [143, 211] on link "https://angelbroking1-pk3em7sa.customui-test.leadsquared.com?leadId=7f9e461b-43…" at bounding box center [132, 207] width 56 height 7
click at [75, 115] on link "+xx-xxxxxxxx33" at bounding box center [75, 115] width 55 height 7
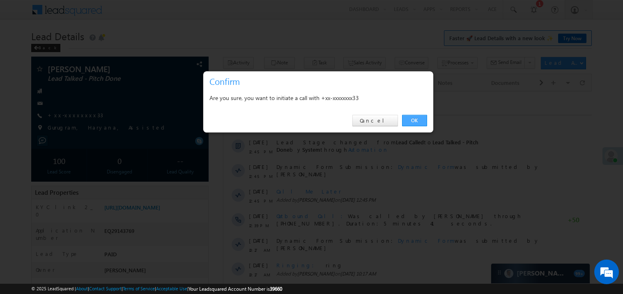
click at [413, 121] on link "OK" at bounding box center [414, 120] width 25 height 11
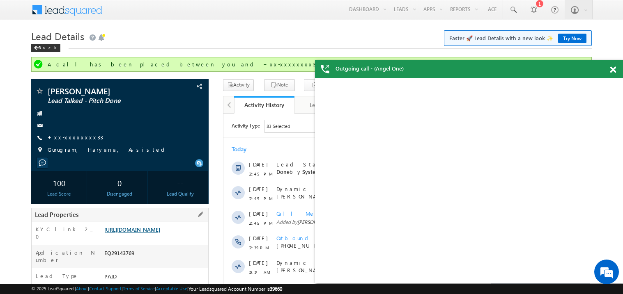
click at [152, 231] on link "https://angelbroking1-pk3em7sa.customui-test.leadsquared.com?leadId=7f9e461b-43…" at bounding box center [132, 229] width 56 height 7
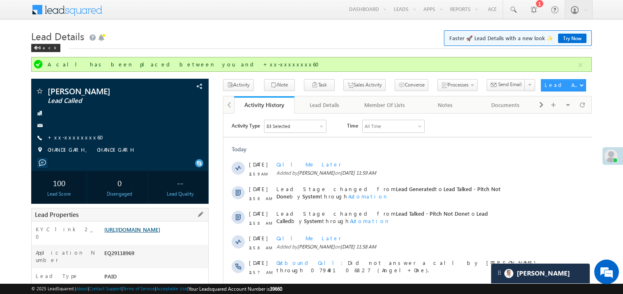
click at [149, 233] on link "[URL][DOMAIN_NAME]" at bounding box center [132, 229] width 56 height 7
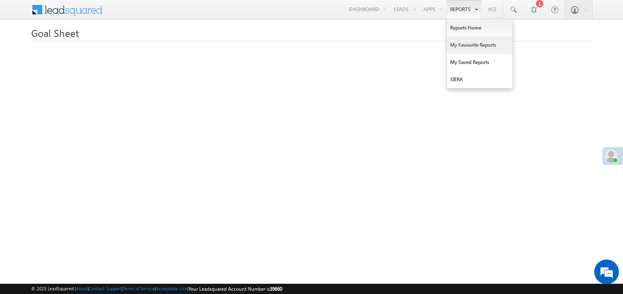
click at [460, 46] on link "My Favourite Reports" at bounding box center [480, 45] width 66 height 17
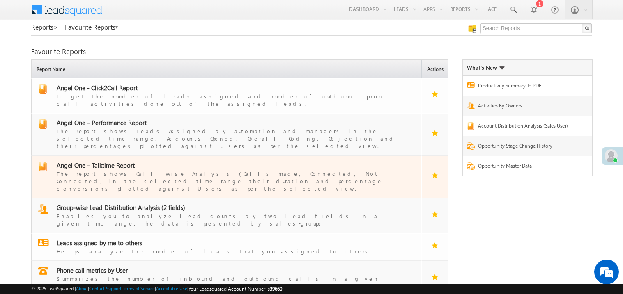
click at [105, 161] on span "Angel One – Talktime Report" at bounding box center [96, 165] width 78 height 8
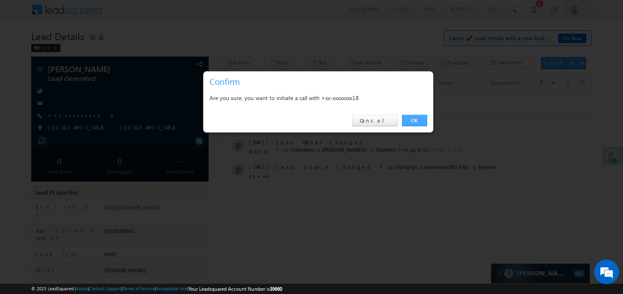
click at [415, 120] on link "OK" at bounding box center [414, 120] width 25 height 11
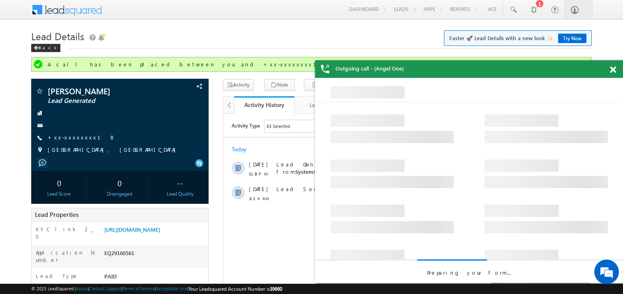
click at [612, 69] on span at bounding box center [613, 70] width 6 height 7
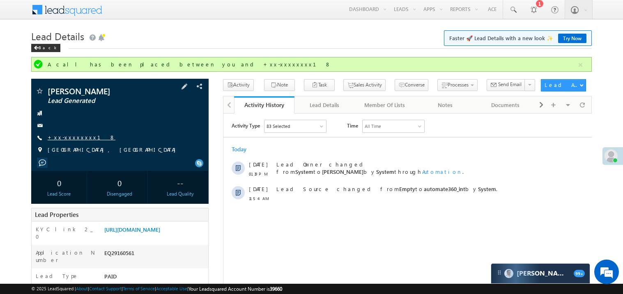
click at [71, 139] on link "+xx-xxxxxxxx18" at bounding box center [82, 137] width 68 height 7
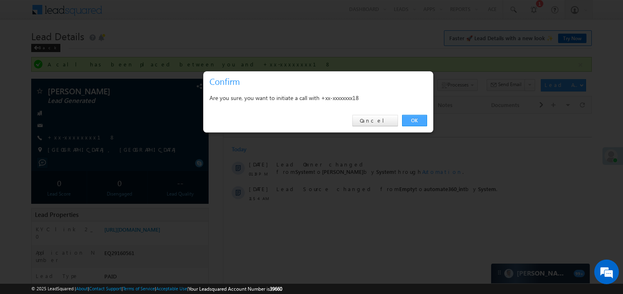
click at [411, 119] on link "OK" at bounding box center [414, 120] width 25 height 11
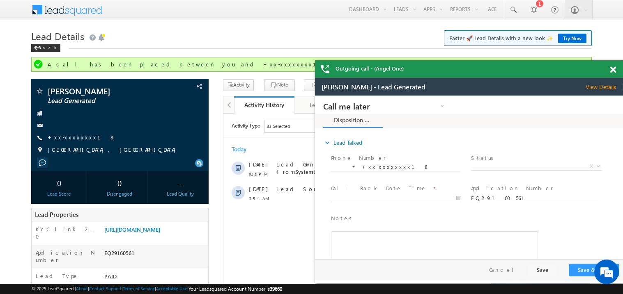
click at [615, 69] on span at bounding box center [613, 70] width 6 height 7
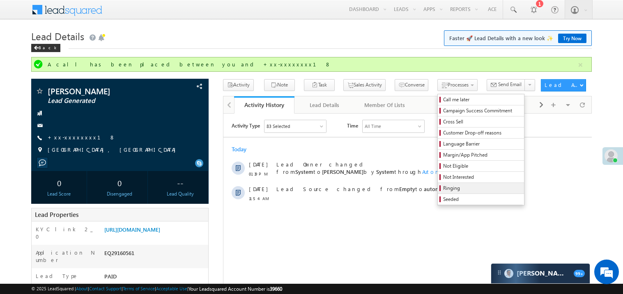
click at [443, 188] on span "Ringing" at bounding box center [482, 188] width 78 height 7
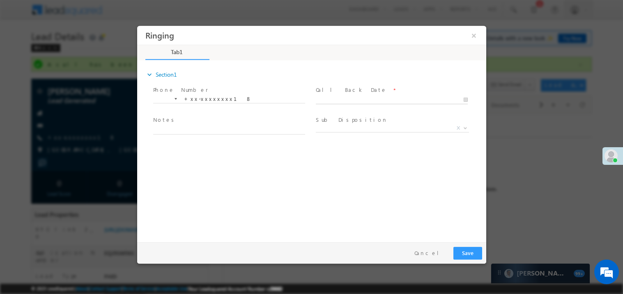
click at [328, 99] on body "Ringing ×" at bounding box center [311, 131] width 349 height 213
type input "[DATE] 1:34 PM"
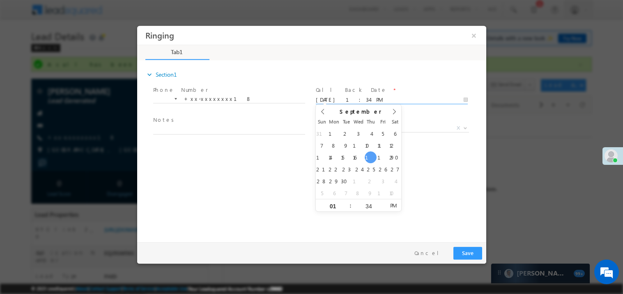
click at [204, 122] on span "Notes *" at bounding box center [228, 120] width 151 height 9
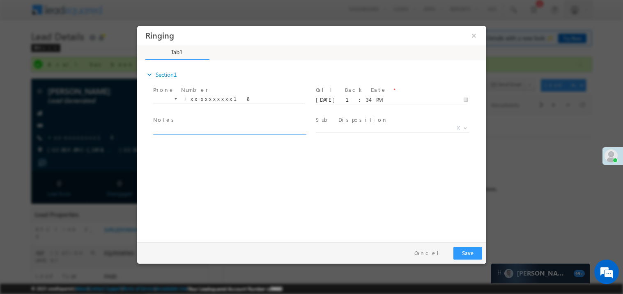
click at [199, 129] on textarea at bounding box center [229, 129] width 152 height 9
type textarea "ring"
click at [474, 254] on button "Save" at bounding box center [467, 253] width 29 height 13
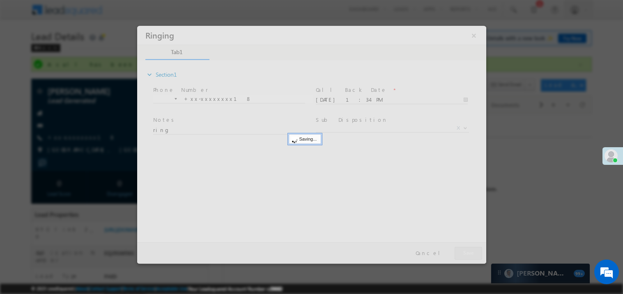
click at [474, 254] on div at bounding box center [311, 144] width 349 height 238
